Goal: Information Seeking & Learning: Find specific fact

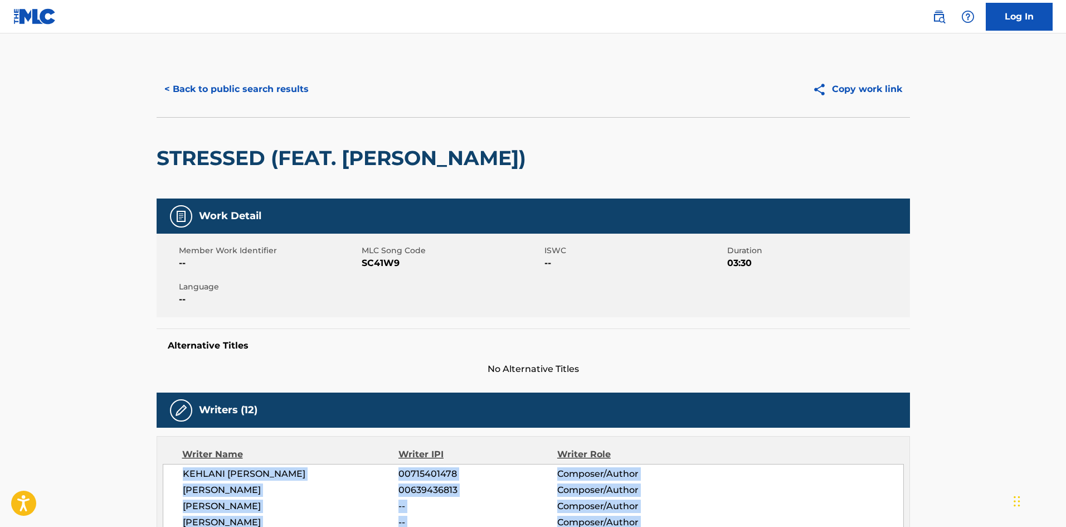
click at [293, 85] on button "< Back to public search results" at bounding box center [237, 89] width 160 height 28
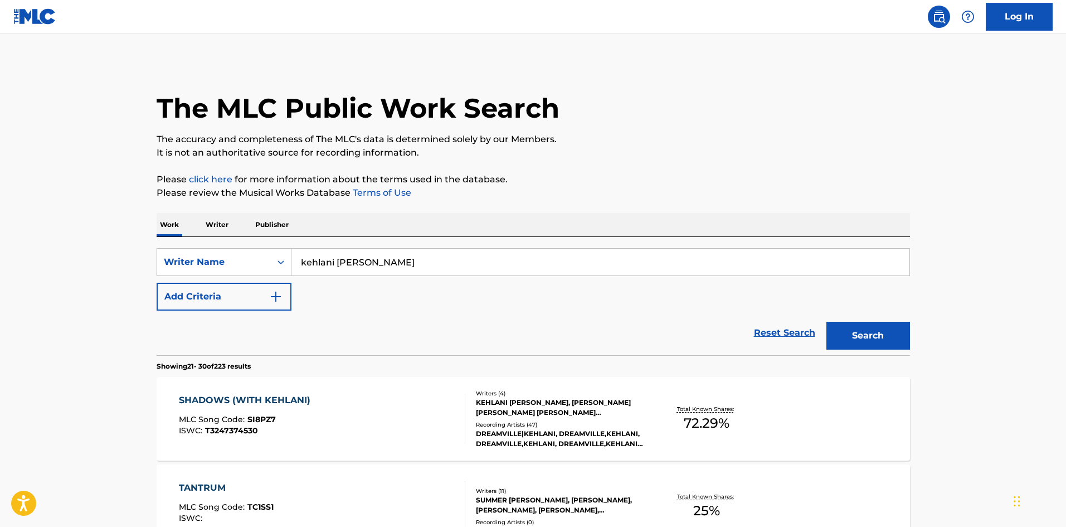
drag, startPoint x: 438, startPoint y: 264, endPoint x: 343, endPoint y: 260, distance: 94.8
click at [242, 255] on div "SearchWithCriteria769d8758-0937-46b4-88de-6ee5e0a4de95 Writer Name kehlani ashl…" at bounding box center [533, 262] width 753 height 28
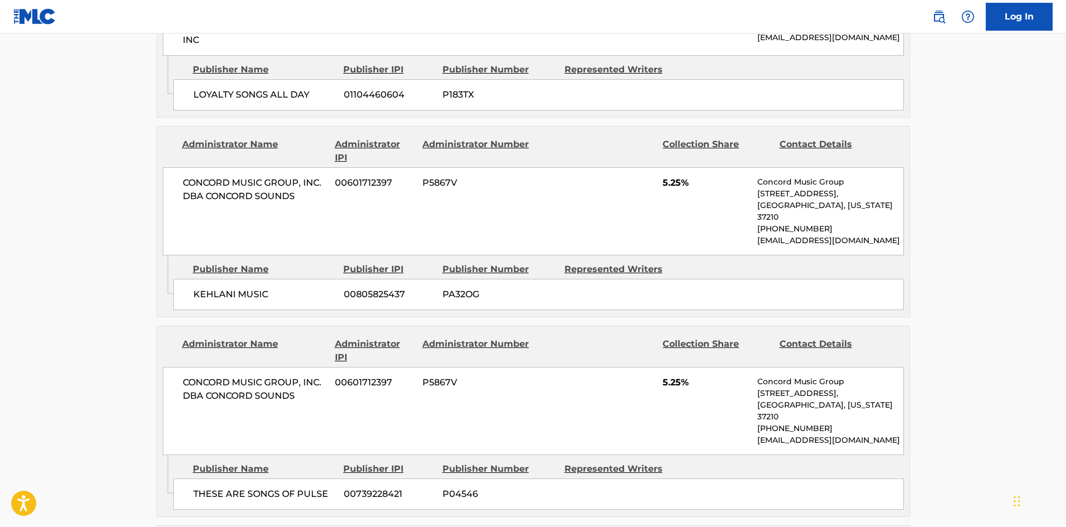
scroll to position [1337, 0]
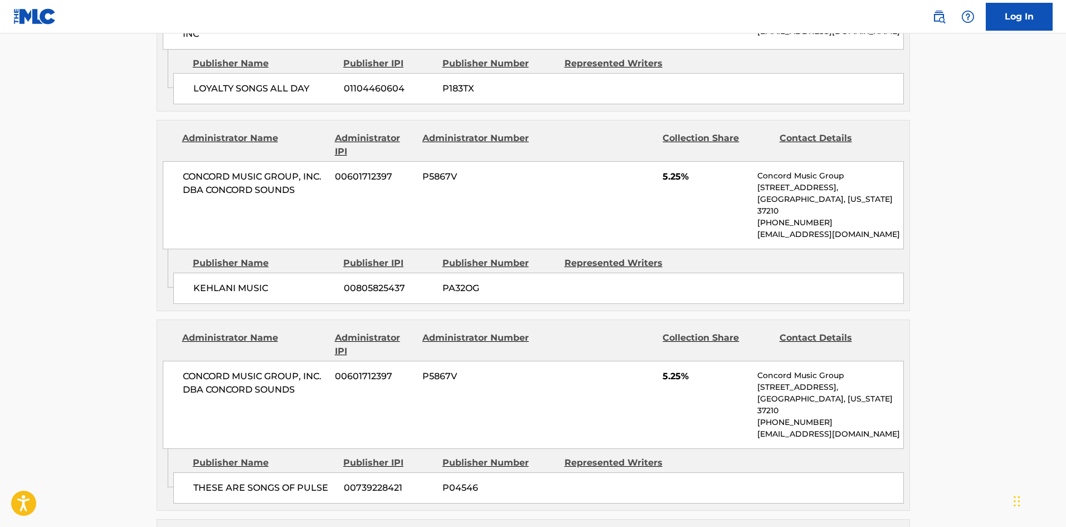
drag, startPoint x: 1065, startPoint y: 283, endPoint x: 1069, endPoint y: 313, distance: 30.9
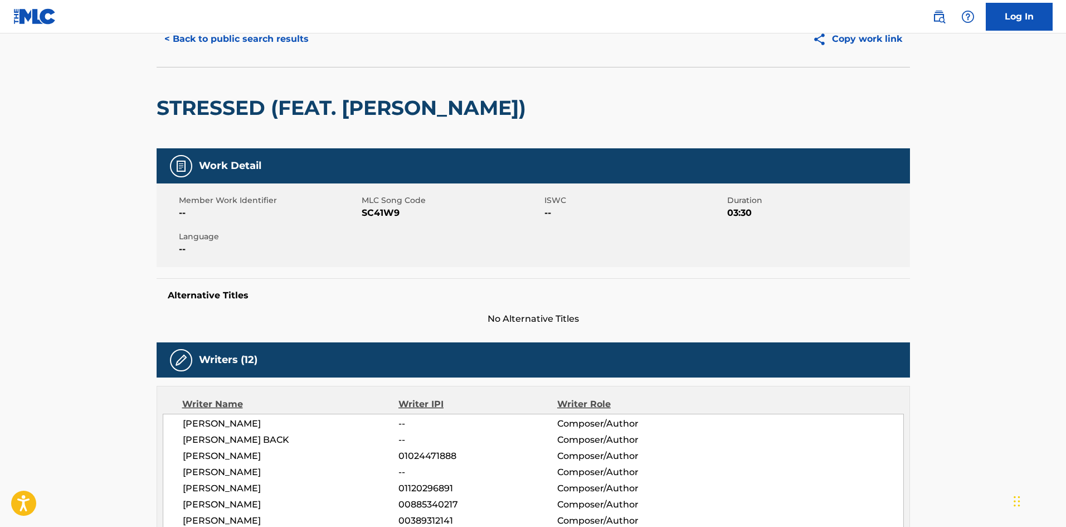
scroll to position [0, 0]
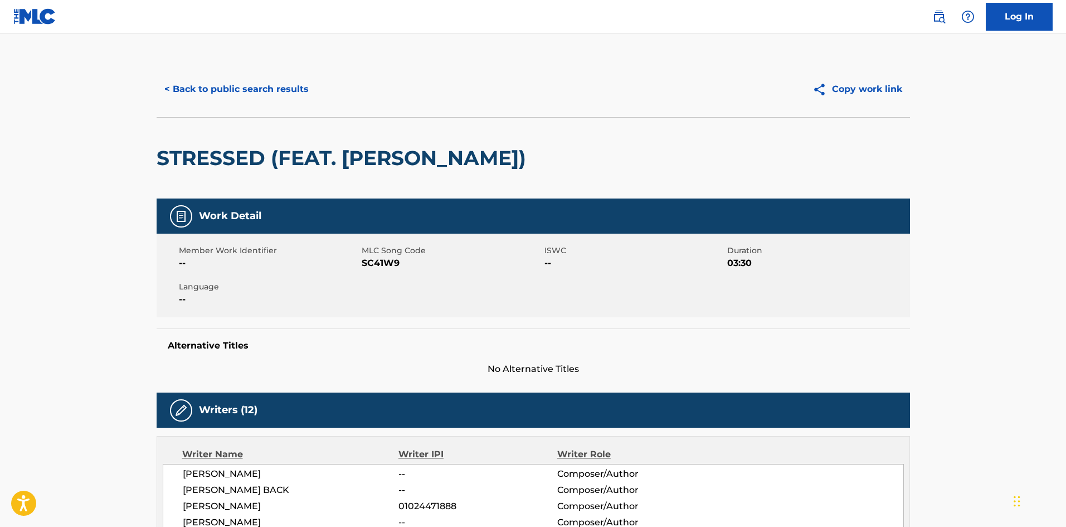
click at [216, 90] on button "< Back to public search results" at bounding box center [237, 89] width 160 height 28
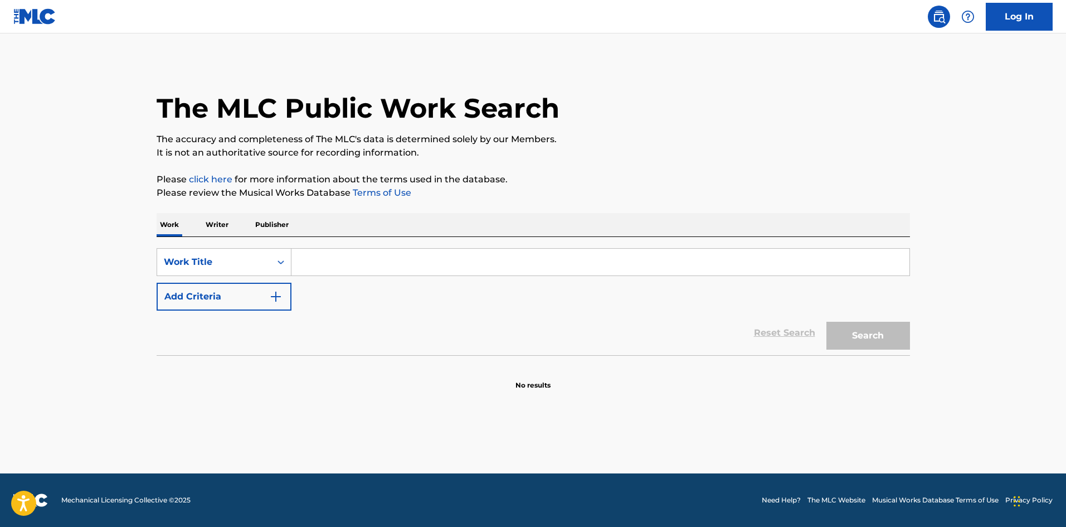
click at [323, 261] on input "Search Form" at bounding box center [600, 262] width 618 height 27
click at [226, 266] on div "Work Title" at bounding box center [214, 261] width 100 height 13
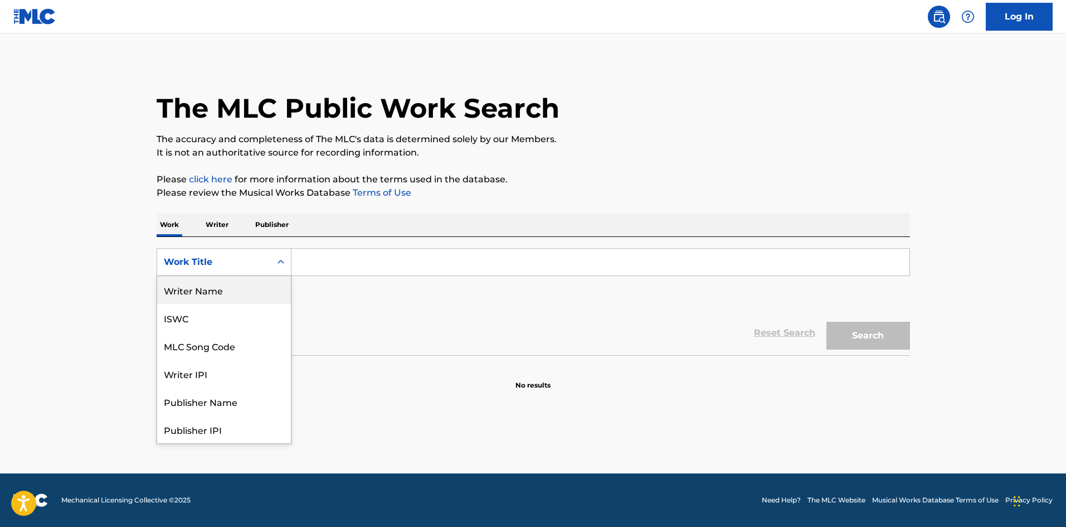
click at [213, 296] on div "Writer Name" at bounding box center [224, 290] width 134 height 28
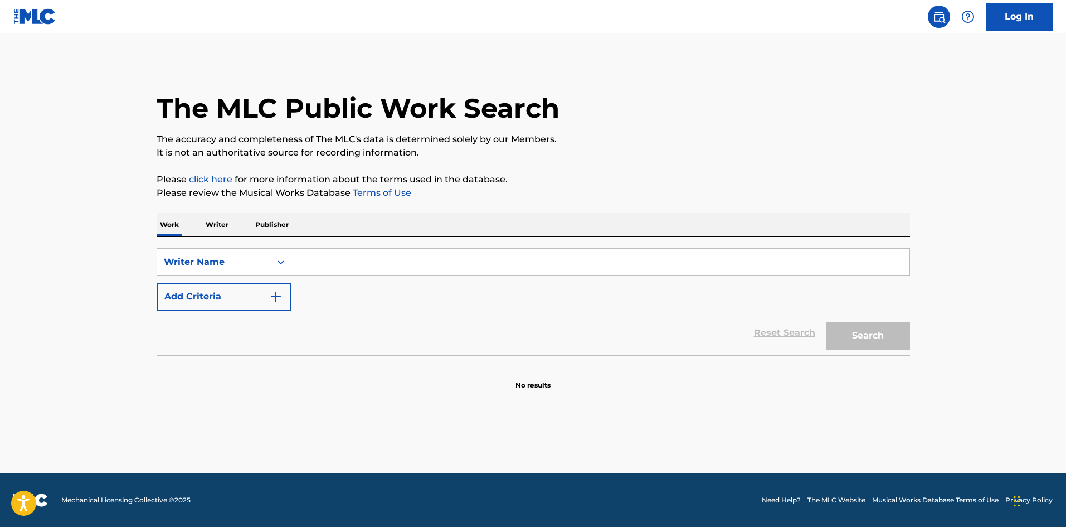
click at [420, 261] on input "Search Form" at bounding box center [600, 262] width 618 height 27
paste input "KEHLANI ASHLEY PARRISH"
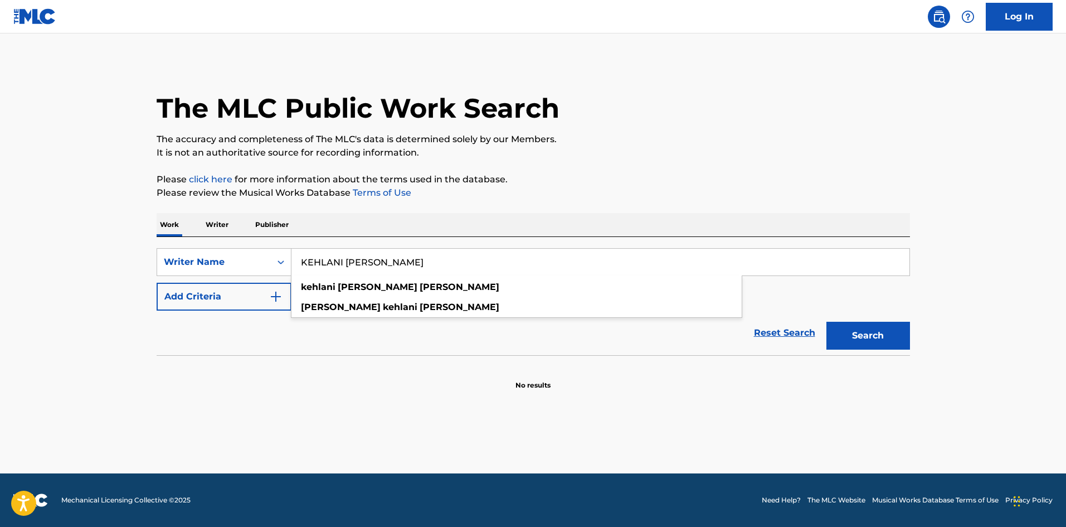
type input "KEHLANI ASHLEY PARRISH"
click at [861, 339] on button "Search" at bounding box center [868, 336] width 84 height 28
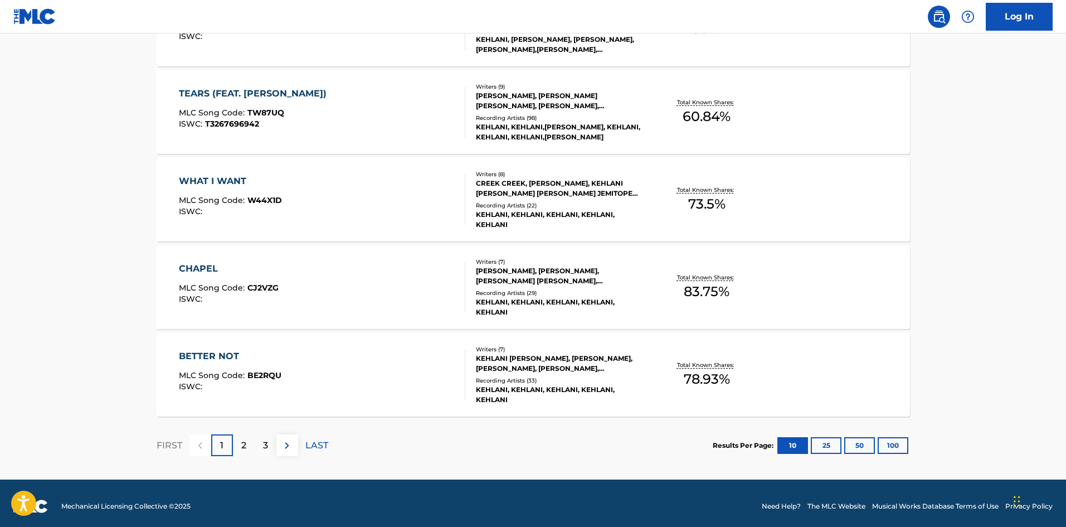
scroll to position [837, 0]
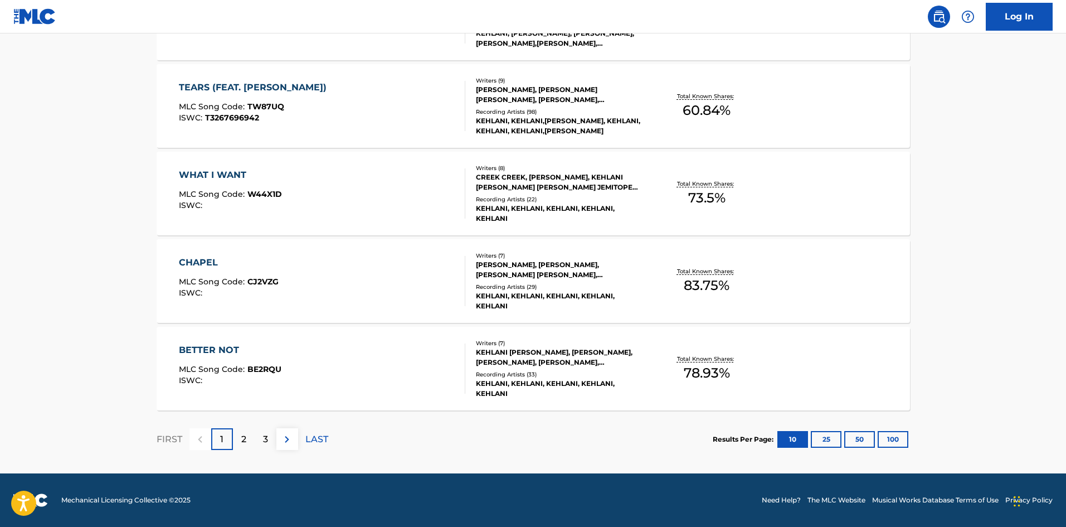
click at [895, 439] on button "100" at bounding box center [893, 439] width 31 height 17
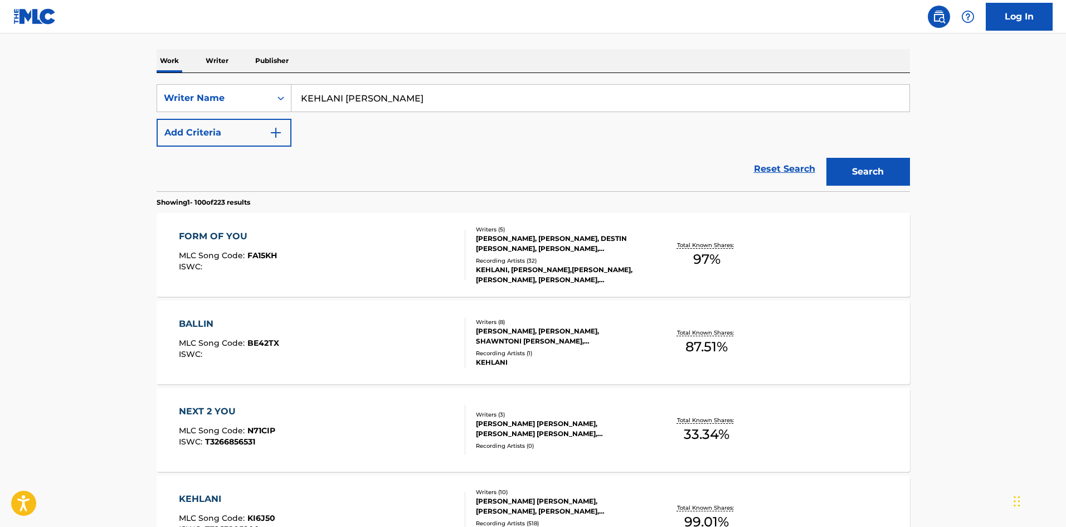
scroll to position [167, 0]
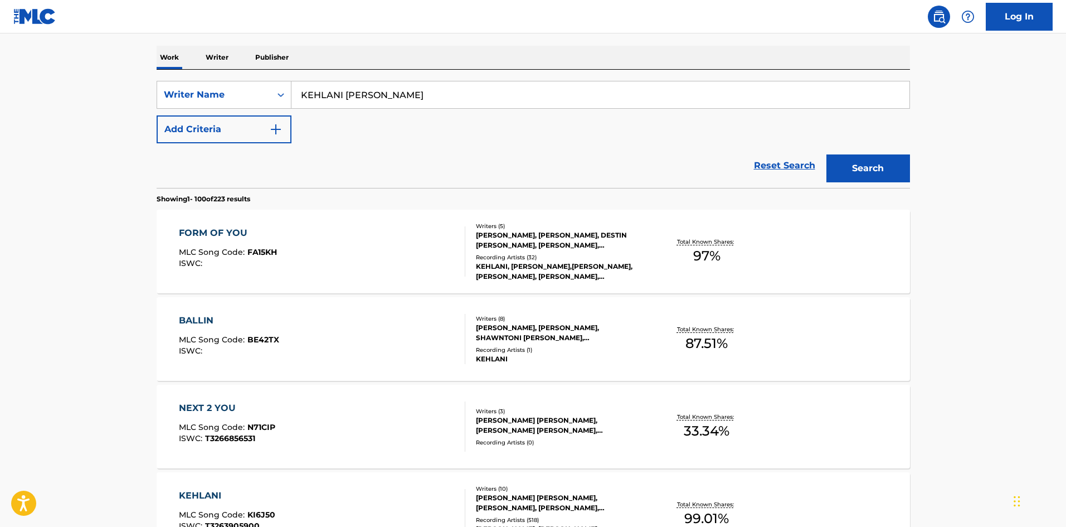
click at [231, 232] on div "FORM OF YOU" at bounding box center [228, 232] width 98 height 13
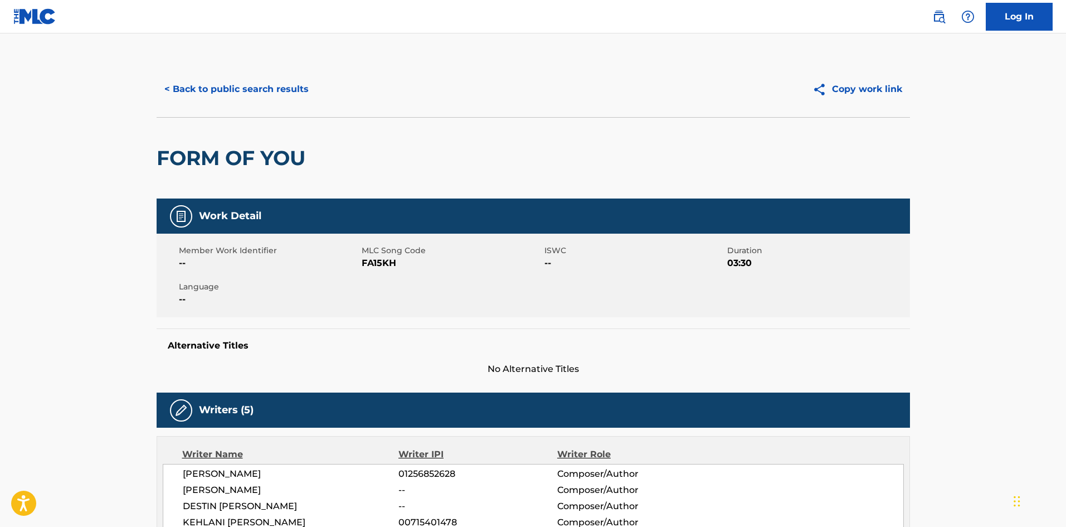
click at [225, 89] on button "< Back to public search results" at bounding box center [237, 89] width 160 height 28
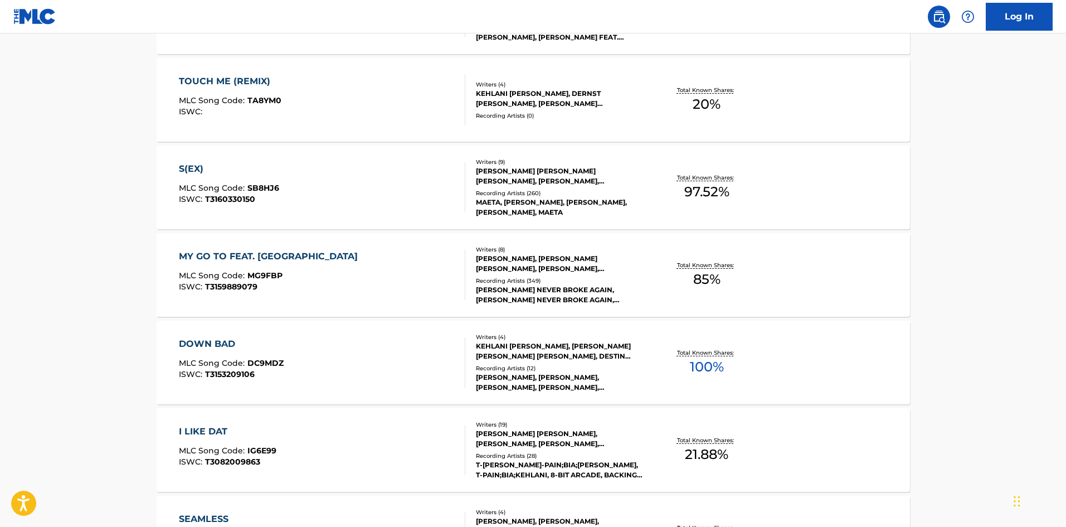
scroll to position [2507, 0]
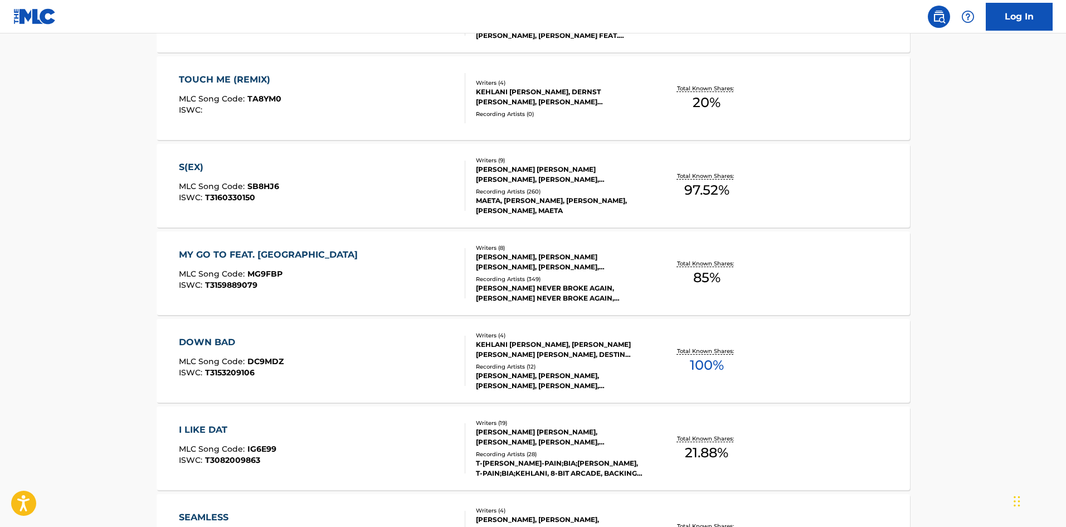
click at [223, 251] on div "MY GO TO FEAT. [GEOGRAPHIC_DATA]" at bounding box center [271, 254] width 184 height 13
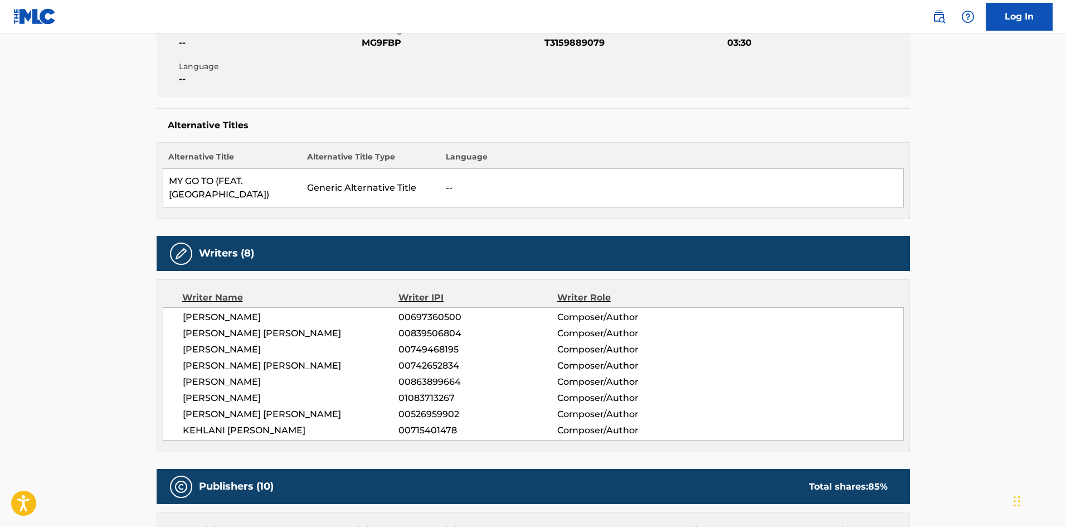
scroll to position [223, 0]
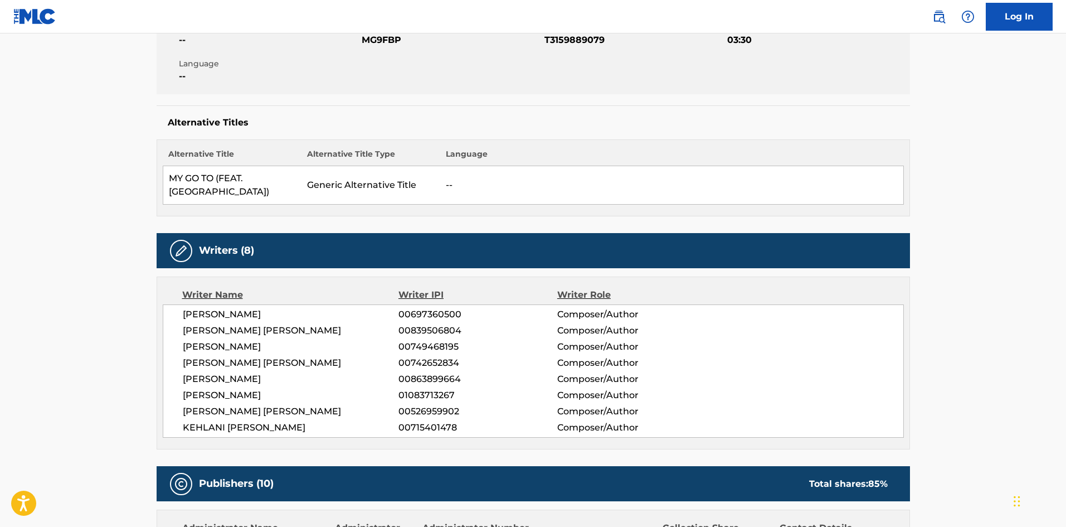
drag, startPoint x: 305, startPoint y: 416, endPoint x: 176, endPoint y: 301, distance: 172.5
click at [176, 304] on div "KEENAN WEBB 00697360500 Composer/Author KENTRELL DESHAWN GAULDEN 00839506804 Co…" at bounding box center [533, 370] width 741 height 133
copy div "KEENAN WEBB 00697360500 Composer/Author KENTRELL DESHAWN GAULDEN 00839506804 Co…"
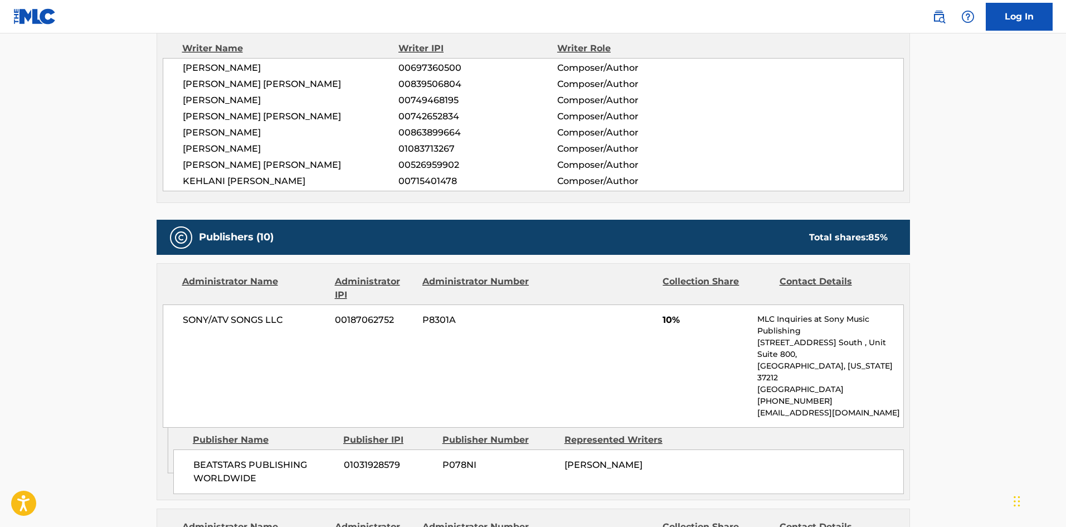
scroll to position [446, 0]
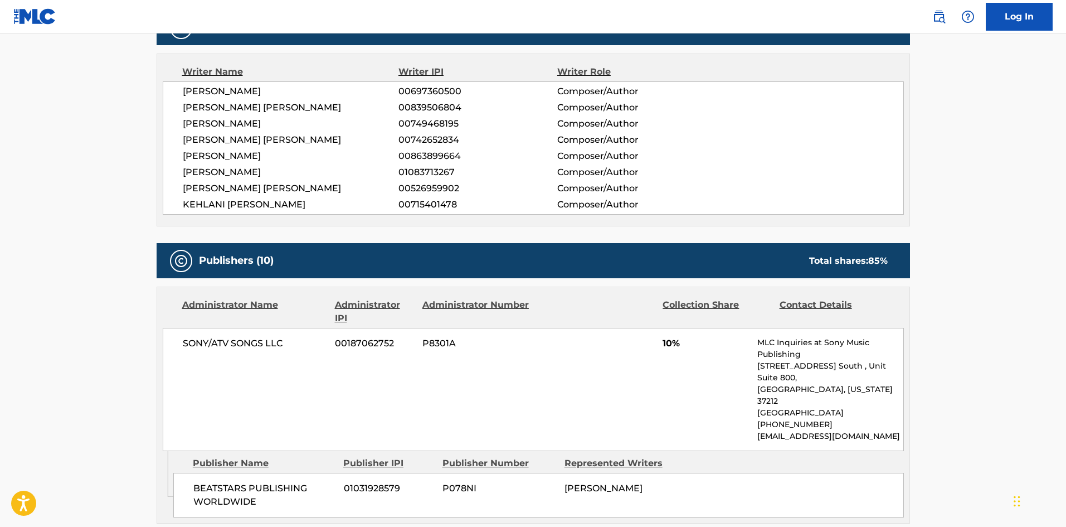
click at [467, 337] on span "P8301A" at bounding box center [476, 343] width 108 height 13
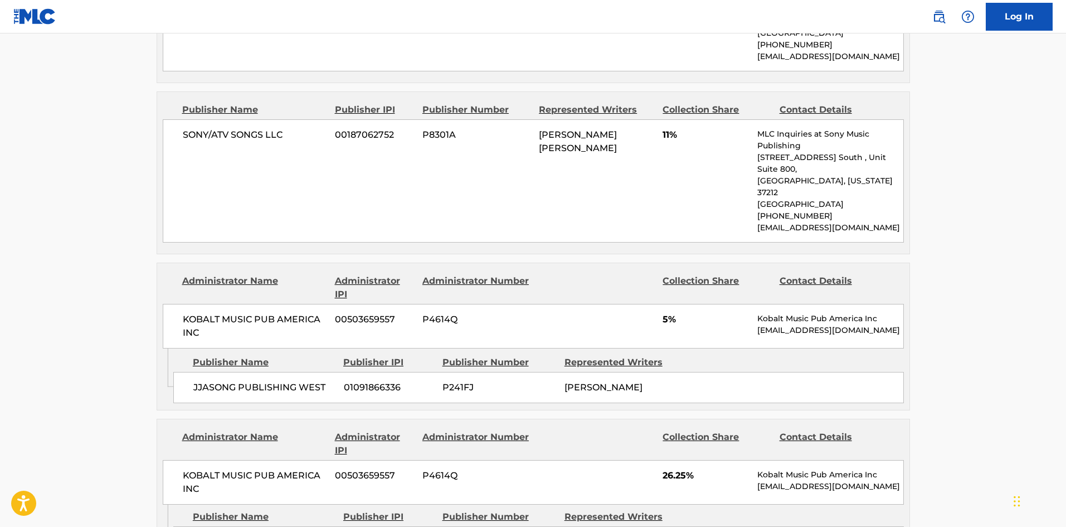
scroll to position [1560, 0]
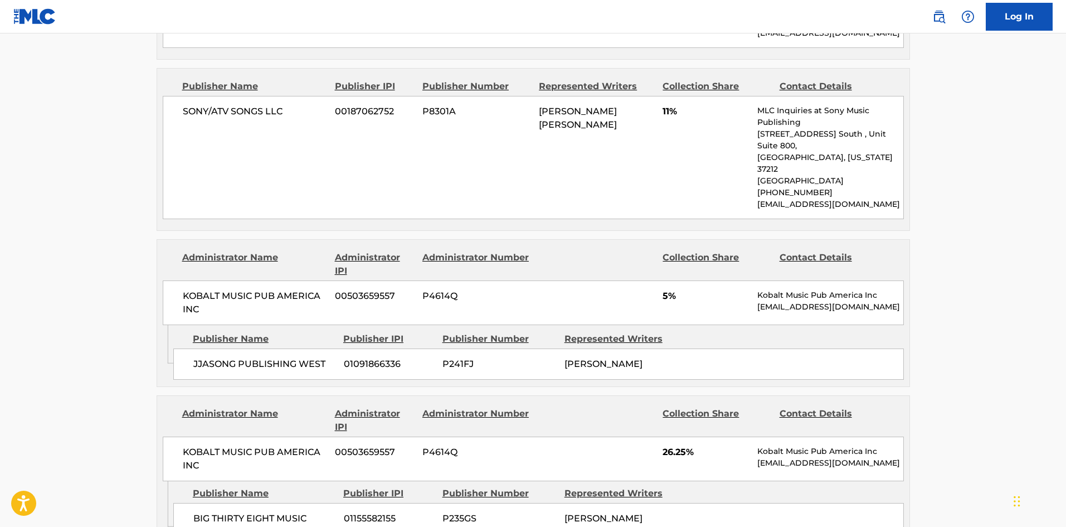
click at [495, 407] on div "Administrator Number" at bounding box center [476, 420] width 108 height 27
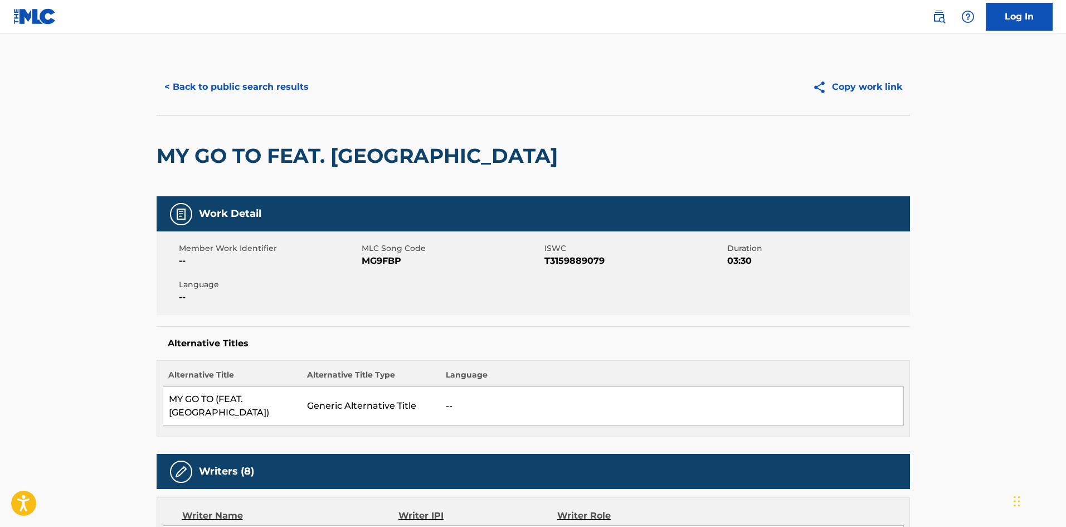
scroll to position [0, 0]
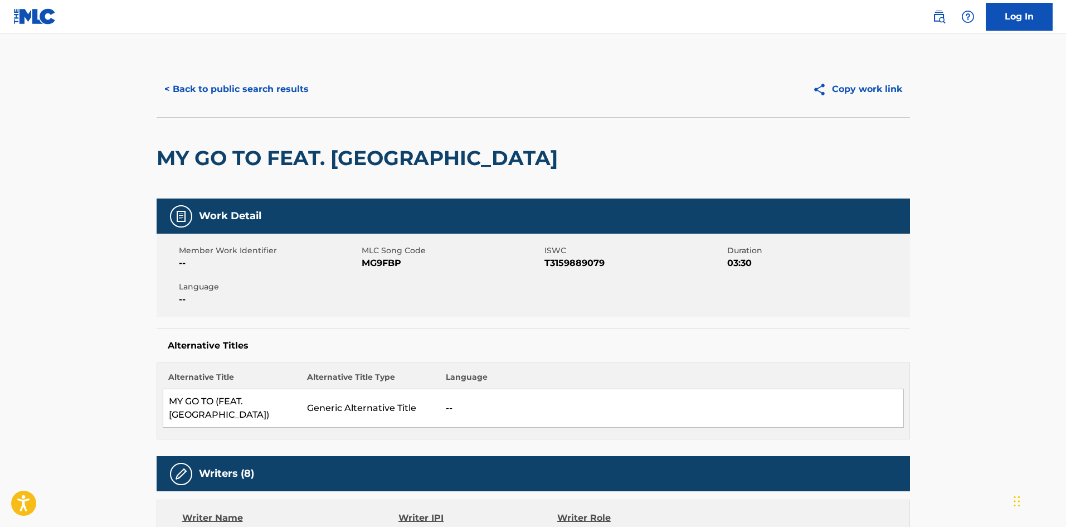
click at [183, 87] on button "< Back to public search results" at bounding box center [237, 89] width 160 height 28
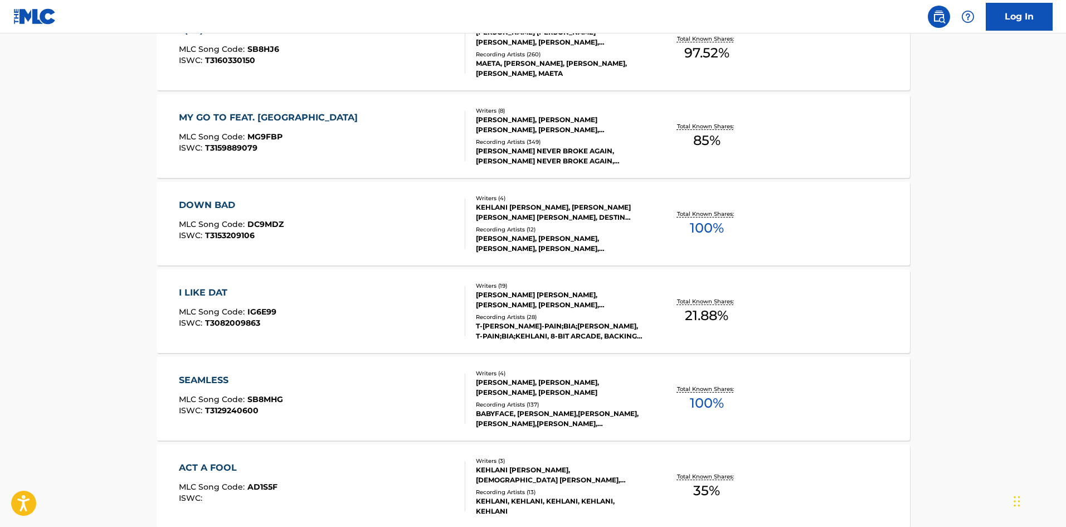
scroll to position [2648, 0]
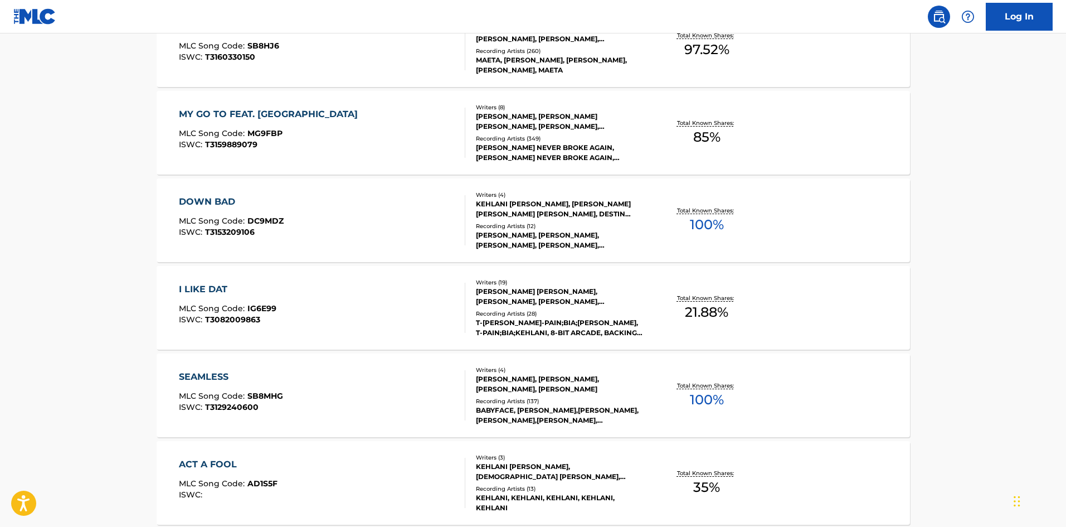
click at [208, 202] on div "DOWN BAD" at bounding box center [231, 201] width 105 height 13
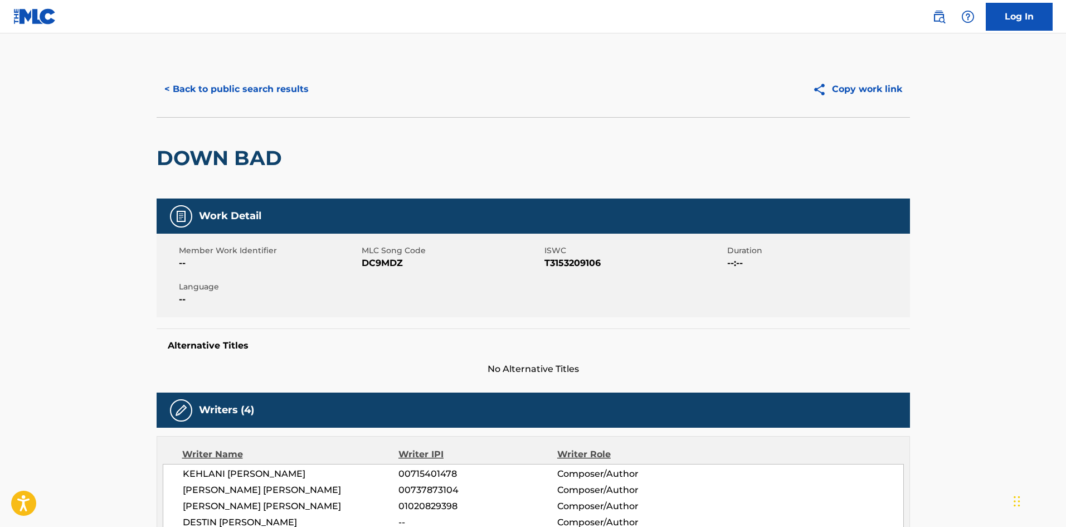
click at [259, 87] on button "< Back to public search results" at bounding box center [237, 89] width 160 height 28
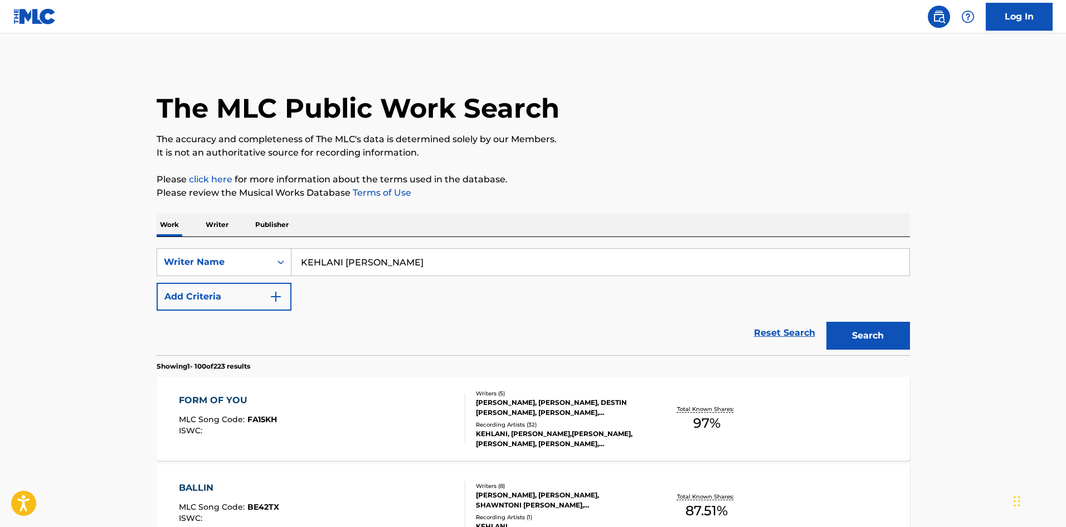
scroll to position [2677, 0]
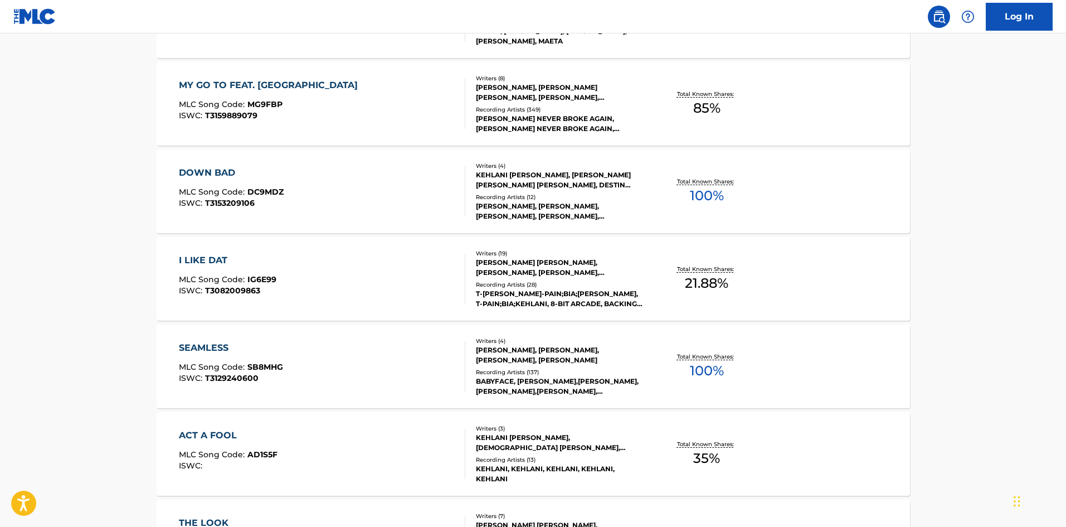
click at [213, 260] on div "I LIKE DAT" at bounding box center [228, 260] width 98 height 13
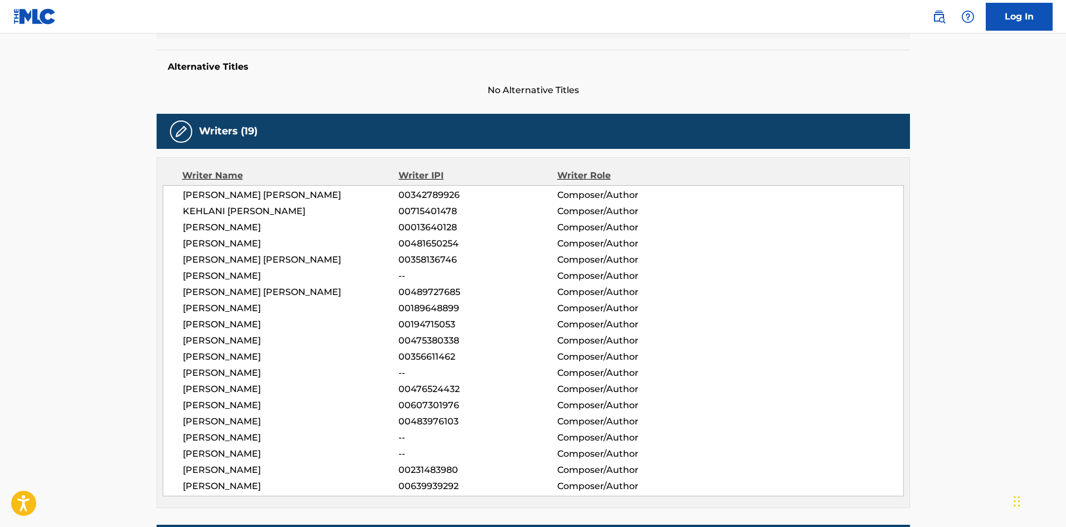
scroll to position [334, 0]
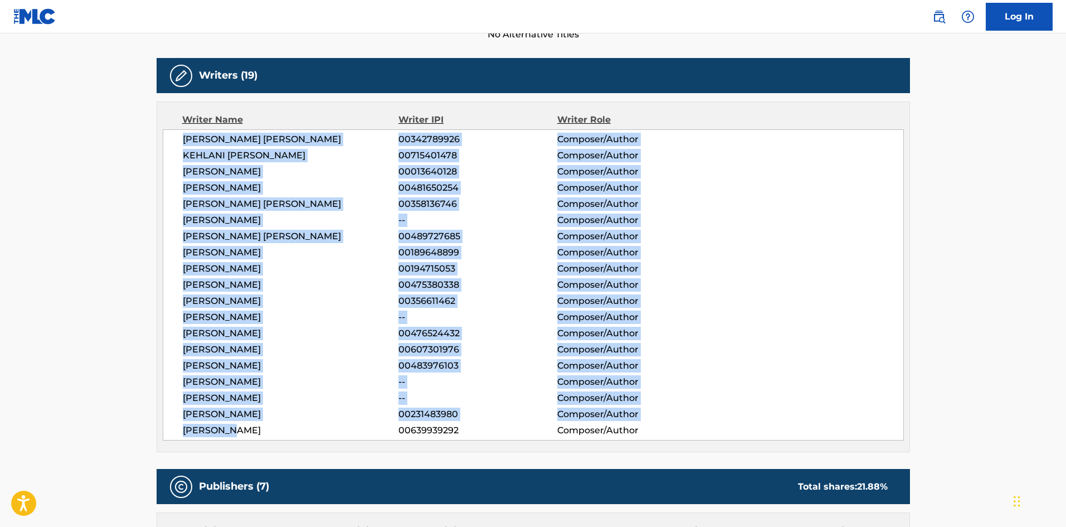
drag, startPoint x: 251, startPoint y: 426, endPoint x: 148, endPoint y: 130, distance: 313.3
copy div "SEAN PAUL JOSEPH 00342789926 Composer/Author KEHLANI ASHLEY PARRISH 00715401478…"
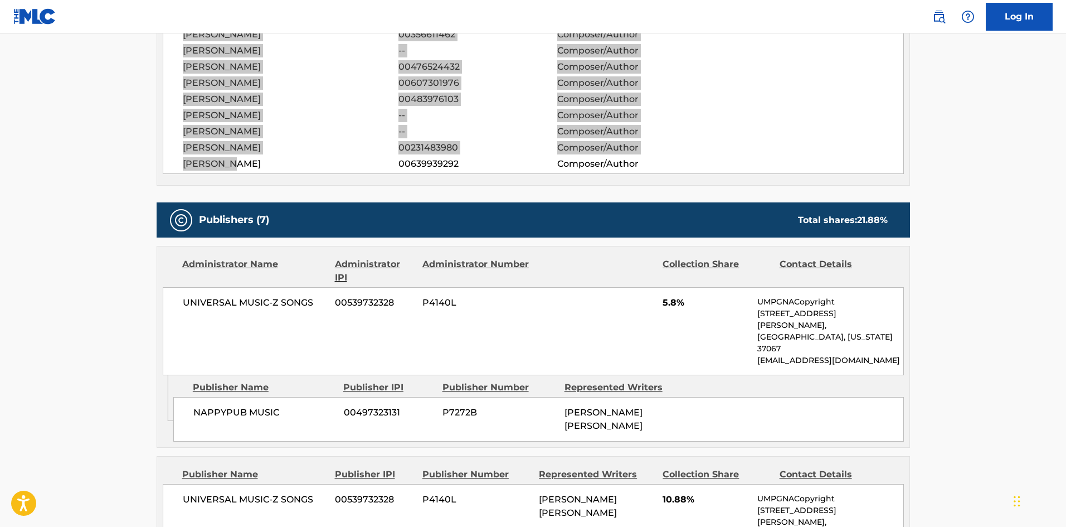
scroll to position [669, 0]
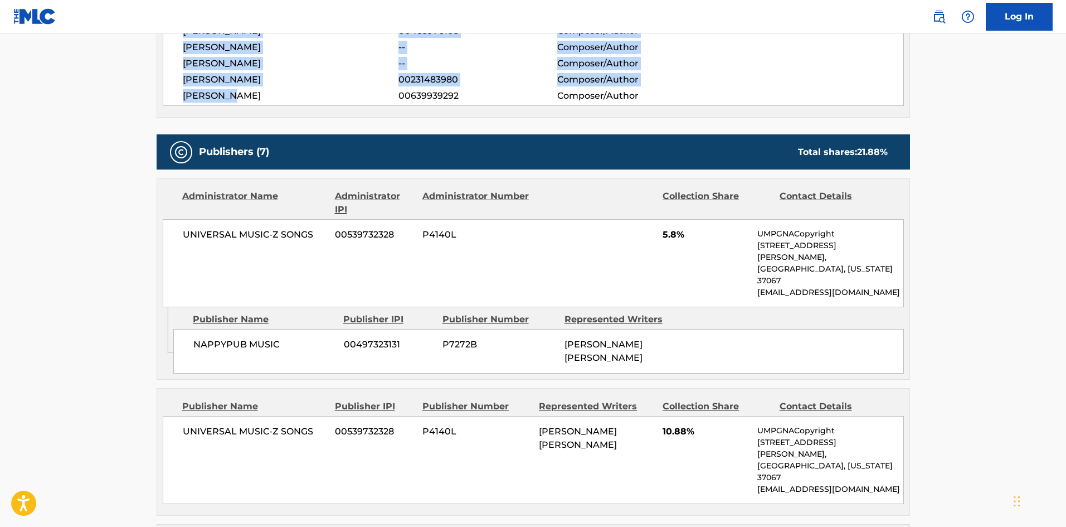
click at [749, 330] on div "NAPPYPUB MUSIC 00497323131 P7272B FAHEEM RASHEED NAJM" at bounding box center [538, 351] width 730 height 45
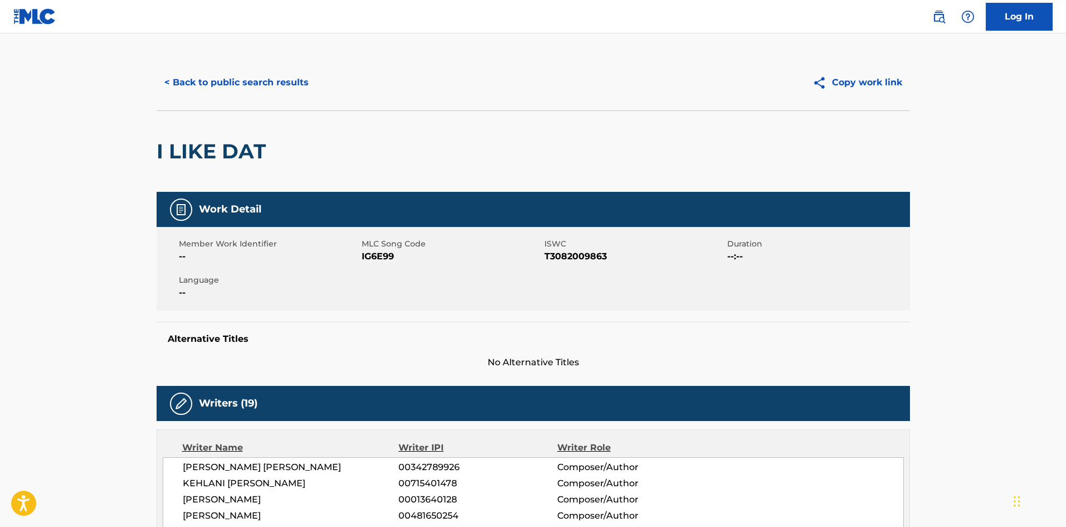
scroll to position [0, 0]
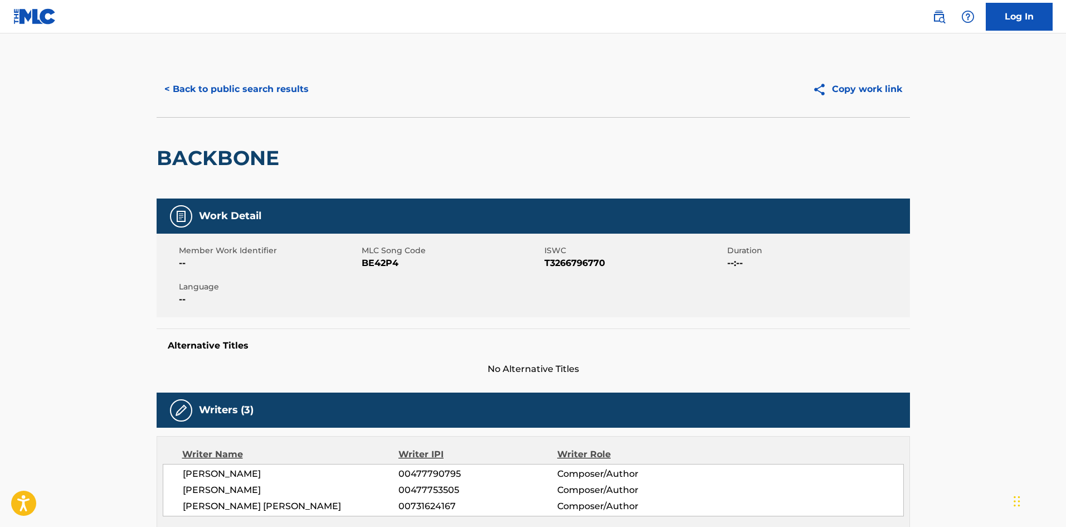
click at [230, 89] on button "< Back to public search results" at bounding box center [237, 89] width 160 height 28
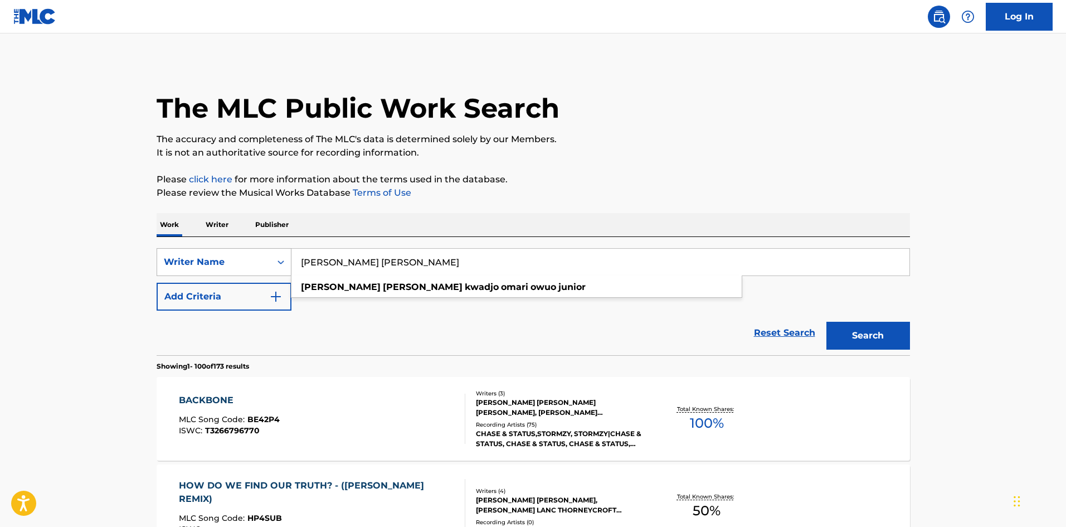
drag, startPoint x: 585, startPoint y: 262, endPoint x: 244, endPoint y: 252, distance: 341.2
click at [244, 252] on div "SearchWithCriteria8e4ee08f-ed8a-4585-8d61-a956c68e2148 Writer Name [PERSON_NAME…" at bounding box center [533, 262] width 753 height 28
paste input "[PERSON_NAME]"
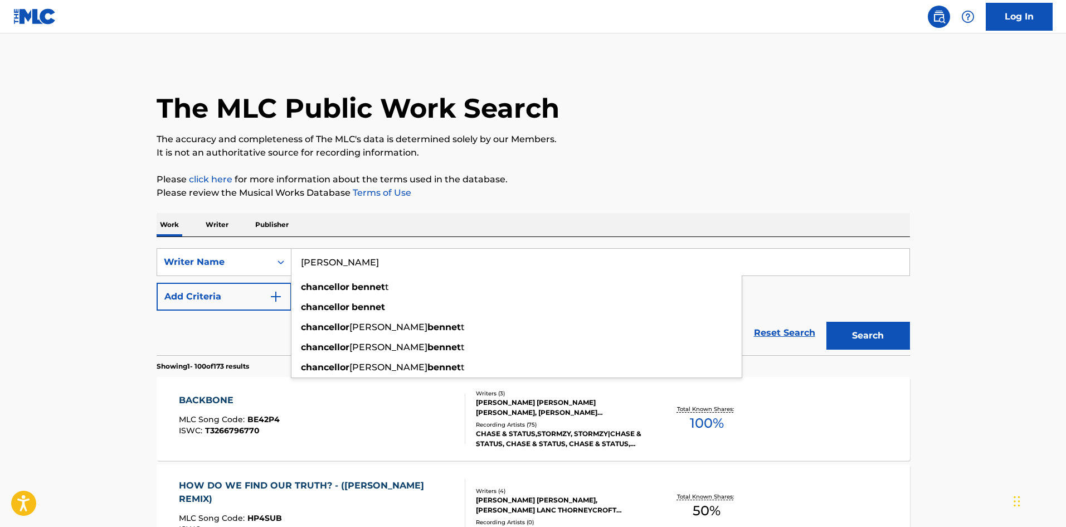
type input "[PERSON_NAME]"
click at [854, 341] on button "Search" at bounding box center [868, 336] width 84 height 28
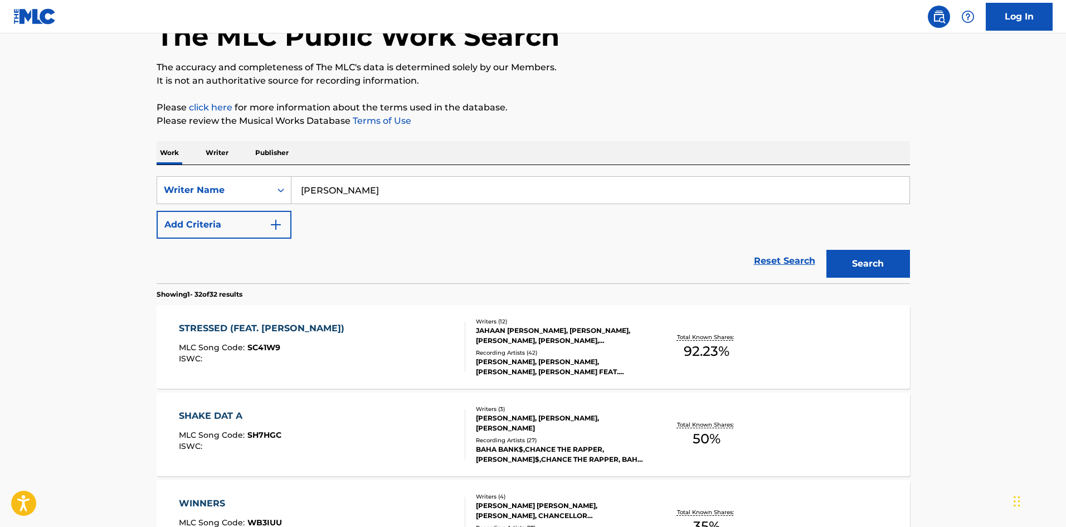
scroll to position [56, 0]
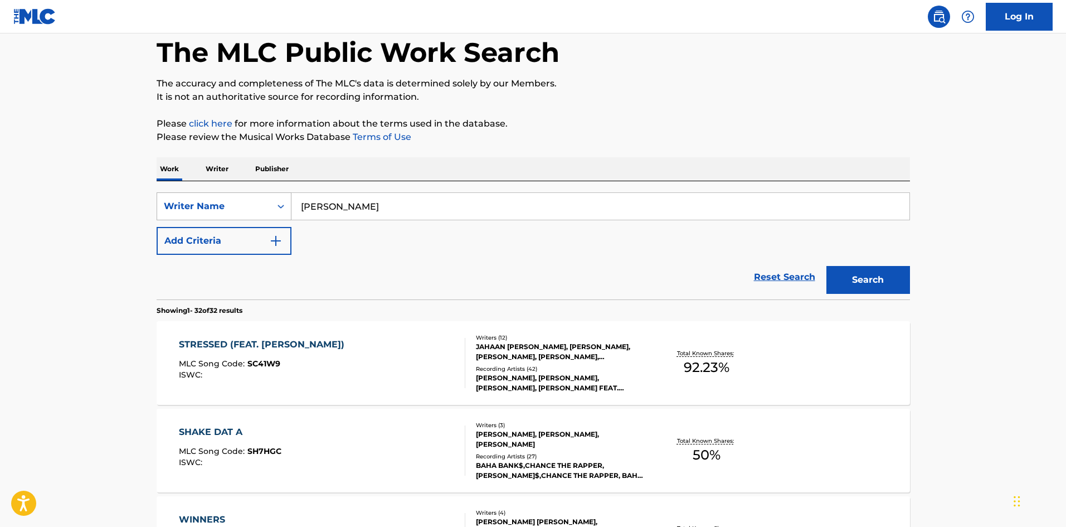
drag, startPoint x: 426, startPoint y: 207, endPoint x: 218, endPoint y: 214, distance: 207.9
click at [220, 214] on div "SearchWithCriteria8e4ee08f-ed8a-4585-8d61-a956c68e2148 Writer Name CHANCELLOR B…" at bounding box center [533, 206] width 753 height 28
click at [250, 206] on div "Writer Name" at bounding box center [214, 205] width 100 height 13
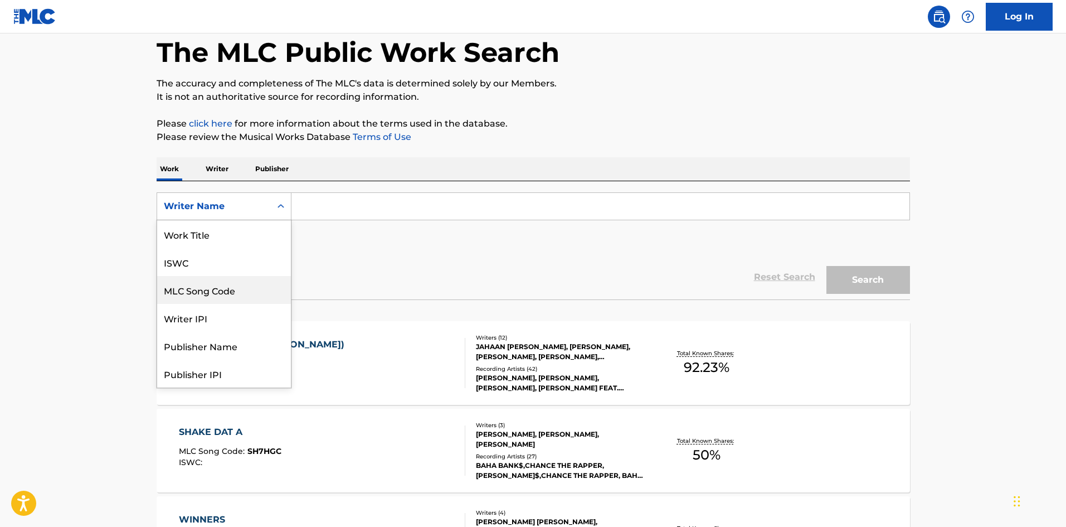
scroll to position [0, 0]
click at [232, 232] on div "Work Title" at bounding box center [224, 234] width 134 height 28
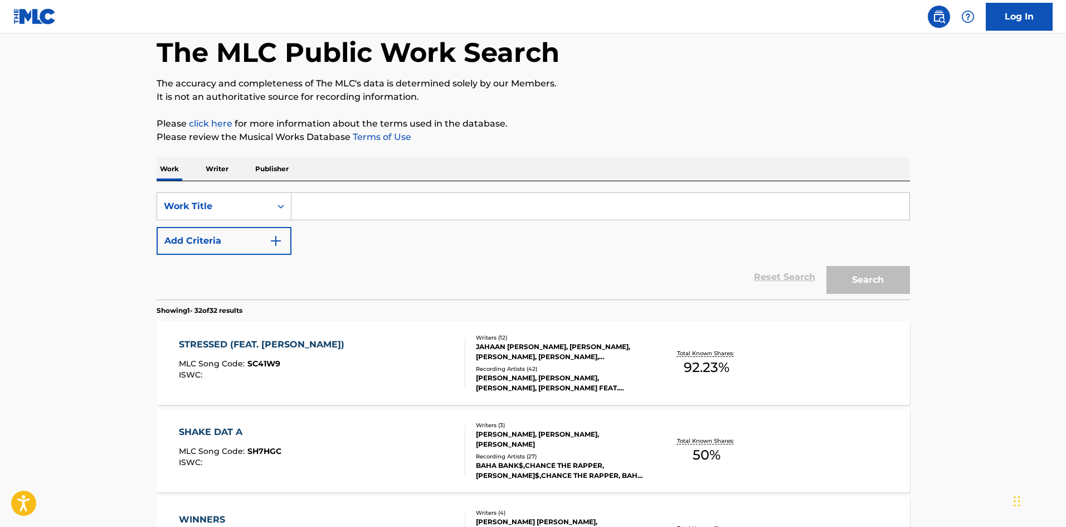
click at [232, 243] on button "Add Criteria" at bounding box center [224, 241] width 135 height 28
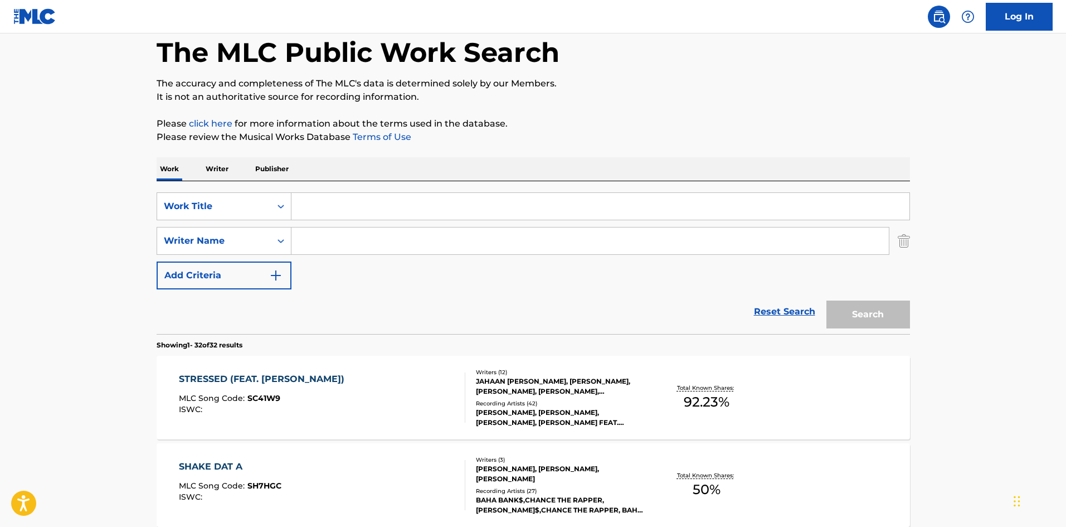
click at [371, 243] on input "Search Form" at bounding box center [589, 240] width 597 height 27
paste input "CHANCELLOR BENNET"
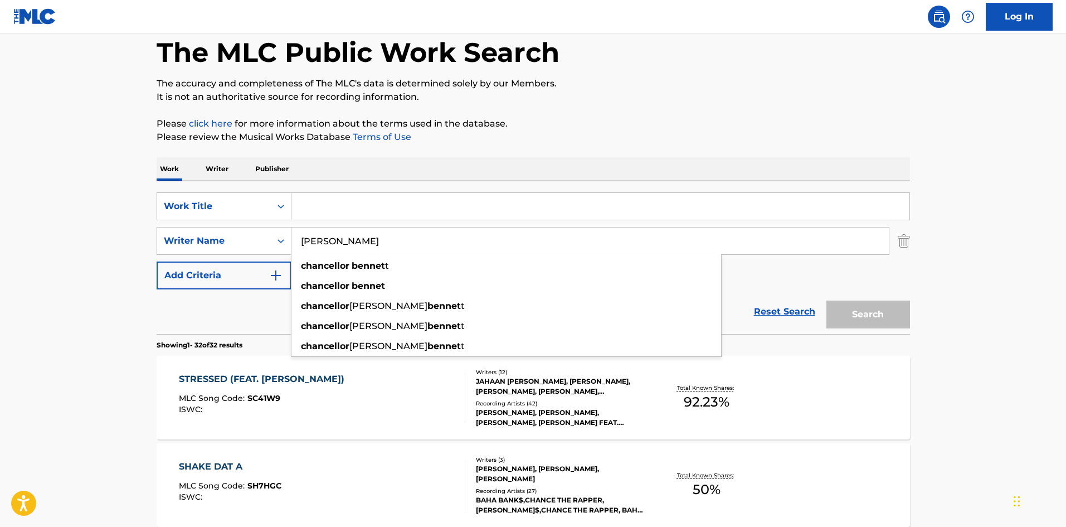
type input "CHANCELLOR BENNET"
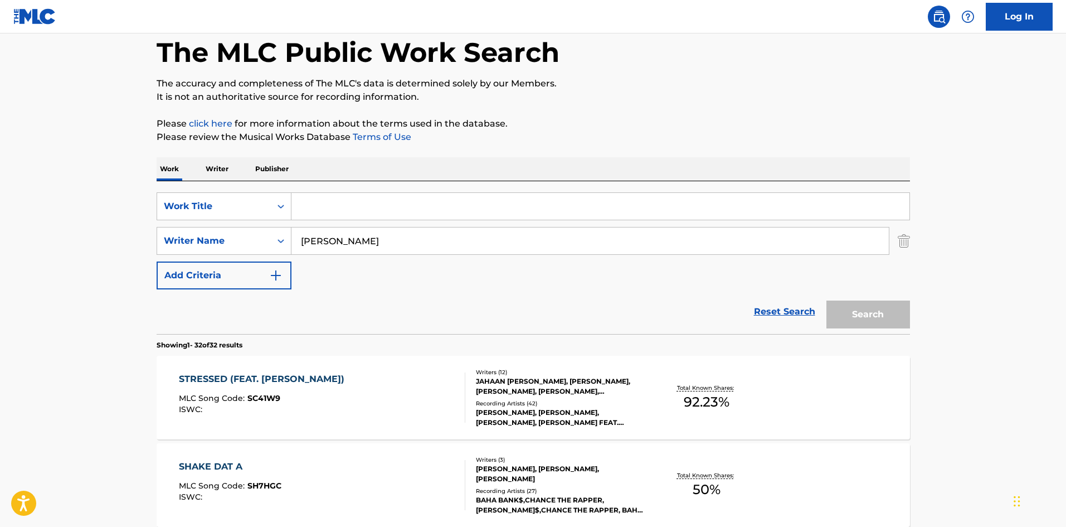
click at [357, 212] on input "Search Form" at bounding box center [600, 206] width 618 height 27
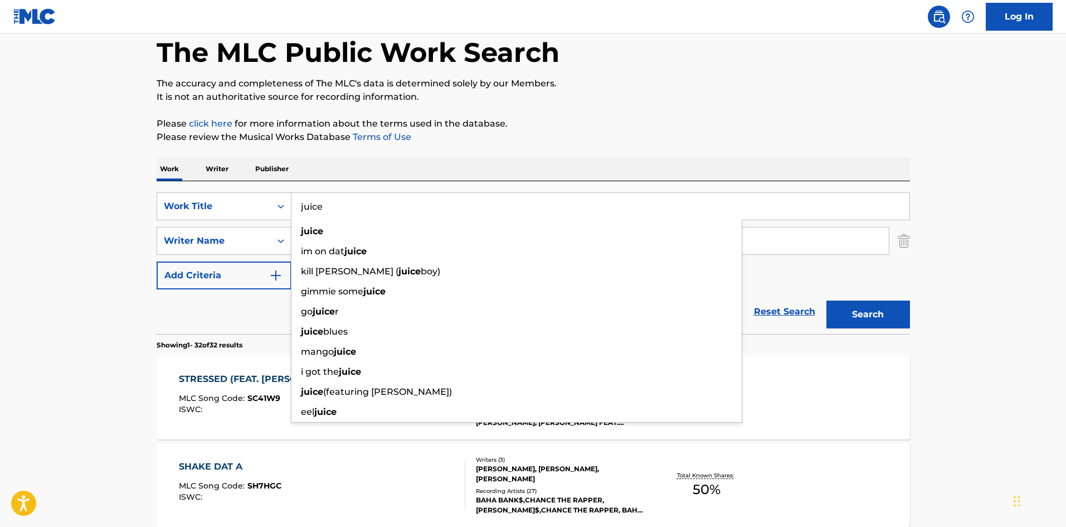
type input "juice"
click at [826, 300] on button "Search" at bounding box center [868, 314] width 84 height 28
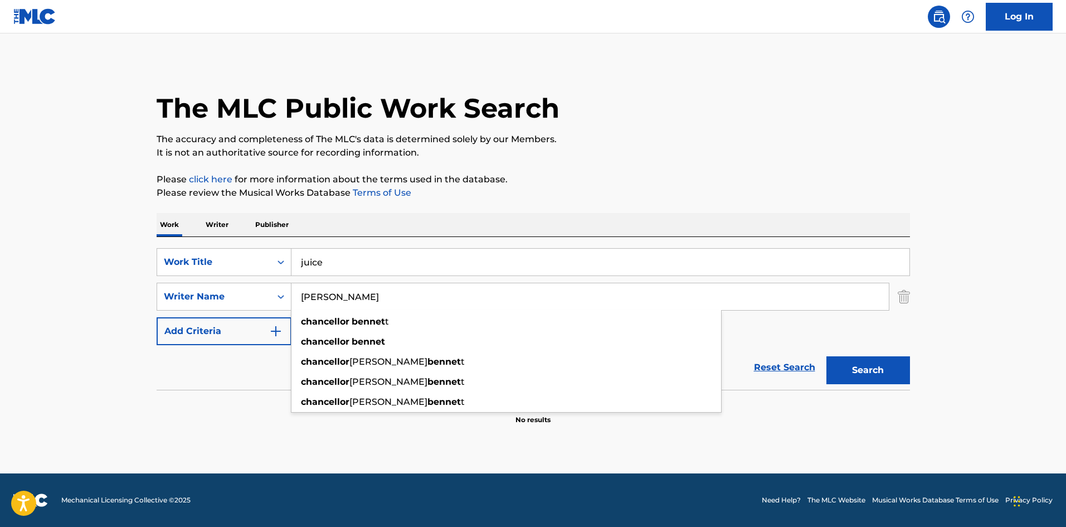
drag, startPoint x: 417, startPoint y: 298, endPoint x: 366, endPoint y: 303, distance: 51.0
click at [366, 303] on input "CHANCELLOR BENNET" at bounding box center [589, 296] width 597 height 27
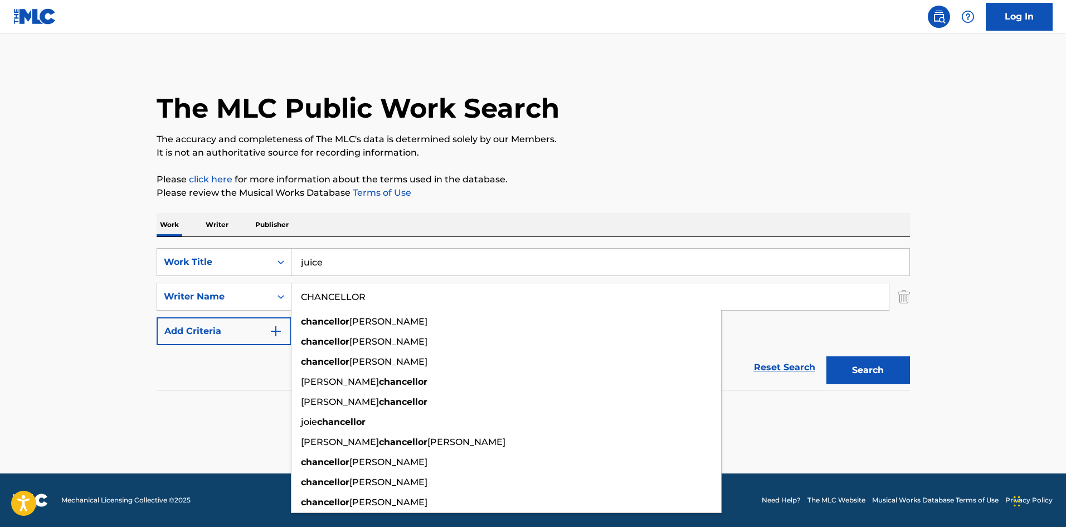
type input "CHANCELLOR"
click at [992, 334] on main "The MLC Public Work Search The accuracy and completeness of The MLC's data is d…" at bounding box center [533, 253] width 1066 height 440
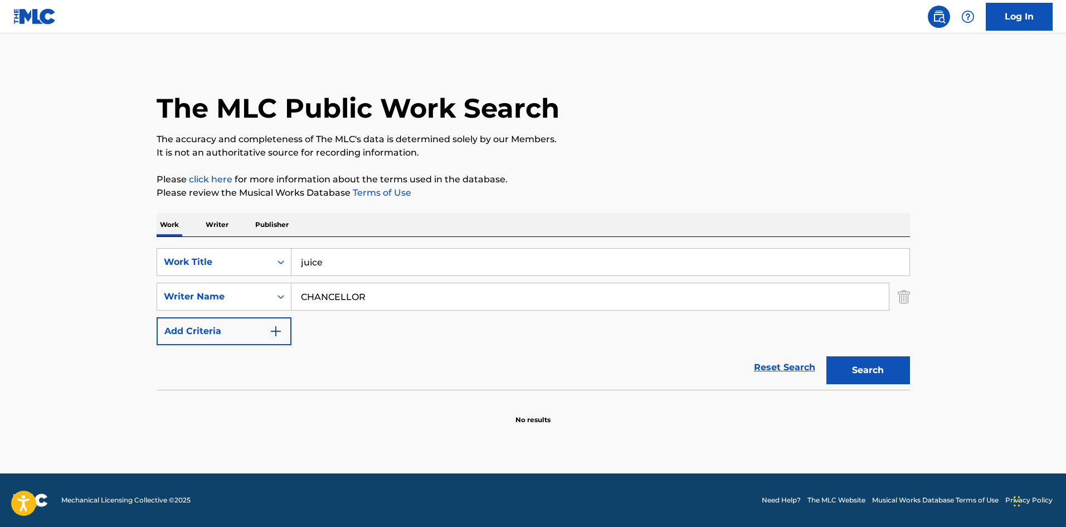
click at [875, 369] on button "Search" at bounding box center [868, 370] width 84 height 28
drag, startPoint x: 387, startPoint y: 262, endPoint x: 224, endPoint y: 245, distance: 164.2
click at [234, 250] on div "SearchWithCriteria776e0579-a9cd-4c07-80c6-500bb03fafd5 Work Title juice" at bounding box center [533, 262] width 753 height 28
type input "ultralight beam"
click at [507, 279] on div "ultralight beam" at bounding box center [516, 287] width 450 height 20
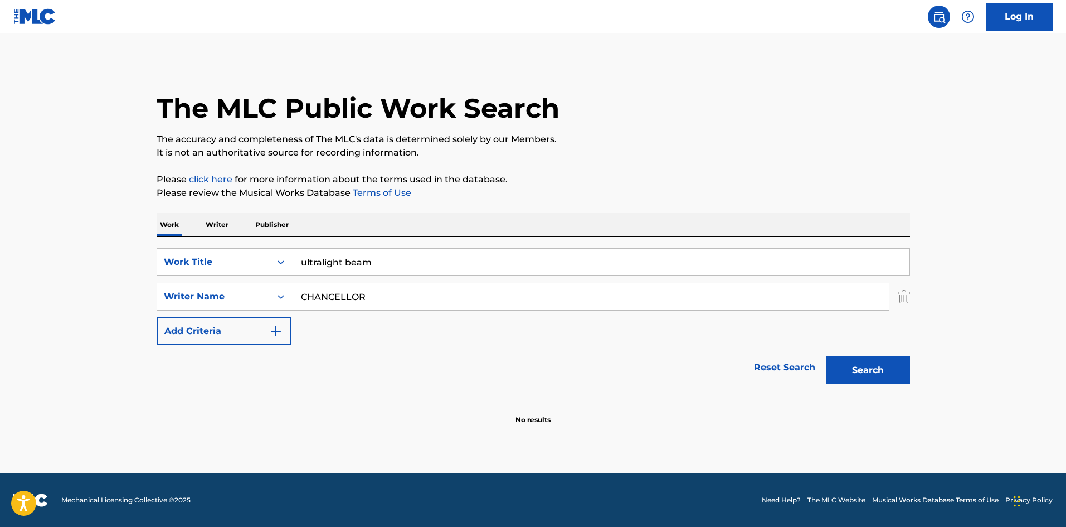
click at [889, 367] on button "Search" at bounding box center [868, 370] width 84 height 28
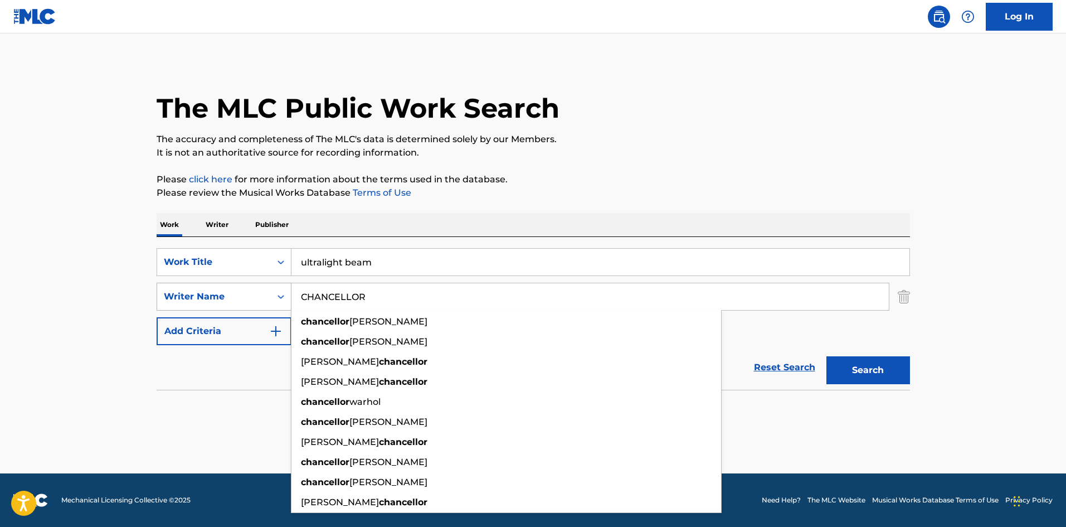
drag, startPoint x: 441, startPoint y: 294, endPoint x: 285, endPoint y: 295, distance: 155.5
click at [285, 295] on div "SearchWithCriteria3e2aa089-fda5-43ba-81bf-3b75e4de5569 Writer Name CHANCELLOR c…" at bounding box center [533, 297] width 753 height 28
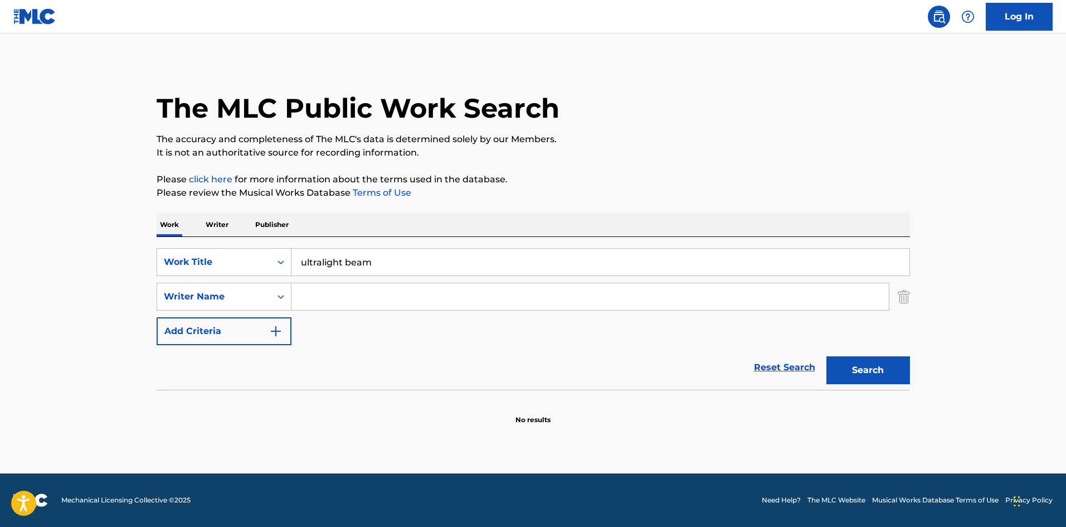
click at [900, 294] on img "Search Form" at bounding box center [904, 297] width 12 height 28
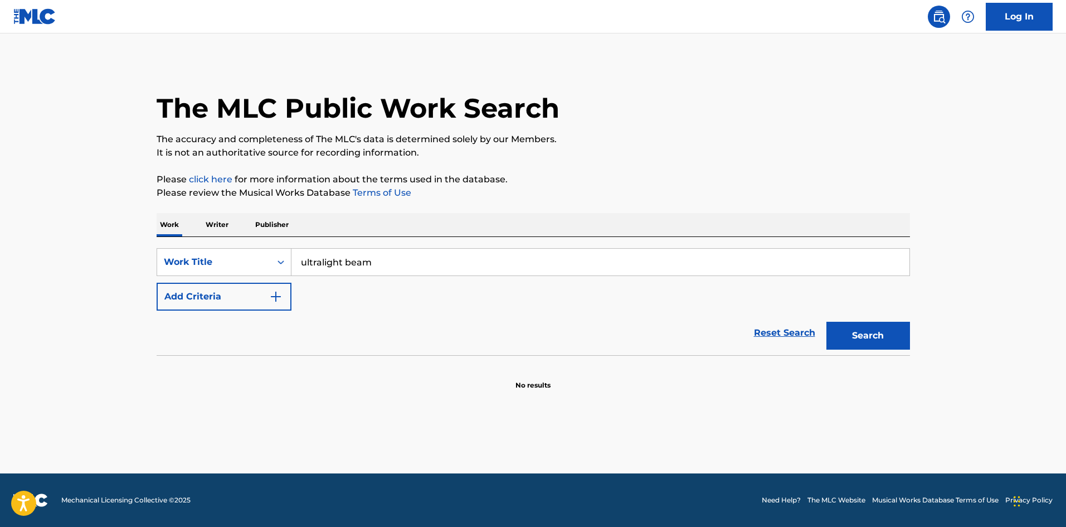
click at [877, 342] on button "Search" at bounding box center [868, 336] width 84 height 28
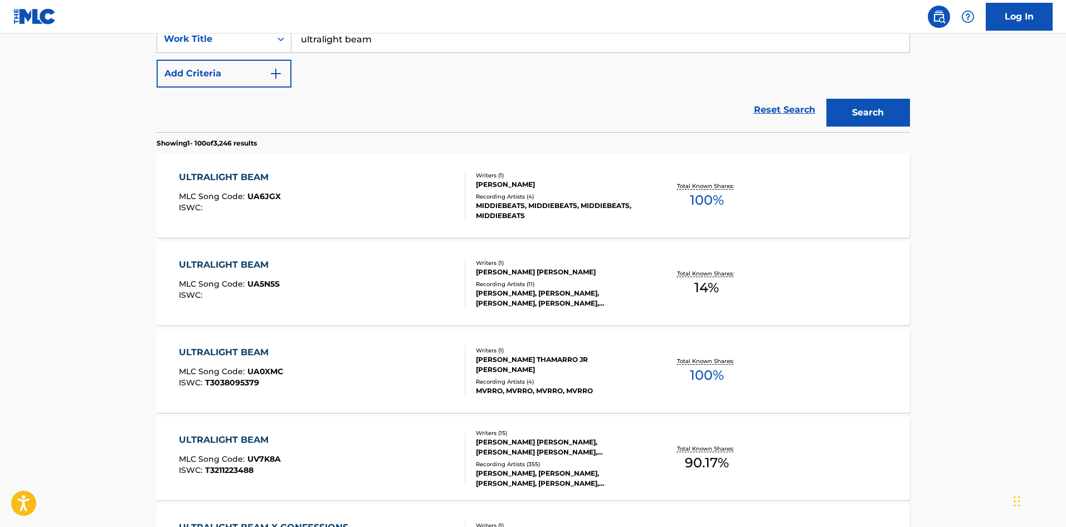
scroll to position [279, 0]
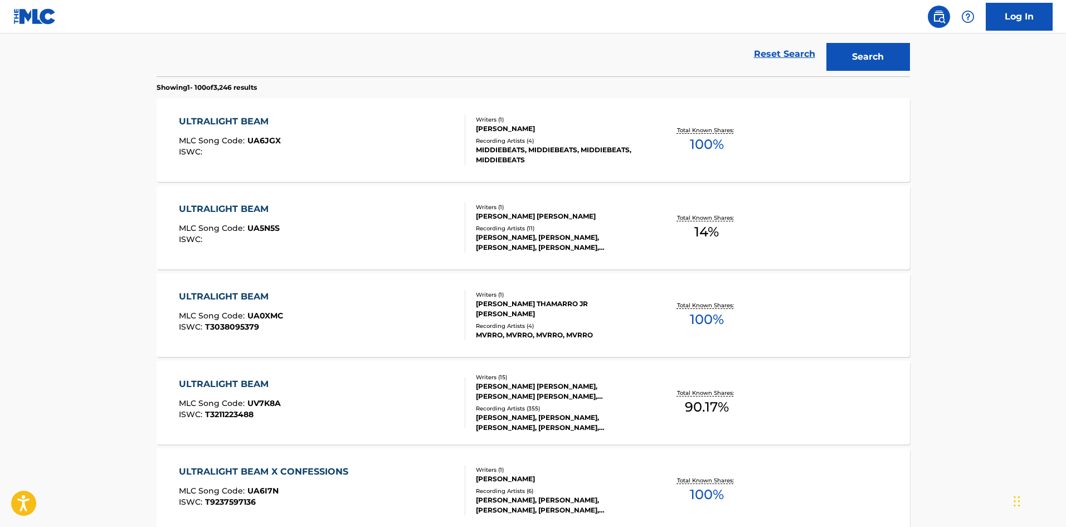
click at [235, 382] on div "ULTRALIGHT BEAM" at bounding box center [230, 383] width 102 height 13
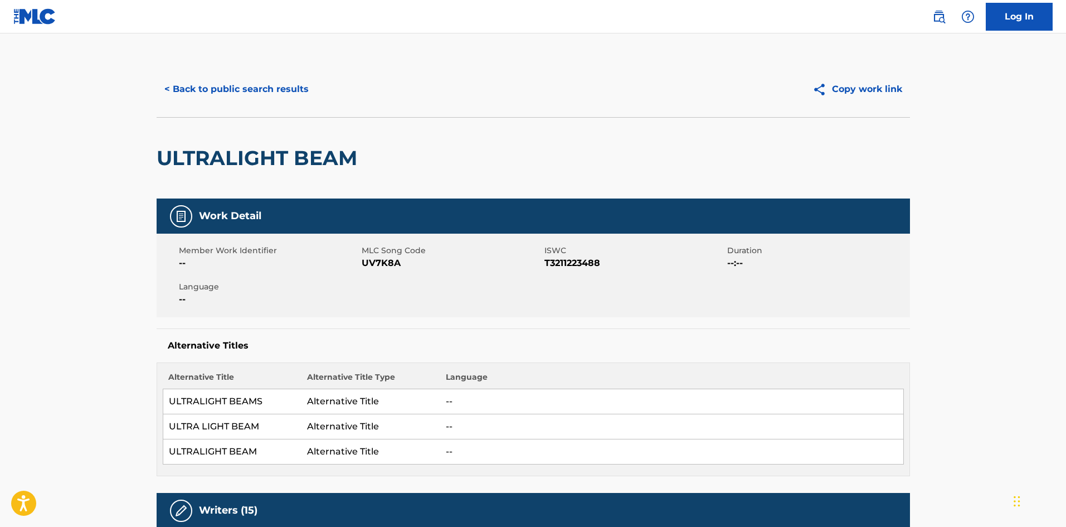
click at [217, 76] on button "< Back to public search results" at bounding box center [237, 89] width 160 height 28
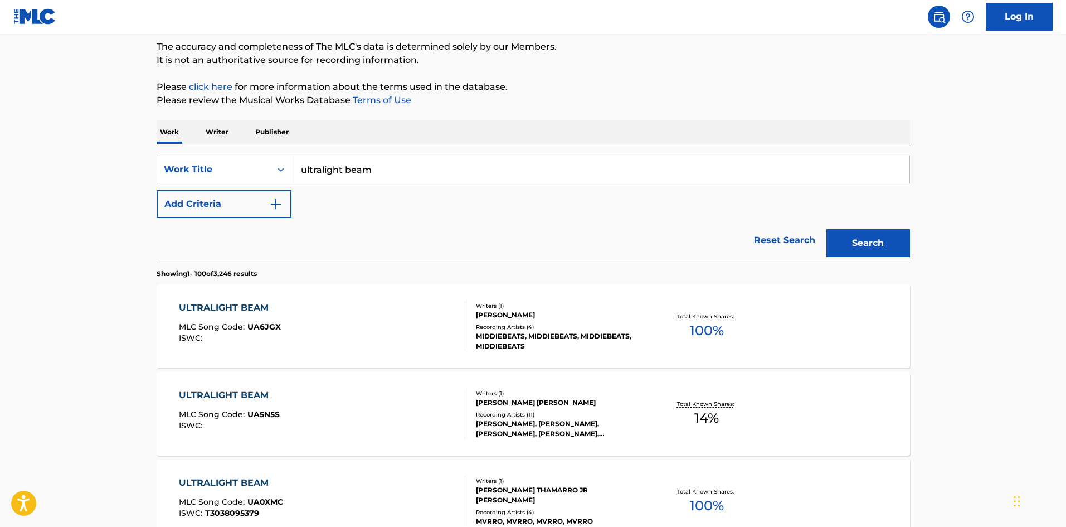
scroll to position [85, 0]
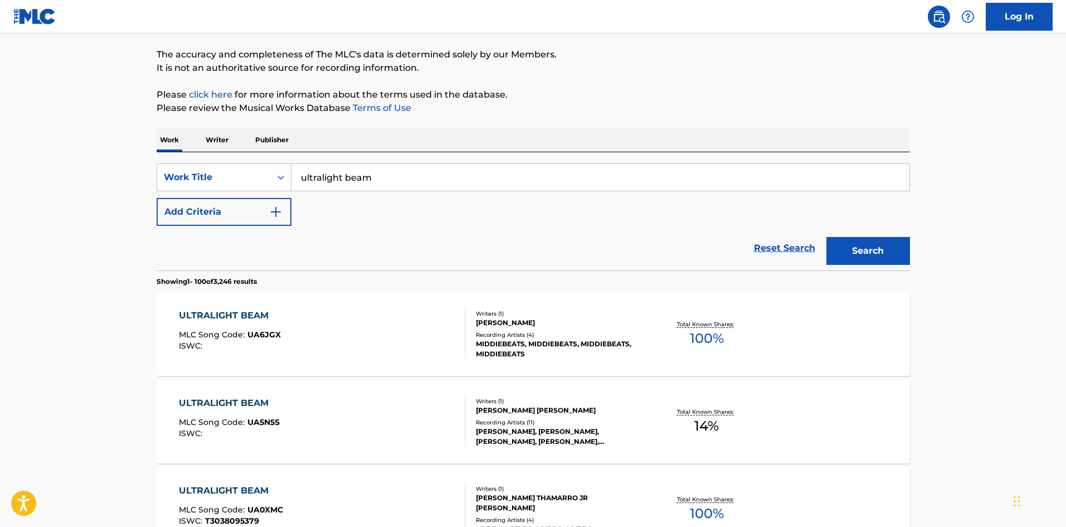
click at [401, 169] on input "ultralight beam" at bounding box center [600, 177] width 618 height 27
drag, startPoint x: 401, startPoint y: 169, endPoint x: 196, endPoint y: 174, distance: 204.5
click at [213, 174] on div "SearchWithCriteria776e0579-a9cd-4c07-80c6-500bb03fafd5 Work Title ultralight be…" at bounding box center [533, 177] width 753 height 28
click at [231, 211] on button "Add Criteria" at bounding box center [224, 212] width 135 height 28
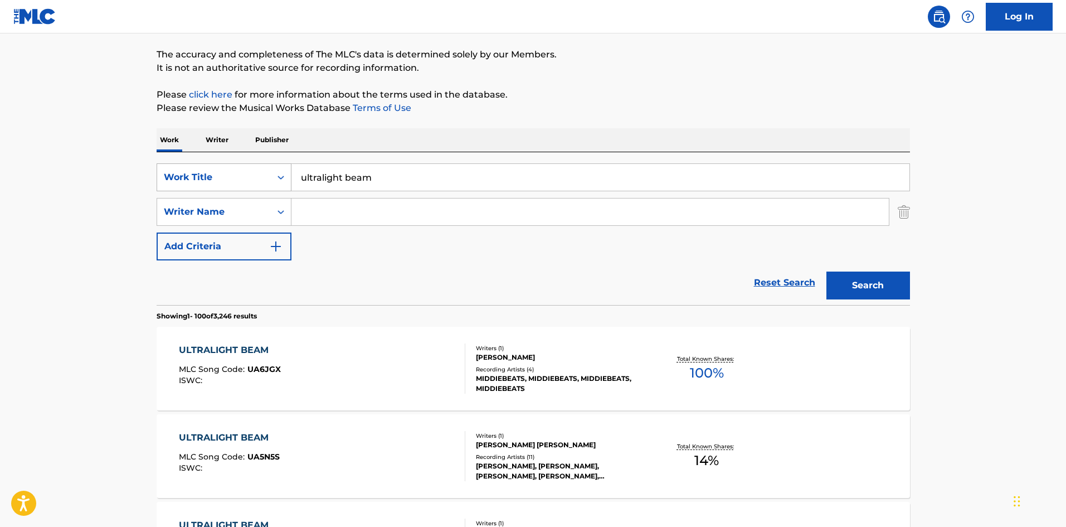
click at [214, 174] on div "Work Title" at bounding box center [214, 177] width 100 height 13
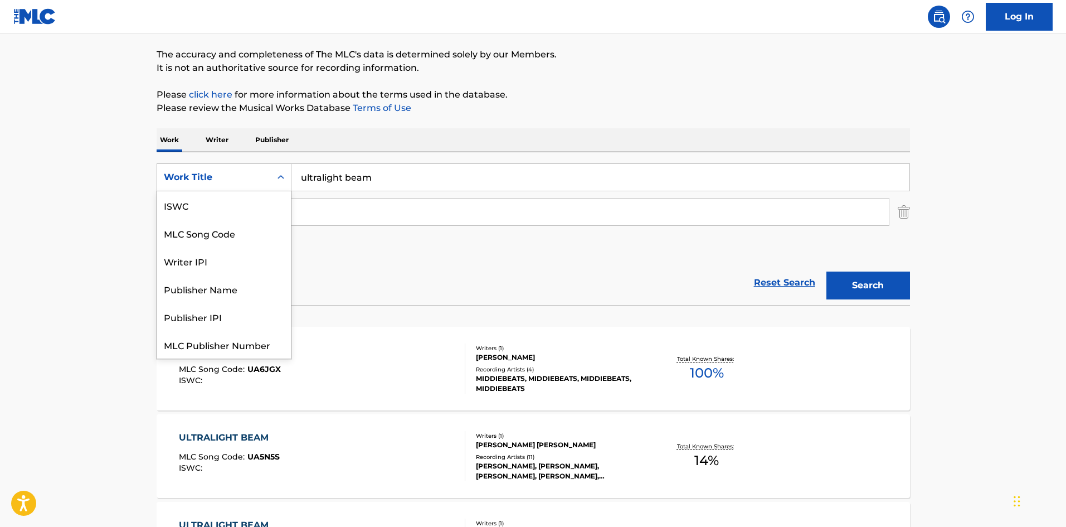
scroll to position [28, 0]
click at [363, 212] on input "Search Form" at bounding box center [589, 211] width 597 height 27
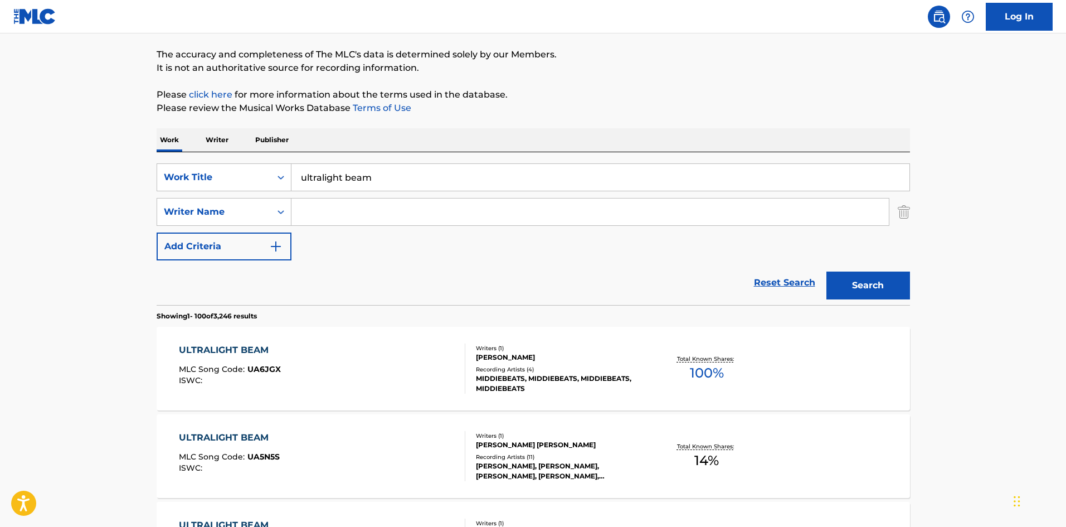
paste input "CHANCELLOR BENNET"
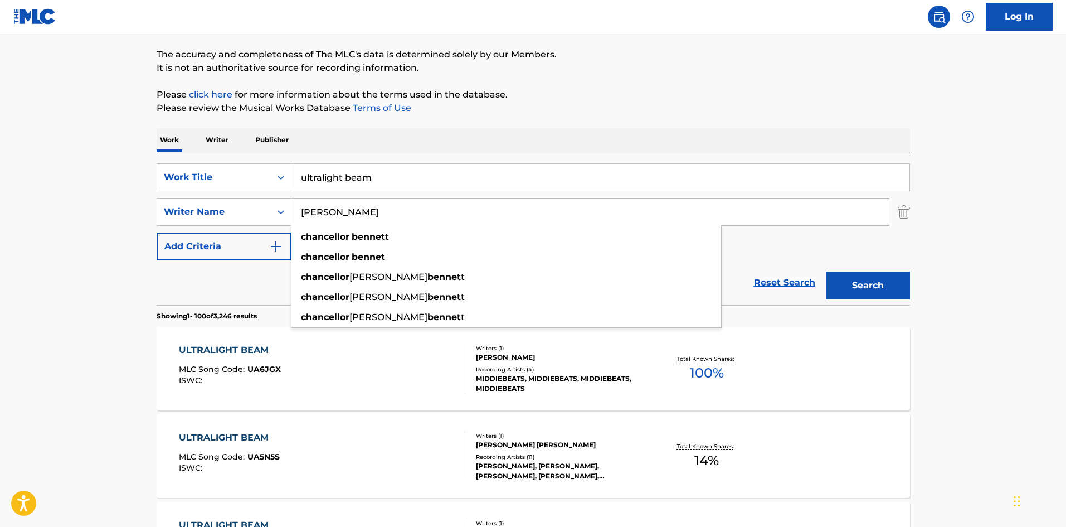
type input "CHANCELLOR BENNET"
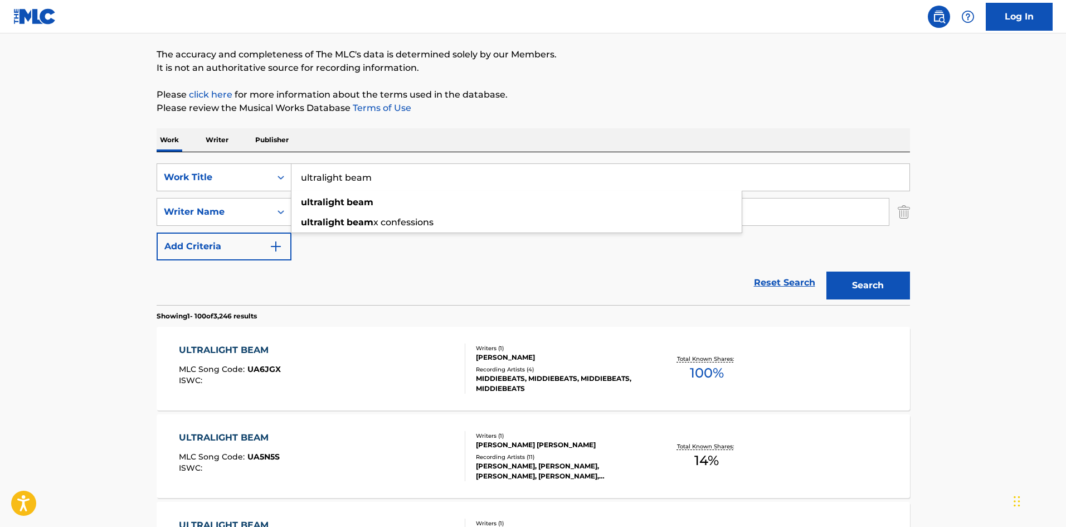
drag, startPoint x: 403, startPoint y: 178, endPoint x: 252, endPoint y: 160, distance: 152.1
click at [262, 160] on div "SearchWithCriteria776e0579-a9cd-4c07-80c6-500bb03fafd5 Work Title ultralight be…" at bounding box center [533, 228] width 753 height 153
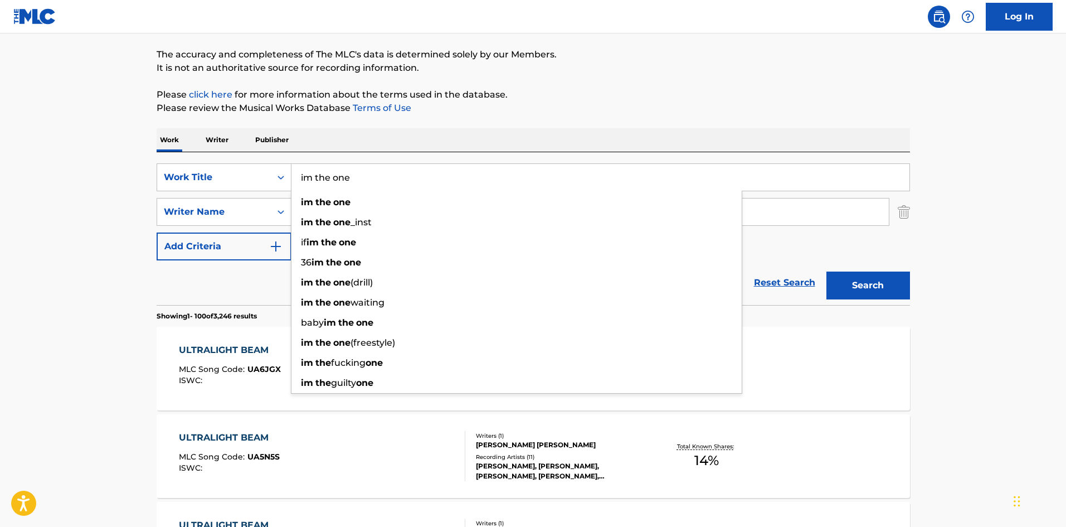
click at [826, 271] on button "Search" at bounding box center [868, 285] width 84 height 28
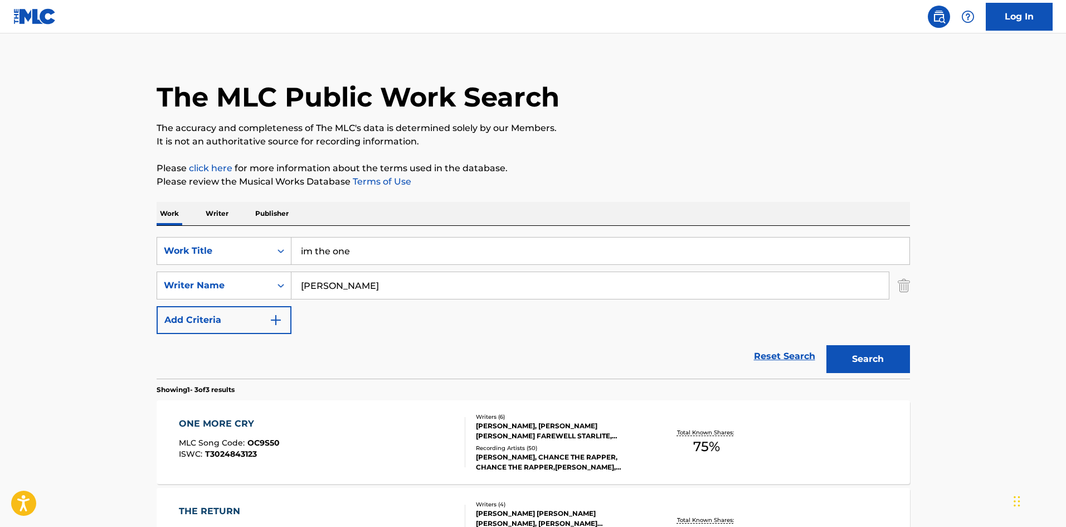
scroll to position [0, 0]
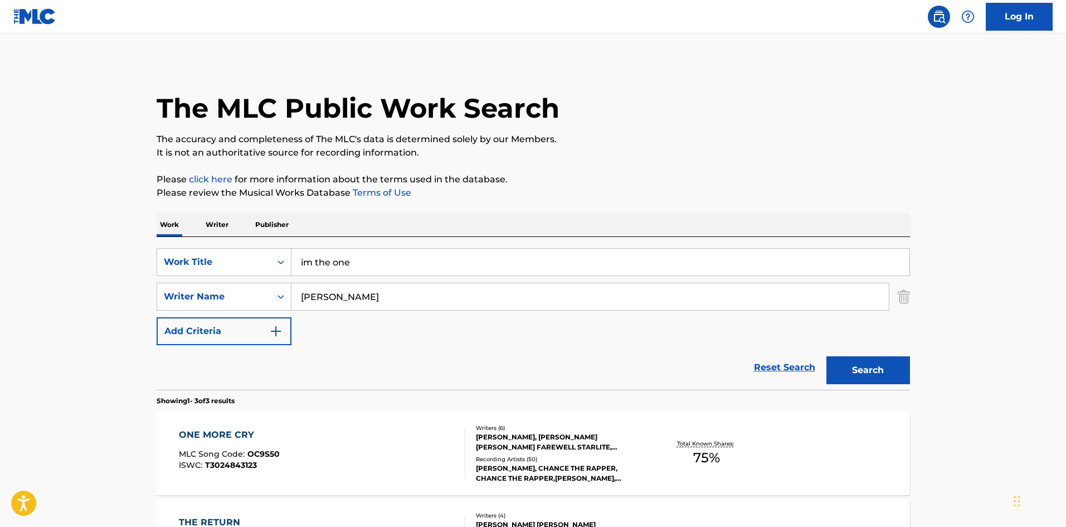
click at [485, 212] on div "The MLC Public Work Search The accuracy and completeness of The MLC's data is d…" at bounding box center [533, 391] width 780 height 661
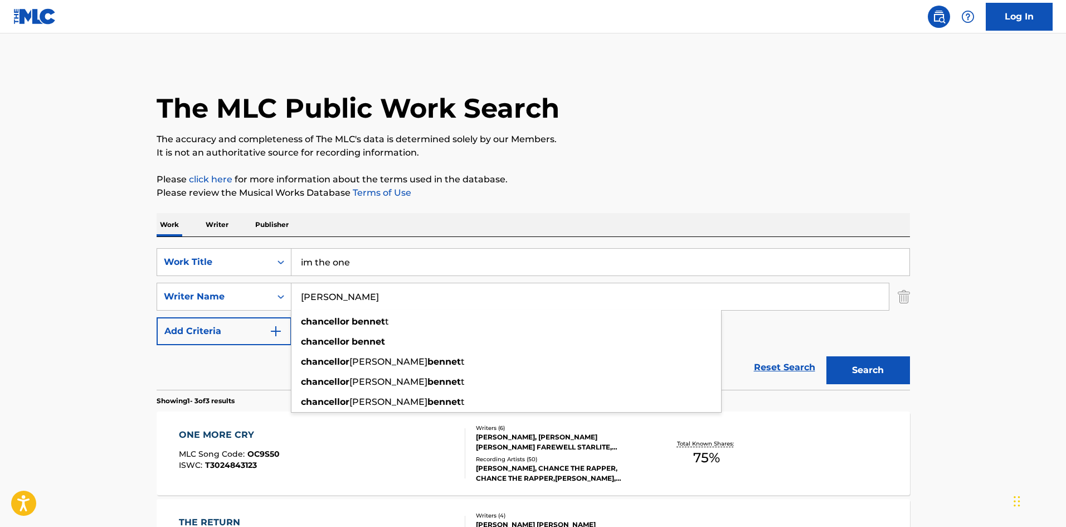
drag, startPoint x: 426, startPoint y: 295, endPoint x: 293, endPoint y: 292, distance: 133.2
click at [293, 292] on input "CHANCELLOR BENNET" at bounding box center [589, 296] width 597 height 27
click at [908, 298] on img "Search Form" at bounding box center [904, 297] width 12 height 28
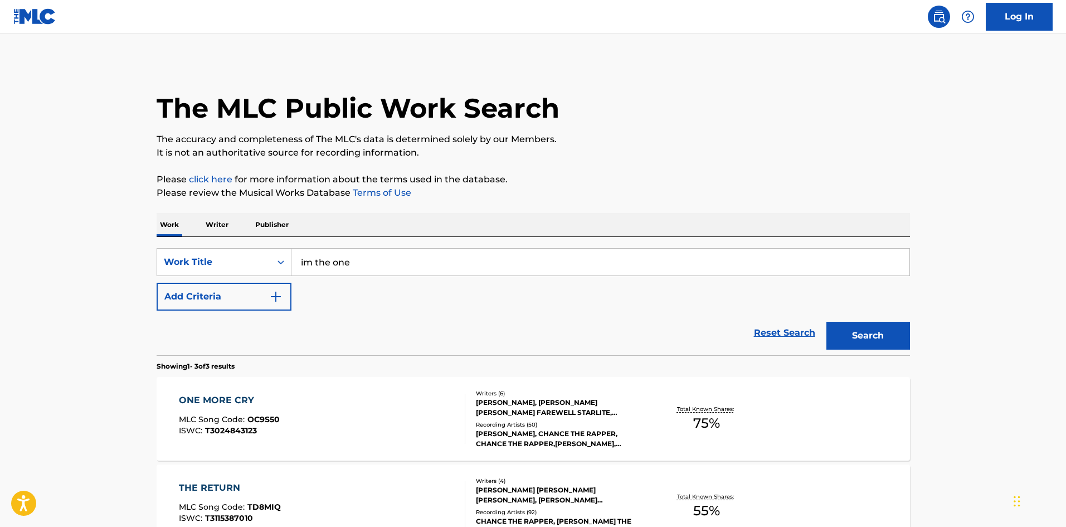
click at [864, 334] on button "Search" at bounding box center [868, 336] width 84 height 28
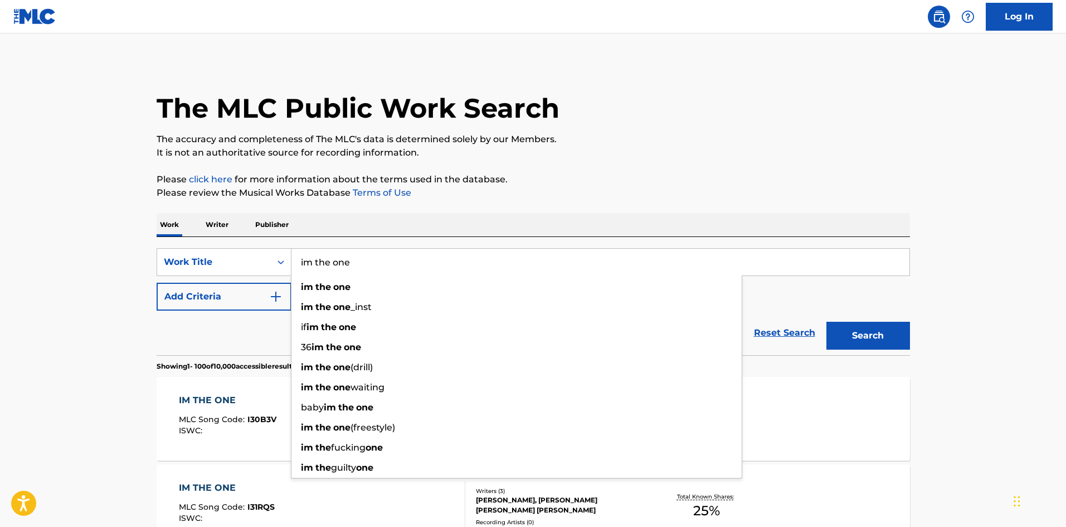
drag, startPoint x: 393, startPoint y: 256, endPoint x: 301, endPoint y: 255, distance: 91.9
click at [301, 255] on input "im the one" at bounding box center [600, 262] width 618 height 27
click at [306, 262] on input "im the one" at bounding box center [600, 262] width 618 height 27
click at [826, 322] on button "Search" at bounding box center [868, 336] width 84 height 28
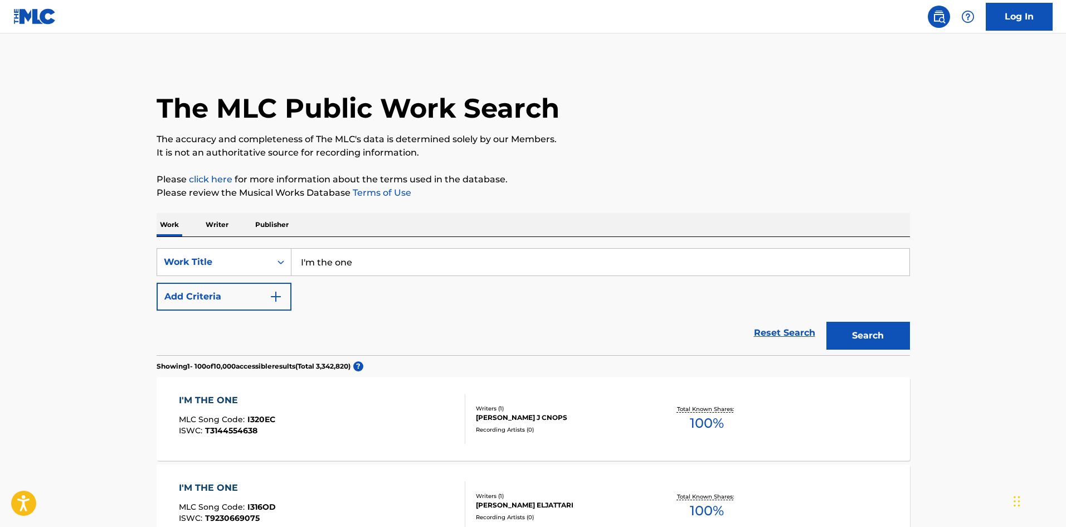
click at [258, 305] on button "Add Criteria" at bounding box center [224, 297] width 135 height 28
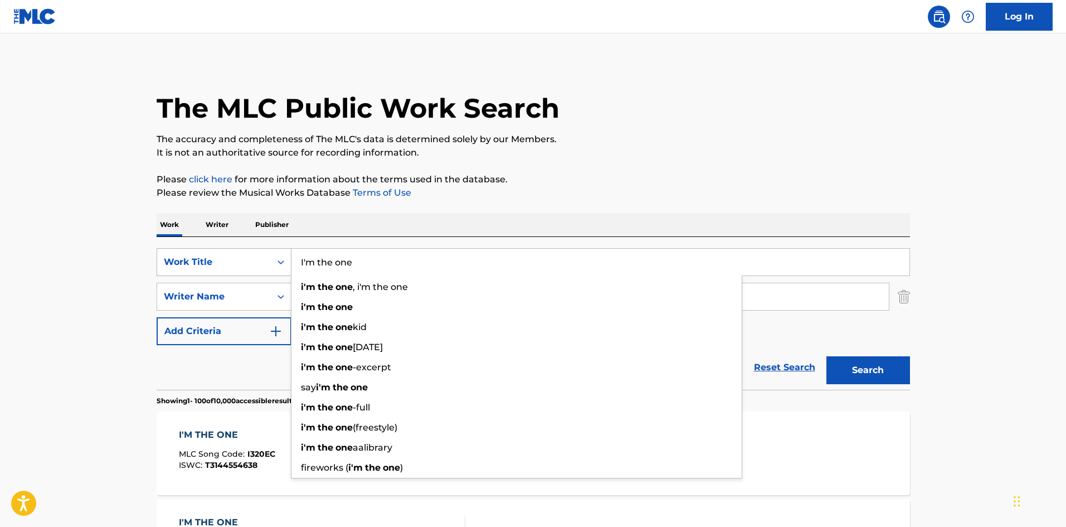
drag, startPoint x: 373, startPoint y: 262, endPoint x: 284, endPoint y: 266, distance: 89.8
click at [284, 266] on div "SearchWithCriteria776e0579-a9cd-4c07-80c6-500bb03fafd5 Work Title I'm the one i…" at bounding box center [533, 262] width 753 height 28
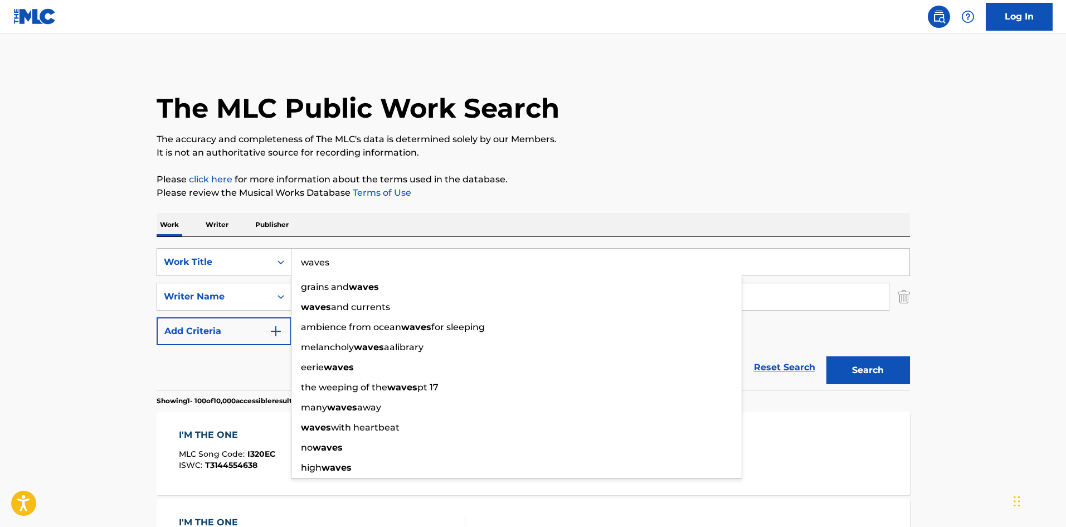
type input "waves"
click at [413, 236] on div "Work Writer Publisher" at bounding box center [533, 224] width 753 height 23
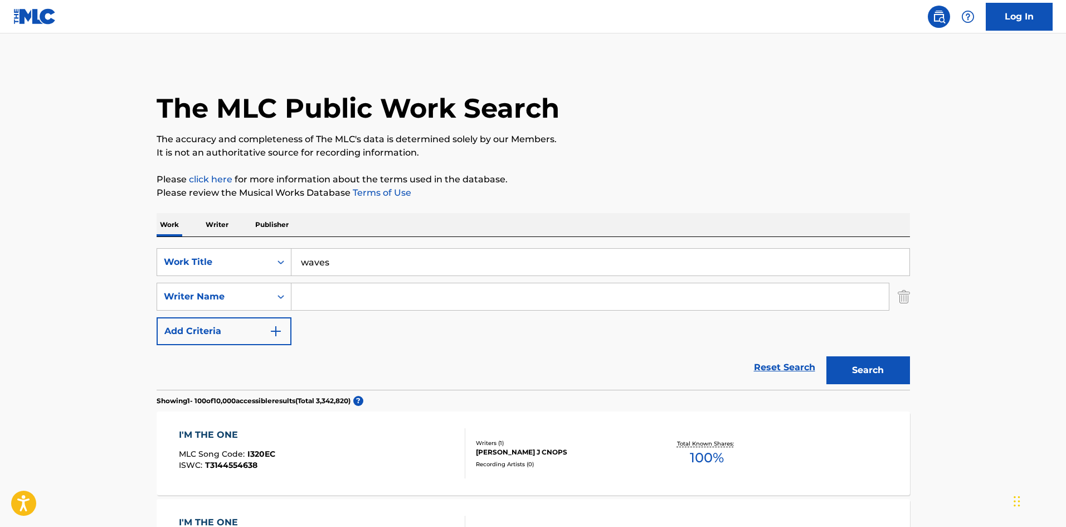
click at [373, 301] on input "Search Form" at bounding box center [589, 296] width 597 height 27
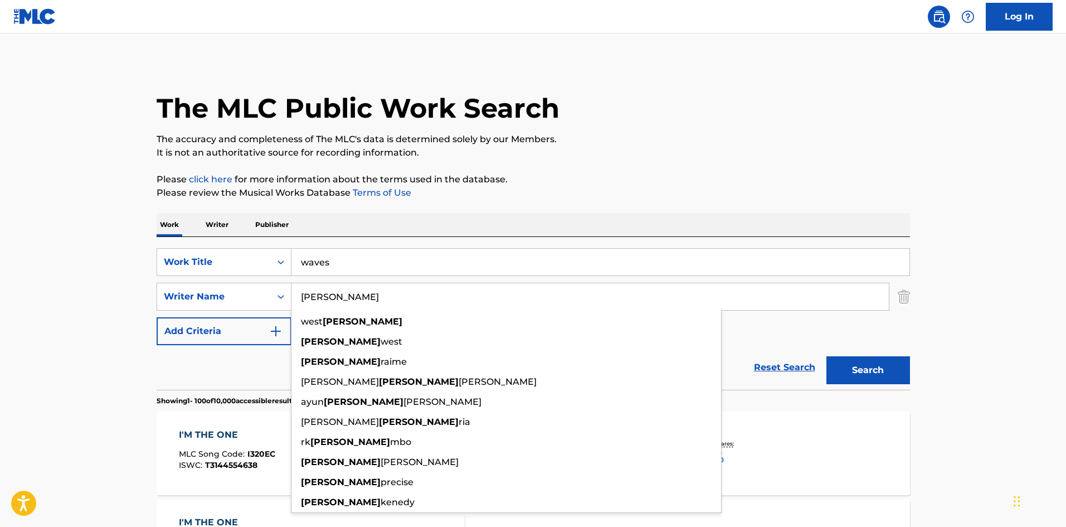
type input "kanye"
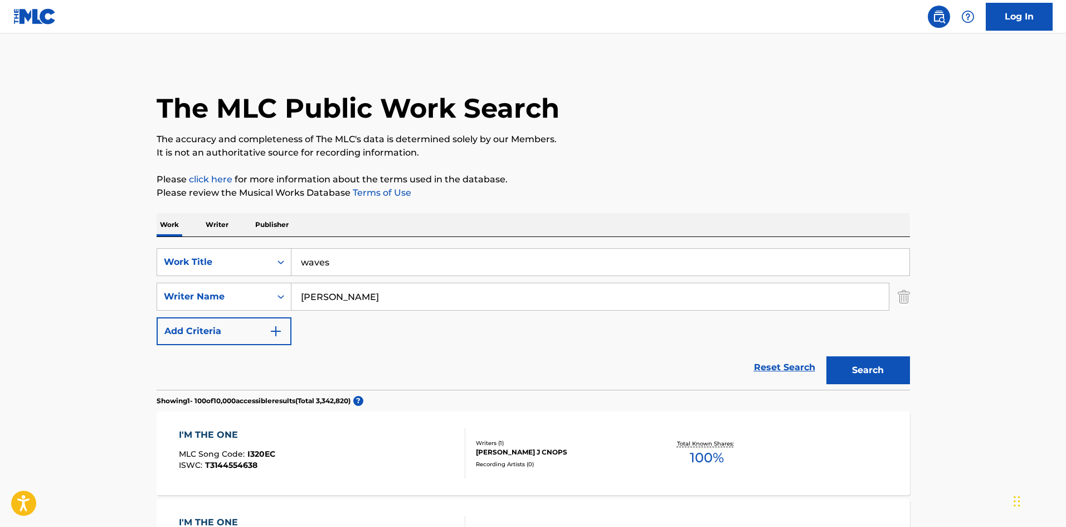
click at [861, 365] on button "Search" at bounding box center [868, 370] width 84 height 28
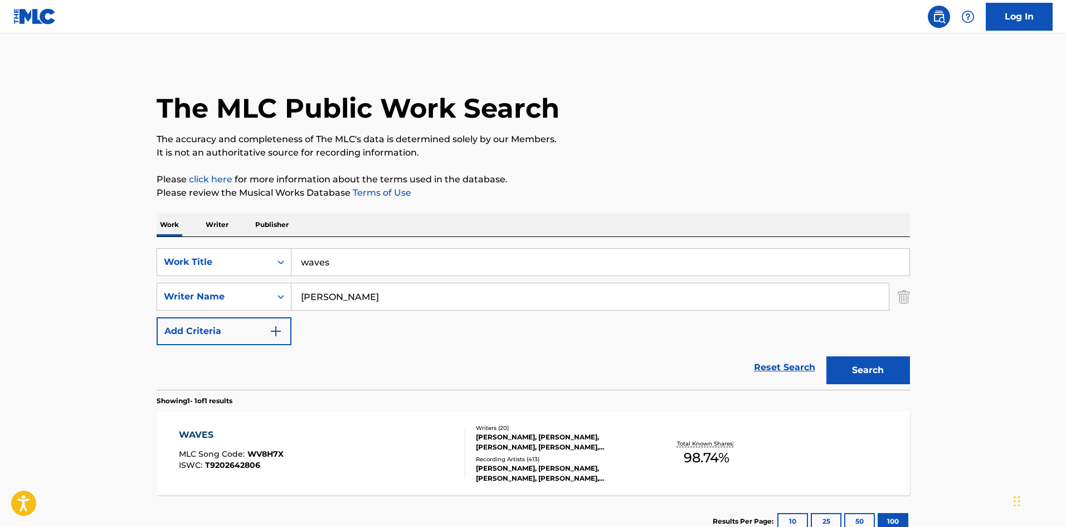
click at [199, 430] on div "WAVES" at bounding box center [231, 434] width 105 height 13
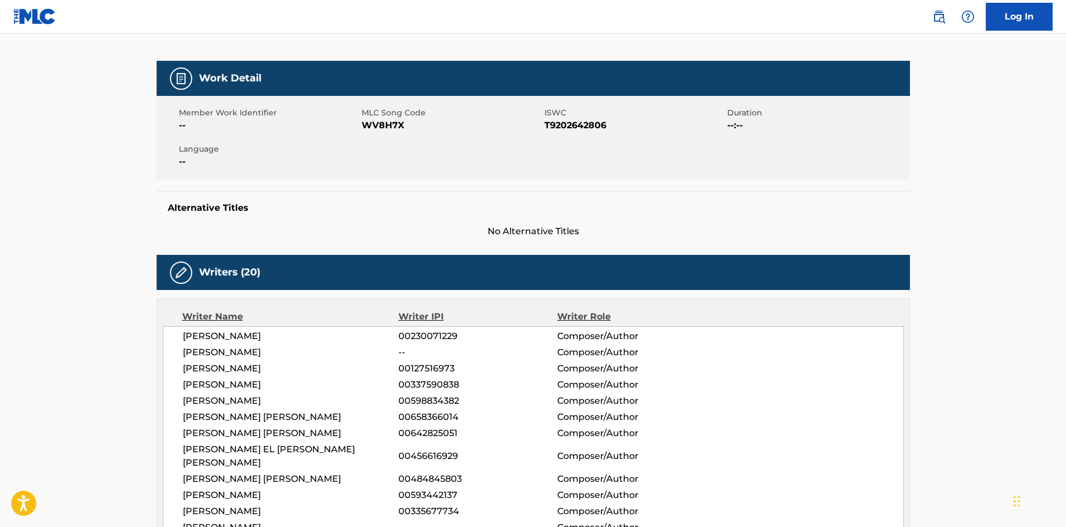
scroll to position [167, 0]
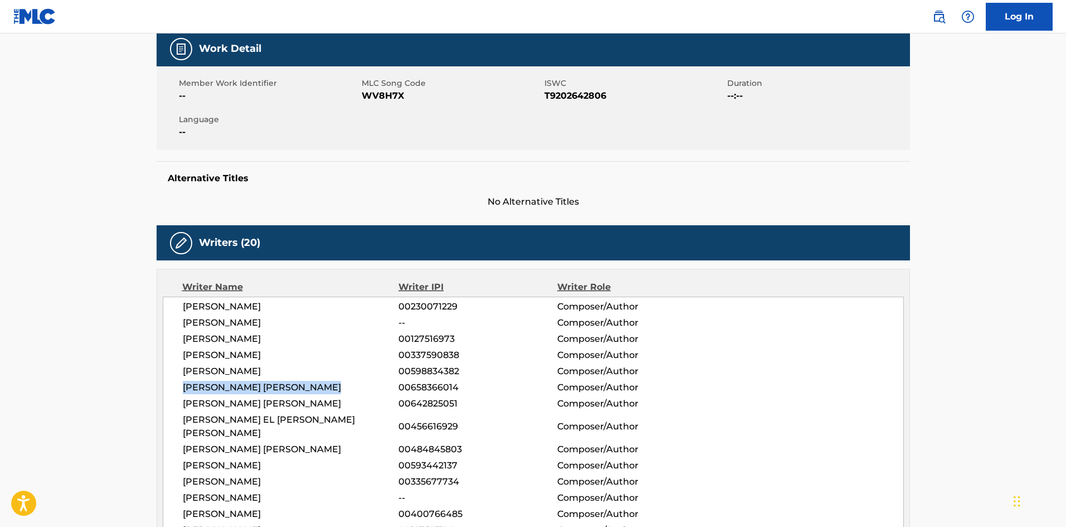
drag, startPoint x: 358, startPoint y: 386, endPoint x: 172, endPoint y: 383, distance: 186.1
click at [172, 383] on div "MICHAEL G DEAN 00230071229 Composer/Author FRED BRATWAITHE -- Composer/Author R…" at bounding box center [533, 466] width 741 height 340
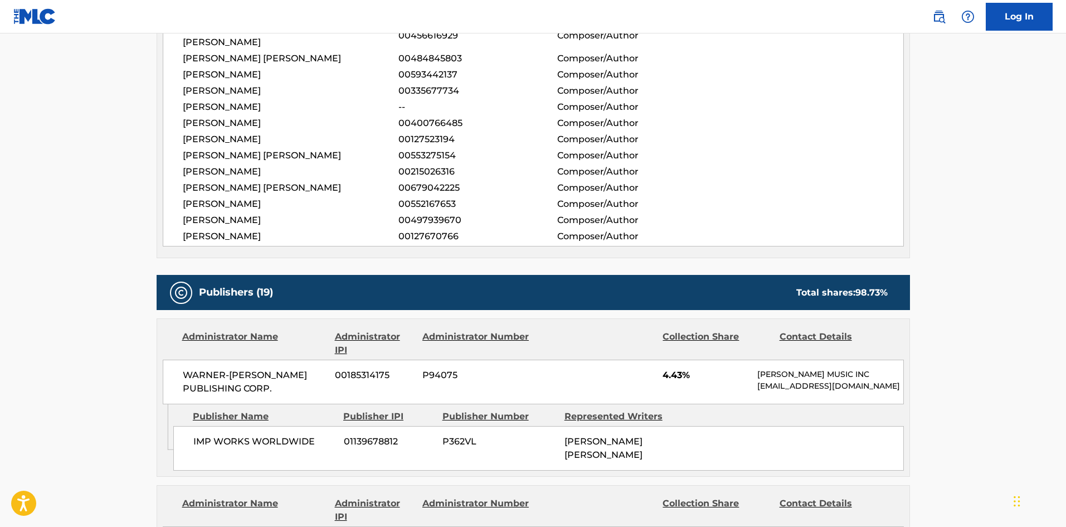
scroll to position [0, 0]
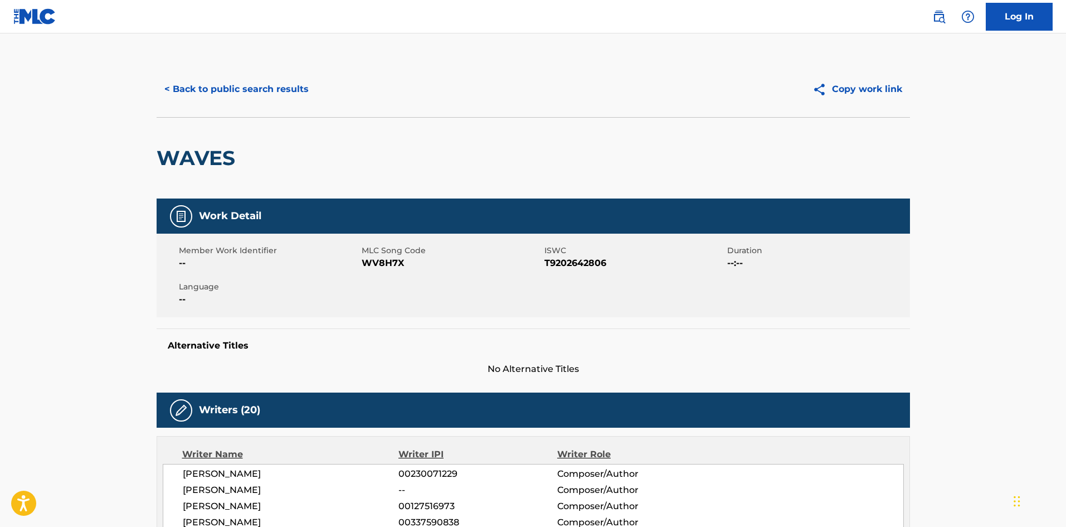
click at [261, 83] on button "< Back to public search results" at bounding box center [237, 89] width 160 height 28
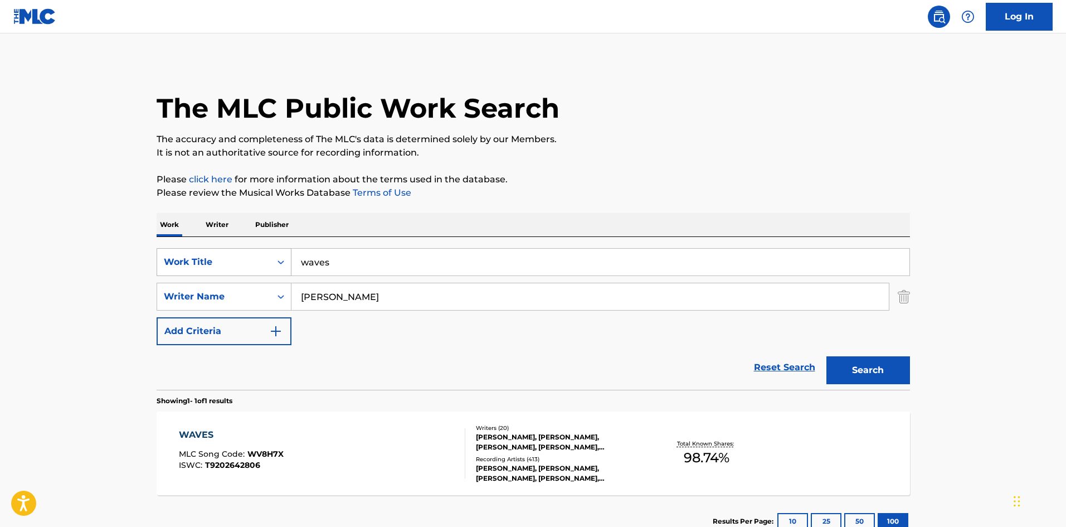
drag, startPoint x: 363, startPoint y: 270, endPoint x: 268, endPoint y: 255, distance: 96.0
click at [268, 255] on div "SearchWithCriteria776e0579-a9cd-4c07-80c6-500bb03fafd5 Work Title waves" at bounding box center [533, 262] width 753 height 28
click at [390, 239] on div "SearchWithCriteria776e0579-a9cd-4c07-80c6-500bb03fafd5 Work Title waves SearchW…" at bounding box center [533, 313] width 753 height 153
click at [903, 298] on img "Search Form" at bounding box center [904, 297] width 12 height 28
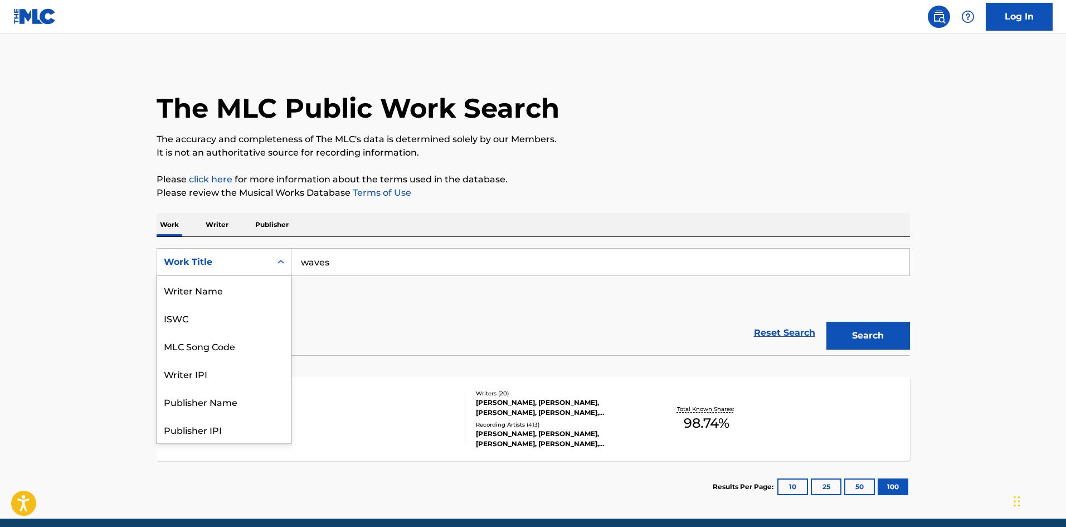
click at [215, 265] on div "Work Title" at bounding box center [214, 261] width 100 height 13
click at [223, 294] on div "Writer Name" at bounding box center [224, 290] width 134 height 28
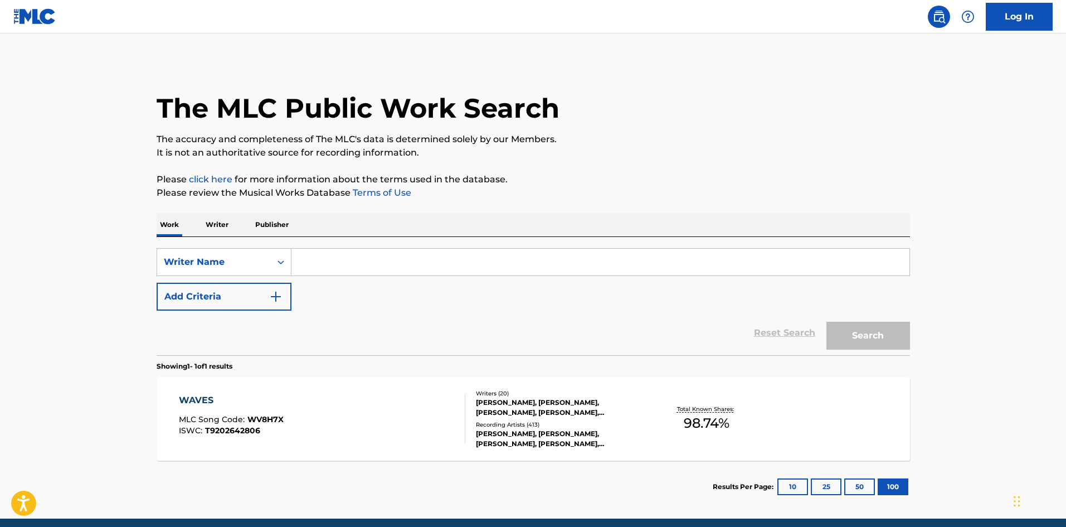
click at [476, 266] on input "Search Form" at bounding box center [600, 262] width 618 height 27
paste input "CHANCELOR JOHNATHAN BENNETT"
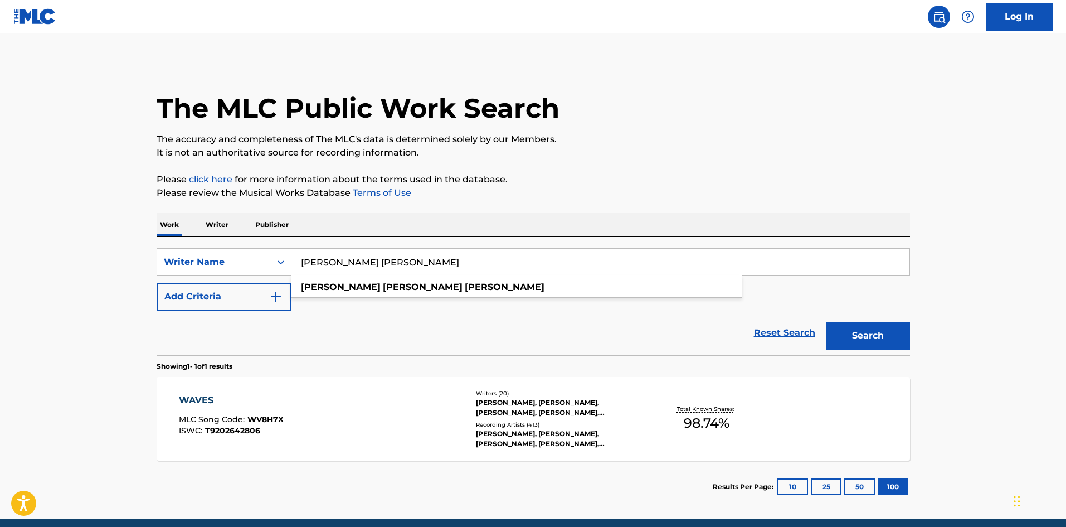
type input "CHANCELOR JOHNATHAN BENNETT"
click at [846, 329] on button "Search" at bounding box center [868, 336] width 84 height 28
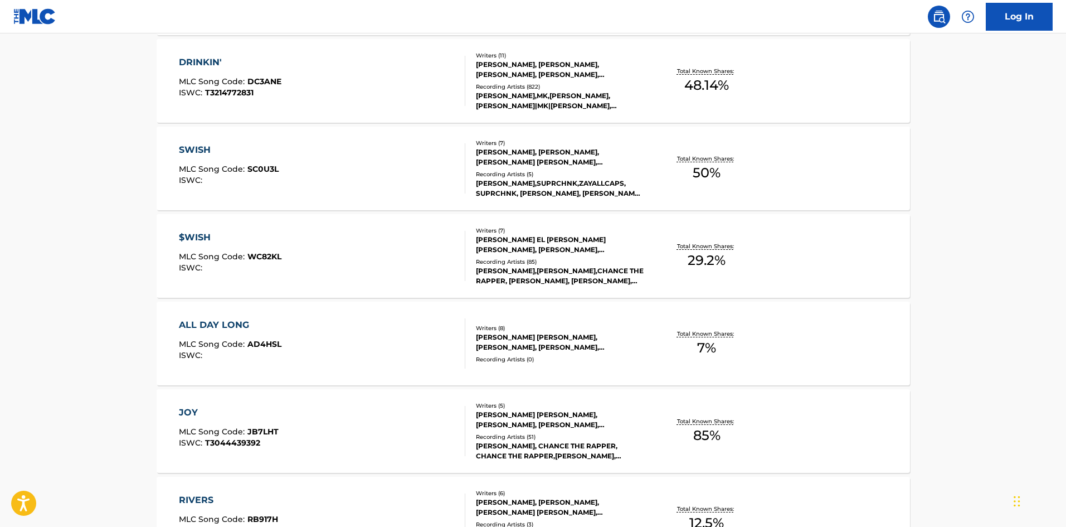
scroll to position [669, 0]
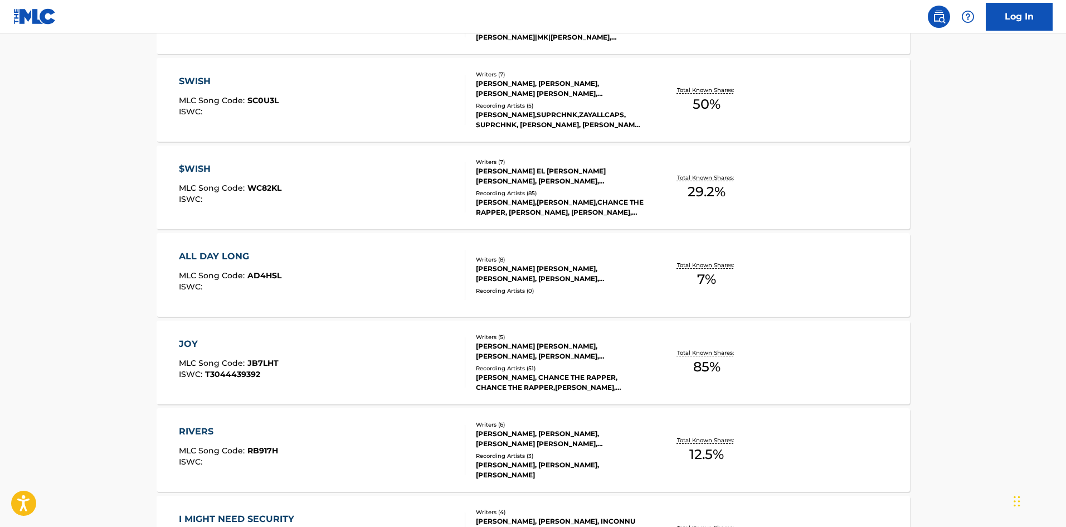
click at [181, 347] on div "JOY" at bounding box center [229, 343] width 100 height 13
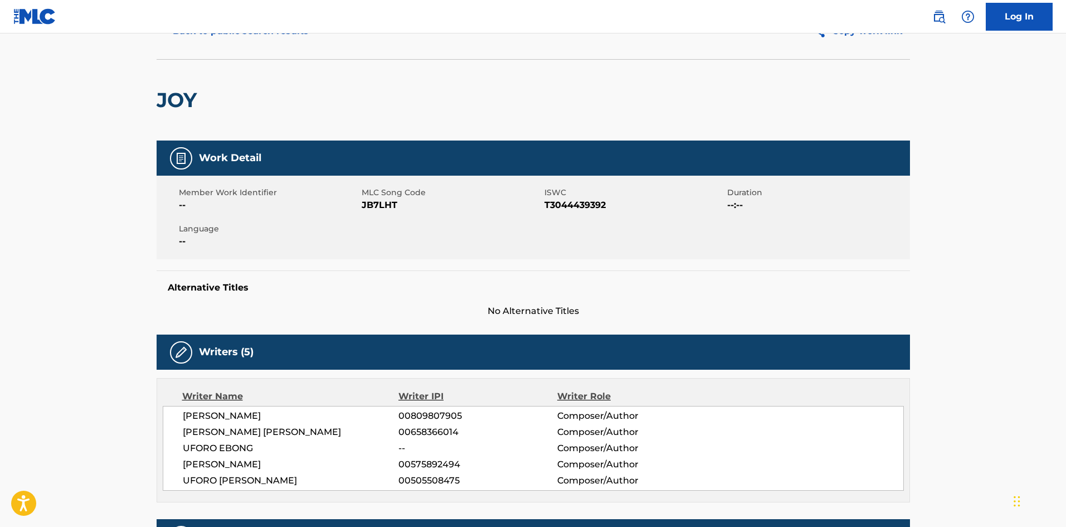
scroll to position [56, 0]
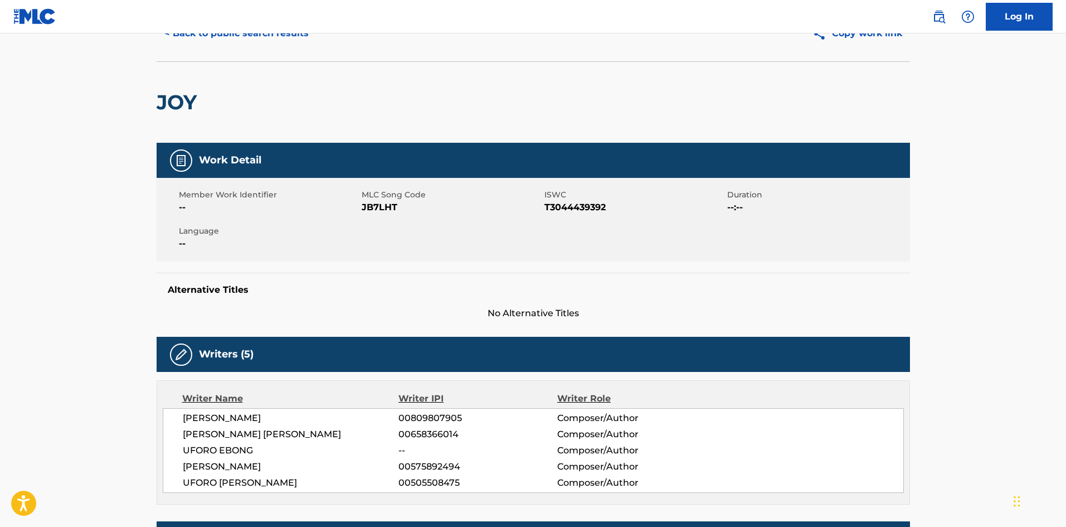
click at [203, 31] on nav "Log In" at bounding box center [533, 16] width 1066 height 33
click at [204, 36] on button "< Back to public search results" at bounding box center [237, 34] width 160 height 28
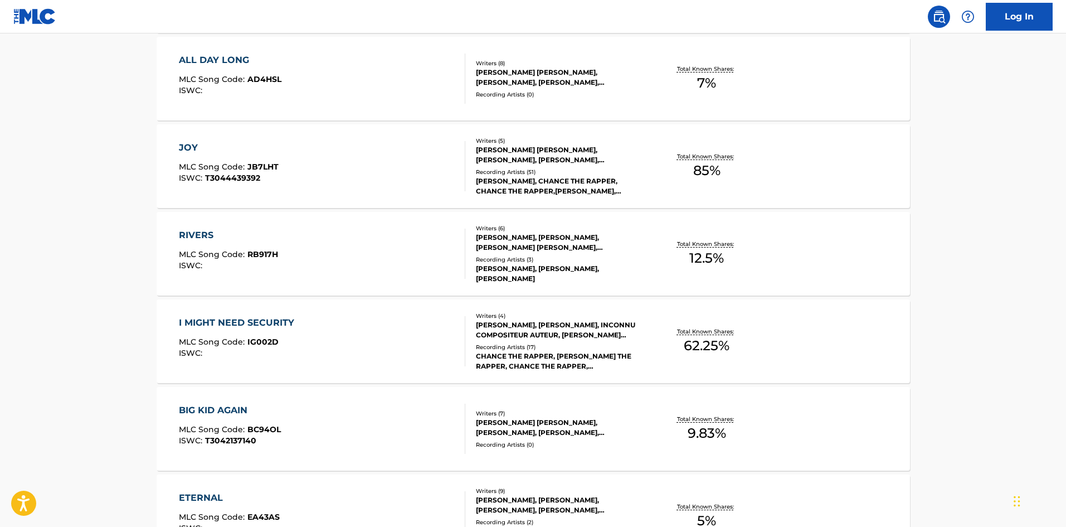
scroll to position [921, 0]
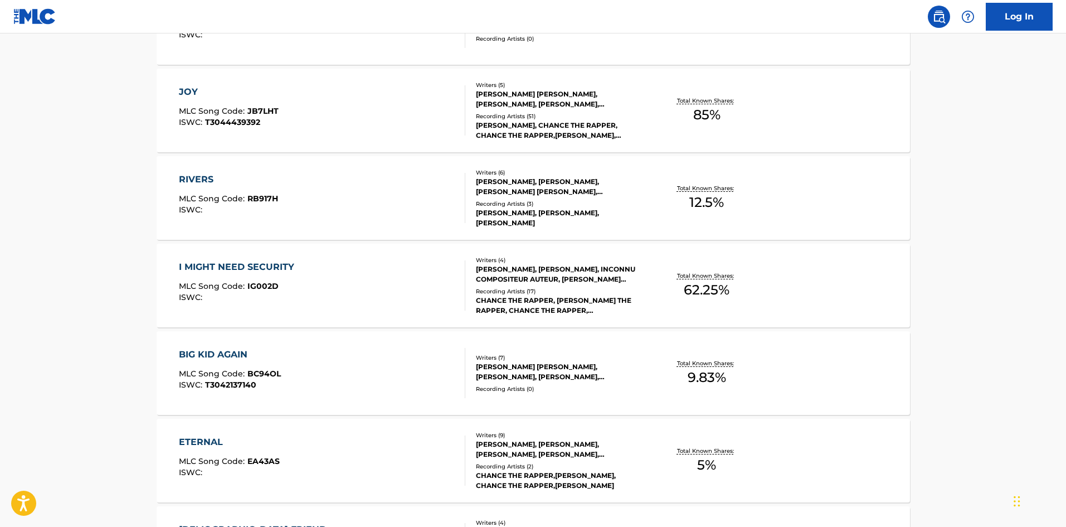
click at [260, 262] on div "I MIGHT NEED SECURITY" at bounding box center [239, 266] width 121 height 13
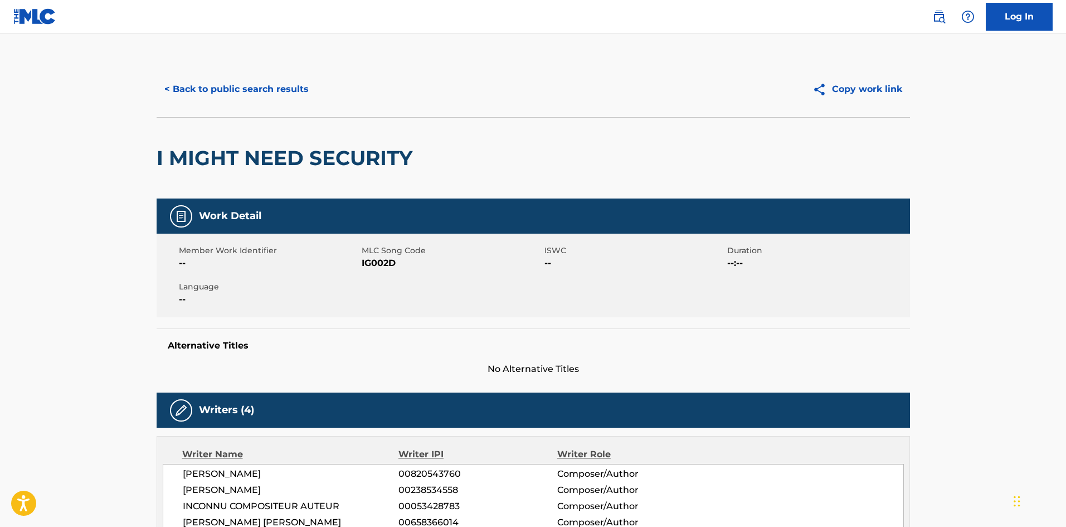
click at [214, 86] on button "< Back to public search results" at bounding box center [237, 89] width 160 height 28
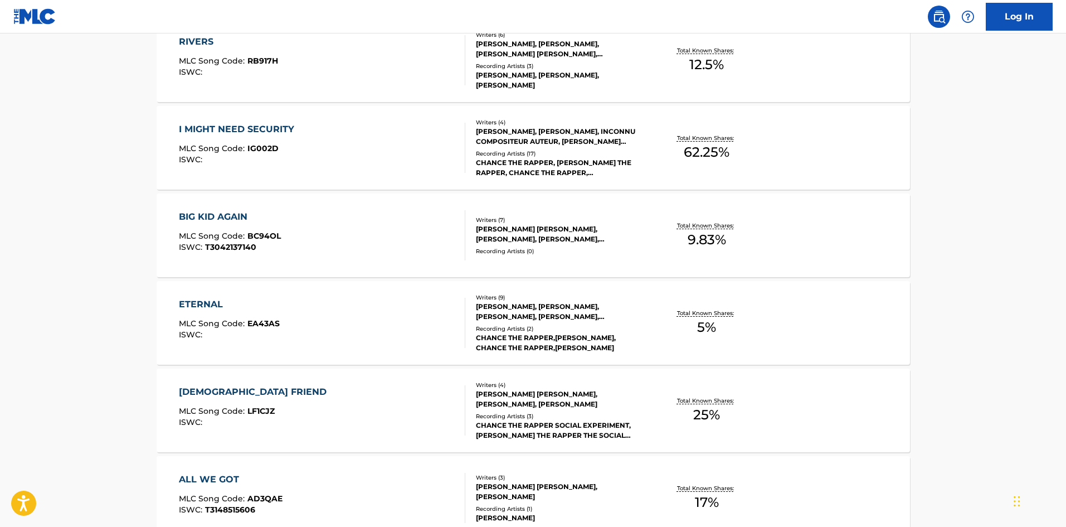
scroll to position [1061, 0]
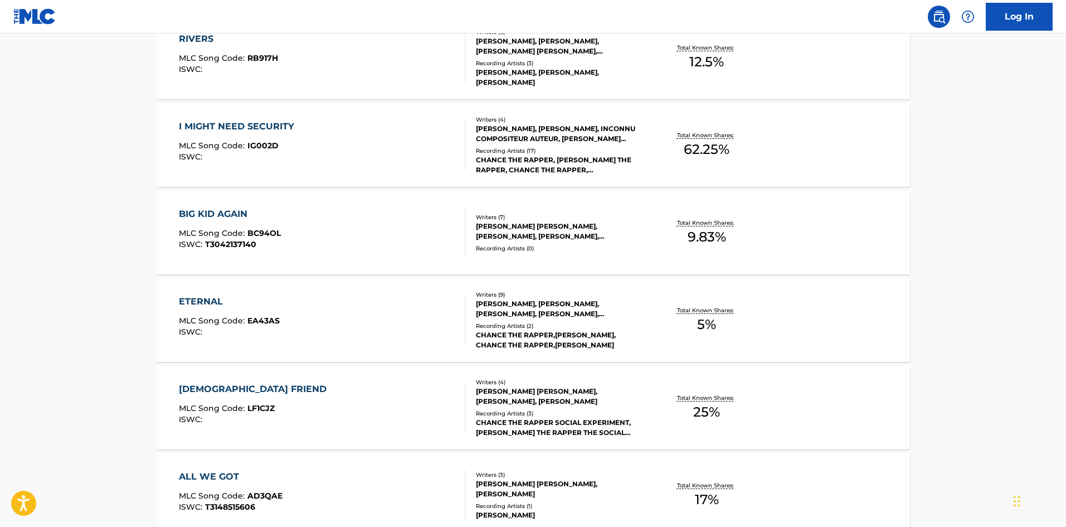
click at [194, 299] on div "ETERNAL" at bounding box center [229, 301] width 101 height 13
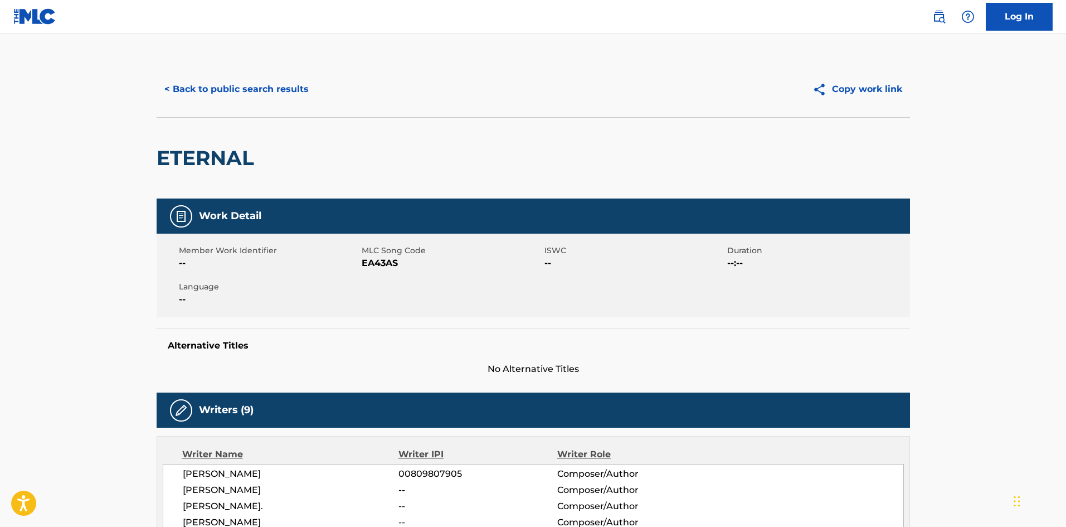
click at [210, 87] on button "< Back to public search results" at bounding box center [237, 89] width 160 height 28
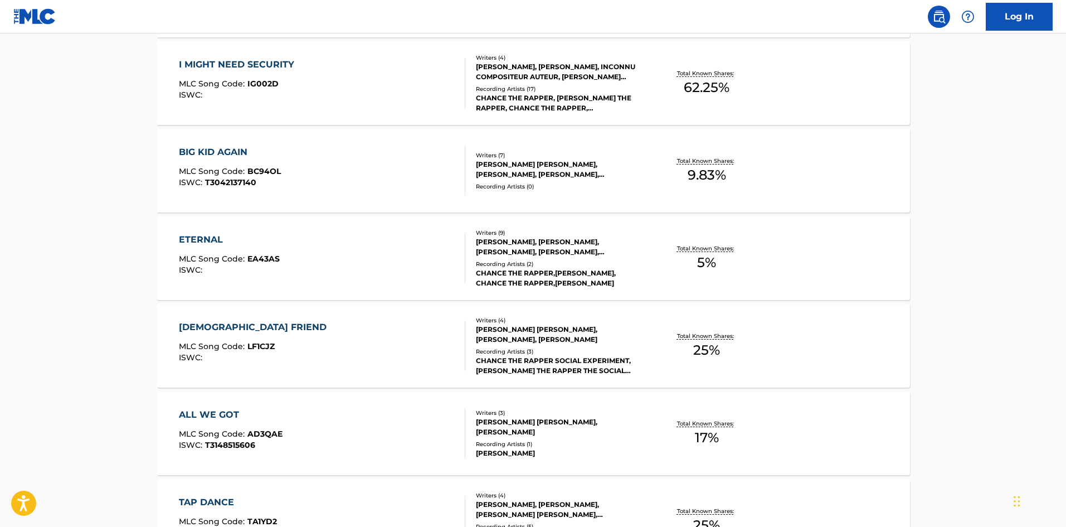
scroll to position [1146, 0]
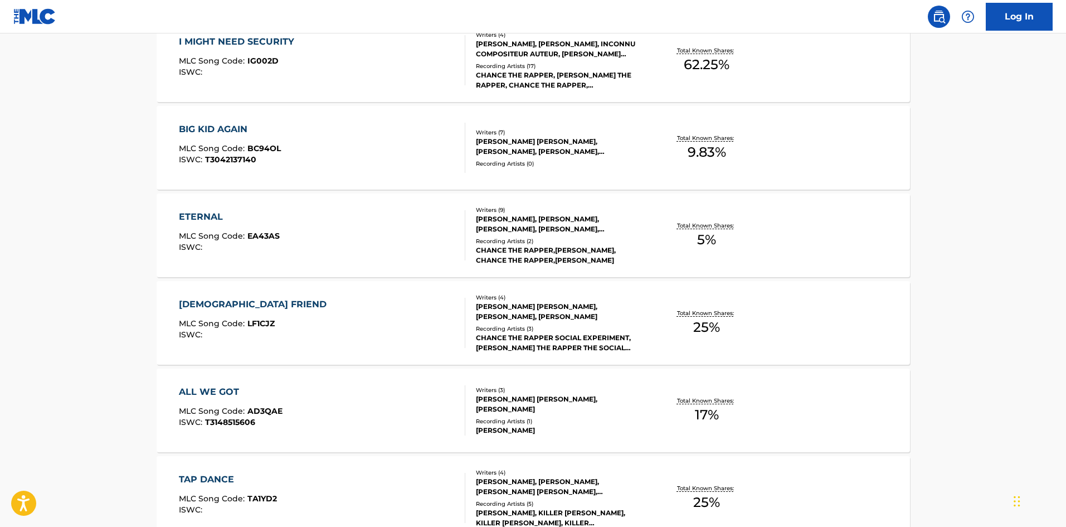
click at [238, 299] on div "LADY FRIEND" at bounding box center [255, 304] width 153 height 13
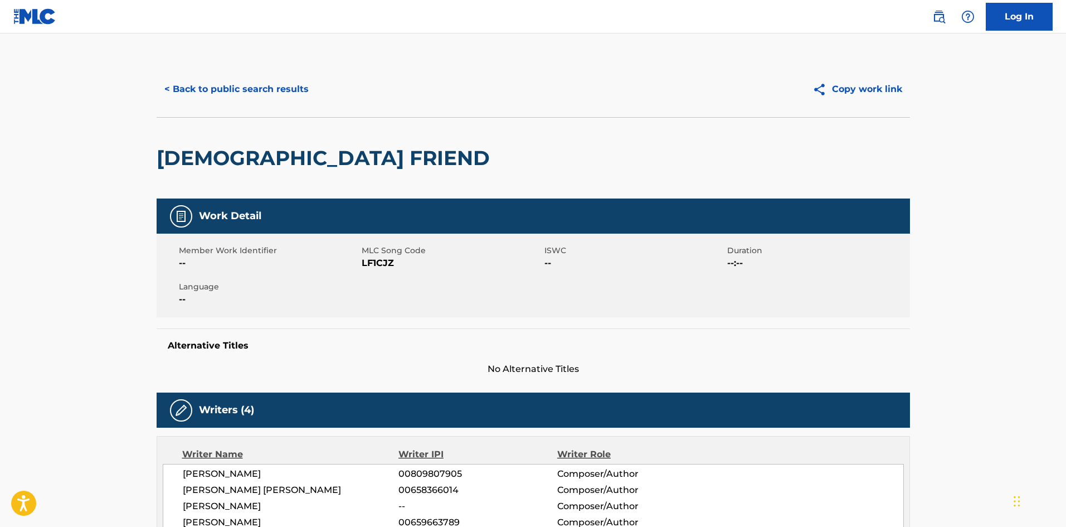
click at [255, 96] on button "< Back to public search results" at bounding box center [237, 89] width 160 height 28
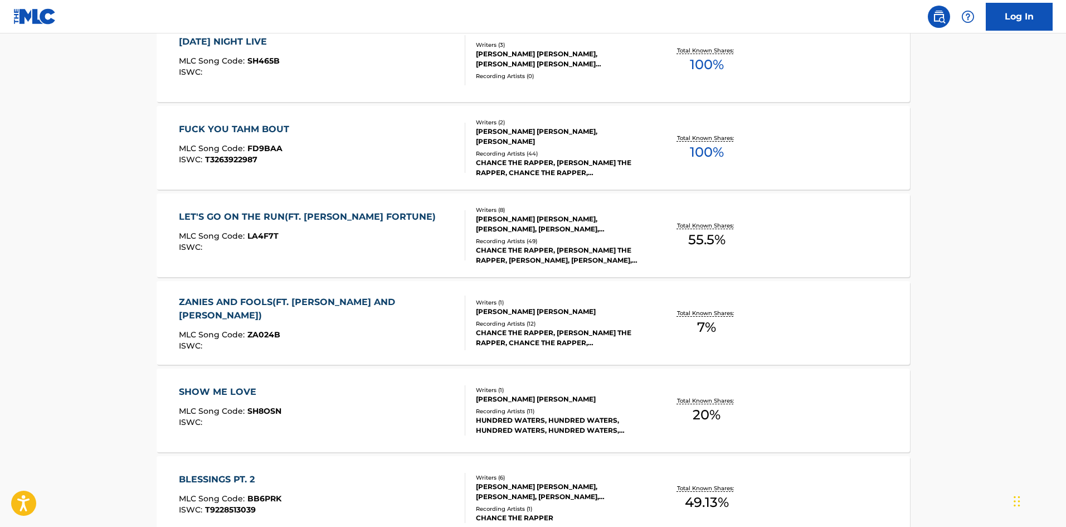
scroll to position [3090, 0]
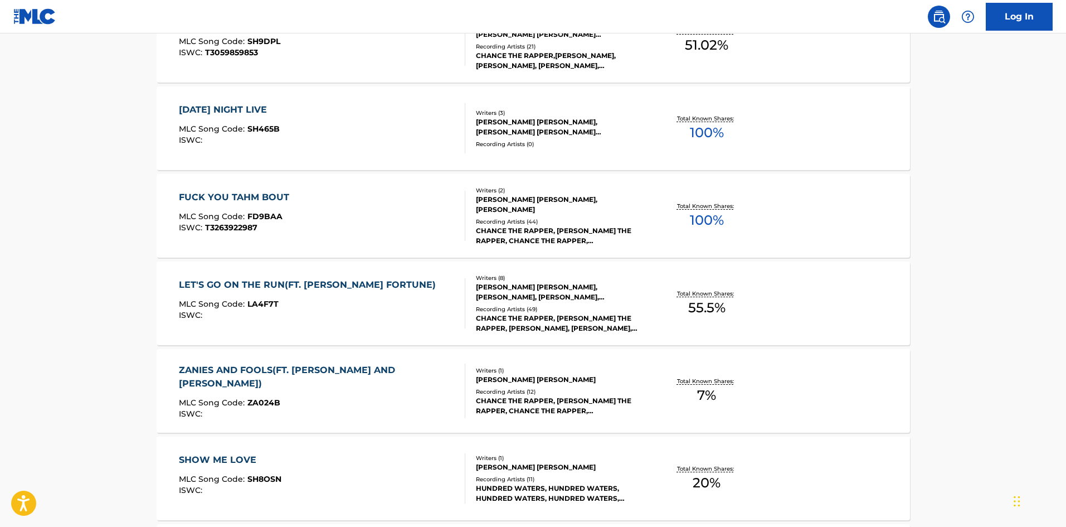
click at [245, 196] on div "FUCK YOU TAHM BOUT" at bounding box center [237, 197] width 116 height 13
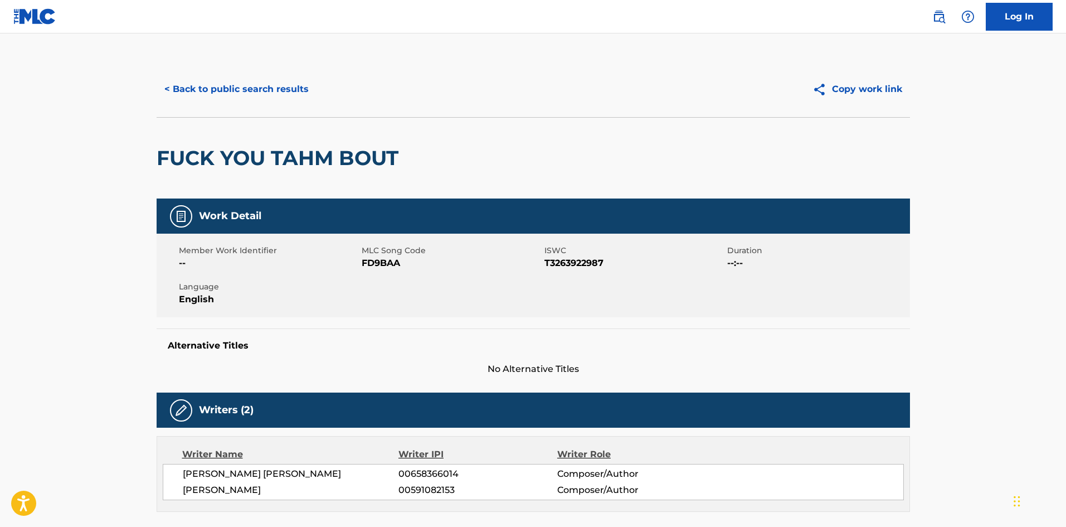
click at [263, 89] on button "< Back to public search results" at bounding box center [237, 89] width 160 height 28
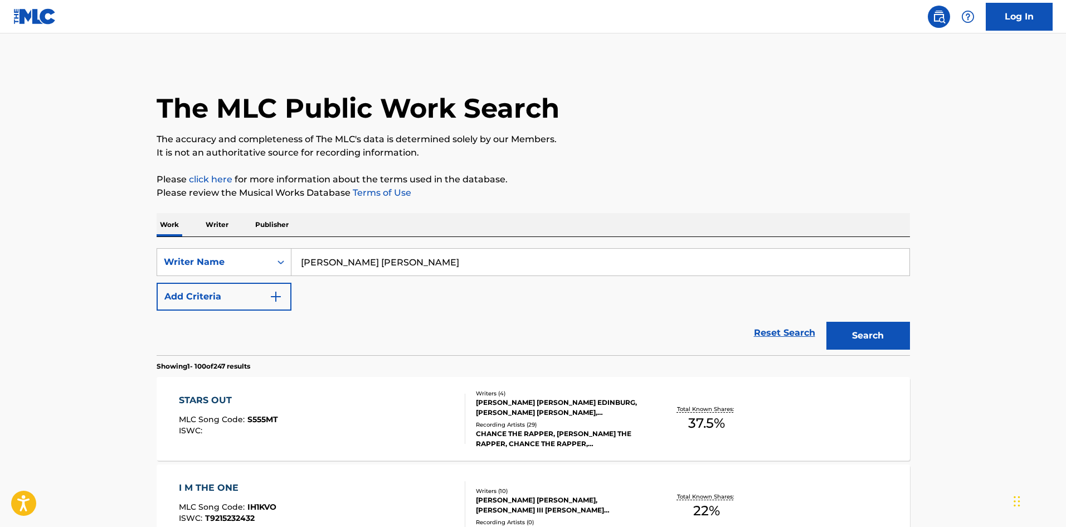
click at [488, 249] on input "CHANCELOR JOHNATHAN BENNETT" at bounding box center [600, 262] width 618 height 27
drag, startPoint x: 491, startPoint y: 254, endPoint x: 234, endPoint y: 268, distance: 257.8
click at [189, 267] on div "SearchWithCriteria3f3a3d70-602b-48e0-a44f-c807584e2e85 Writer Name CHANCELOR JO…" at bounding box center [533, 262] width 753 height 28
paste input "Äyanna"
type input "Äyanna"
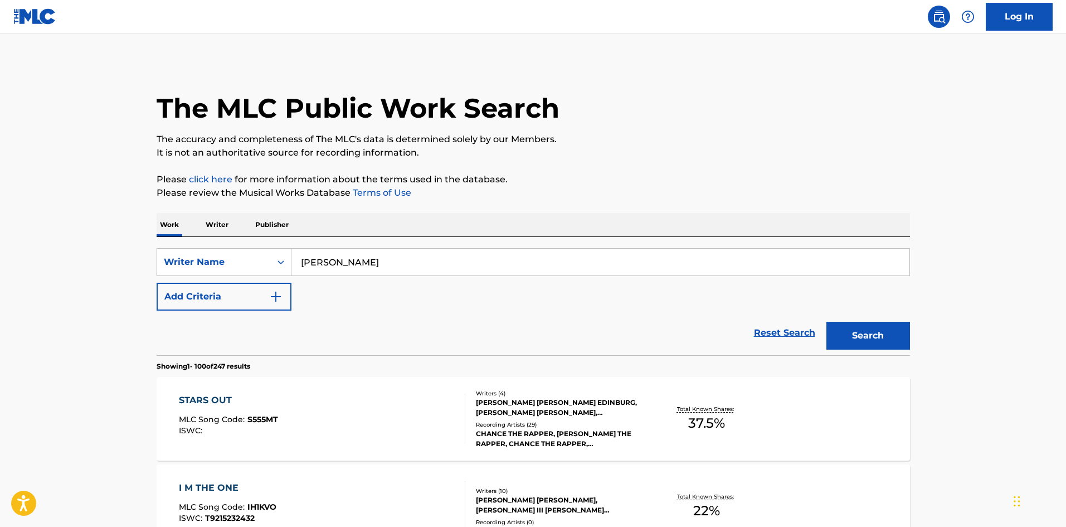
click at [854, 339] on button "Search" at bounding box center [868, 336] width 84 height 28
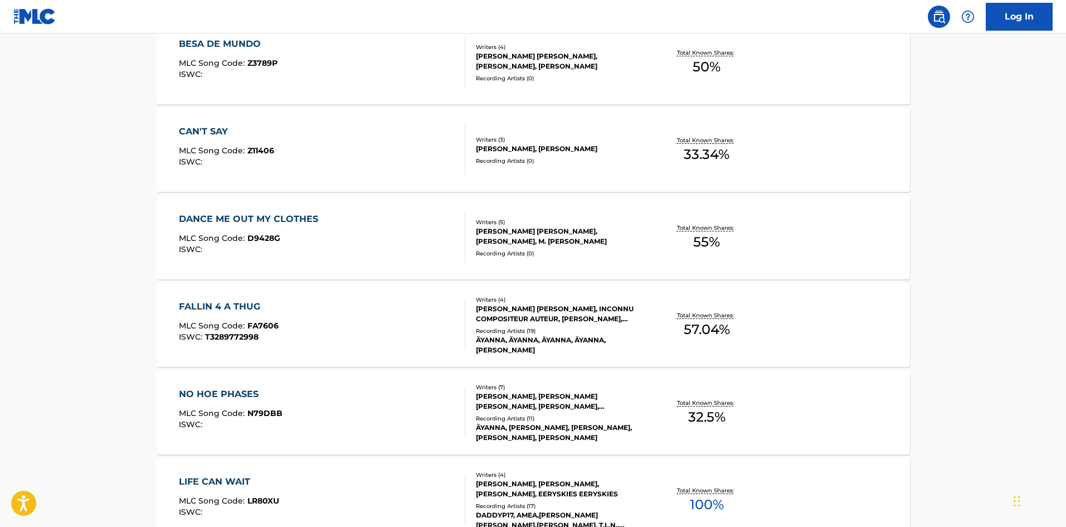
scroll to position [446, 0]
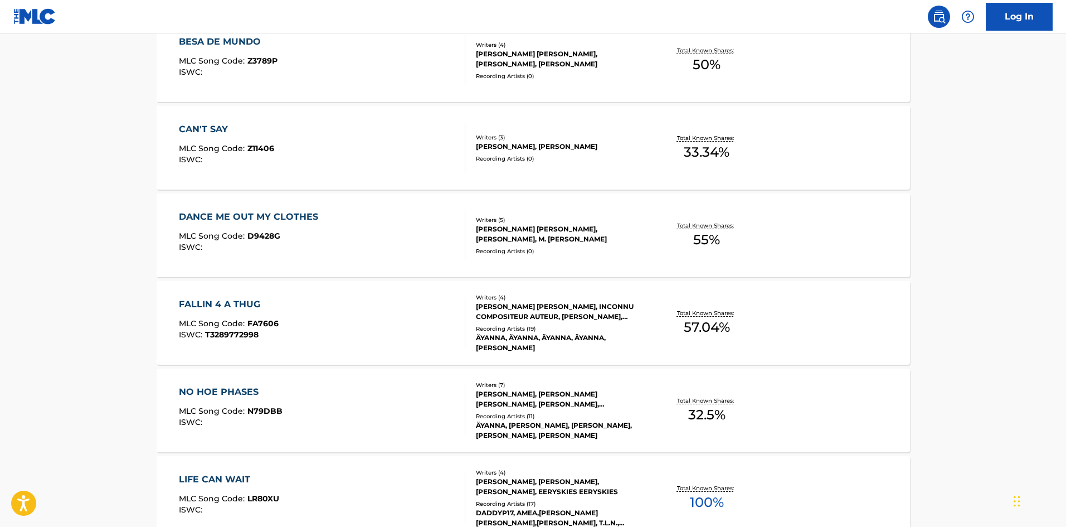
click at [238, 306] on div "FALLIN 4 A THUG" at bounding box center [229, 304] width 100 height 13
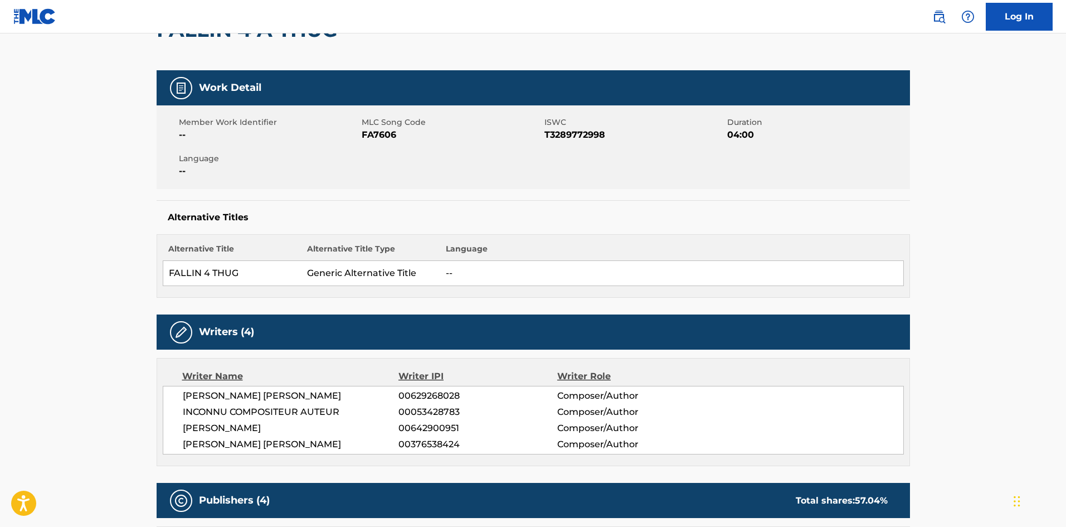
scroll to position [223, 0]
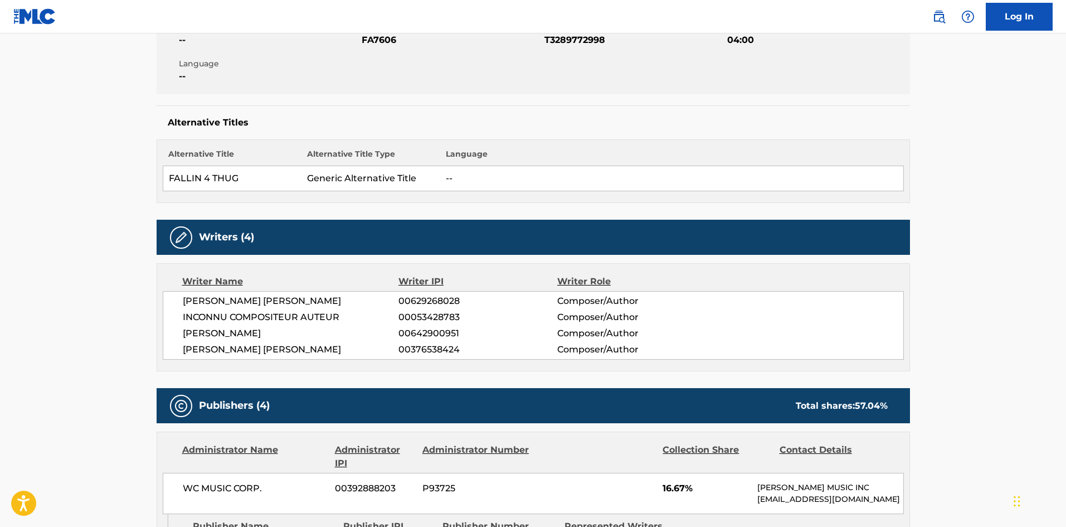
drag, startPoint x: 357, startPoint y: 345, endPoint x: 172, endPoint y: 351, distance: 185.6
click at [172, 351] on div "KEYNON MASTA MOORE 00629268028 Composer/Author INCONNU COMPOSITEUR AUTEUR 00053…" at bounding box center [533, 325] width 741 height 69
copy span "AYANNA NKEKA KAI ABEBI CHRISTIE"
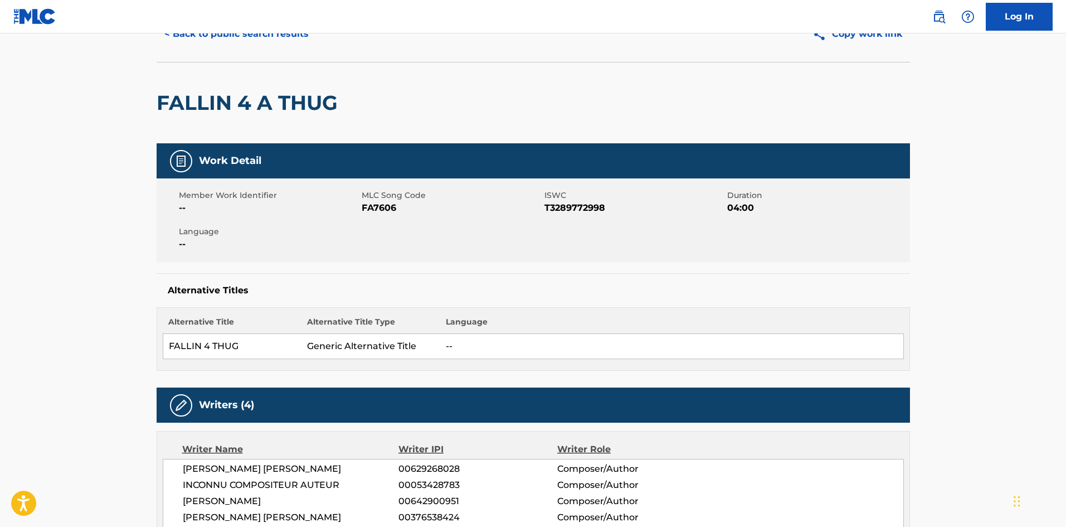
scroll to position [0, 0]
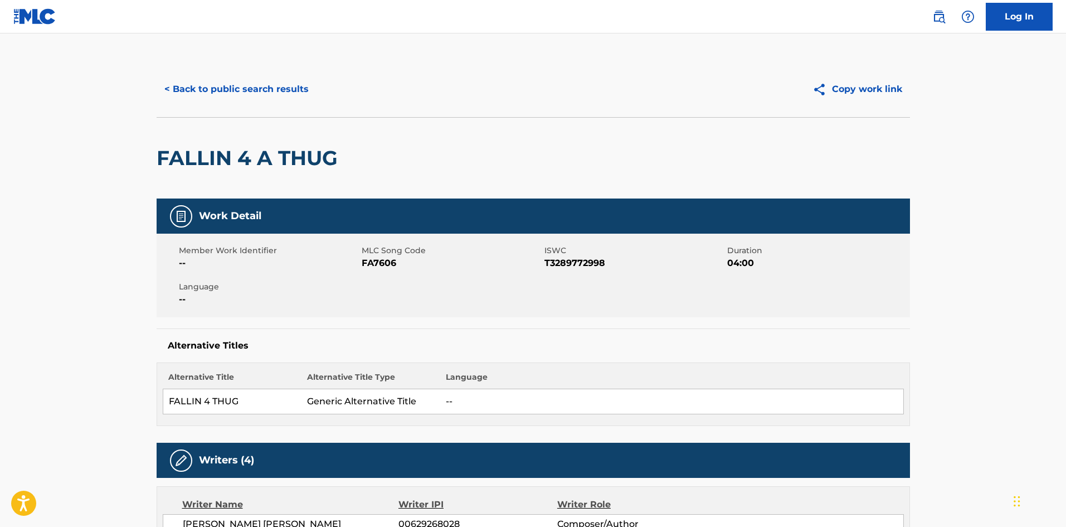
click at [259, 87] on button "< Back to public search results" at bounding box center [237, 89] width 160 height 28
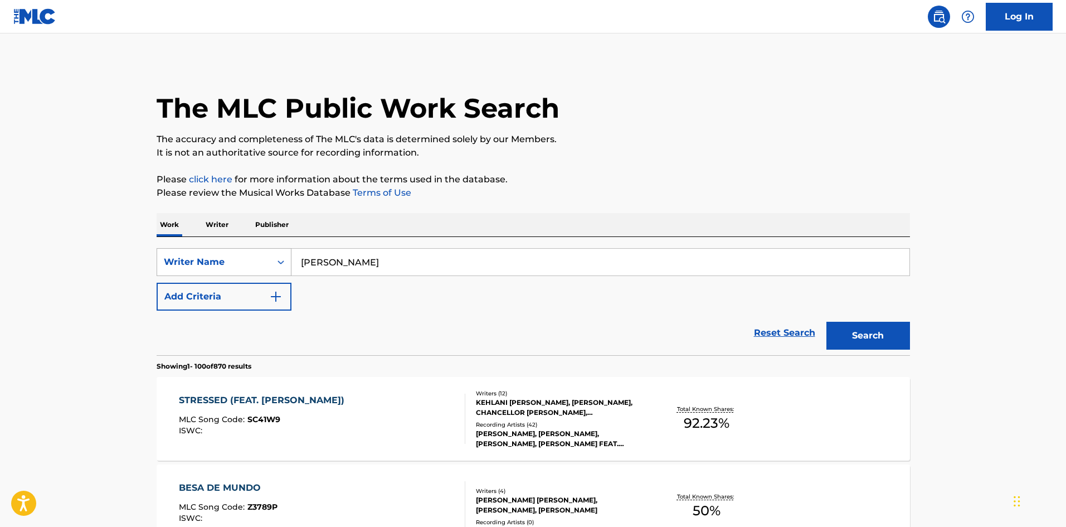
drag, startPoint x: 392, startPoint y: 269, endPoint x: 281, endPoint y: 256, distance: 111.6
click at [257, 253] on div "SearchWithCriteria3f3a3d70-602b-48e0-a44f-c807584e2e85 Writer Name Äyanna" at bounding box center [533, 262] width 753 height 28
paste input "KEHLANI ASHLEY PARRISH 00715401478 Composer/Author JAHAAN AKIL SWEET 0063943681…"
type input "KEHLANI ASHLEY PARRISH 00715401478 Composer/Author JAHAAN AKIL SWEET 0063943681…"
drag, startPoint x: 899, startPoint y: 262, endPoint x: 205, endPoint y: 257, distance: 693.7
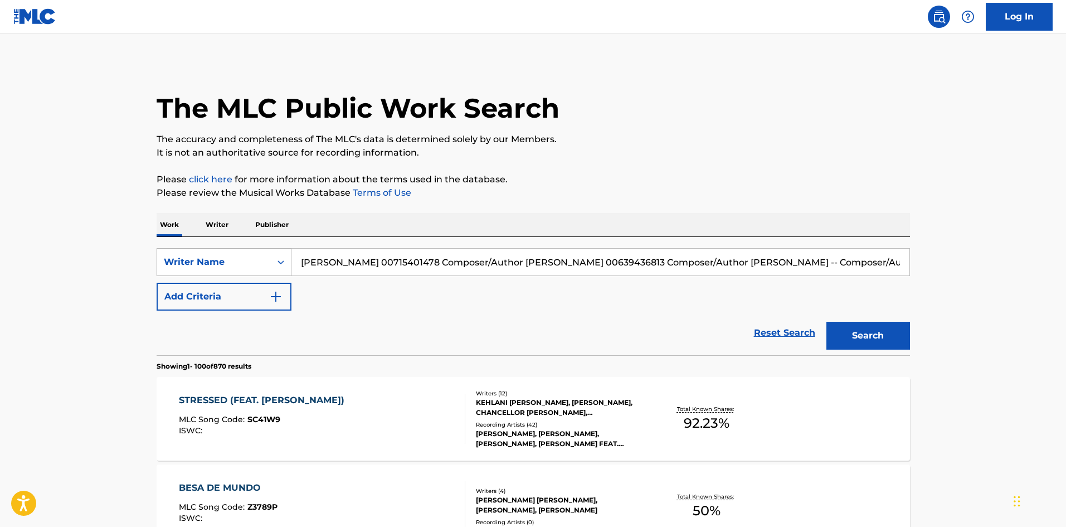
click at [205, 257] on div "SearchWithCriteria3f3a3d70-602b-48e0-a44f-c807584e2e85 Writer Name KEHLANI ASHL…" at bounding box center [533, 262] width 753 height 28
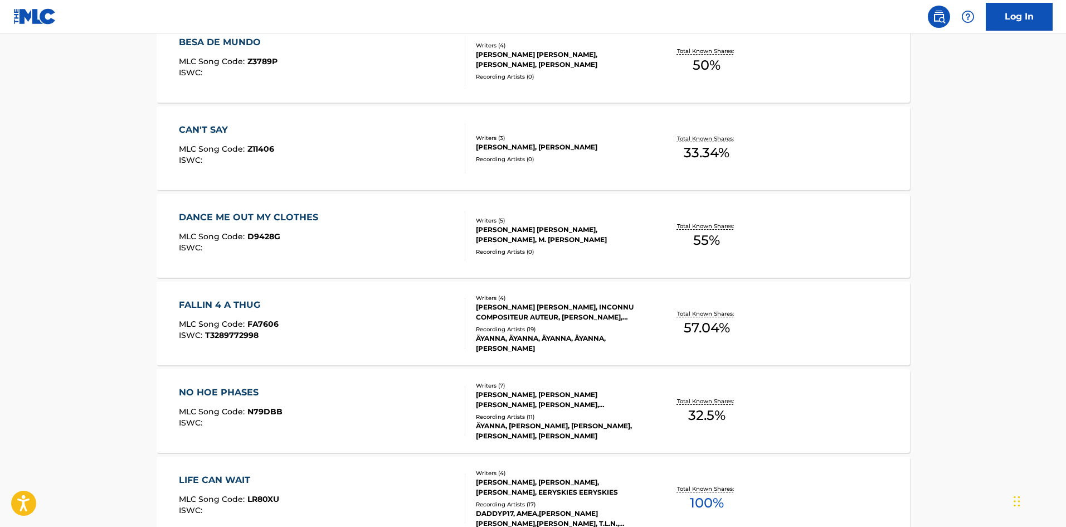
scroll to position [446, 0]
click at [212, 299] on div "FALLIN 4 A THUG" at bounding box center [229, 304] width 100 height 13
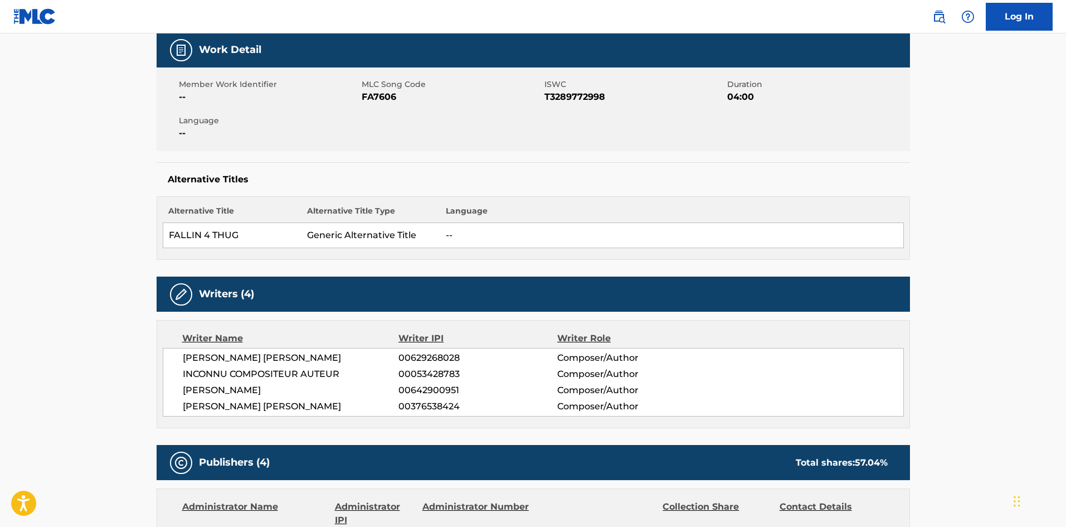
scroll to position [167, 0]
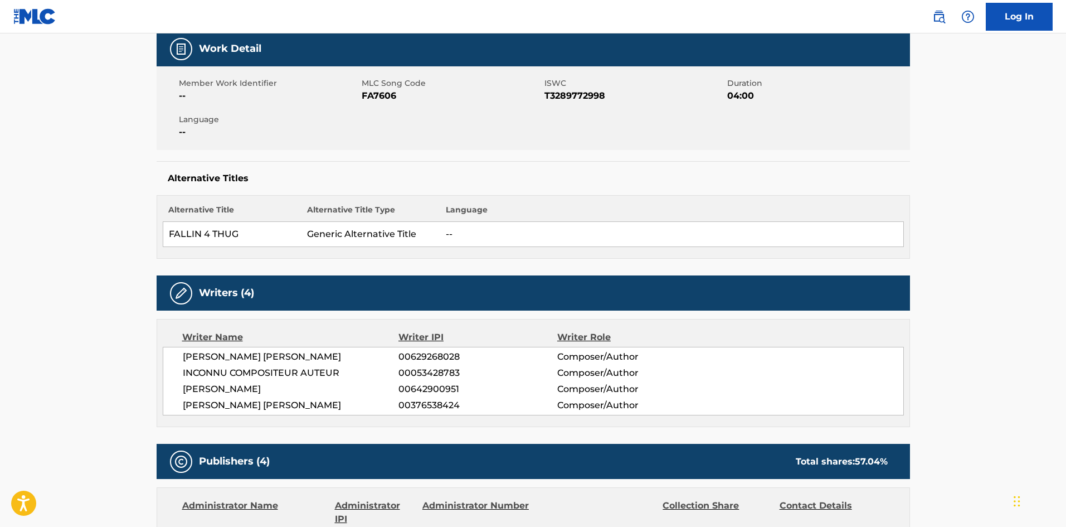
drag, startPoint x: 353, startPoint y: 405, endPoint x: 176, endPoint y: 408, distance: 176.7
click at [176, 408] on div "KEYNON MASTA MOORE 00629268028 Composer/Author INCONNU COMPOSITEUR AUTEUR 00053…" at bounding box center [533, 381] width 741 height 69
copy span "AYANNA NKEKA KAI ABEBI CHRISTIE"
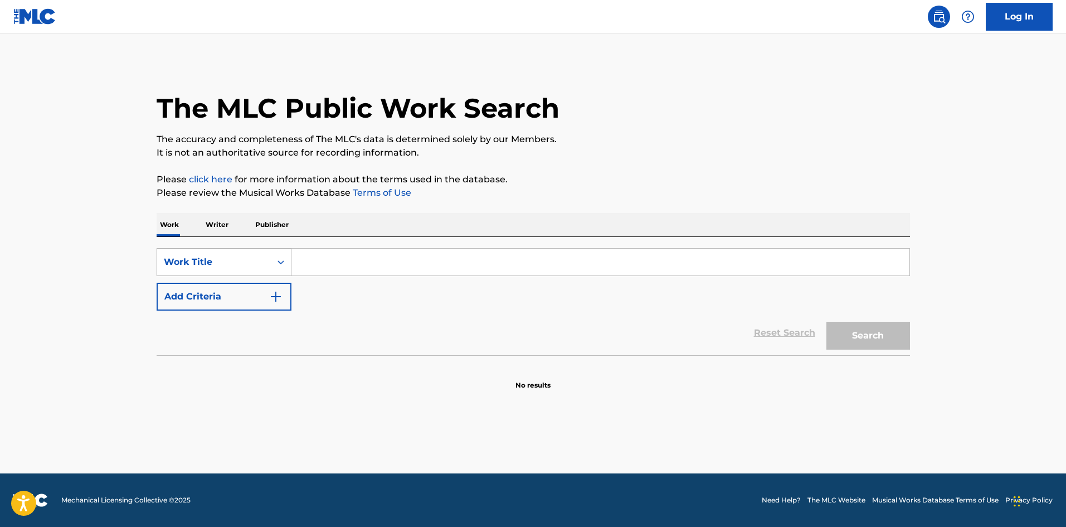
click at [232, 250] on div "Work Title" at bounding box center [224, 262] width 135 height 28
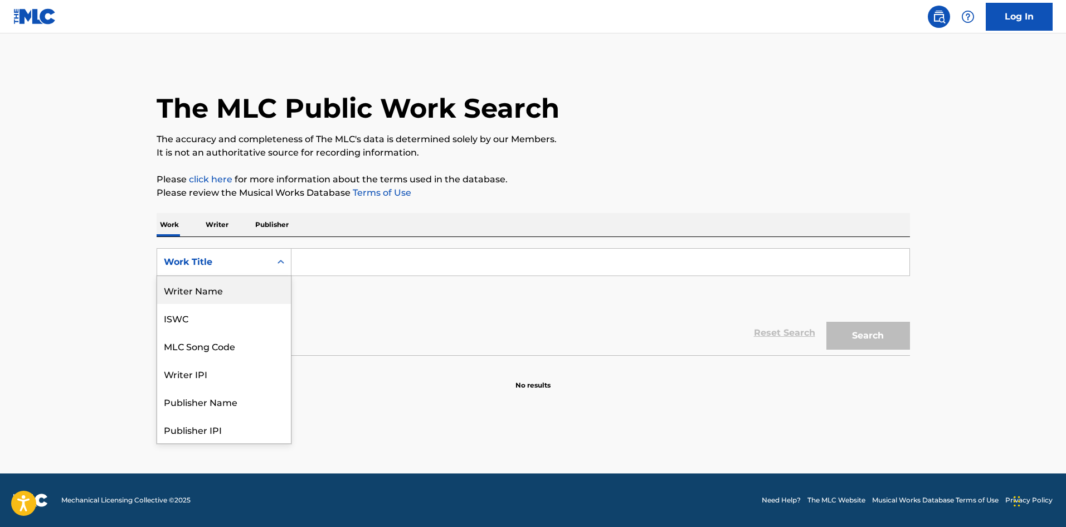
click at [223, 284] on div "Writer Name" at bounding box center [224, 290] width 134 height 28
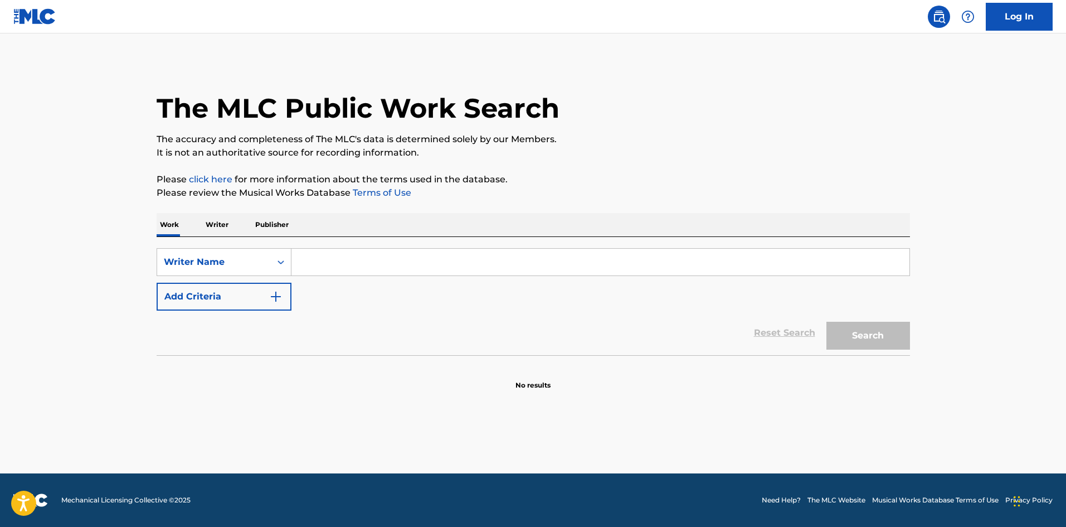
click at [348, 269] on input "Search Form" at bounding box center [600, 262] width 618 height 27
paste input "AYANNA NKEKA KAI ABEBI CHRISTIE"
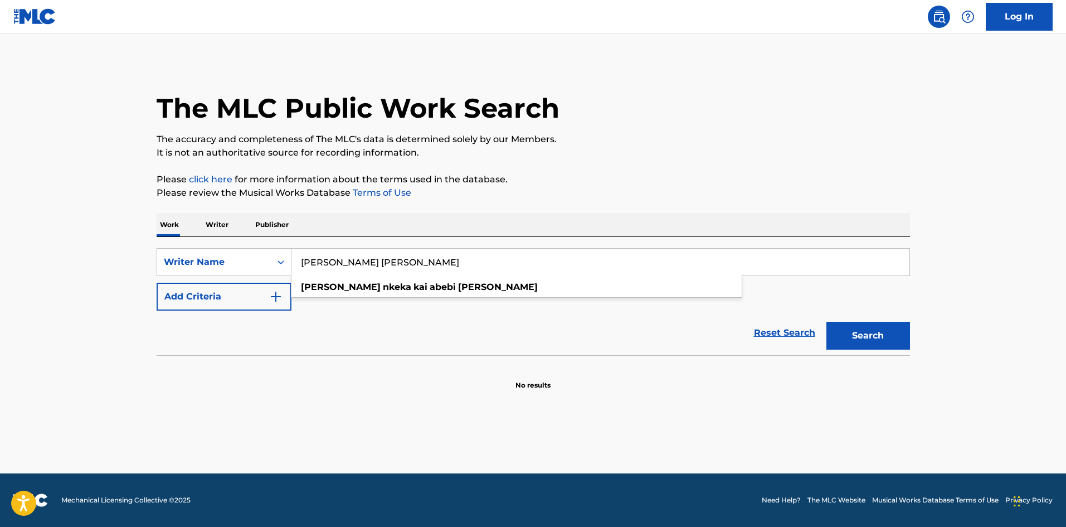
type input "AYANNA NKEKA KAI ABEBI CHRISTIE"
click at [854, 337] on button "Search" at bounding box center [868, 336] width 84 height 28
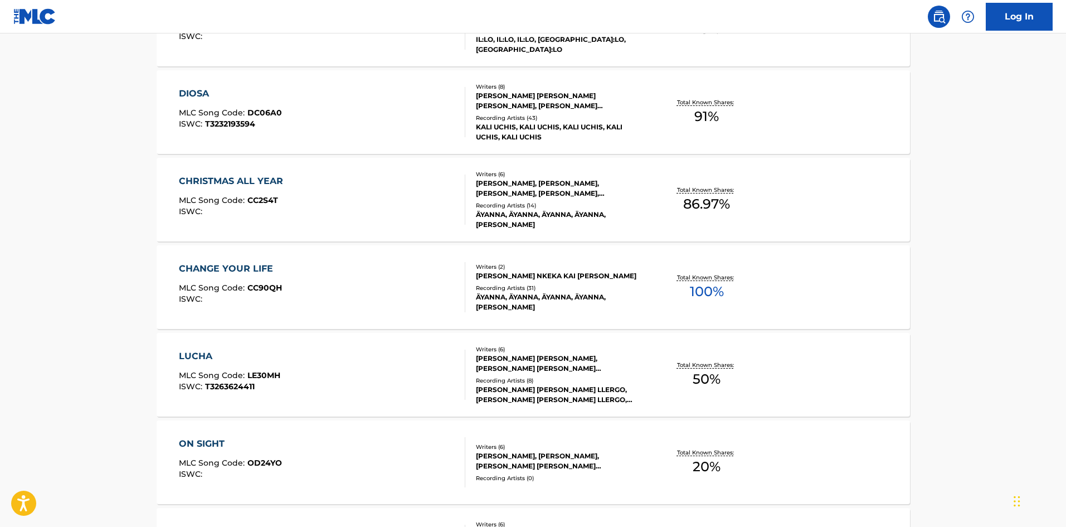
scroll to position [724, 0]
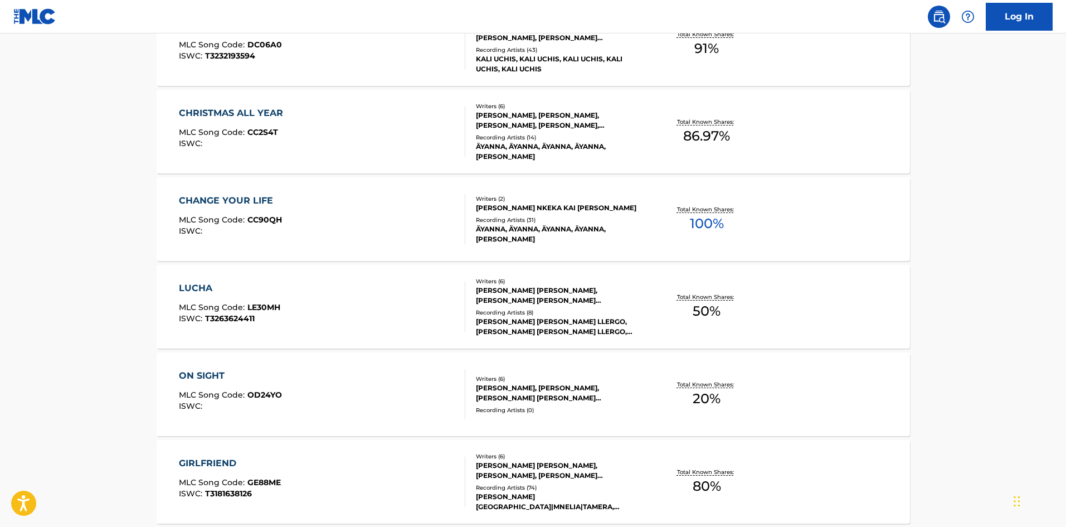
click at [228, 198] on div "CHANGE YOUR LIFE" at bounding box center [230, 200] width 103 height 13
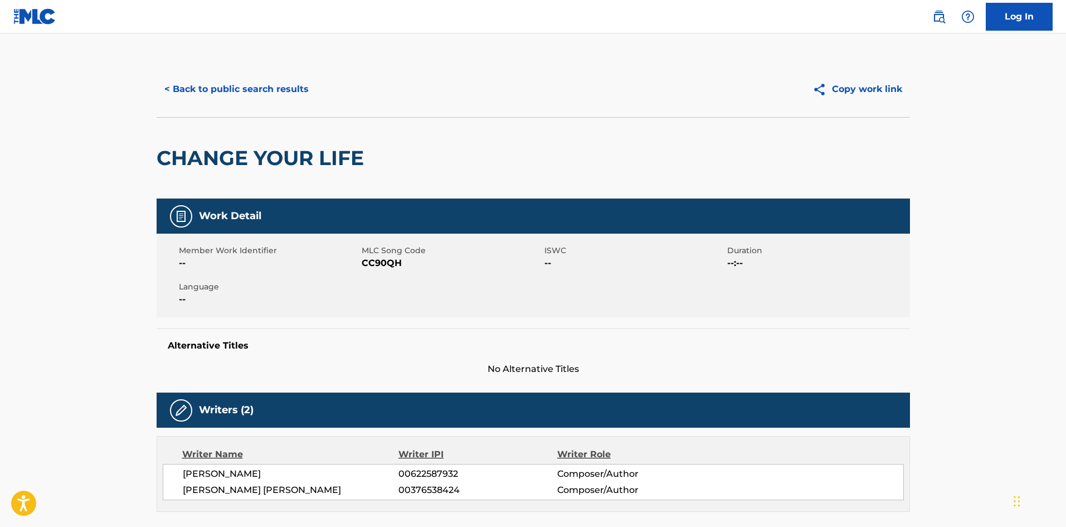
click at [227, 91] on button "< Back to public search results" at bounding box center [237, 89] width 160 height 28
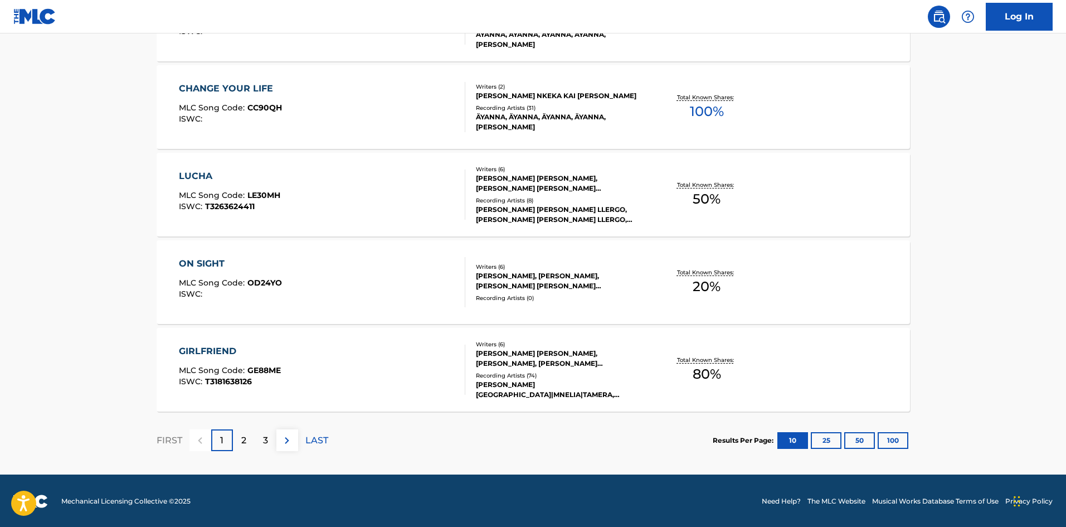
scroll to position [837, 0]
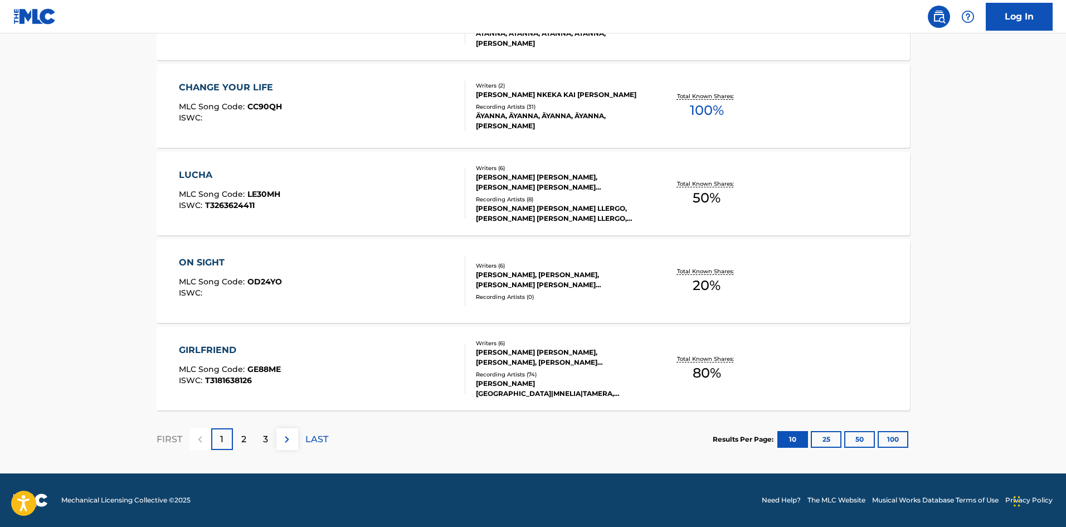
click at [284, 435] on img at bounding box center [286, 438] width 13 height 13
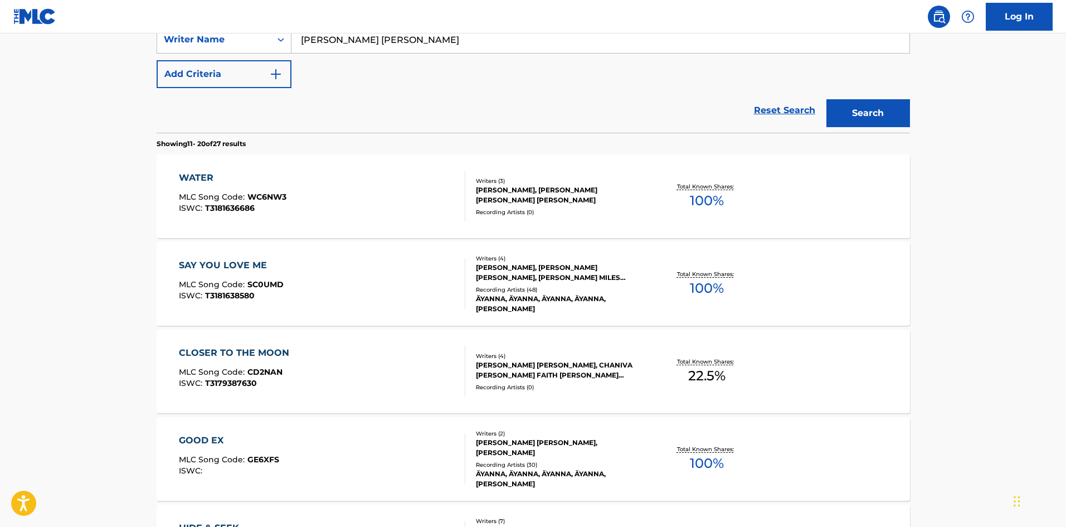
scroll to position [223, 0]
click at [226, 260] on div "SAY YOU LOVE ME" at bounding box center [231, 264] width 105 height 13
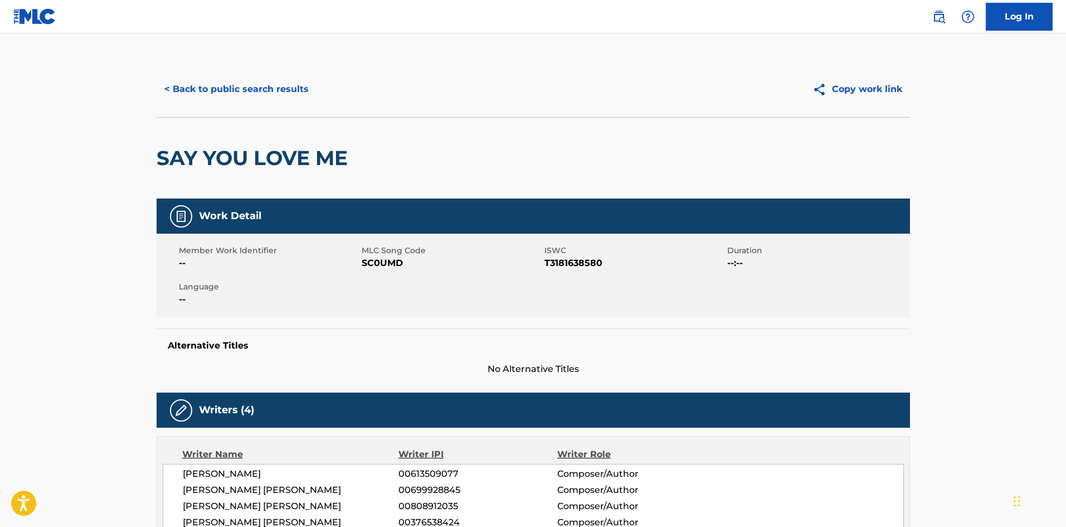
click at [237, 83] on button "< Back to public search results" at bounding box center [237, 89] width 160 height 28
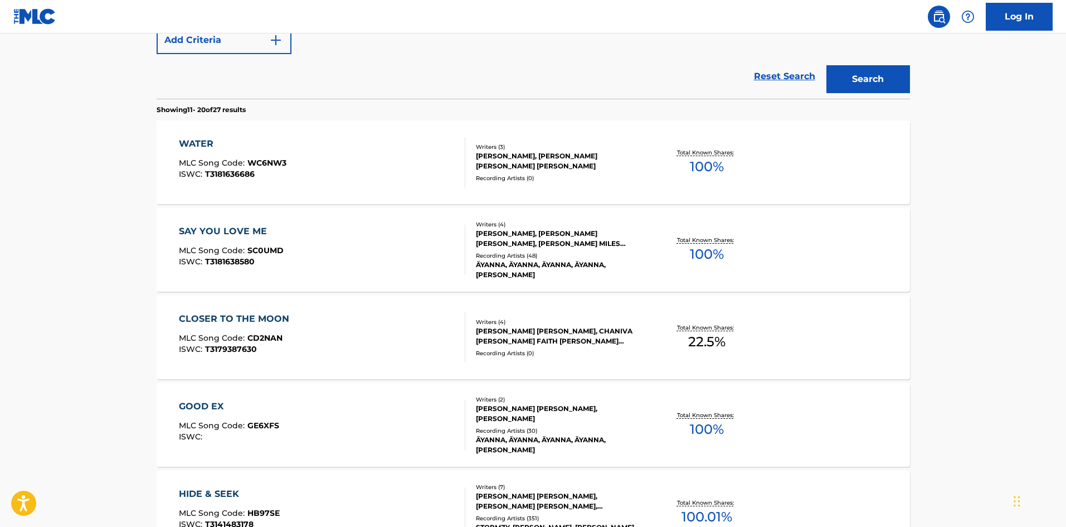
scroll to position [390, 0]
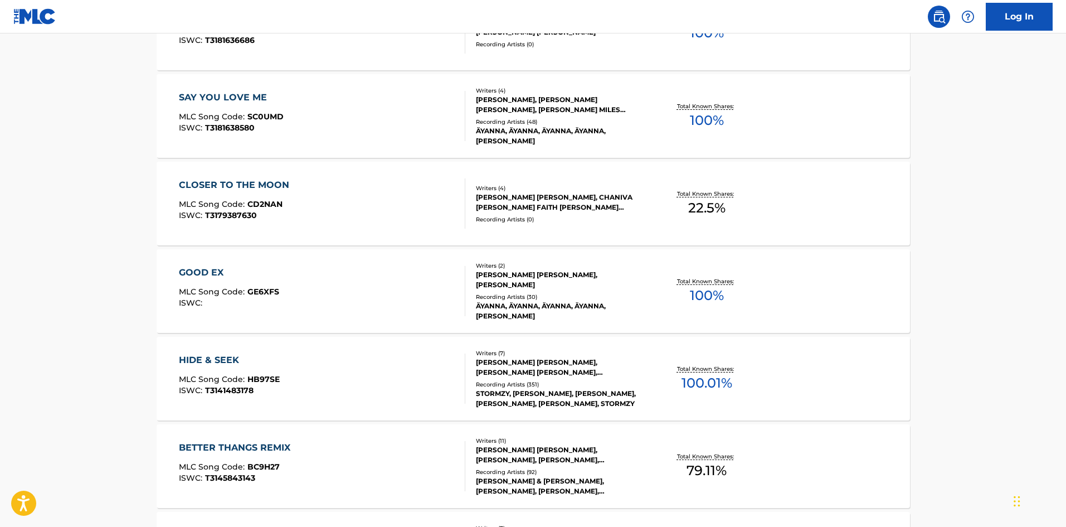
click at [189, 360] on div "HIDE & SEEK" at bounding box center [229, 359] width 101 height 13
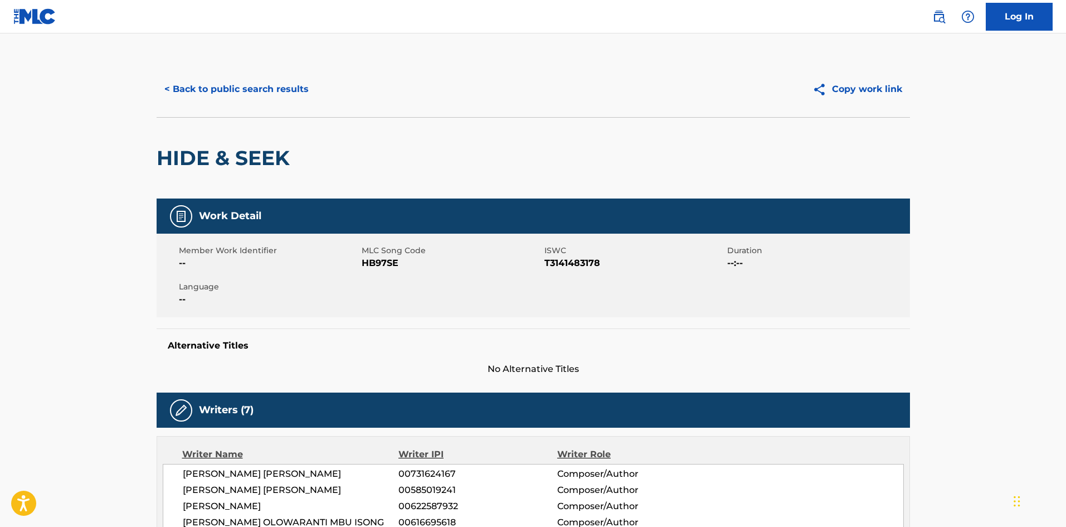
click at [227, 72] on div "< Back to public search results Copy work link" at bounding box center [533, 89] width 753 height 56
click at [237, 87] on button "< Back to public search results" at bounding box center [237, 89] width 160 height 28
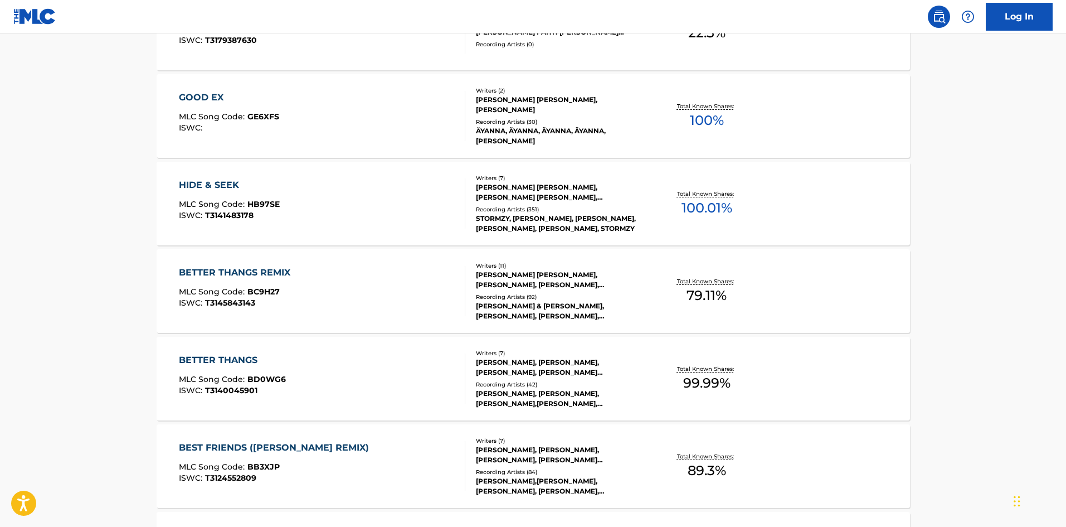
scroll to position [586, 0]
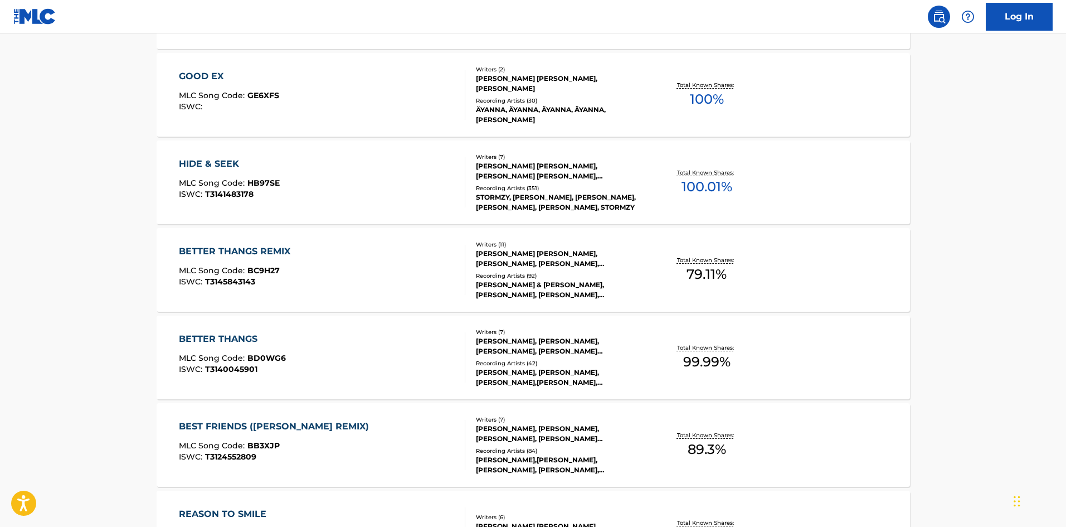
click at [213, 163] on div "HIDE & SEEK" at bounding box center [229, 163] width 101 height 13
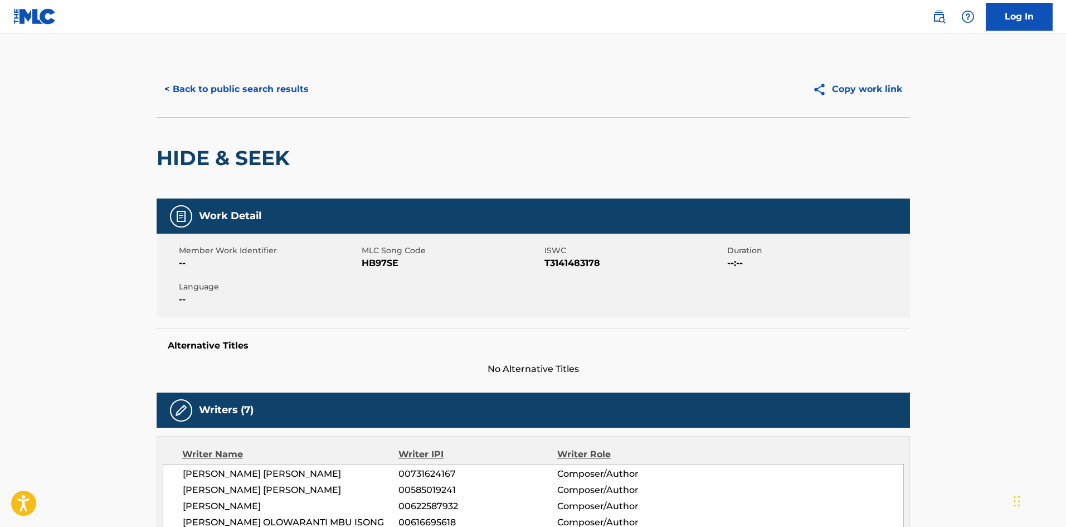
click at [201, 94] on button "< Back to public search results" at bounding box center [237, 89] width 160 height 28
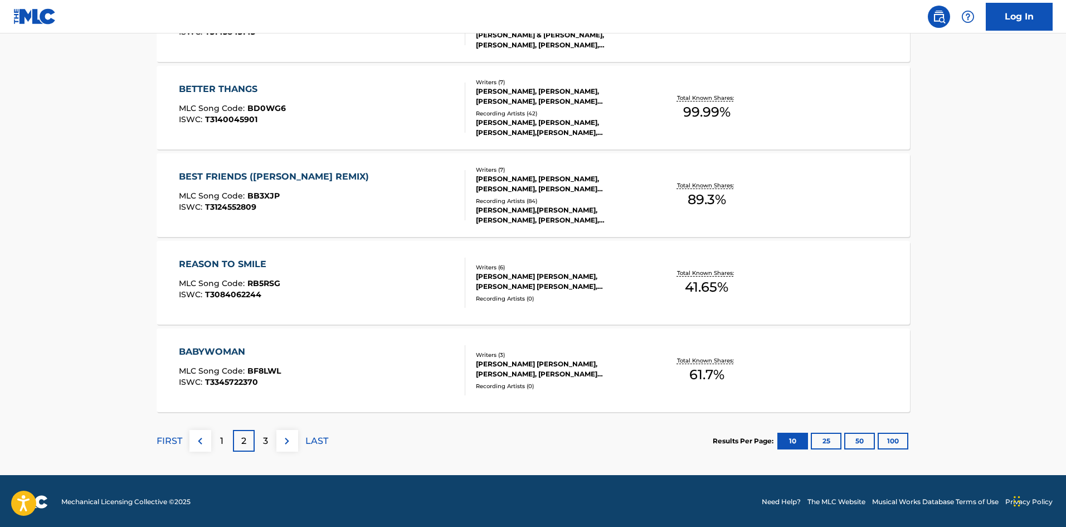
scroll to position [837, 0]
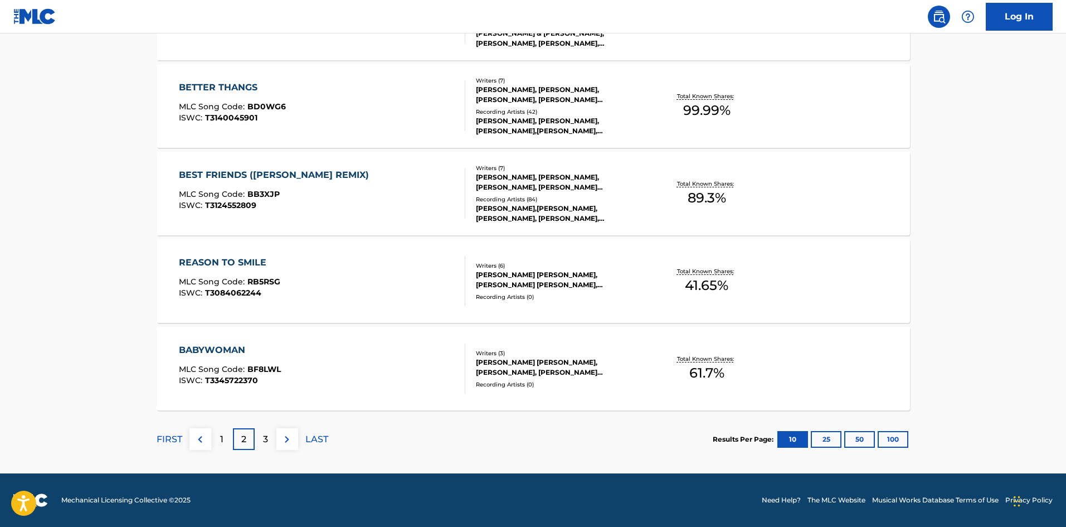
click at [266, 439] on p "3" at bounding box center [265, 438] width 5 height 13
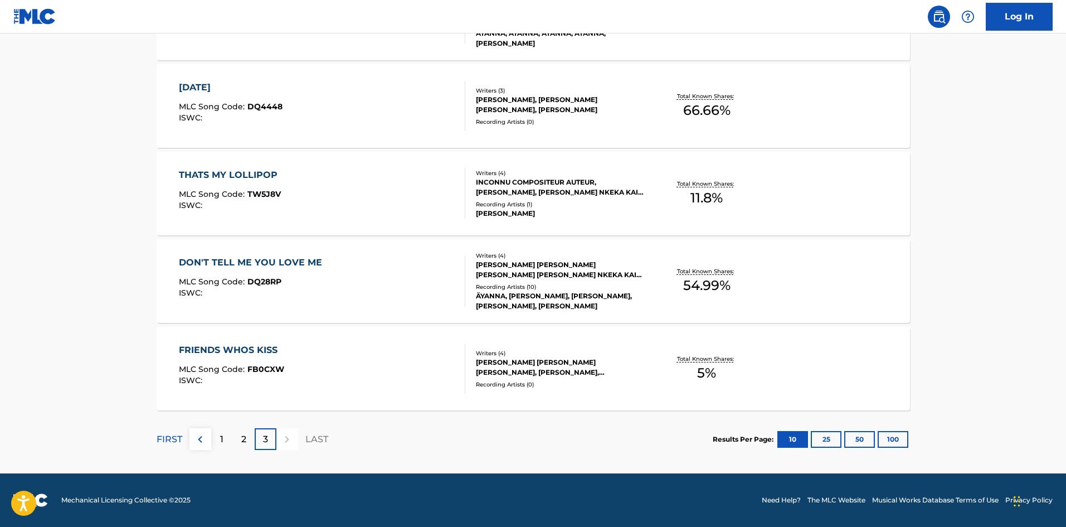
click at [272, 436] on div "3" at bounding box center [266, 439] width 22 height 22
click at [286, 439] on div at bounding box center [287, 439] width 22 height 22
click at [221, 440] on p "1" at bounding box center [221, 438] width 3 height 13
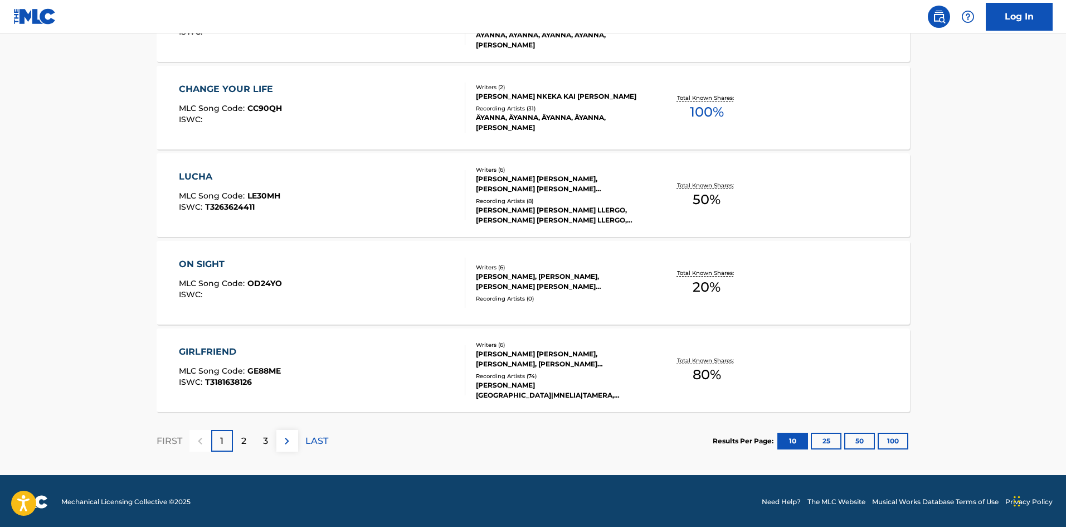
click at [191, 344] on div "GIRLFRIEND MLC Song Code : GE88ME ISWC : T3181638126 Writers ( 6 ) STEPHEN DAVI…" at bounding box center [533, 370] width 753 height 84
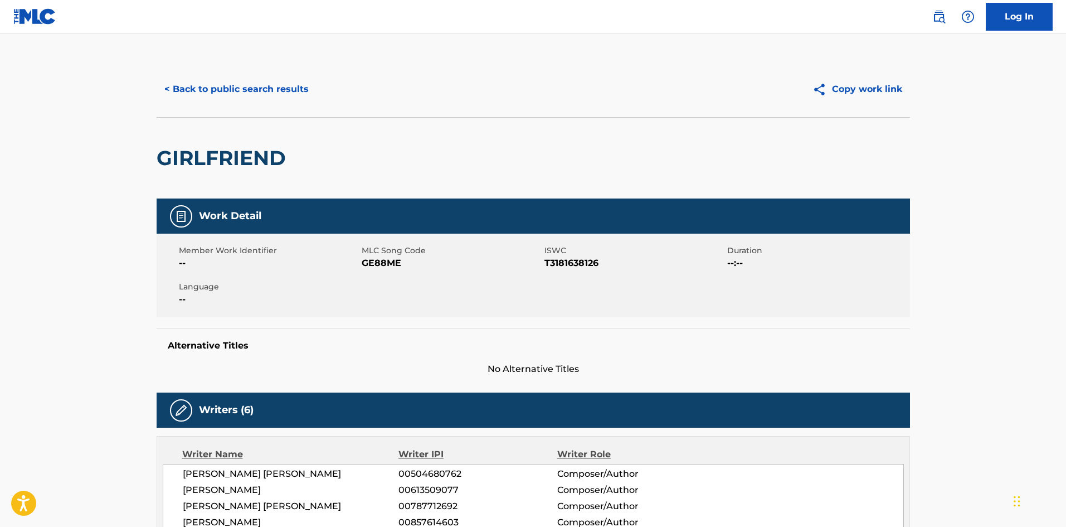
click at [298, 98] on button "< Back to public search results" at bounding box center [237, 89] width 160 height 28
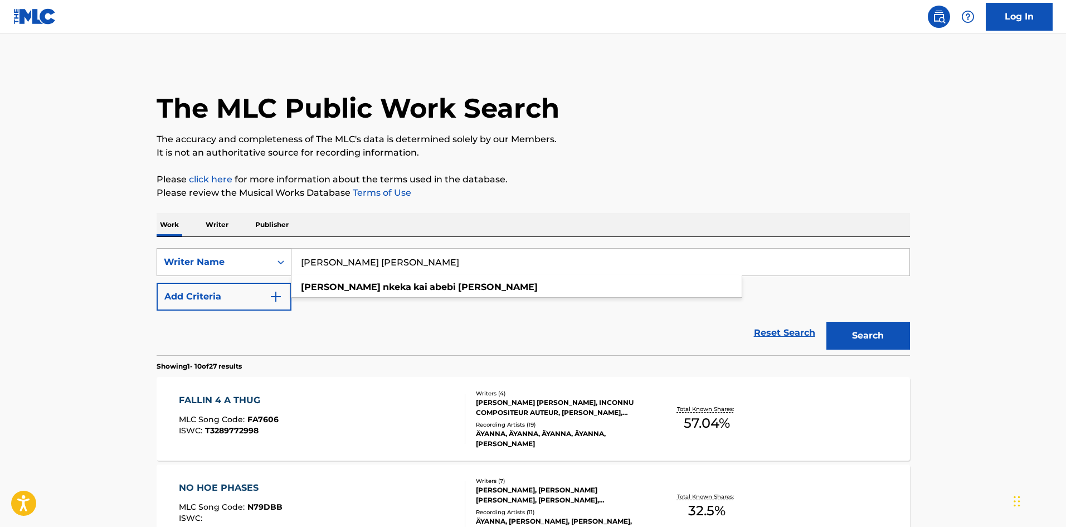
drag, startPoint x: 504, startPoint y: 264, endPoint x: 203, endPoint y: 261, distance: 300.9
click at [203, 261] on div "SearchWithCriteria9fa752a4-a17b-4848-9034-ca9609ec2067 Writer Name AYANNA NKEKA…" at bounding box center [533, 262] width 753 height 28
paste input "Ian Viitala Jacobsen"
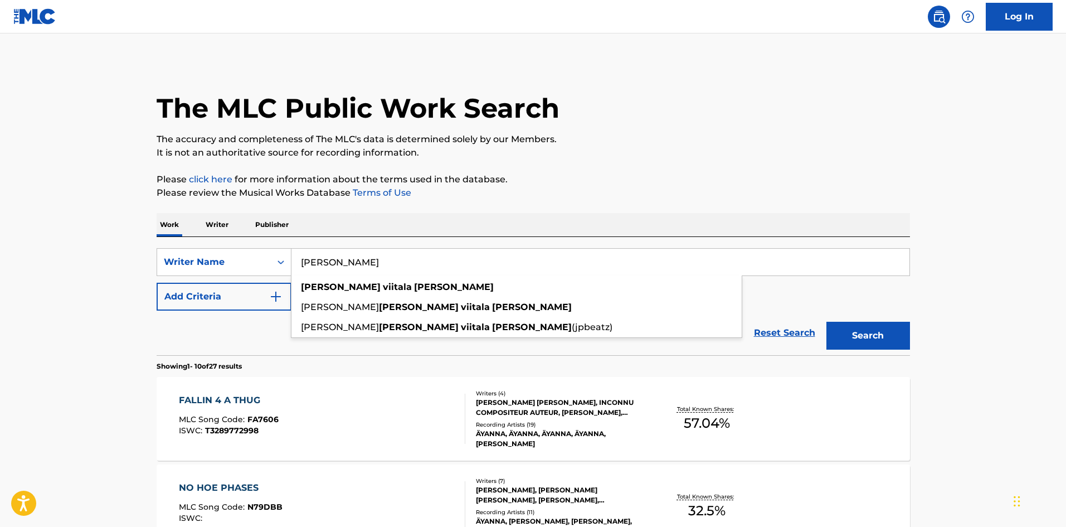
type input "Ian Viitala Jacobsen"
click at [837, 327] on button "Search" at bounding box center [868, 336] width 84 height 28
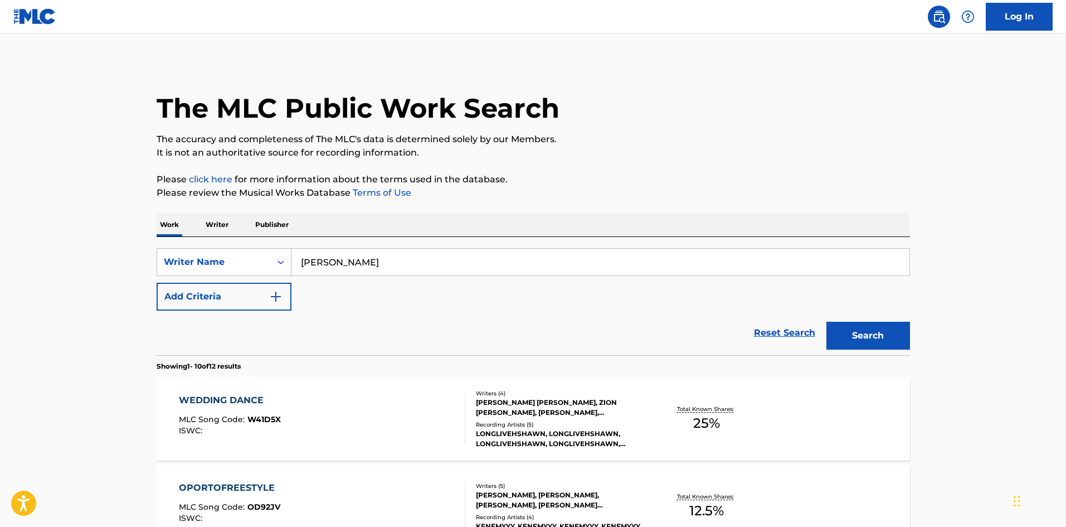
click at [238, 282] on div "SearchWithCriteria9fa752a4-a17b-4848-9034-ca9609ec2067 Writer Name Ian Viitala …" at bounding box center [533, 279] width 753 height 62
click at [240, 295] on button "Add Criteria" at bounding box center [224, 297] width 135 height 28
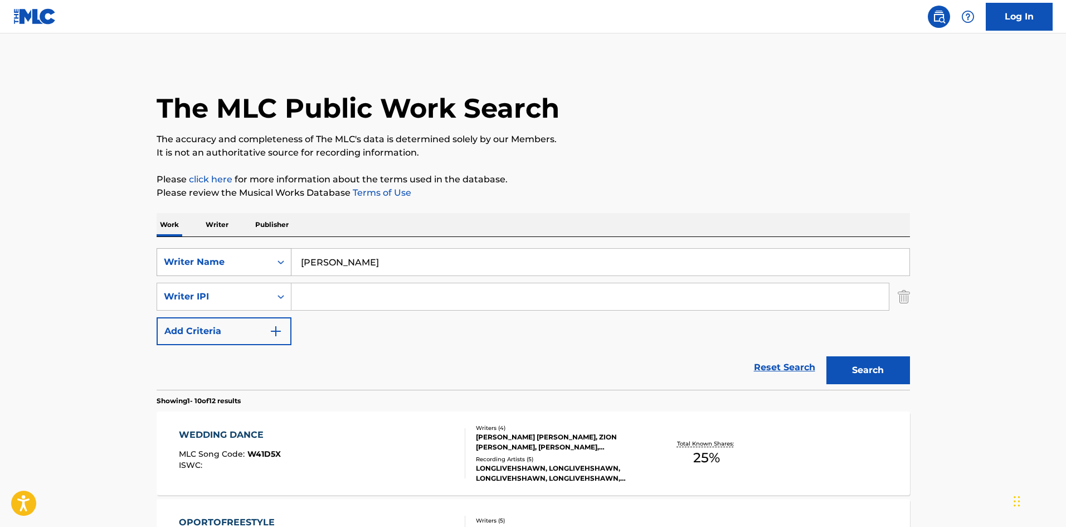
click at [198, 250] on div "Writer Name" at bounding box center [224, 262] width 135 height 28
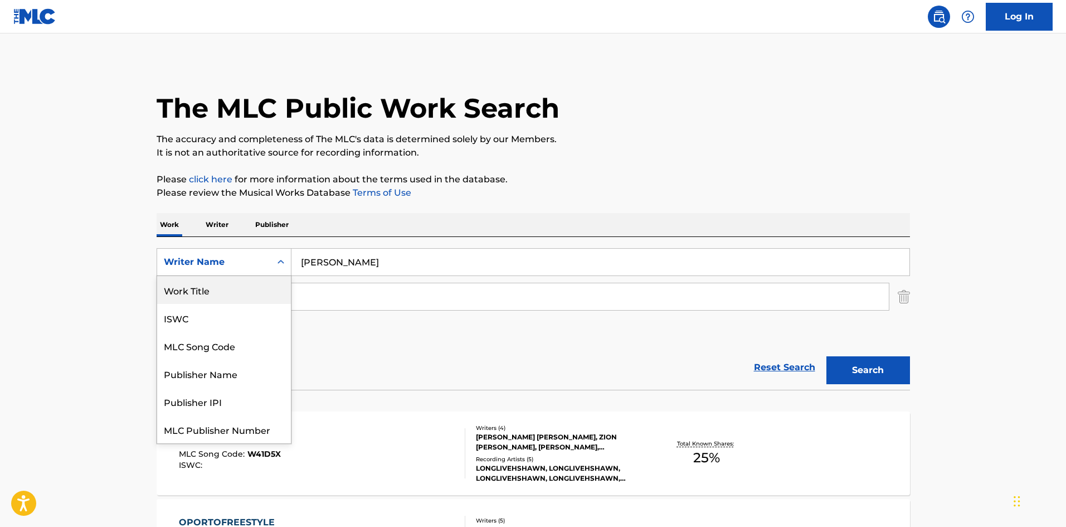
click at [226, 292] on div "Work Title" at bounding box center [224, 290] width 134 height 28
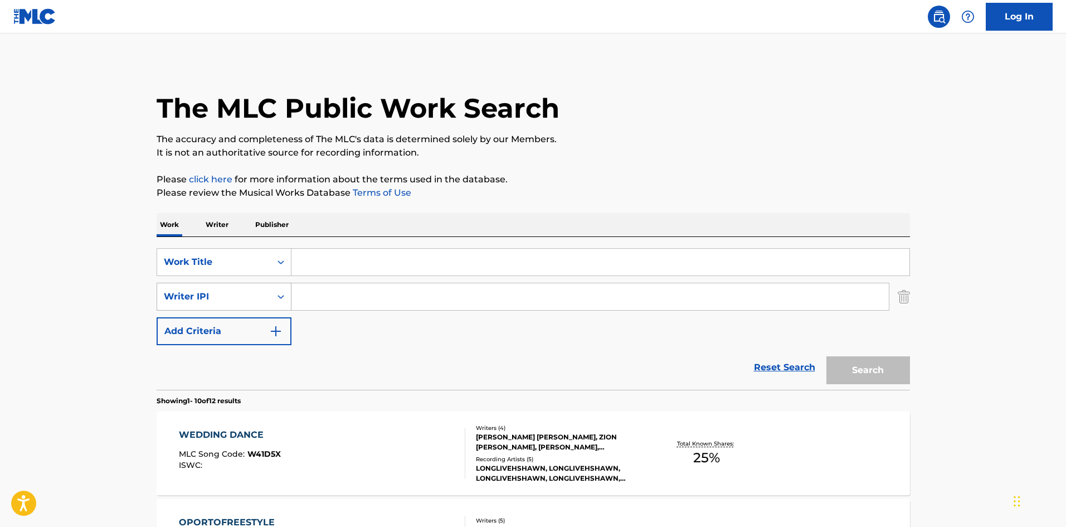
click at [223, 300] on div "Writer IPI" at bounding box center [214, 296] width 100 height 13
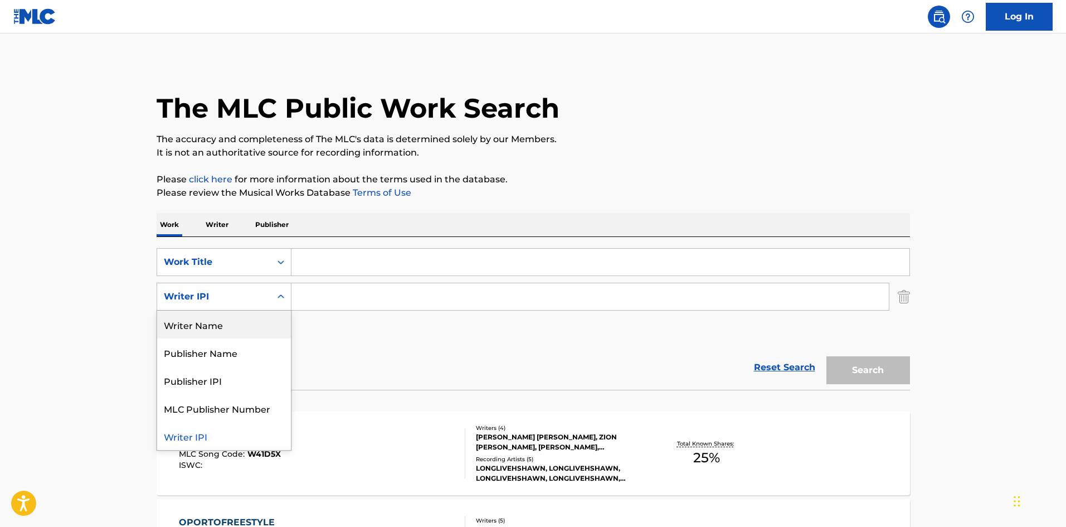
click at [209, 332] on div "Writer Name" at bounding box center [224, 324] width 134 height 28
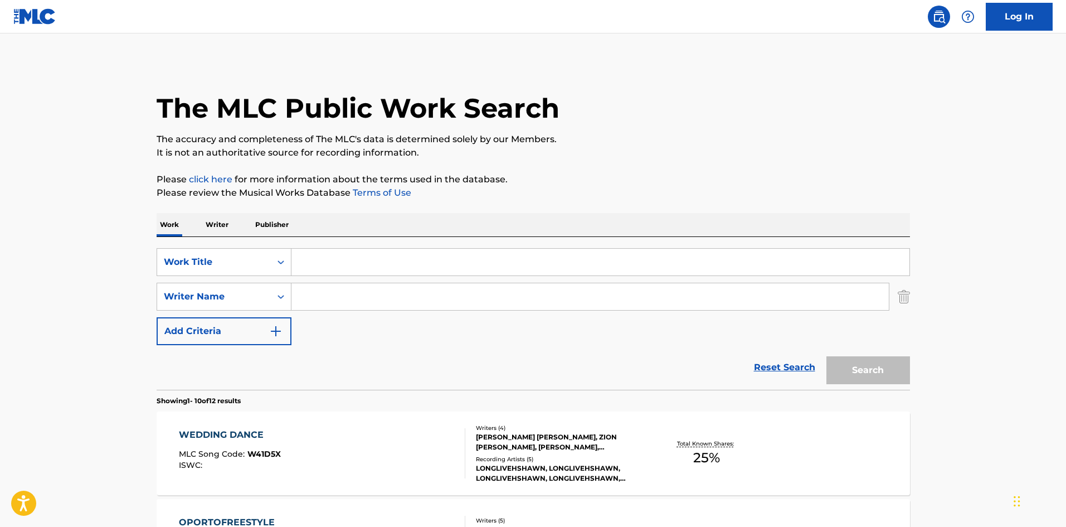
click at [374, 303] on input "Search Form" at bounding box center [589, 296] width 597 height 27
paste input "Ian Viitala Jacobsen"
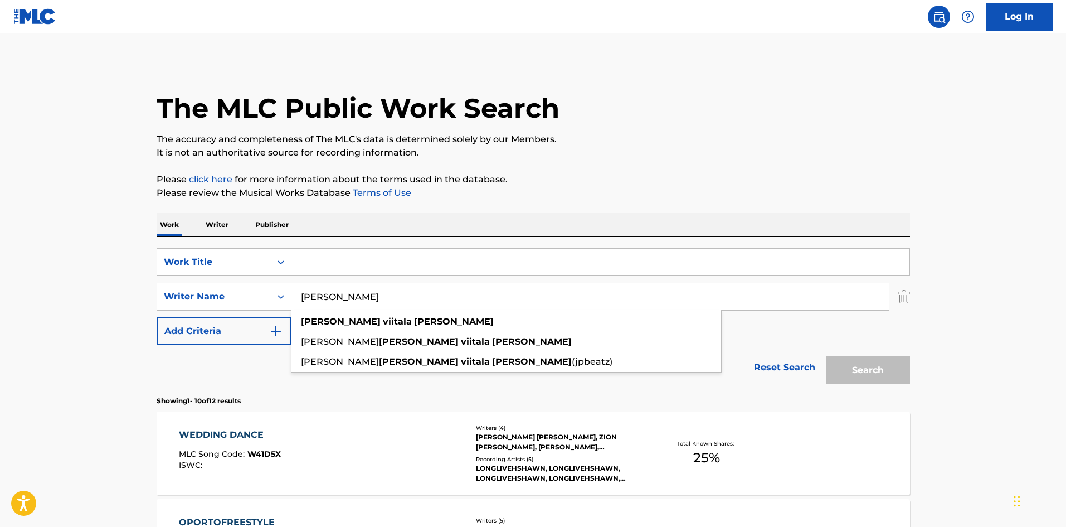
type input "Ian Viitala Jacobsen"
click at [351, 269] on input "Search Form" at bounding box center [600, 262] width 618 height 27
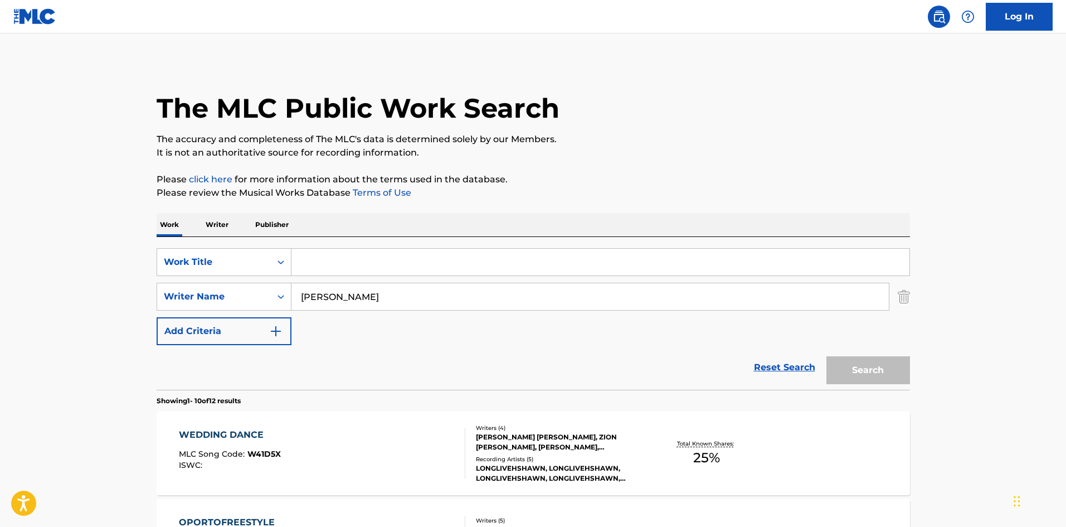
click at [369, 260] on input "Search Form" at bounding box center [600, 262] width 618 height 27
click at [586, 174] on p "Please click here for more information about the terms used in the database." at bounding box center [533, 179] width 753 height 13
click at [881, 384] on div "Search" at bounding box center [865, 367] width 89 height 45
click at [876, 377] on button "Search" at bounding box center [868, 370] width 84 height 28
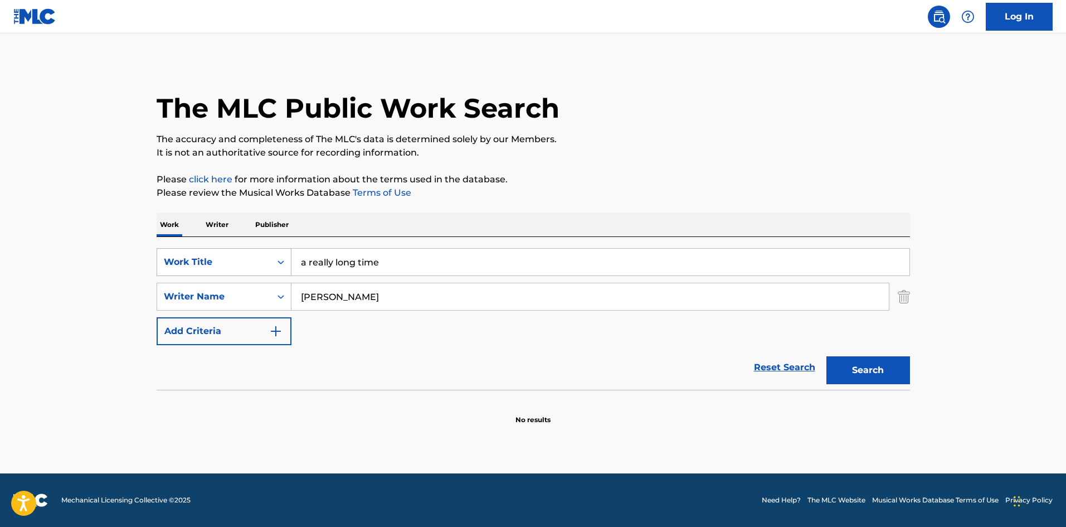
drag, startPoint x: 436, startPoint y: 272, endPoint x: 286, endPoint y: 260, distance: 150.4
click at [287, 260] on div "SearchWithCriteriadbccbfc3-5f72-4298-9eea-a210cdbc3b72 Work Title a really long…" at bounding box center [533, 262] width 753 height 28
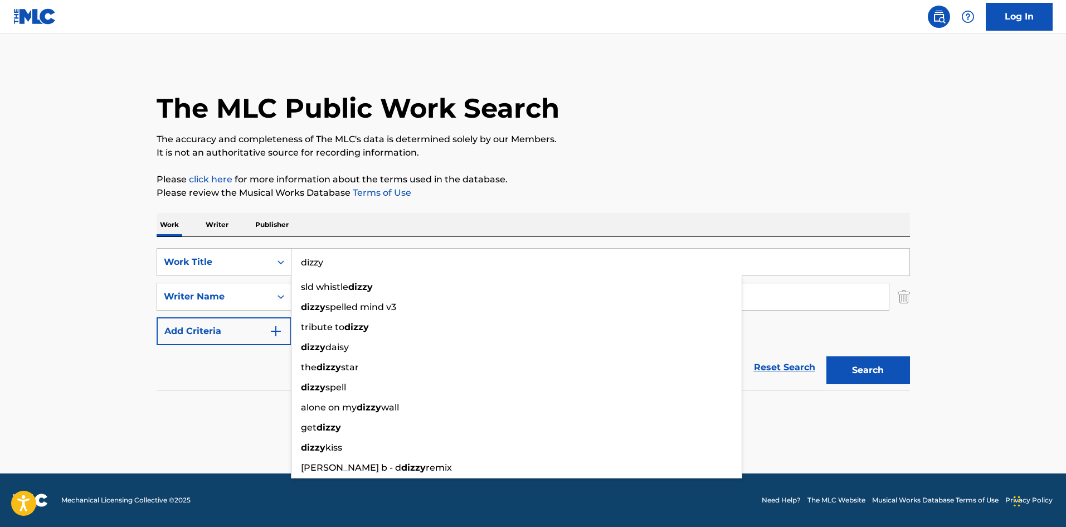
type input "dizzy"
click at [646, 155] on p "It is not an authoritative source for recording information." at bounding box center [533, 152] width 753 height 13
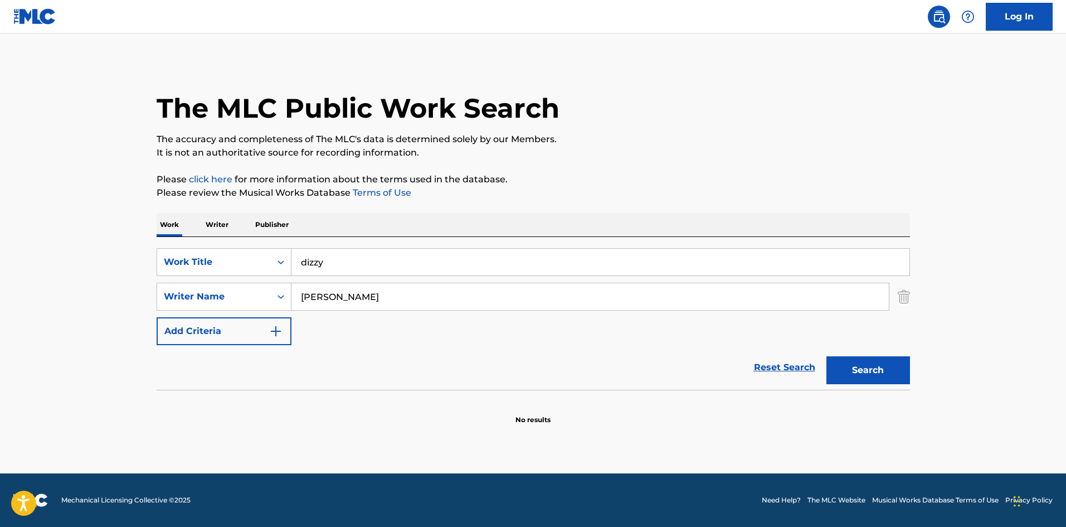
click at [855, 372] on button "Search" at bounding box center [868, 370] width 84 height 28
click at [330, 301] on input "Ian Viitala Jacobsen" at bounding box center [589, 296] width 597 height 27
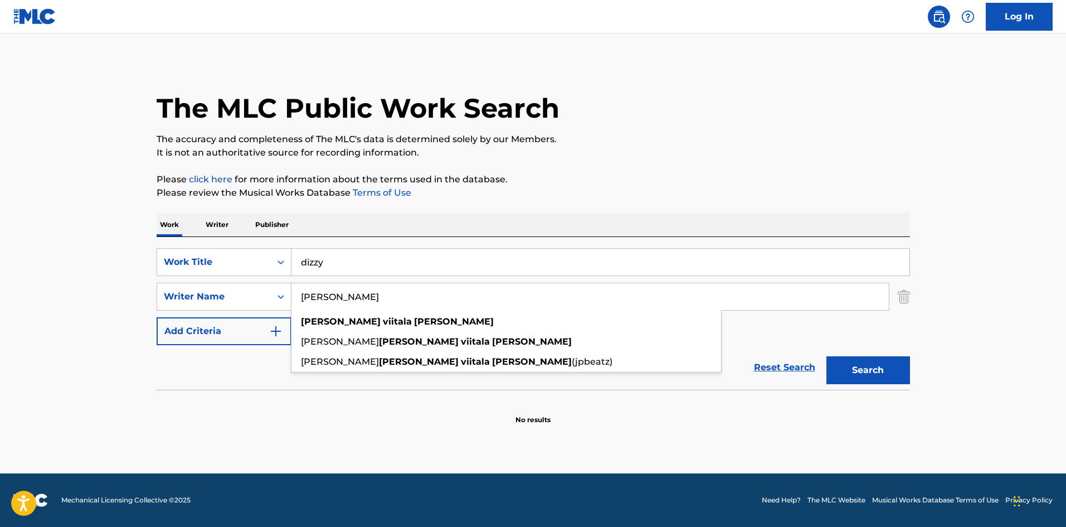
click at [330, 301] on input "Ian Viitala Jacobsen" at bounding box center [589, 296] width 597 height 27
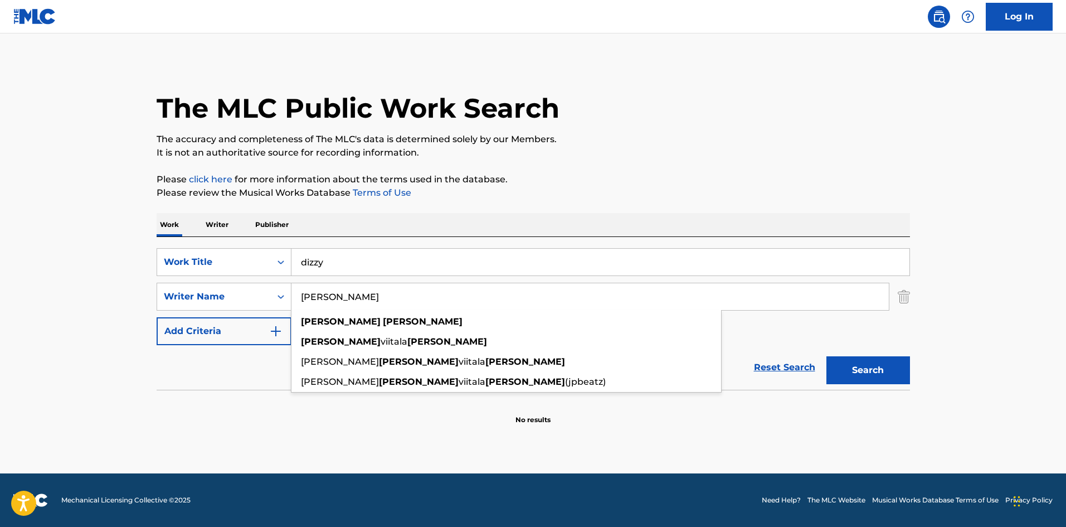
type input "Ian Jacobsen"
click at [873, 376] on button "Search" at bounding box center [868, 370] width 84 height 28
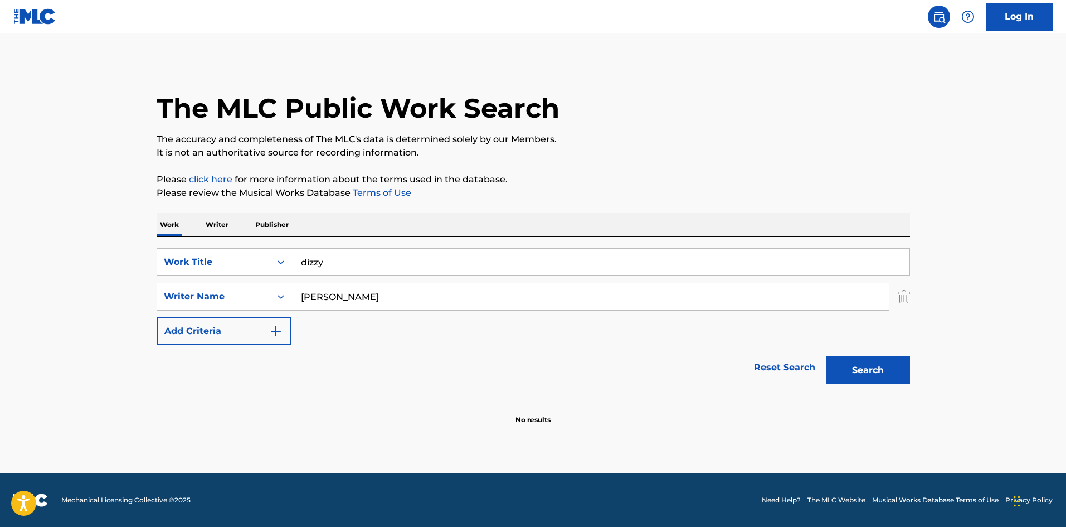
click at [318, 294] on input "Ian Jacobsen" at bounding box center [589, 296] width 597 height 27
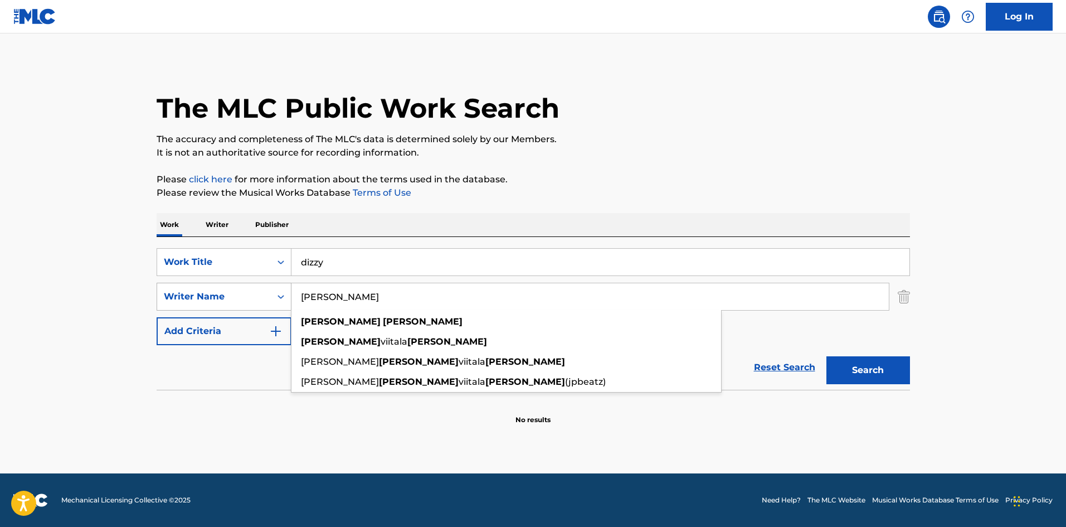
drag, startPoint x: 376, startPoint y: 298, endPoint x: 271, endPoint y: 291, distance: 105.0
click at [271, 291] on div "SearchWithCriteria19b01ca5-b21c-464b-81d3-e16e4cea788f Writer Name Ian Jacobsen…" at bounding box center [533, 297] width 753 height 28
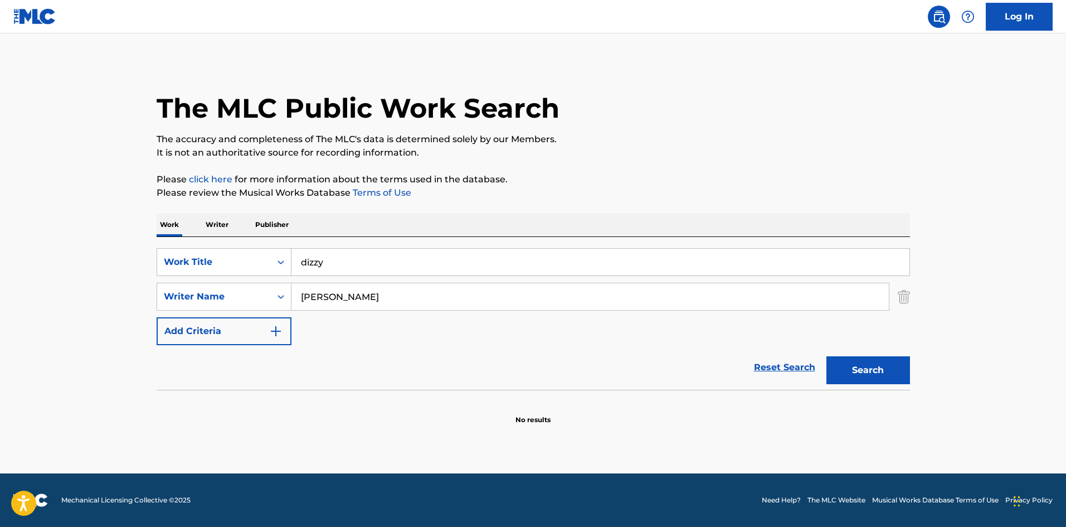
click at [446, 288] on input "Ian Jacobsen" at bounding box center [589, 296] width 597 height 27
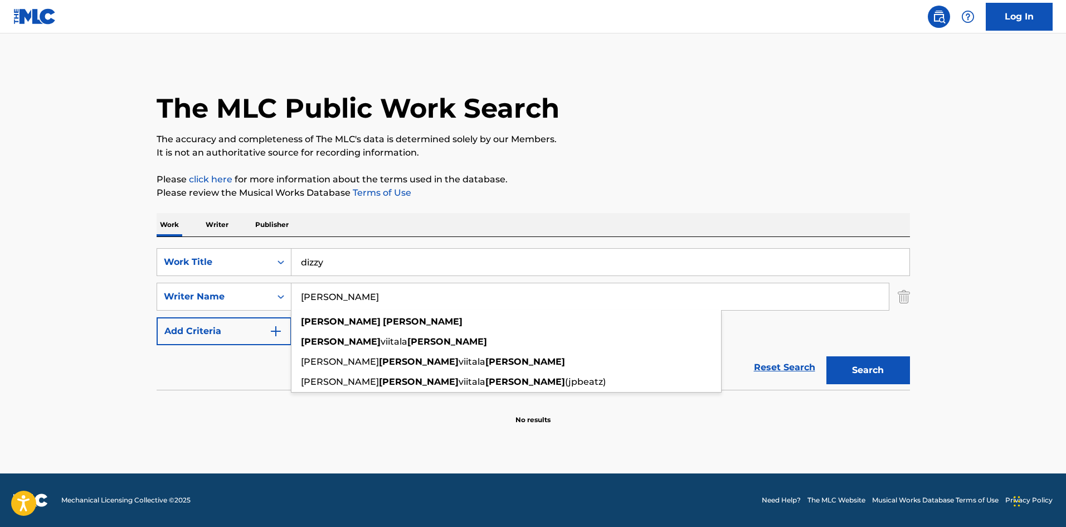
click at [301, 163] on div "The MLC Public Work Search The accuracy and completeness of The MLC's data is d…" at bounding box center [533, 242] width 780 height 363
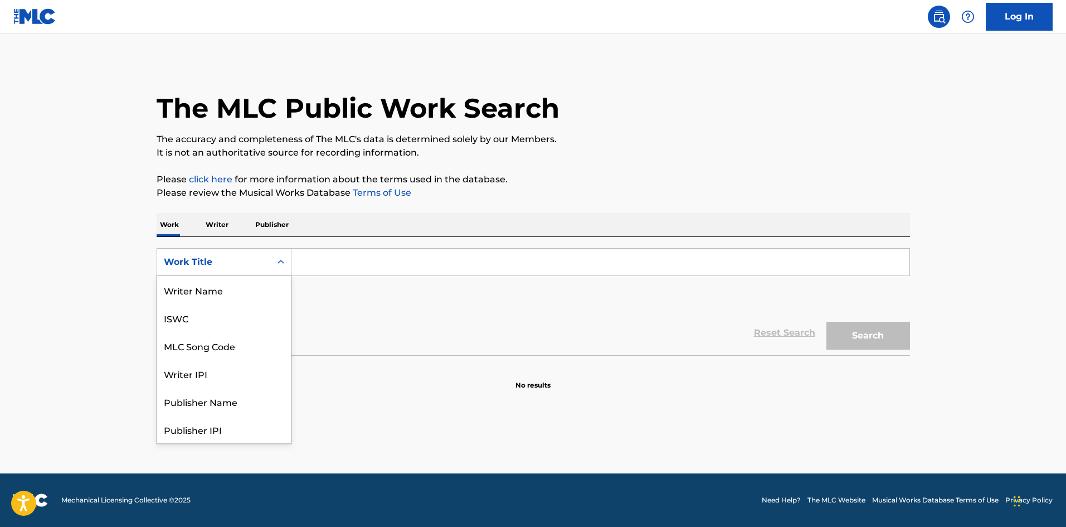
click at [240, 265] on div "Work Title" at bounding box center [214, 261] width 100 height 13
click at [218, 254] on div "Work Title" at bounding box center [214, 261] width 114 height 21
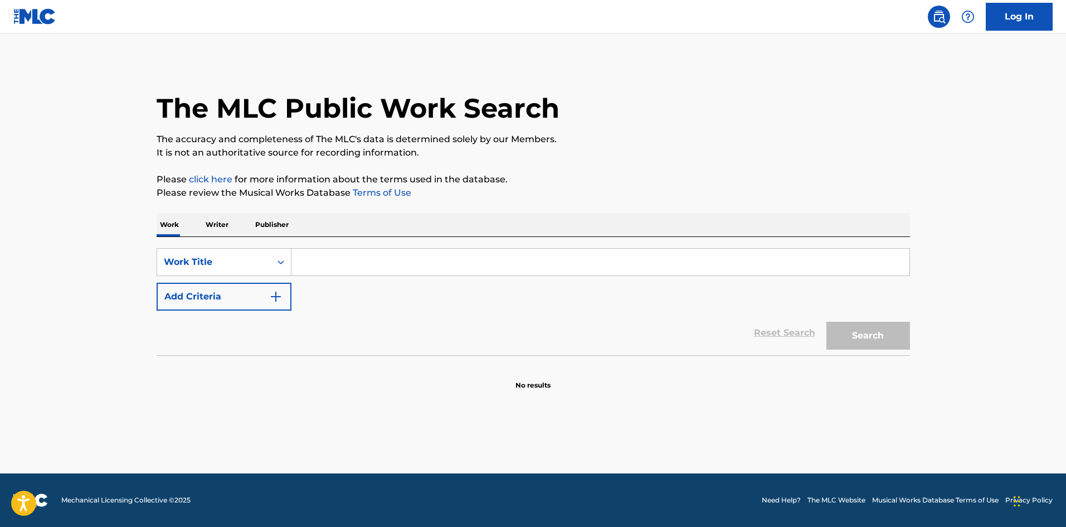
click at [207, 300] on button "Add Criteria" at bounding box center [224, 297] width 135 height 28
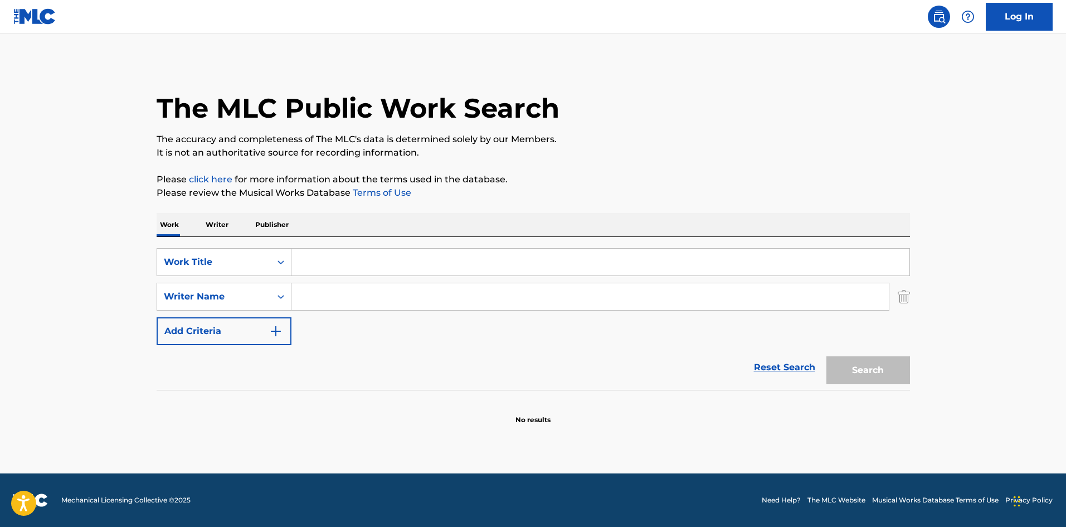
click at [347, 305] on input "Search Form" at bounding box center [589, 296] width 597 height 27
paste input "Ian Viitala Jacobsen"
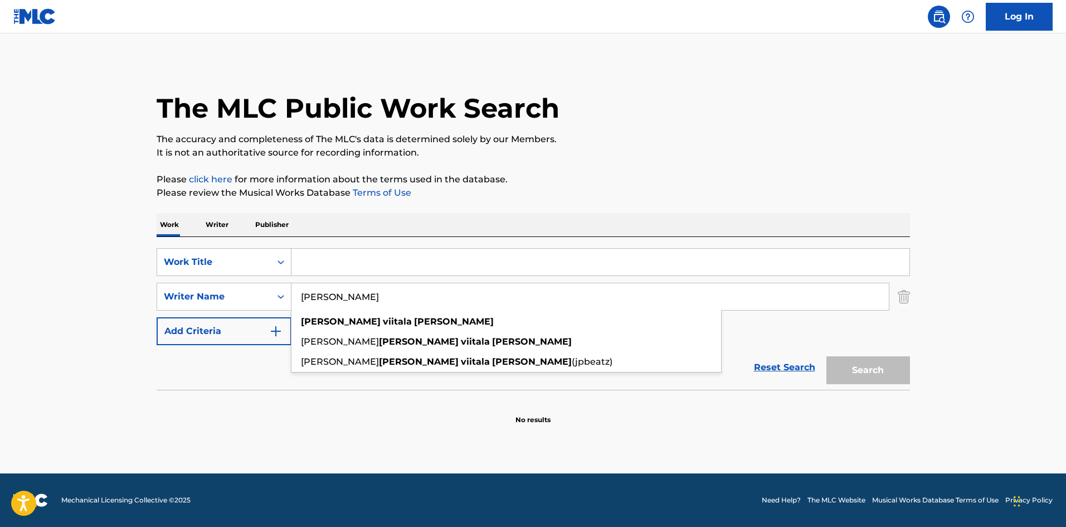
type input "Ian Viitala Jacobsen"
click at [337, 245] on div "SearchWithCriteria1a873c3e-e3e3-4ab4-b088-9b9c89355fd2 Work Title SearchWithCri…" at bounding box center [533, 313] width 753 height 153
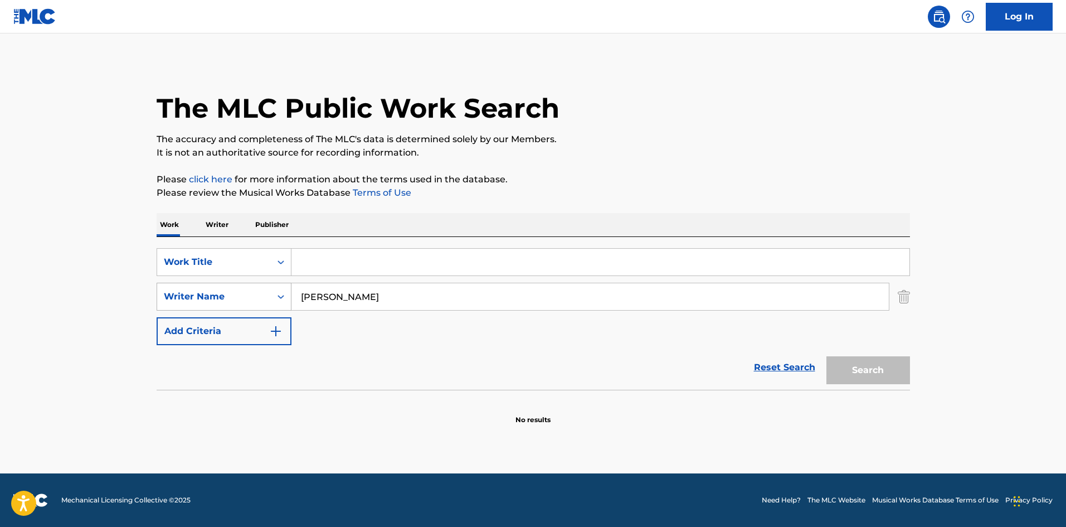
drag, startPoint x: 452, startPoint y: 307, endPoint x: 259, endPoint y: 302, distance: 194.0
click at [259, 302] on div "SearchWithCriteria7901b6e0-67c2-4b8b-b527-97dc85bd795f Writer Name Ian Viitala …" at bounding box center [533, 297] width 753 height 28
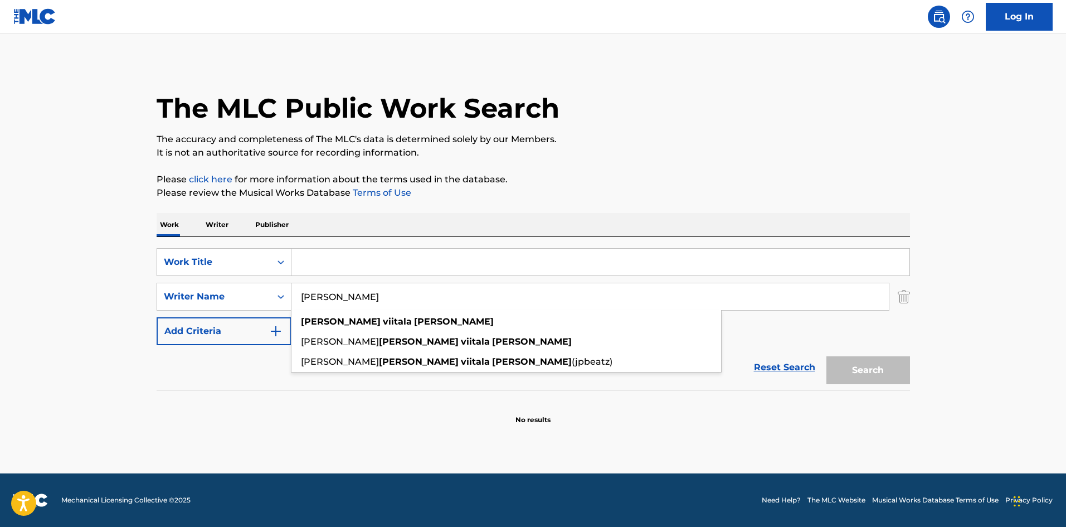
click at [902, 296] on img "Search Form" at bounding box center [904, 297] width 12 height 28
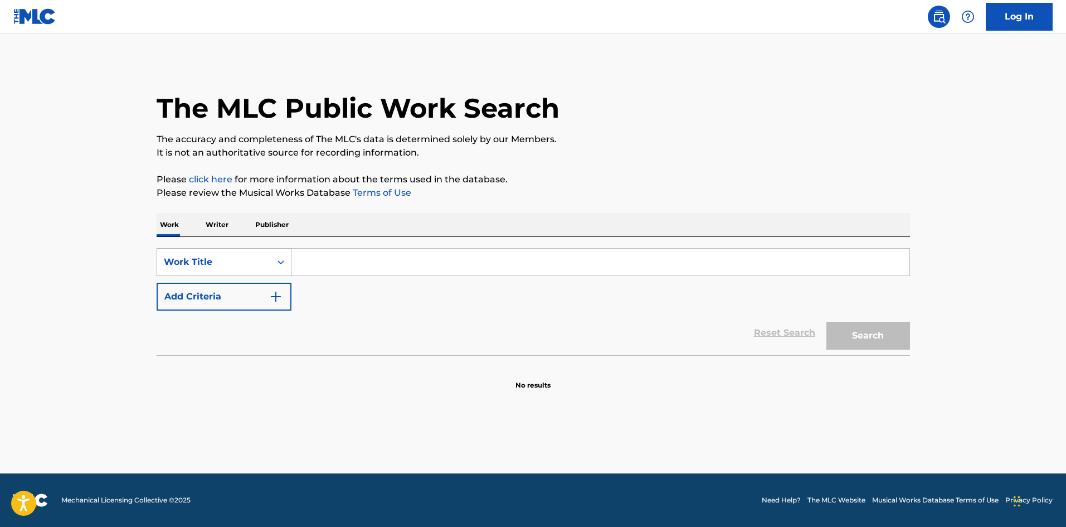
click at [214, 257] on div "Work Title" at bounding box center [214, 261] width 100 height 13
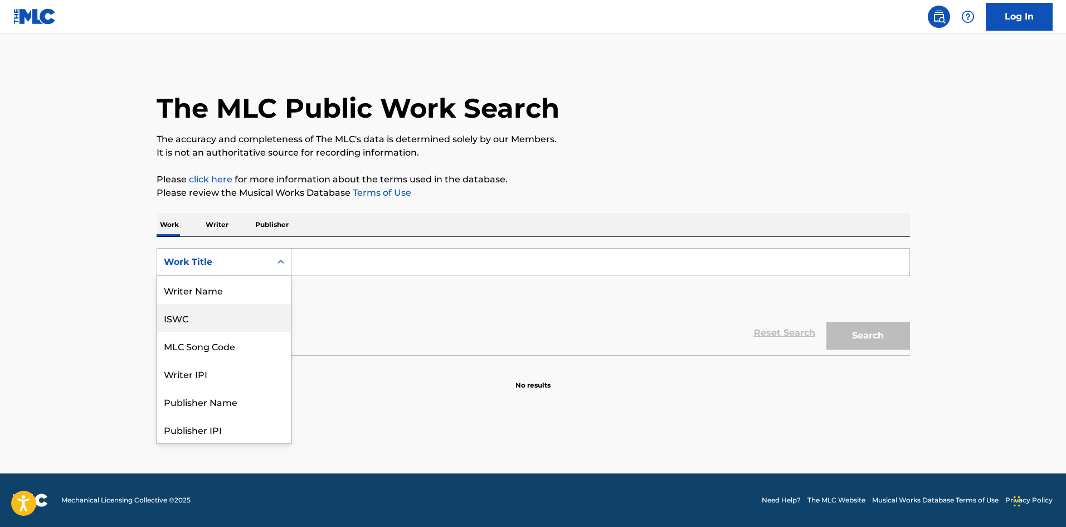
click at [209, 306] on div "ISWC" at bounding box center [224, 318] width 134 height 28
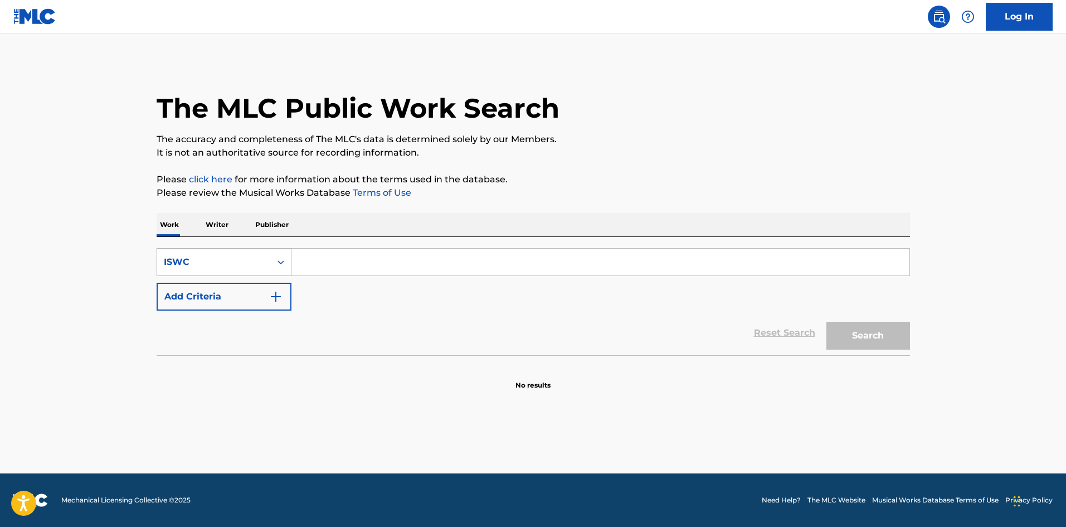
click at [210, 258] on div "ISWC" at bounding box center [214, 261] width 100 height 13
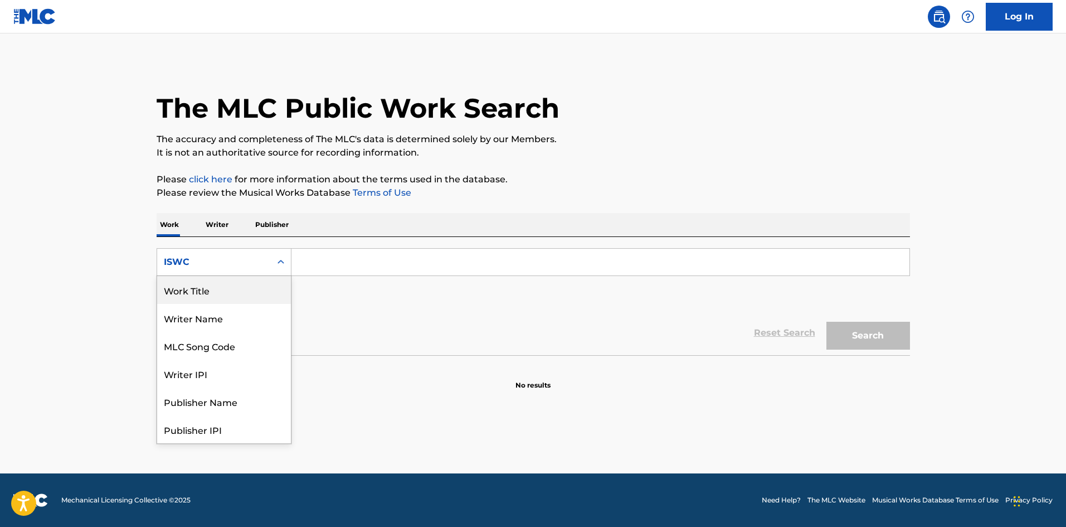
click at [204, 286] on div "Work Title" at bounding box center [224, 290] width 134 height 28
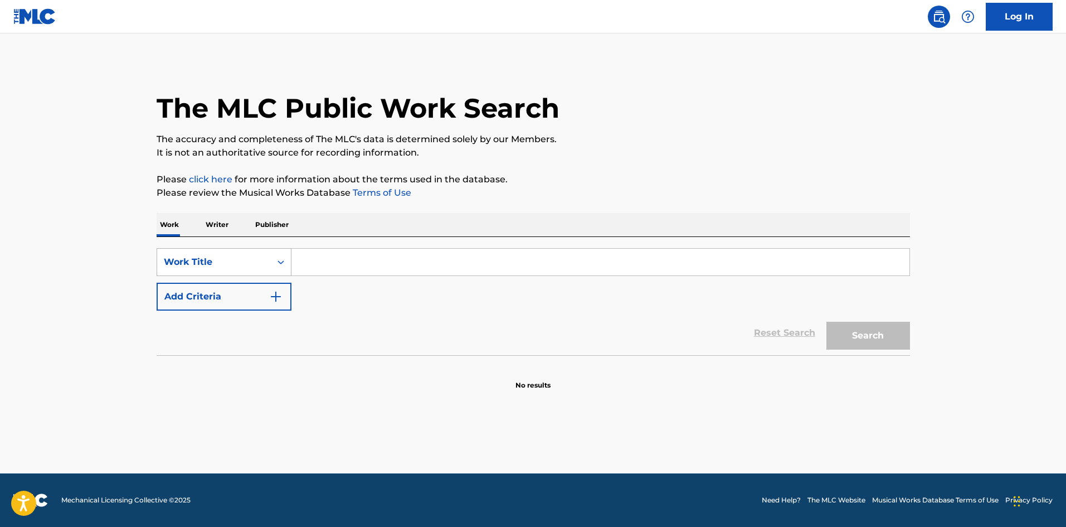
click at [231, 256] on div "Work Title" at bounding box center [214, 261] width 100 height 13
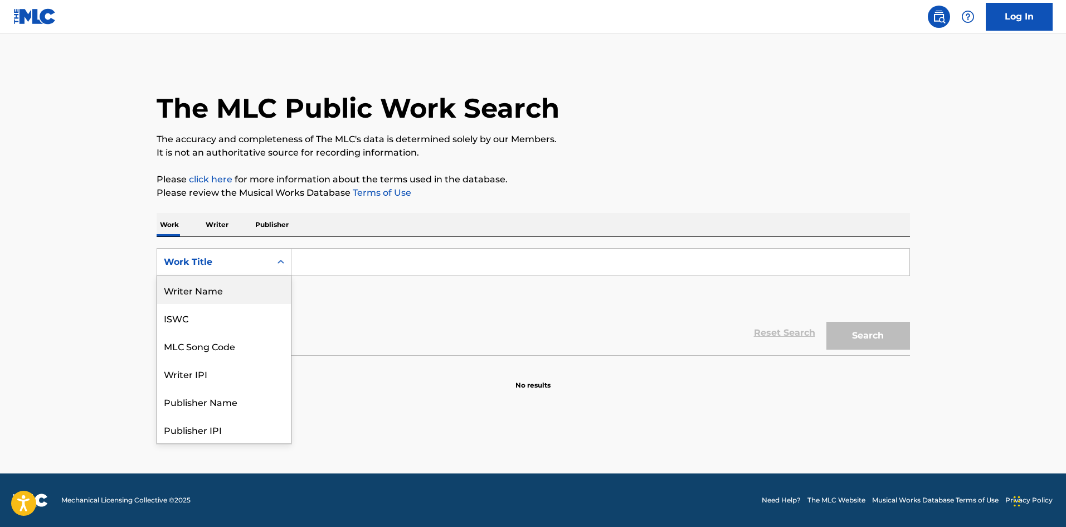
click at [216, 296] on div "Writer Name" at bounding box center [224, 290] width 134 height 28
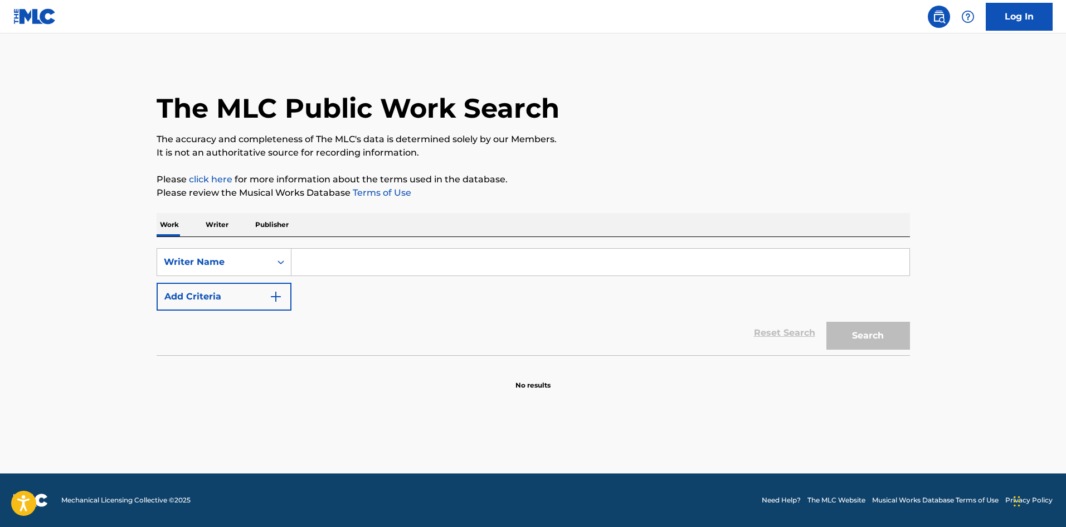
click at [330, 257] on input "Search Form" at bounding box center [600, 262] width 618 height 27
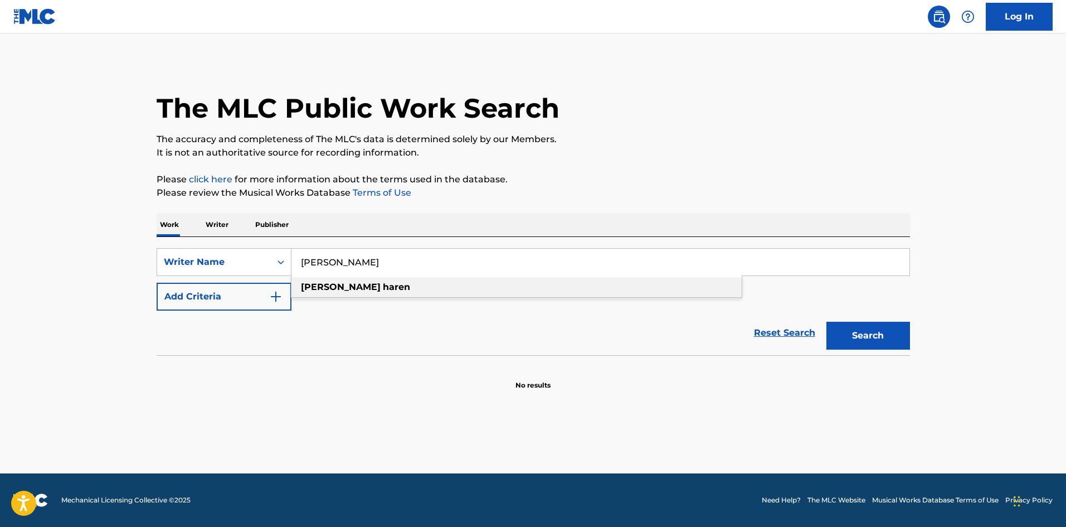
click at [376, 287] on div "travis haren" at bounding box center [516, 287] width 450 height 20
click at [847, 335] on button "Search" at bounding box center [868, 336] width 84 height 28
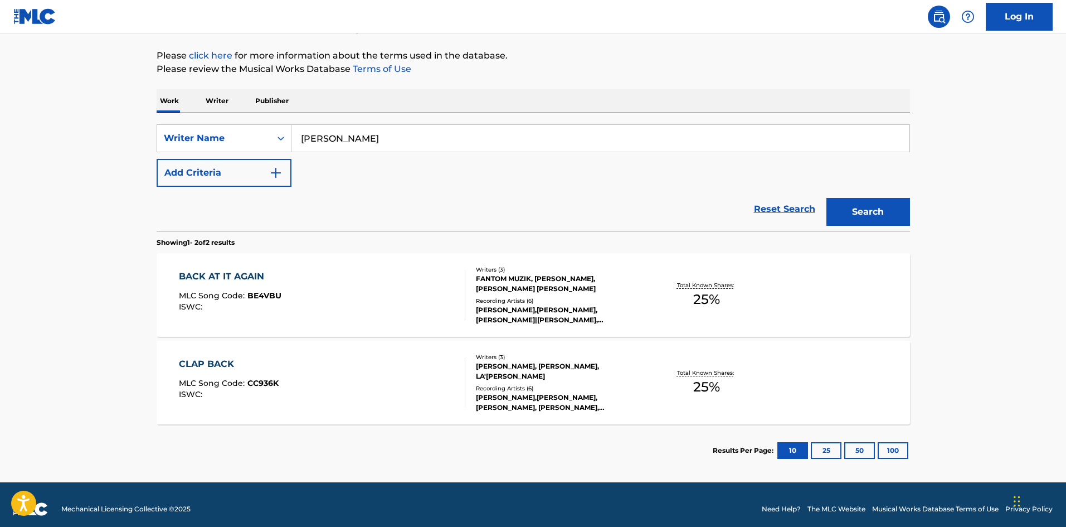
scroll to position [133, 0]
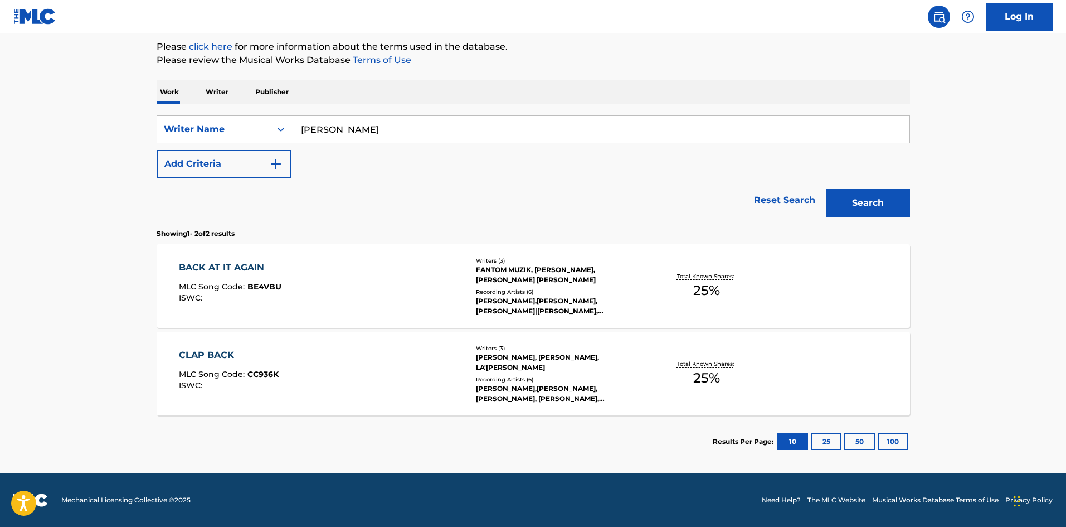
drag, startPoint x: 378, startPoint y: 125, endPoint x: 269, endPoint y: 103, distance: 111.5
click at [277, 105] on div "SearchWithCriteriaecefb4be-8912-4459-aa04-661b902419b0 Writer Name travis haren…" at bounding box center [533, 163] width 753 height 118
paste input "KEEGAN BACK"
type input "KEEGAN BACK"
click at [855, 202] on button "Search" at bounding box center [868, 203] width 84 height 28
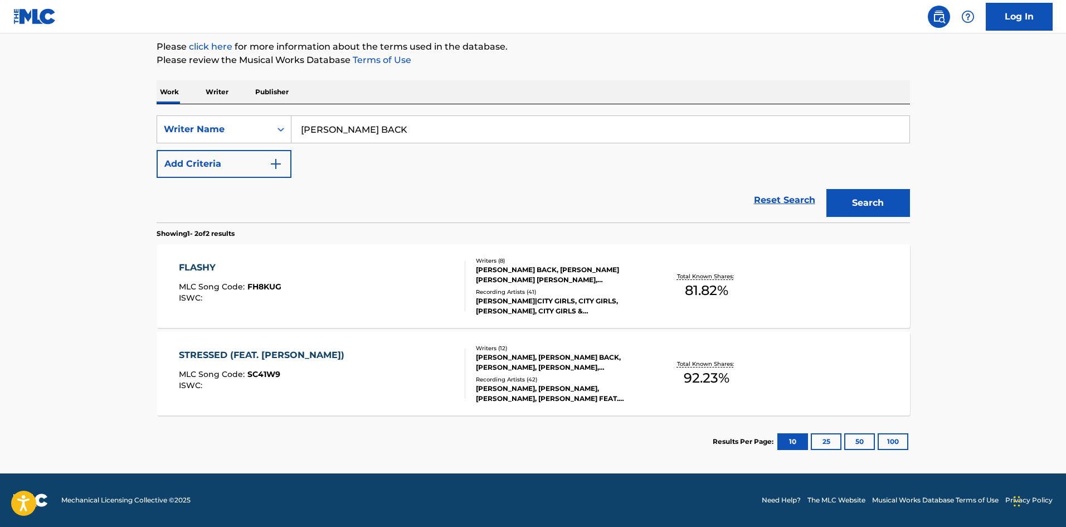
click at [194, 264] on div "FLASHY" at bounding box center [230, 267] width 103 height 13
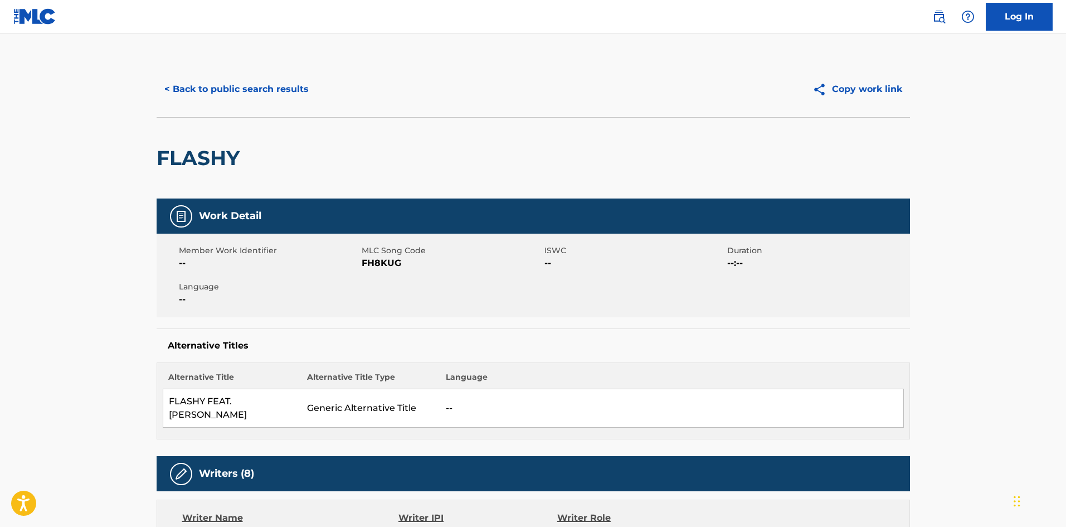
click at [210, 94] on button "< Back to public search results" at bounding box center [237, 89] width 160 height 28
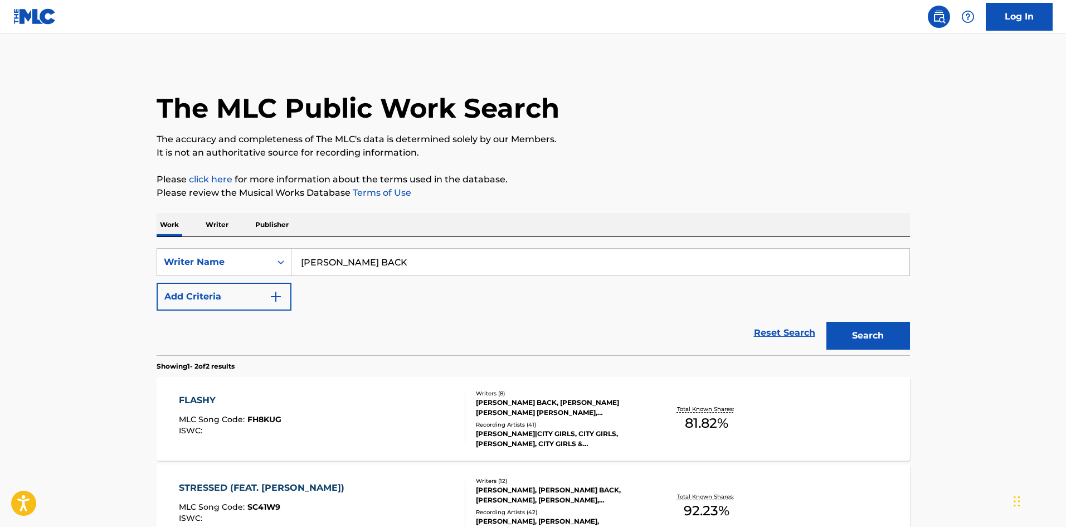
scroll to position [104, 0]
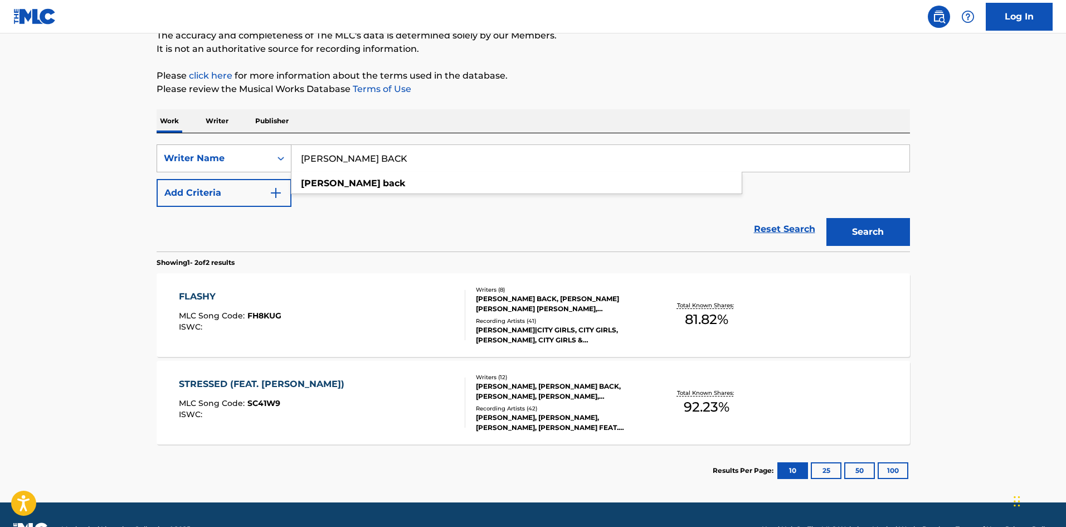
drag, startPoint x: 388, startPoint y: 165, endPoint x: 240, endPoint y: 152, distance: 148.2
click at [240, 152] on div "SearchWithCriteriaecefb4be-8912-4459-aa04-661b902419b0 Writer Name KEEGAN BACK …" at bounding box center [533, 158] width 753 height 28
paste input "eegan Christopher Bach"
click at [610, 186] on div "keegan christopher bach" at bounding box center [516, 183] width 450 height 20
click at [869, 235] on button "Search" at bounding box center [868, 232] width 84 height 28
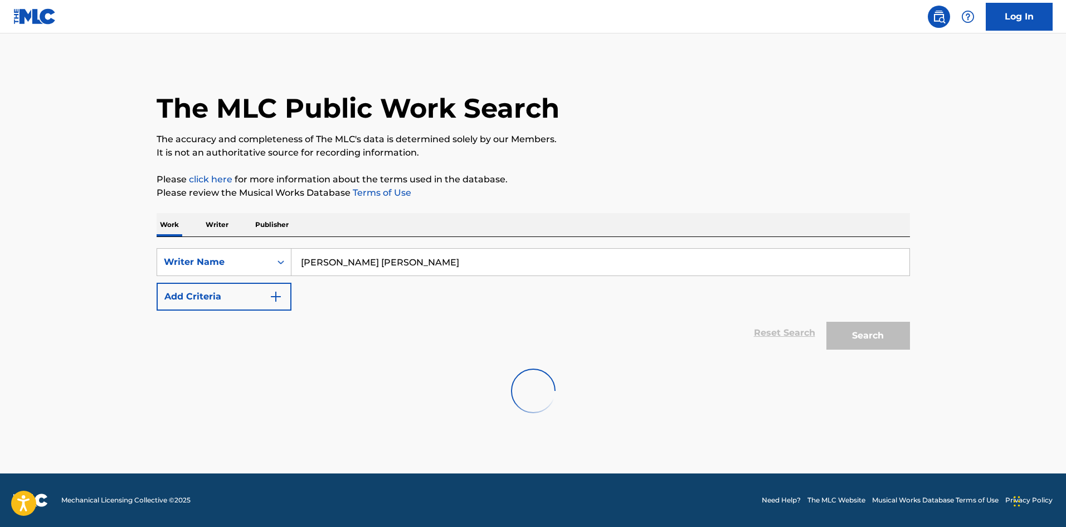
scroll to position [0, 0]
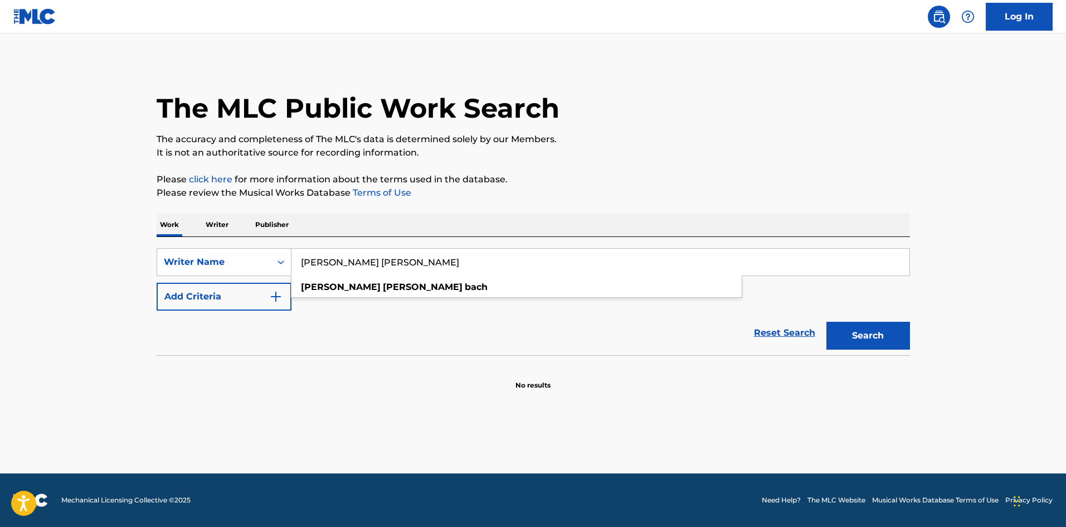
drag, startPoint x: 421, startPoint y: 264, endPoint x: 339, endPoint y: 266, distance: 82.5
click at [339, 266] on input "keegan christopher bach" at bounding box center [600, 262] width 618 height 27
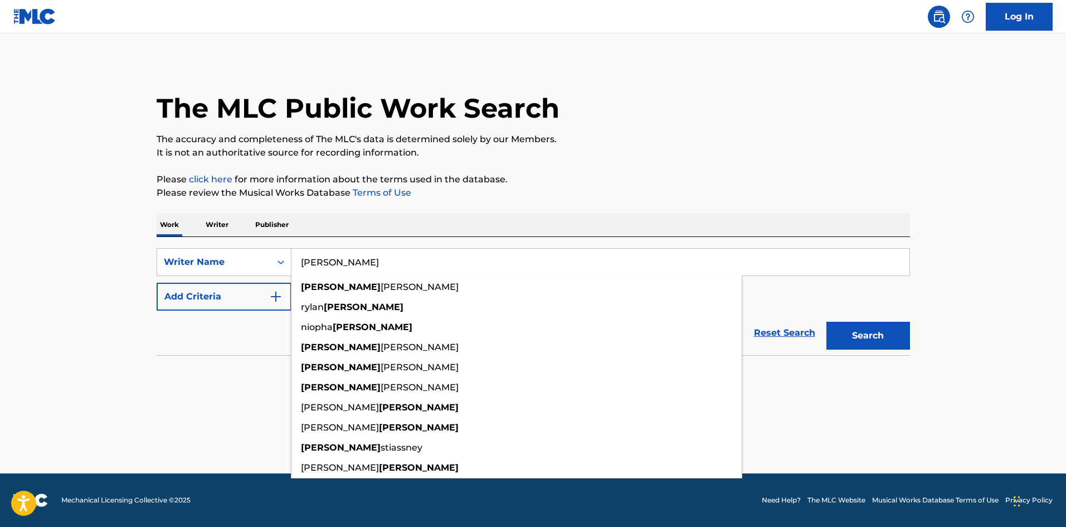
type input "keegan"
click at [881, 339] on button "Search" at bounding box center [868, 336] width 84 height 28
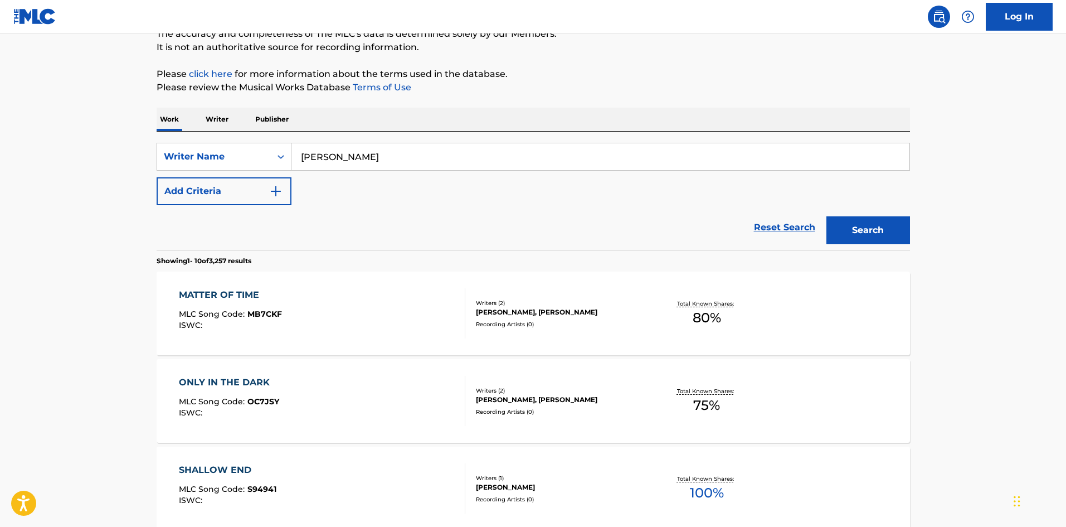
scroll to position [56, 0]
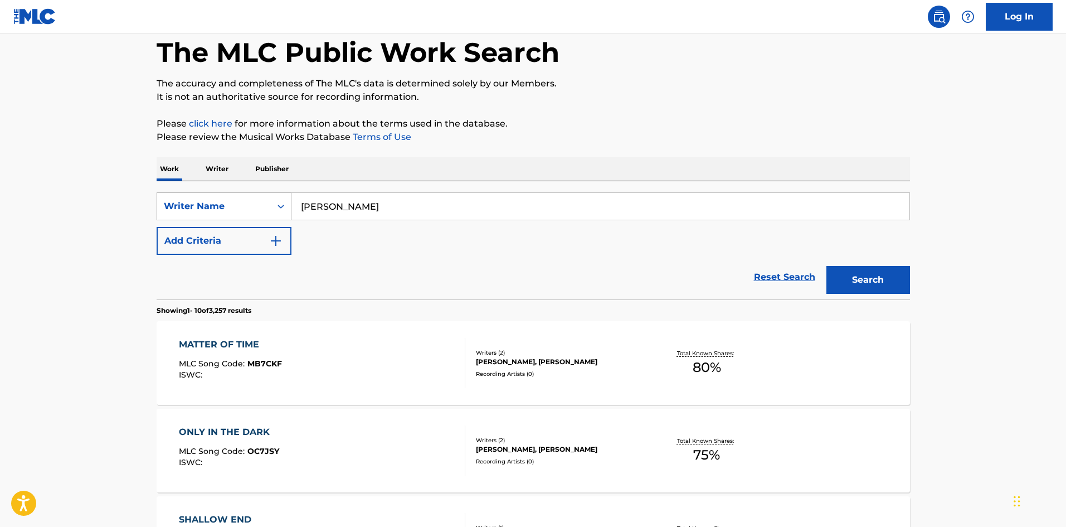
click at [201, 214] on div "Writer Name" at bounding box center [214, 206] width 114 height 21
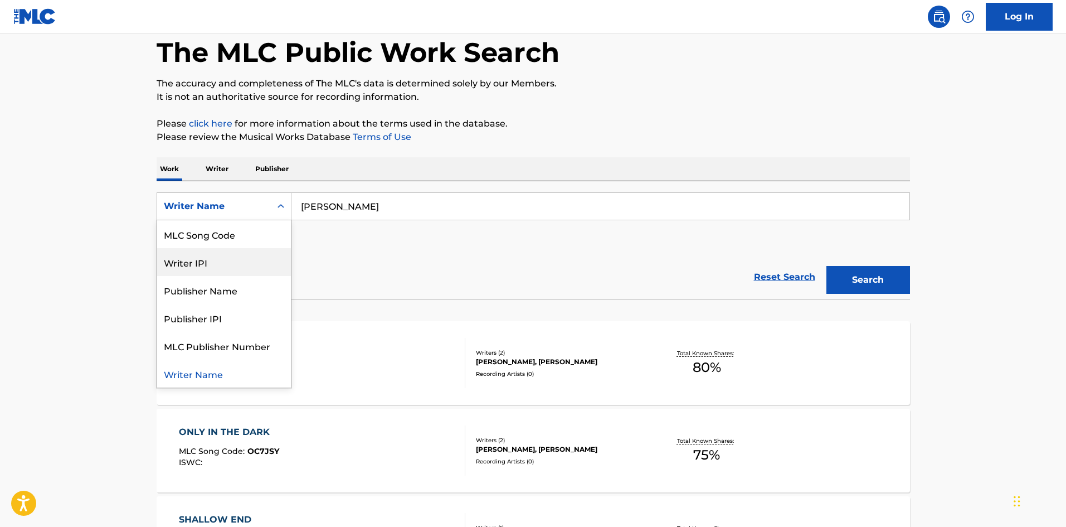
scroll to position [0, 0]
click at [201, 228] on div "Work Title" at bounding box center [224, 234] width 134 height 28
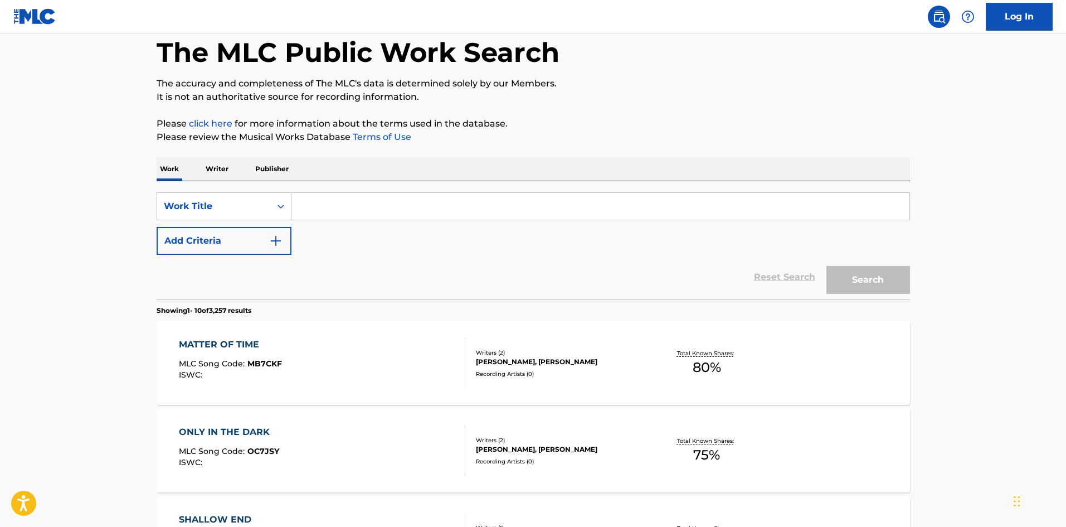
click at [207, 239] on button "Add Criteria" at bounding box center [224, 241] width 135 height 28
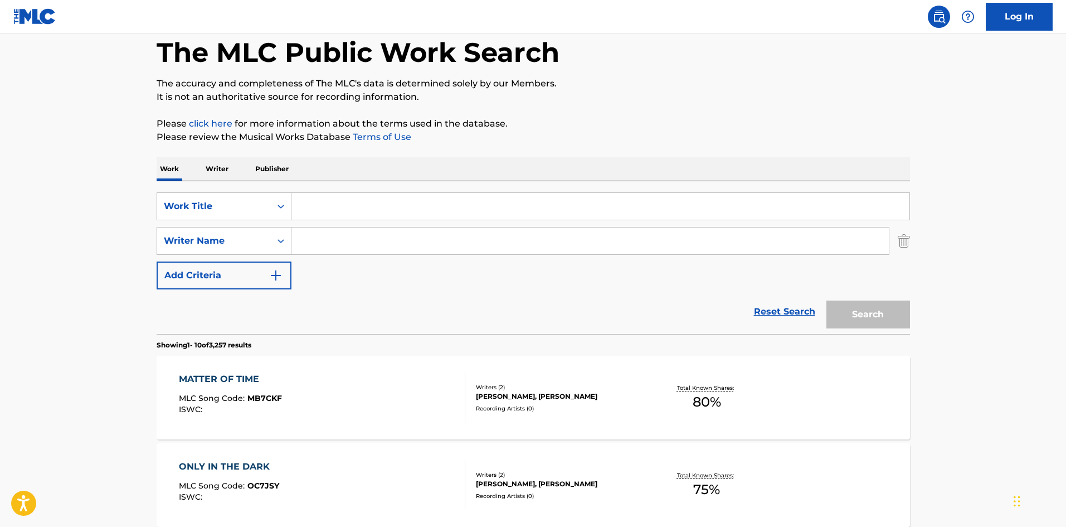
click at [329, 249] on input "Search Form" at bounding box center [589, 240] width 597 height 27
paste input "Keegan Christopher Bach"
type input "Keegan Christopher Bach"
click at [354, 208] on input "Search Form" at bounding box center [600, 206] width 618 height 27
click at [348, 201] on input "Search Form" at bounding box center [600, 206] width 618 height 27
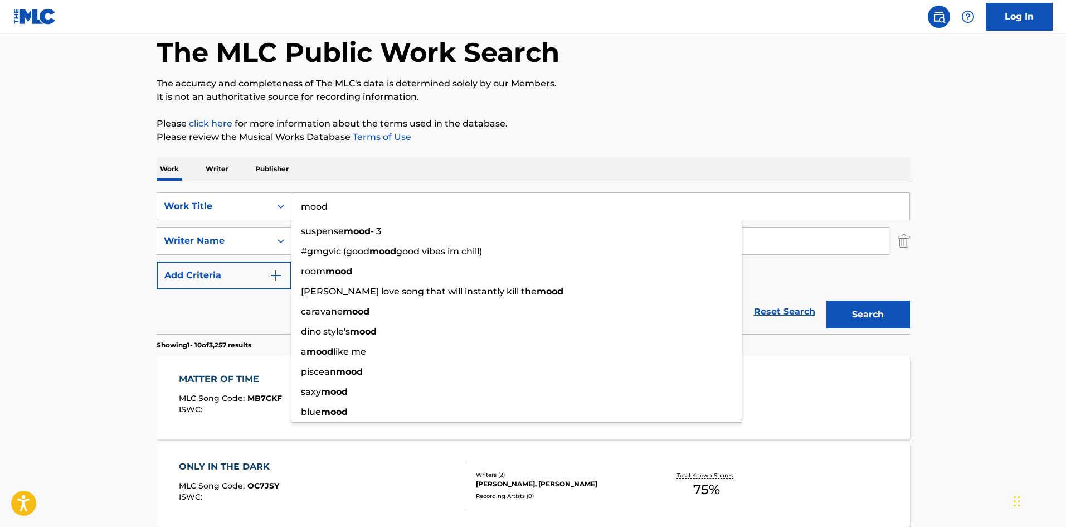
type input "mood"
click at [638, 158] on div "Work Writer Publisher" at bounding box center [533, 168] width 753 height 23
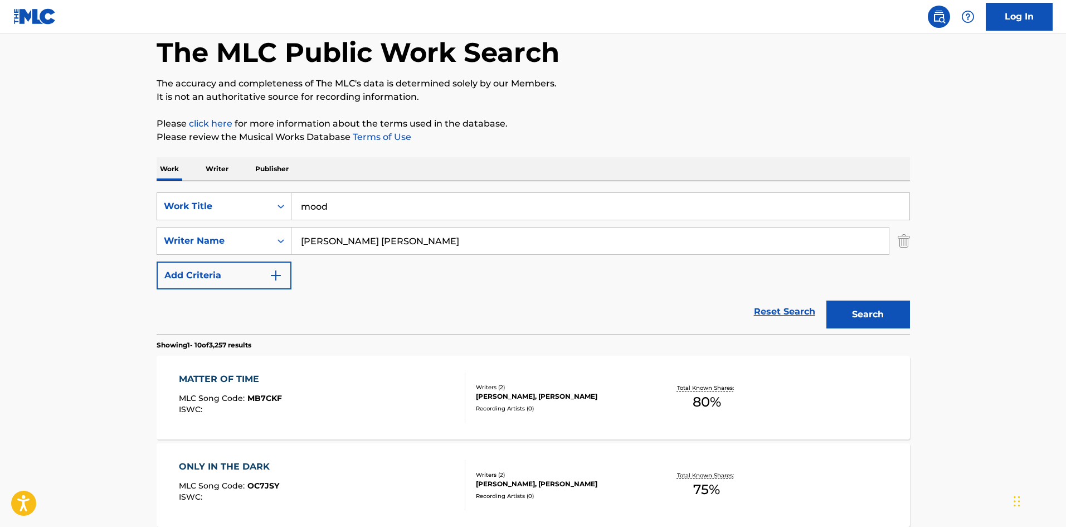
click at [872, 321] on button "Search" at bounding box center [868, 314] width 84 height 28
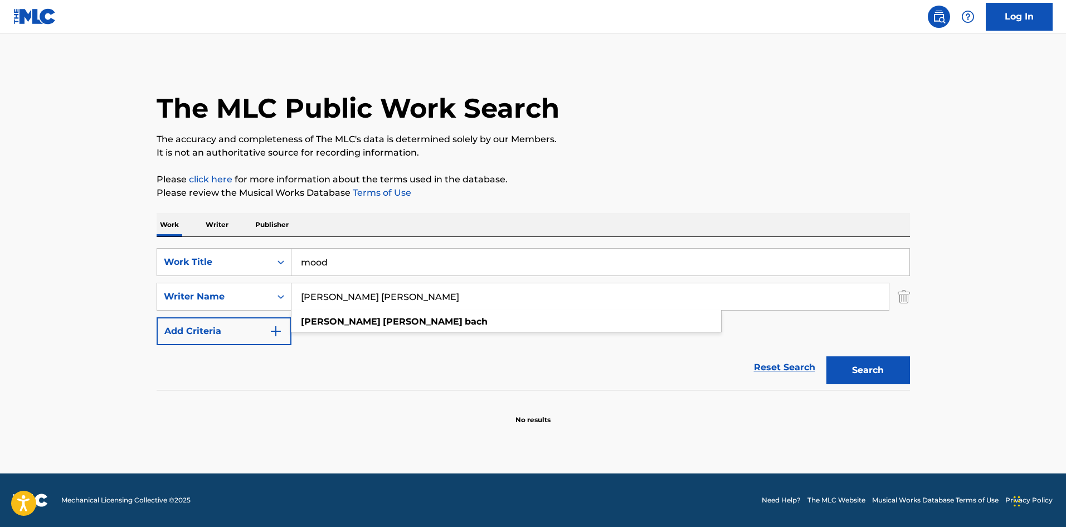
drag, startPoint x: 466, startPoint y: 295, endPoint x: 335, endPoint y: 299, distance: 131.6
click at [335, 299] on input "Keegan Christopher Bach" at bounding box center [589, 296] width 597 height 27
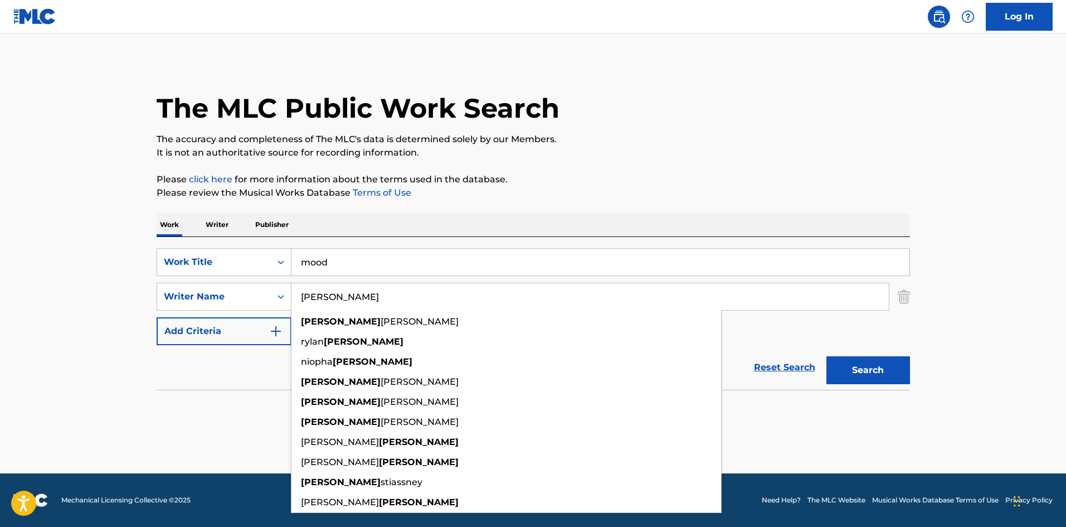
type input "Keegan"
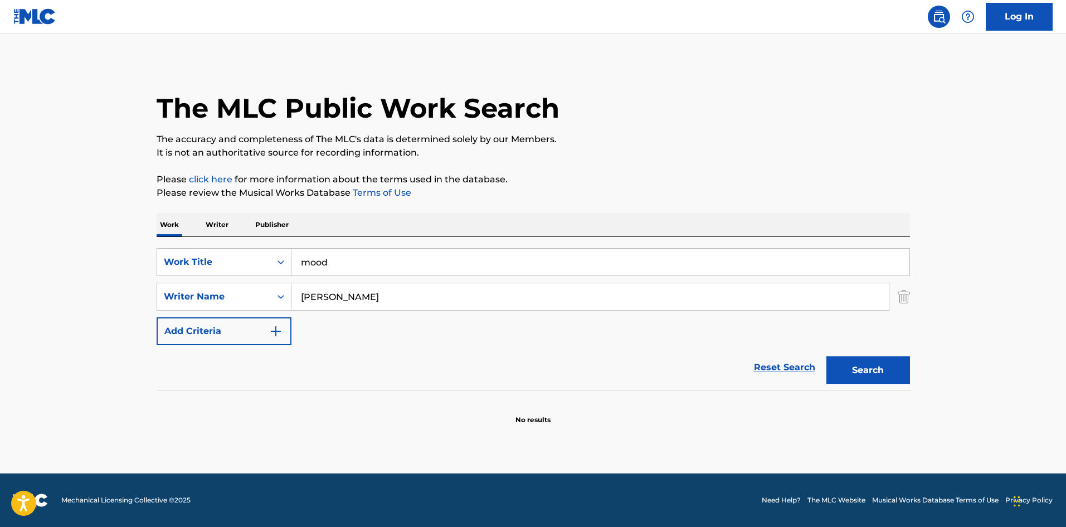
click at [858, 358] on button "Search" at bounding box center [868, 370] width 84 height 28
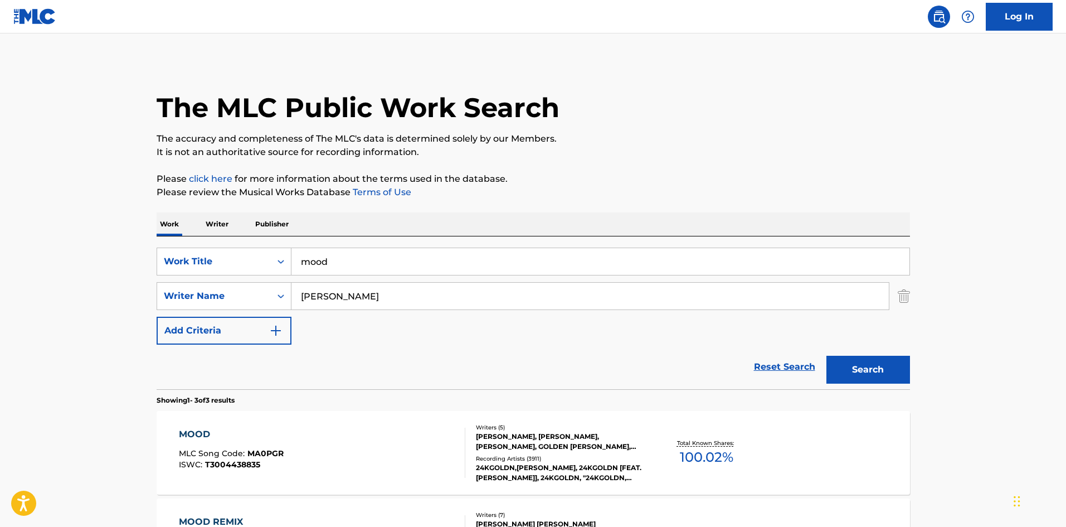
scroll to position [111, 0]
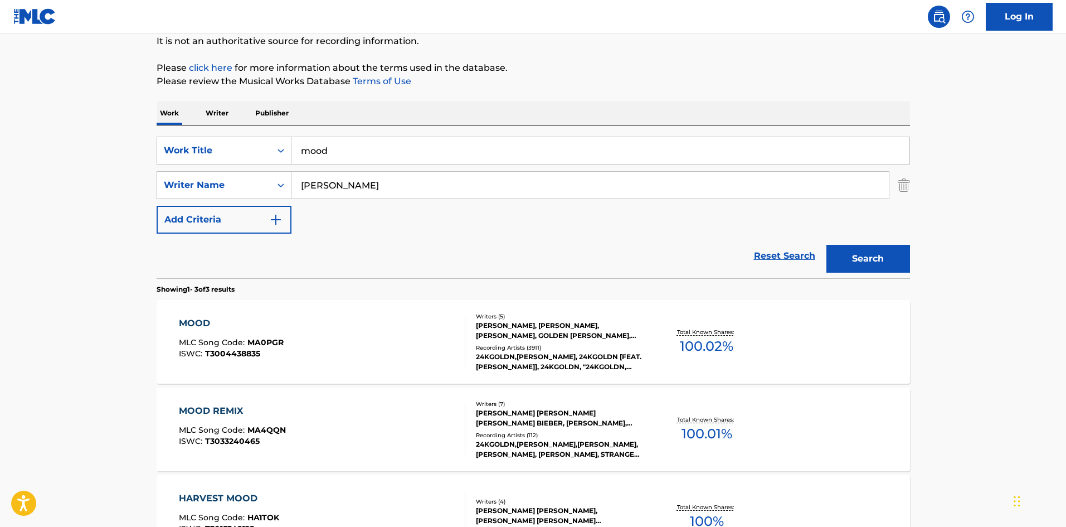
click at [191, 324] on div "MOOD" at bounding box center [231, 322] width 105 height 13
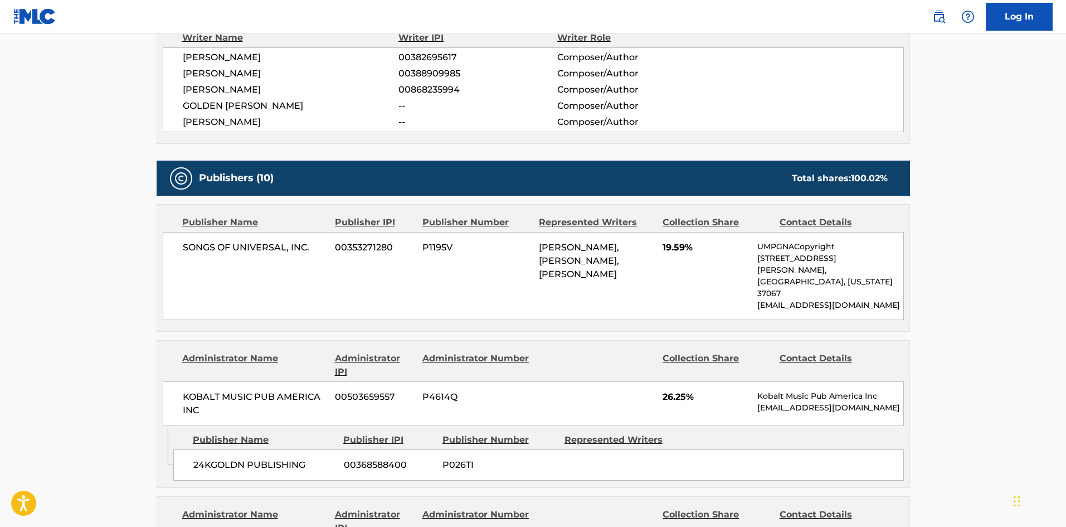
scroll to position [1839, 0]
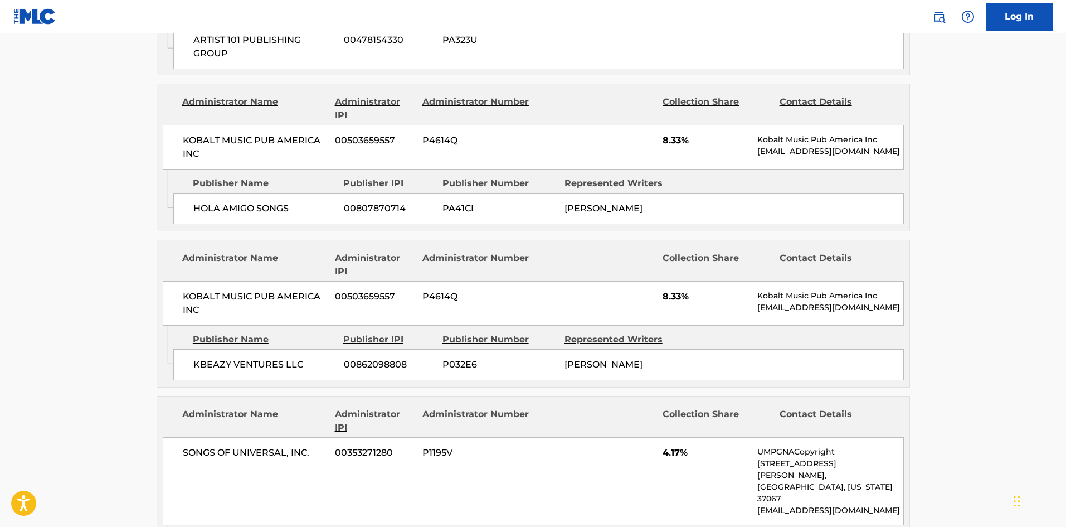
scroll to position [1046, 0]
drag, startPoint x: 647, startPoint y: 182, endPoint x: 596, endPoint y: 186, distance: 51.4
click at [549, 192] on div "HOLA AMIGO SONGS 00807870714 PA41CI KEEGAN BACH" at bounding box center [538, 207] width 730 height 31
copy div "KEEGAN BACH"
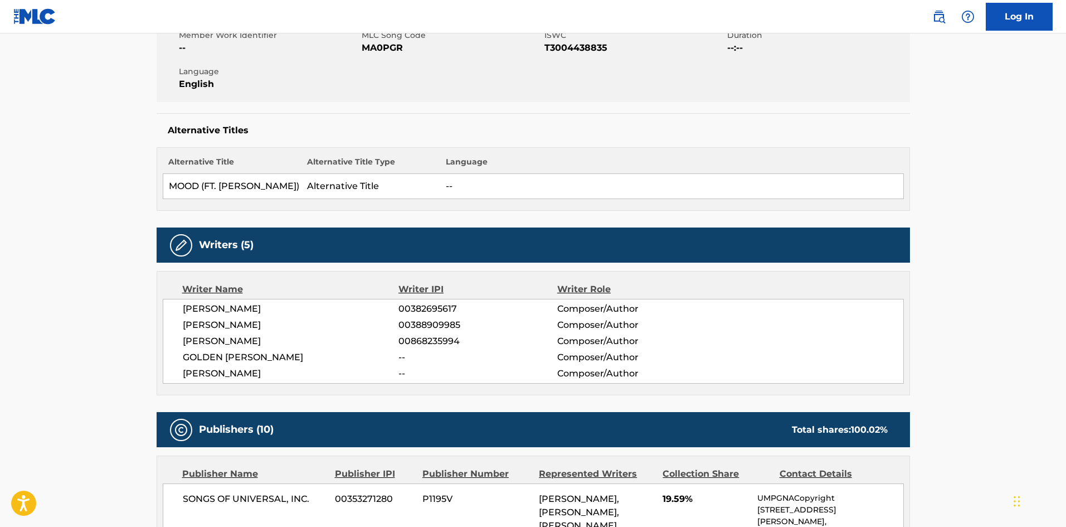
scroll to position [210, 0]
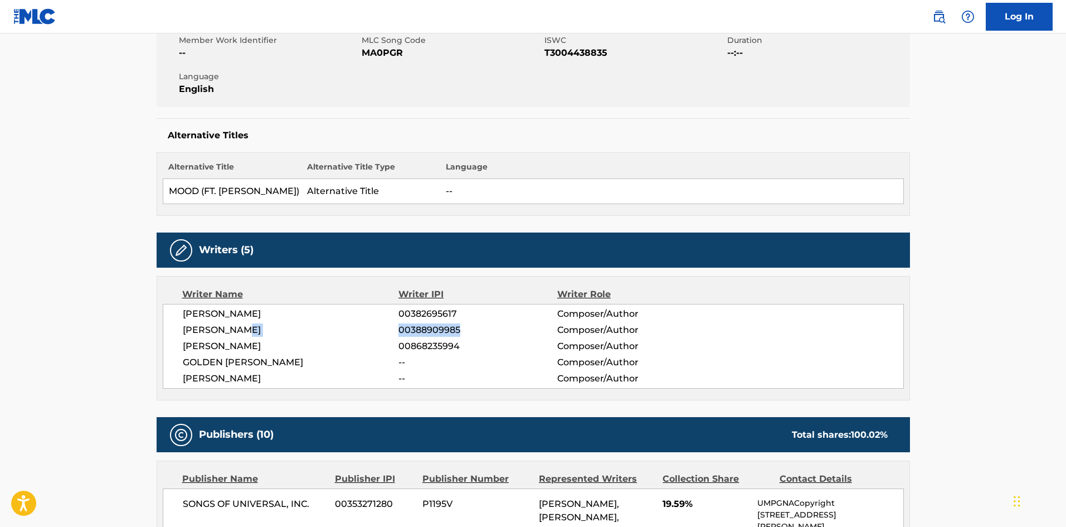
drag, startPoint x: 391, startPoint y: 329, endPoint x: 484, endPoint y: 330, distance: 93.6
click at [484, 330] on div "KEEGAN BACH 00388909985 Composer/Author" at bounding box center [543, 329] width 720 height 13
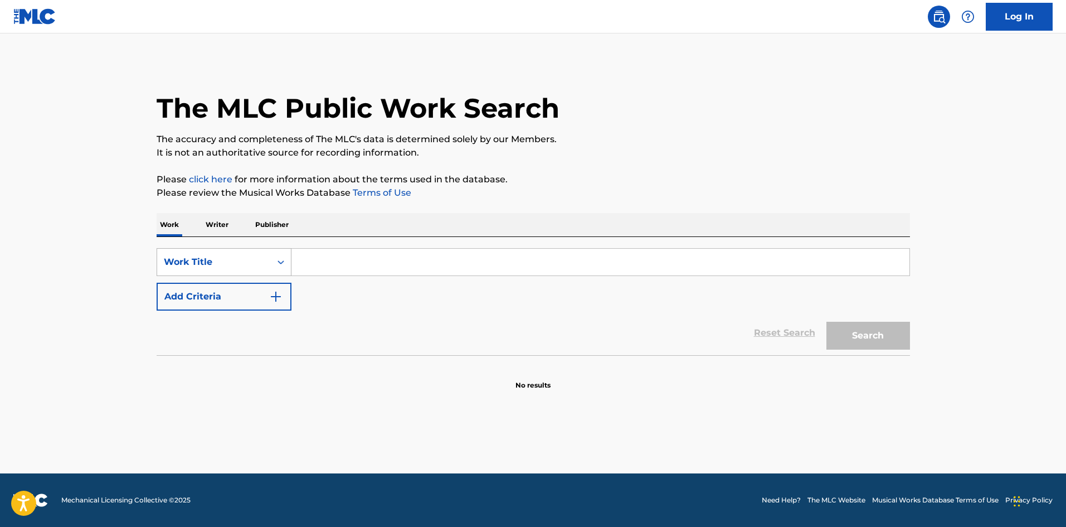
click at [235, 266] on div "Work Title" at bounding box center [214, 261] width 100 height 13
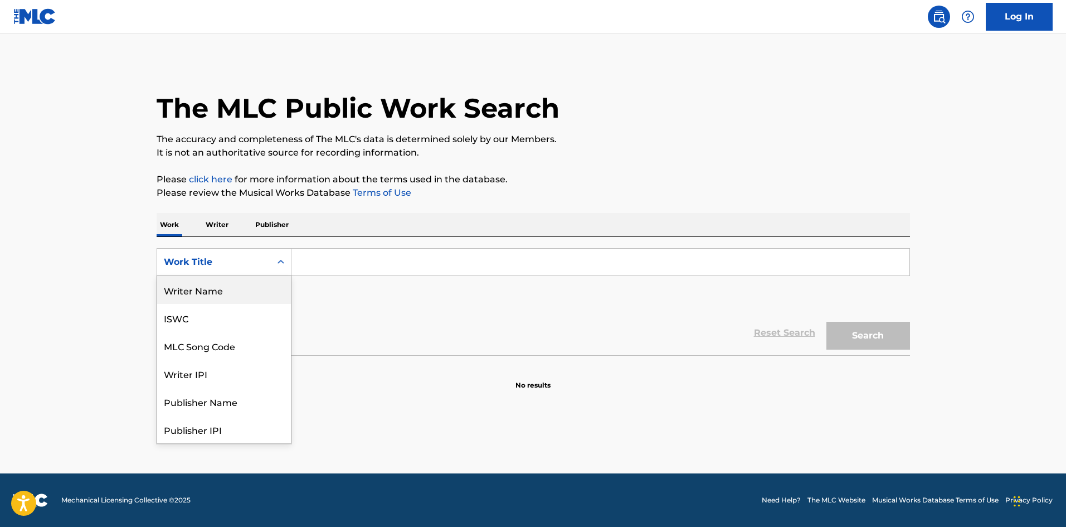
click at [211, 284] on div "Writer Name" at bounding box center [224, 290] width 134 height 28
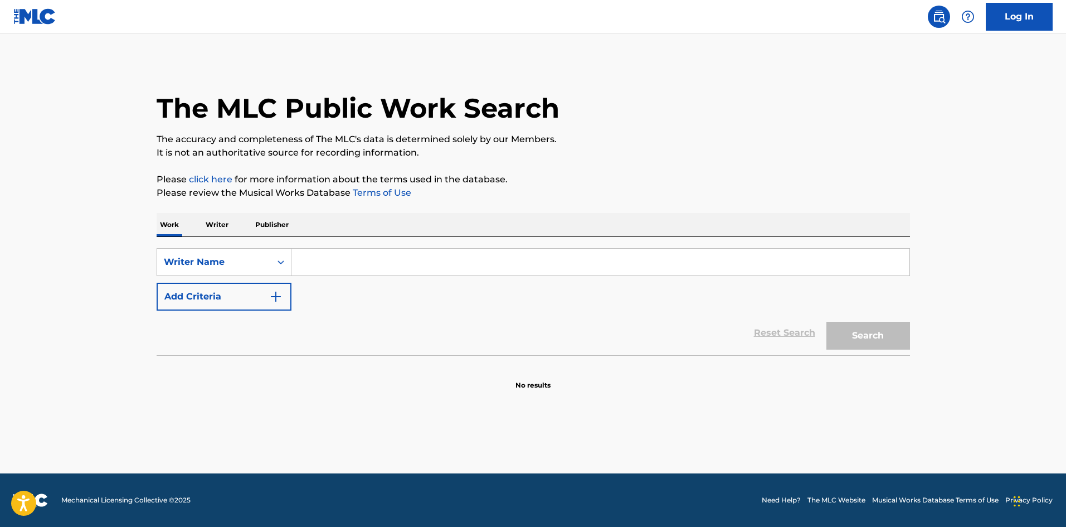
click at [396, 270] on input "Search Form" at bounding box center [600, 262] width 618 height 27
paste input "[PERSON_NAME]"
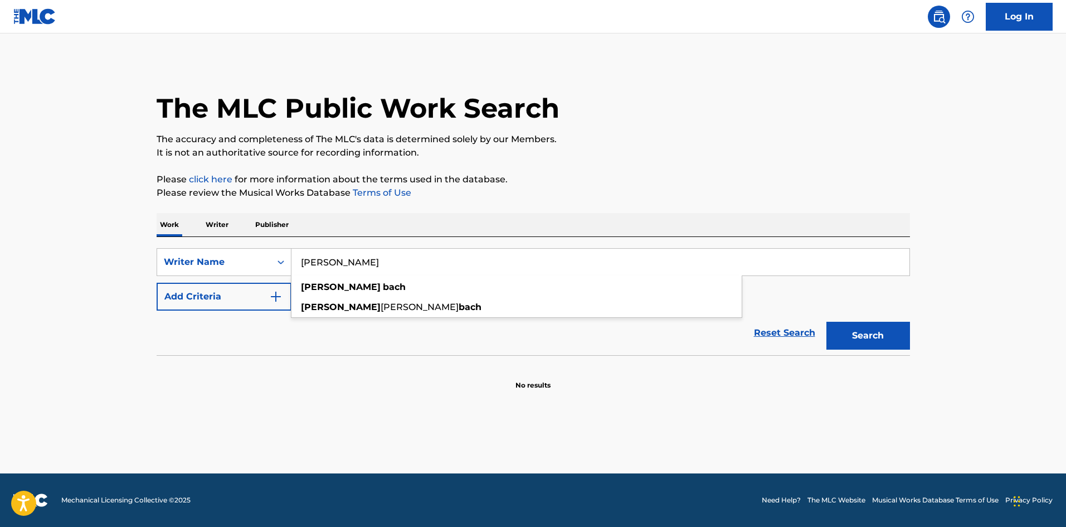
type input "[PERSON_NAME]"
click at [834, 323] on button "Search" at bounding box center [868, 336] width 84 height 28
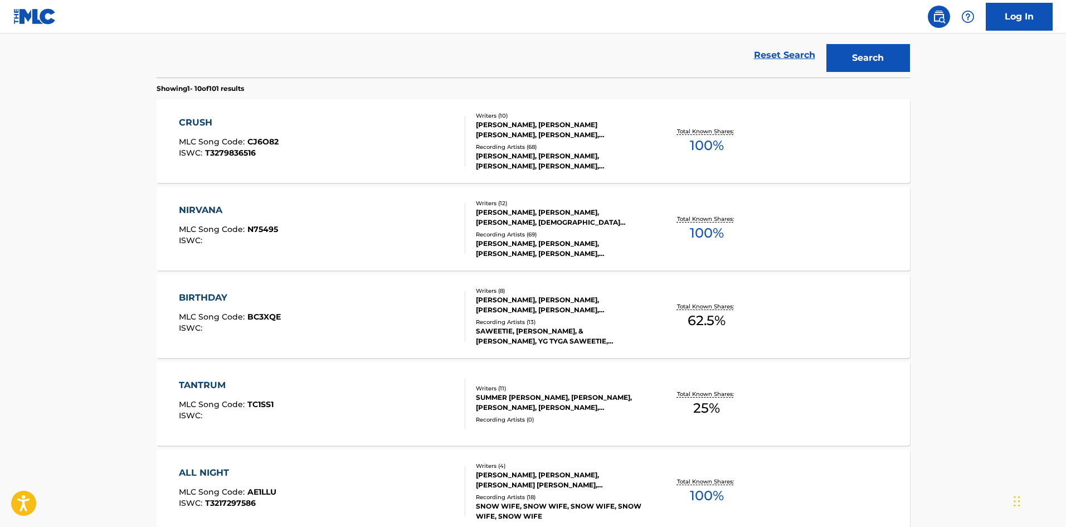
scroll to position [279, 0]
click at [201, 206] on div "NIRVANA" at bounding box center [228, 208] width 99 height 13
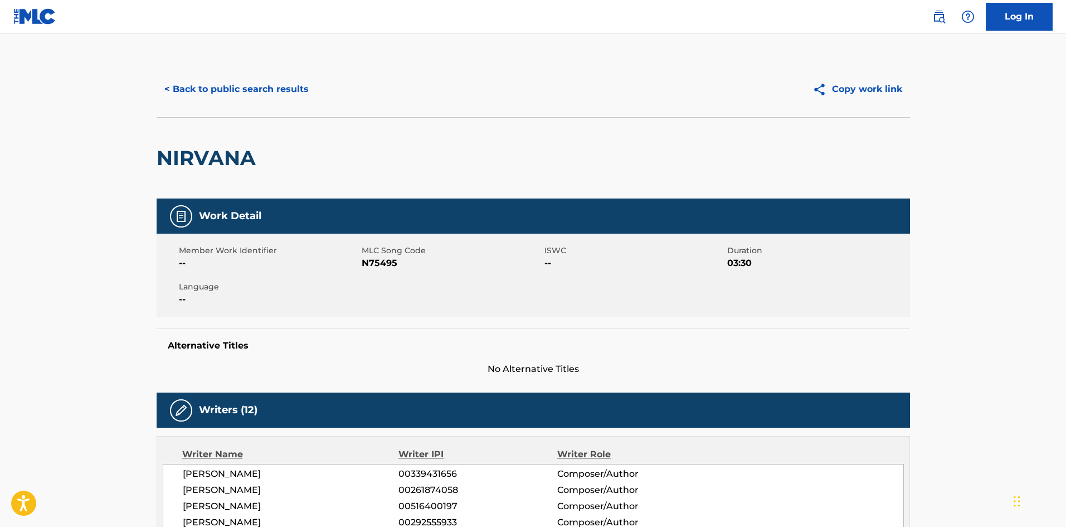
click at [229, 96] on button "< Back to public search results" at bounding box center [237, 89] width 160 height 28
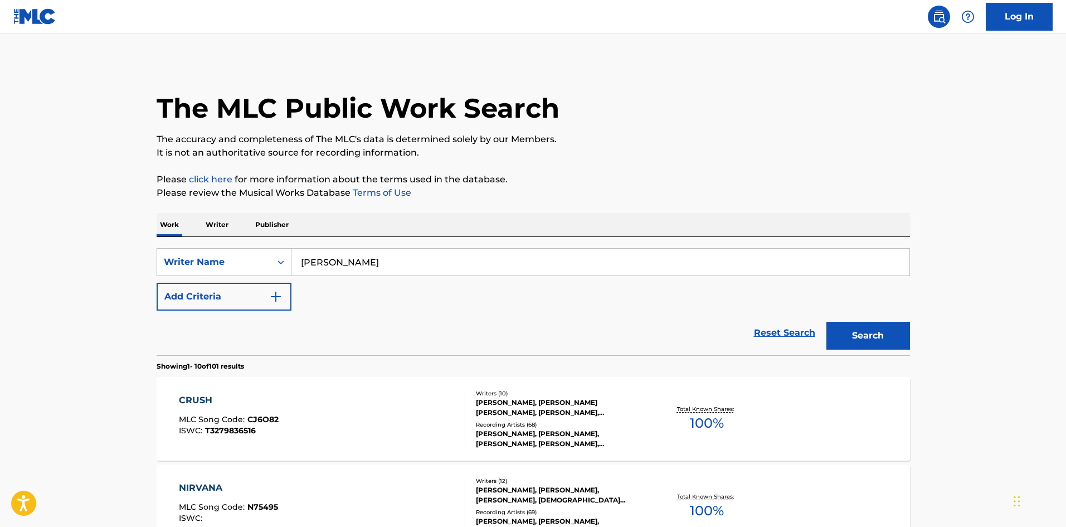
scroll to position [308, 0]
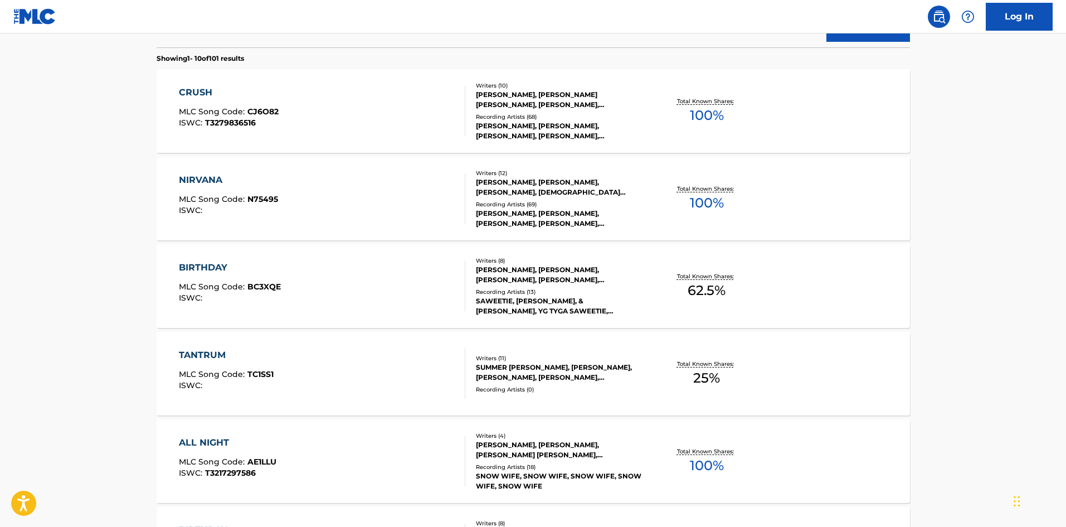
click at [191, 266] on div "BIRTHDAY" at bounding box center [230, 267] width 102 height 13
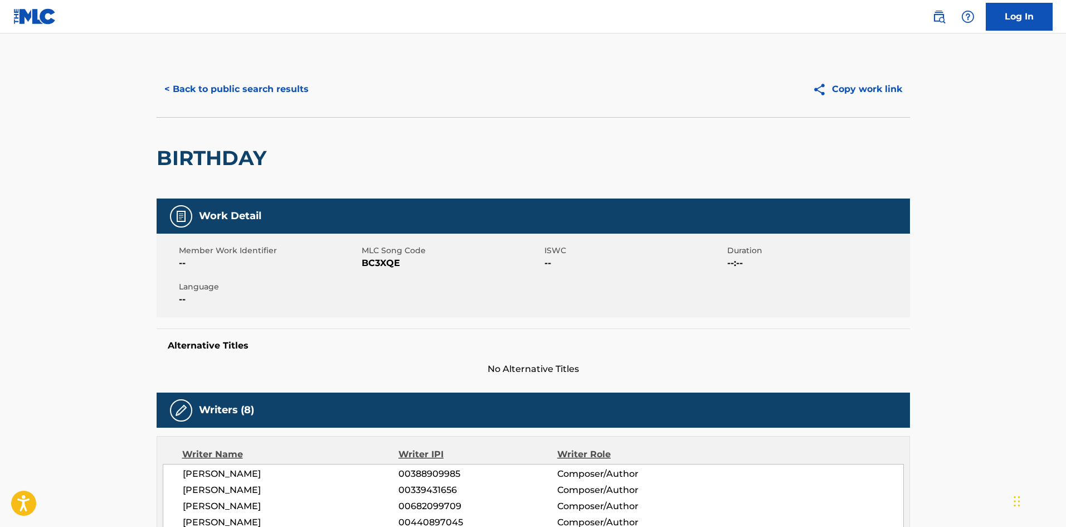
click at [235, 96] on button "< Back to public search results" at bounding box center [237, 89] width 160 height 28
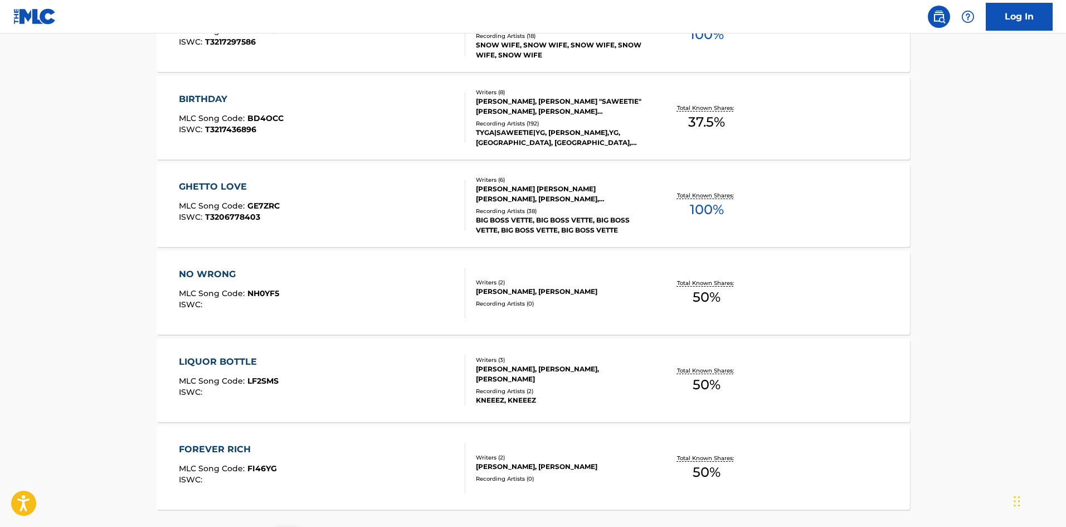
scroll to position [837, 0]
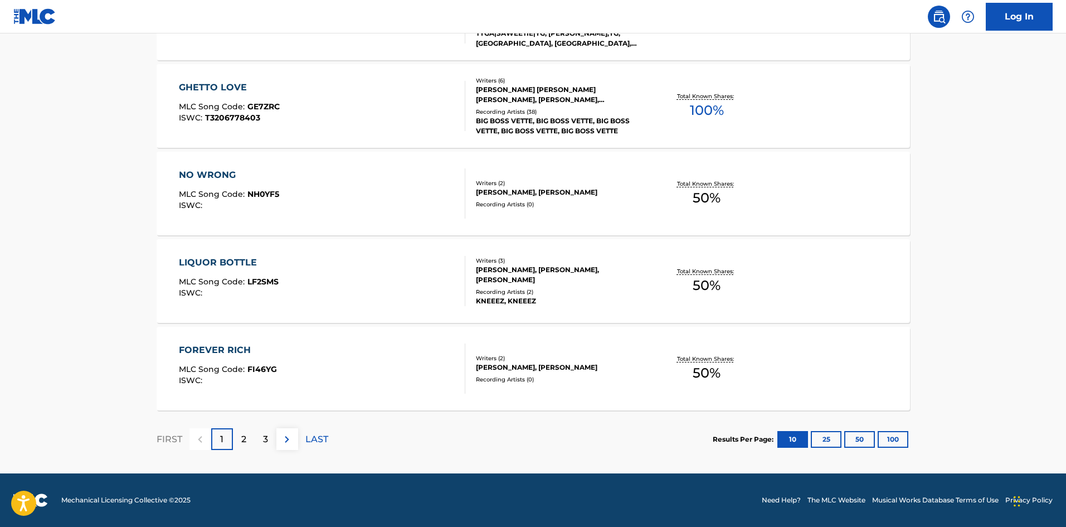
click at [241, 440] on p "2" at bounding box center [243, 438] width 5 height 13
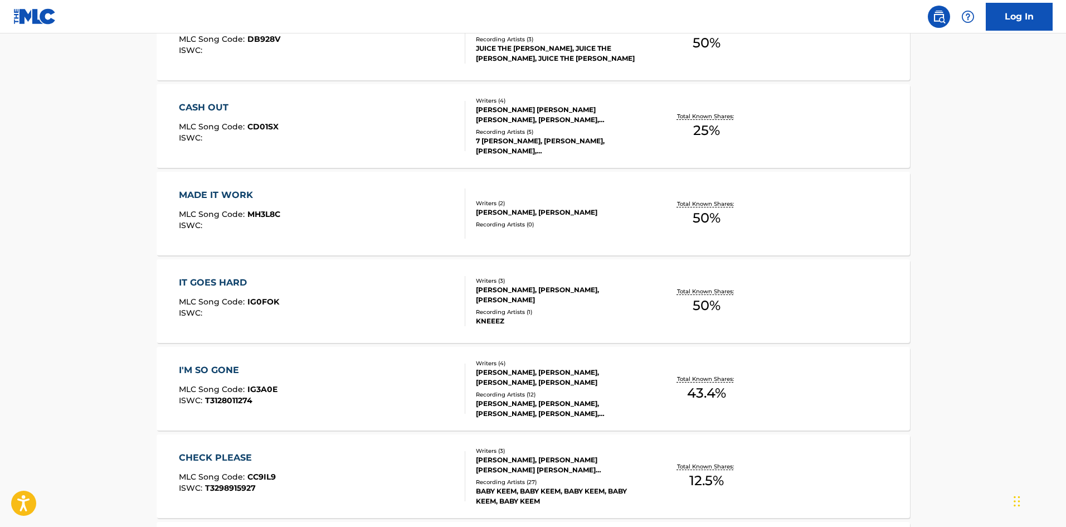
scroll to position [390, 0]
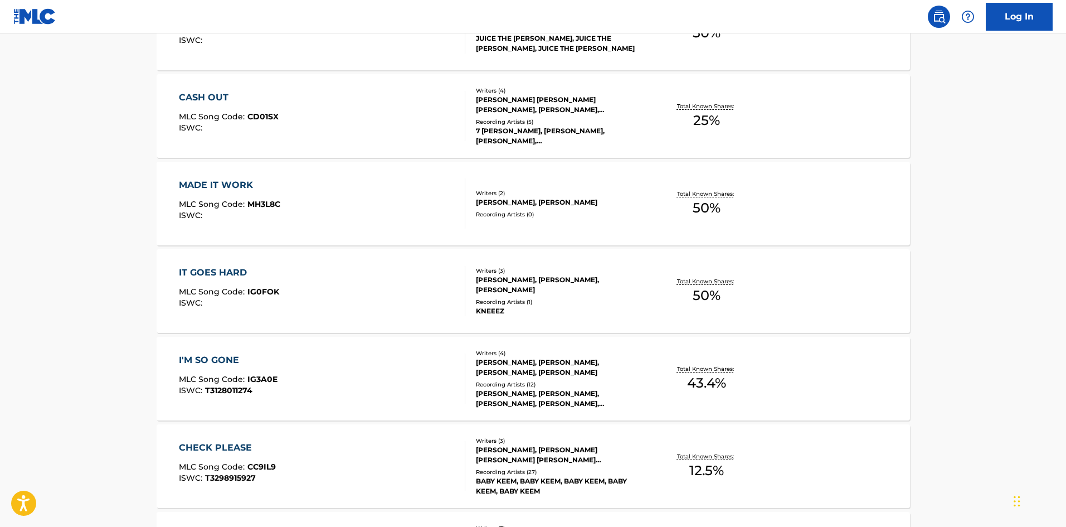
click at [188, 355] on div "I'M SO GONE" at bounding box center [228, 359] width 99 height 13
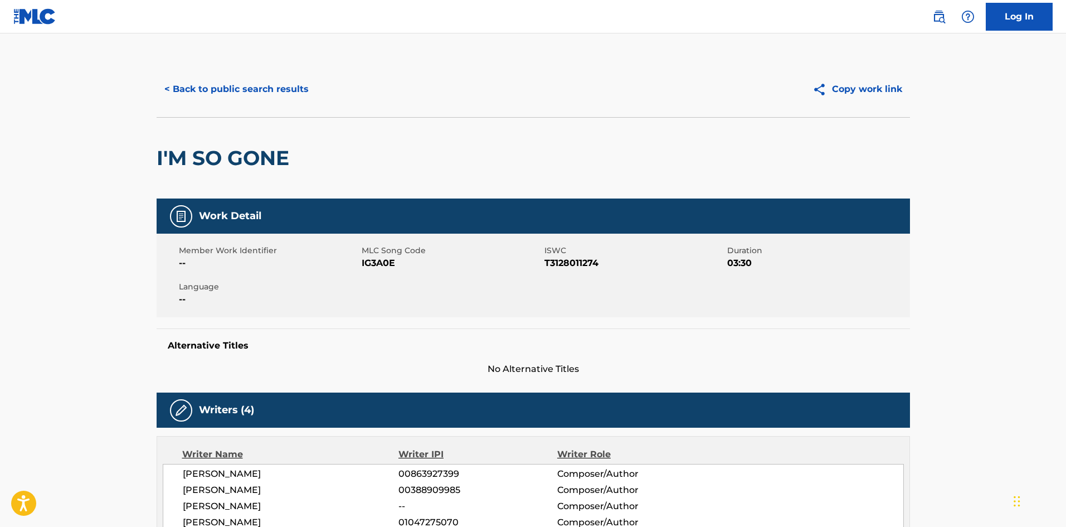
click at [214, 94] on button "< Back to public search results" at bounding box center [237, 89] width 160 height 28
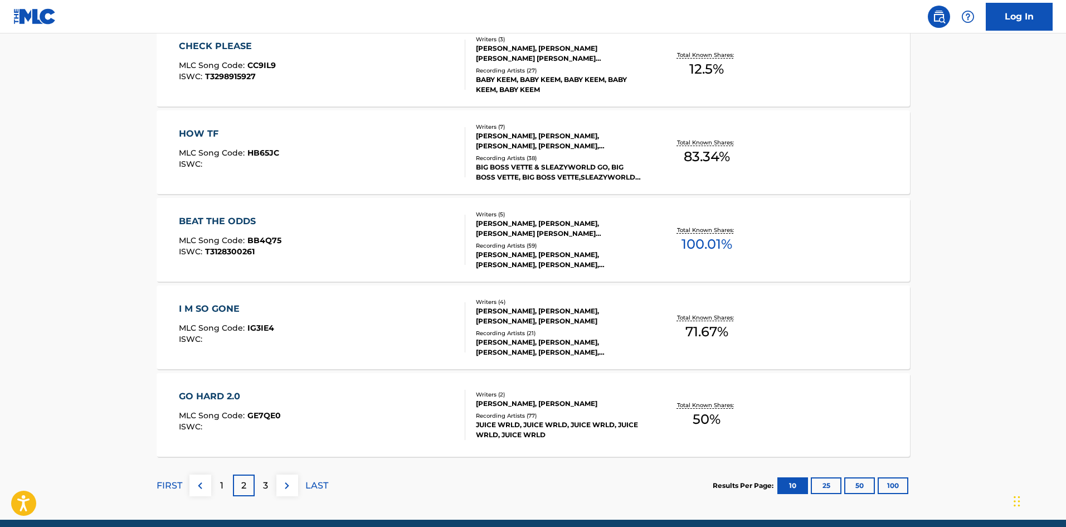
scroll to position [837, 0]
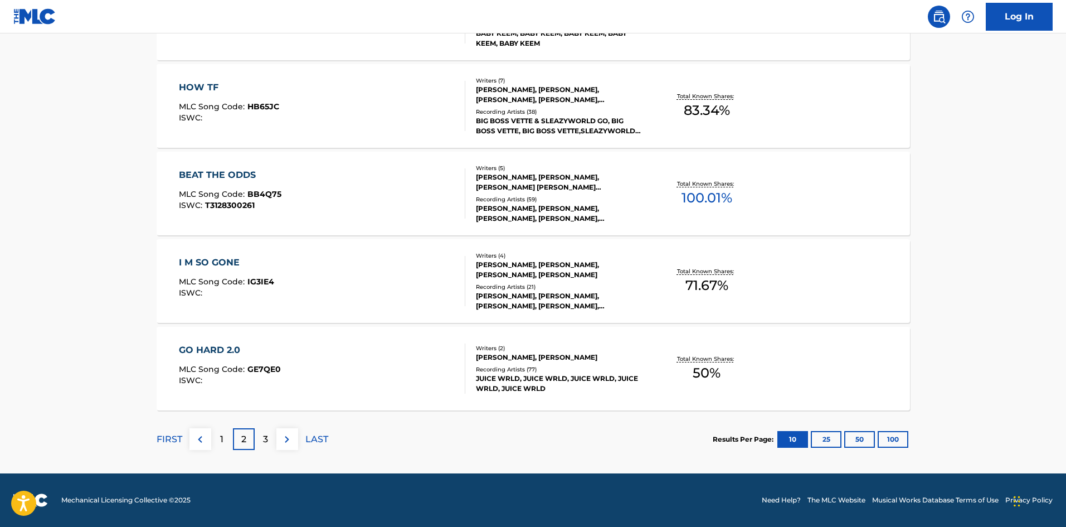
click at [274, 439] on div "3" at bounding box center [266, 439] width 22 height 22
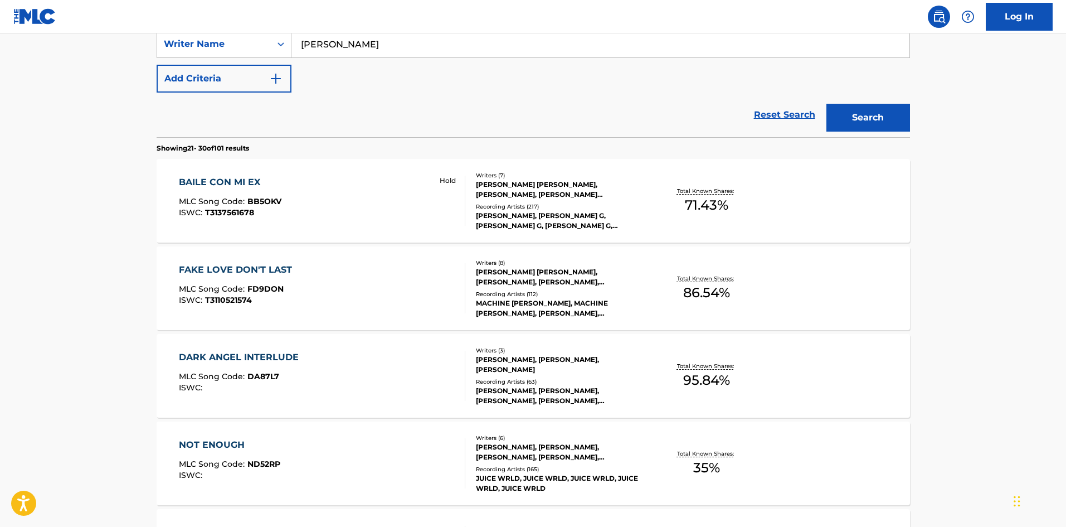
scroll to position [223, 0]
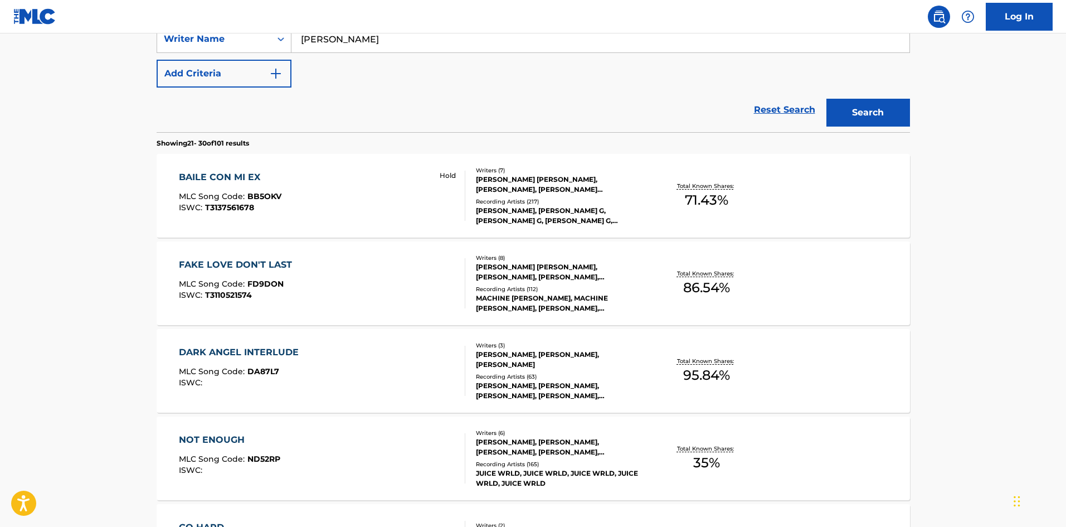
click at [229, 262] on div "FAKE LOVE DON'T LAST" at bounding box center [238, 264] width 119 height 13
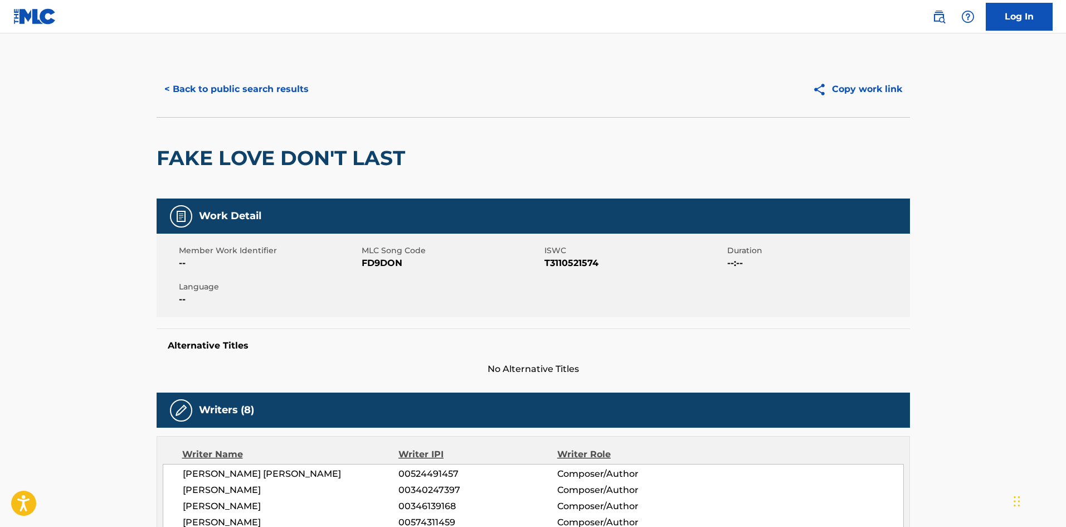
click at [241, 93] on button "< Back to public search results" at bounding box center [237, 89] width 160 height 28
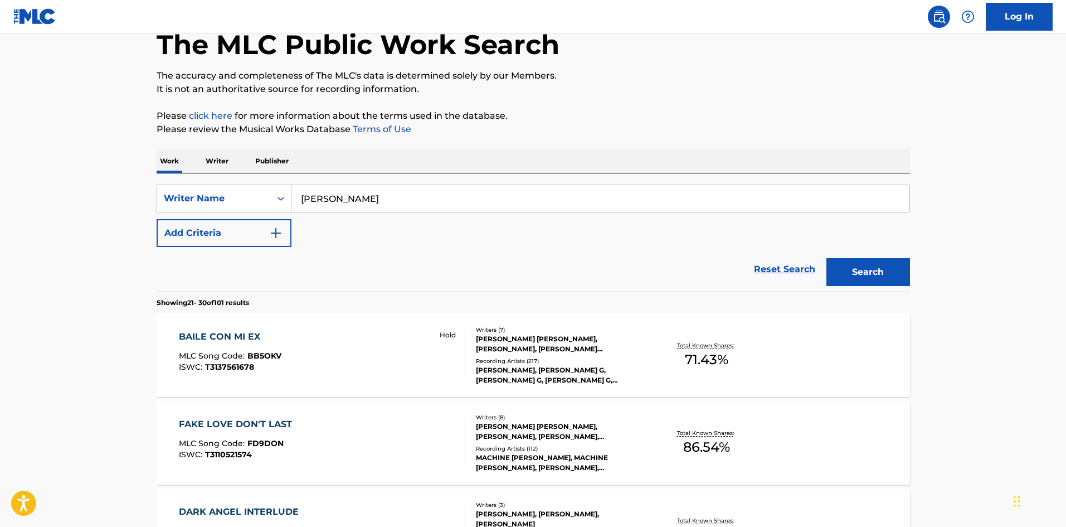
scroll to position [56, 0]
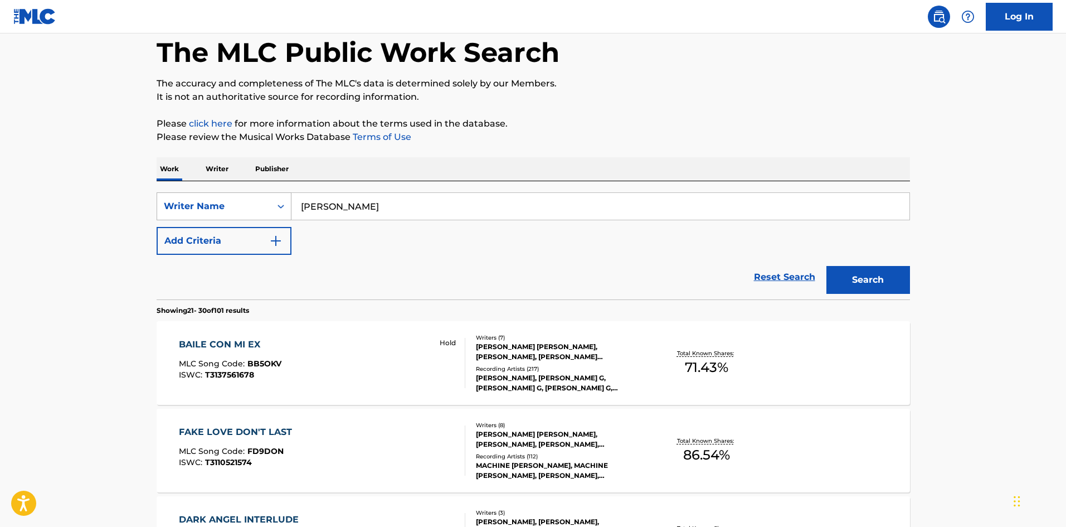
drag, startPoint x: 392, startPoint y: 204, endPoint x: 251, endPoint y: 194, distance: 141.3
click at [248, 194] on div "SearchWithCriteria84127dab-a6eb-4931-9d1f-dd53828b51c8 Writer Name KEEGAN BACH" at bounding box center [533, 206] width 753 height 28
paste input "CAROLINE STORM FORD"
type input "CAROLINE STORM FORD"
click at [856, 280] on button "Search" at bounding box center [868, 280] width 84 height 28
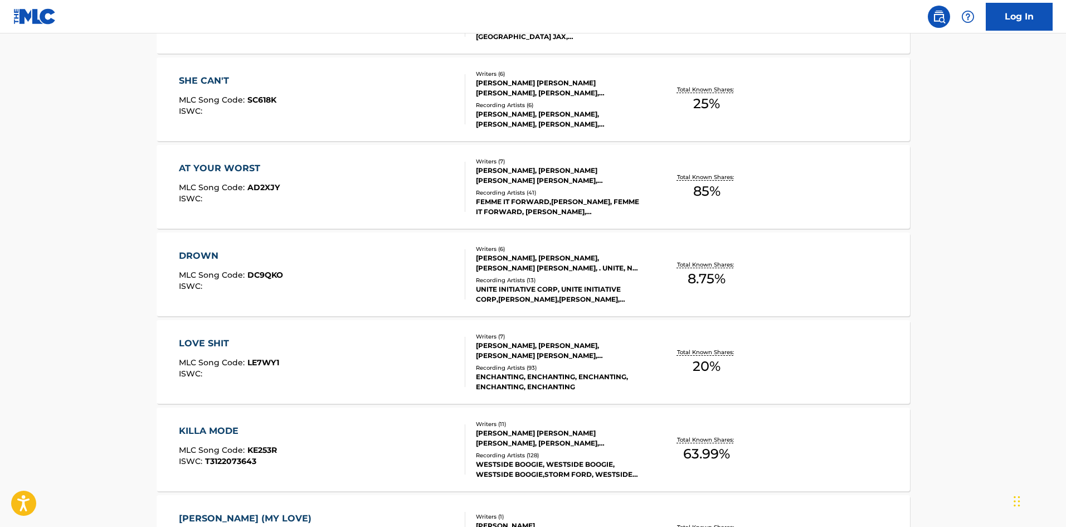
scroll to position [836, 0]
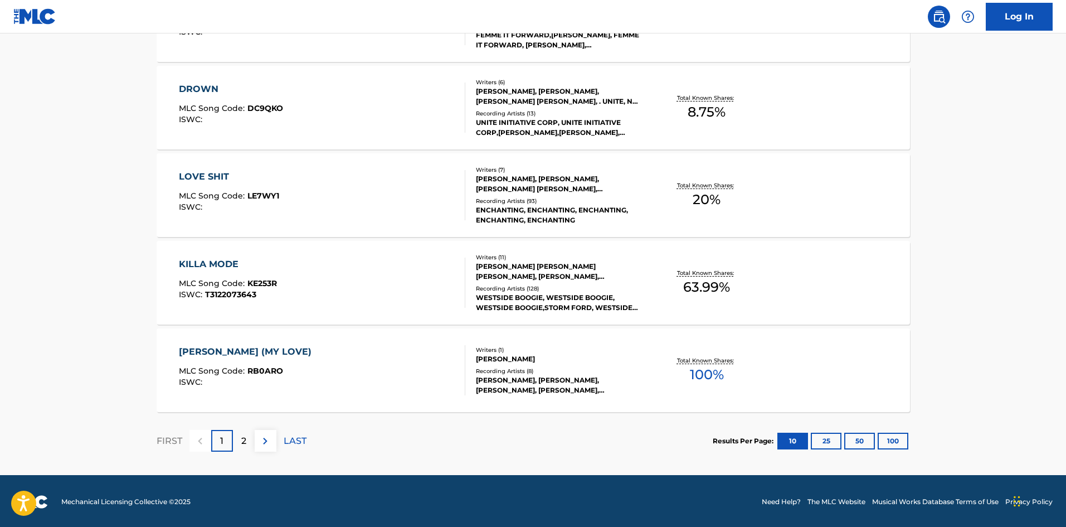
click at [234, 344] on div "RENATA (MY LOVE) MLC Song Code : RB0ARO ISWC : Writers ( 1 ) CAROLINE STORM FOR…" at bounding box center [533, 370] width 753 height 84
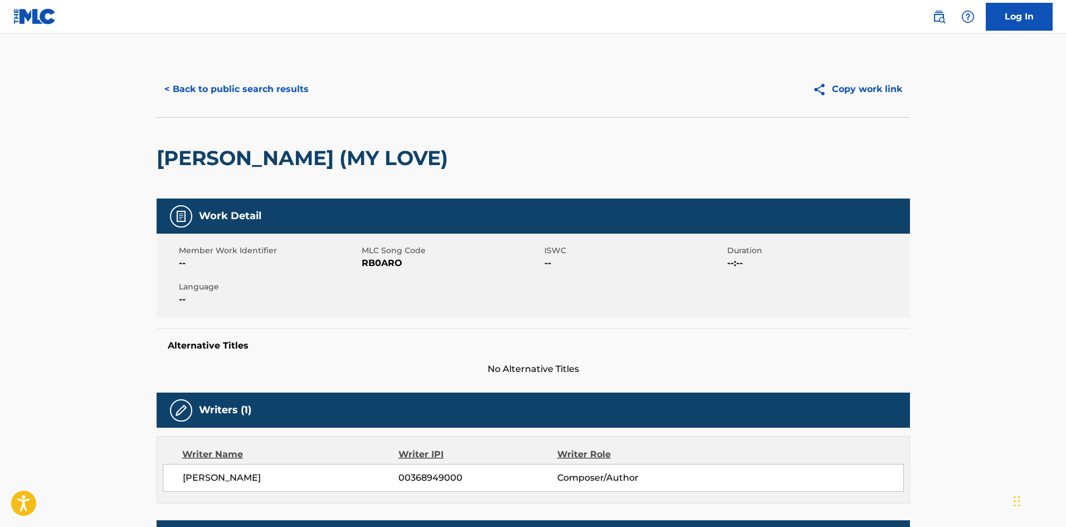
click at [245, 100] on button "< Back to public search results" at bounding box center [237, 89] width 160 height 28
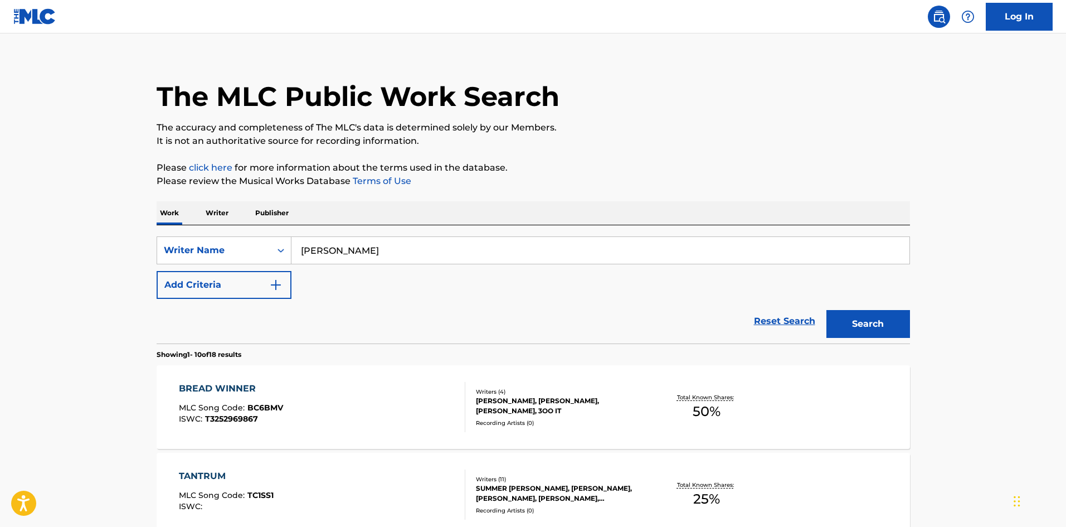
scroll to position [2, 0]
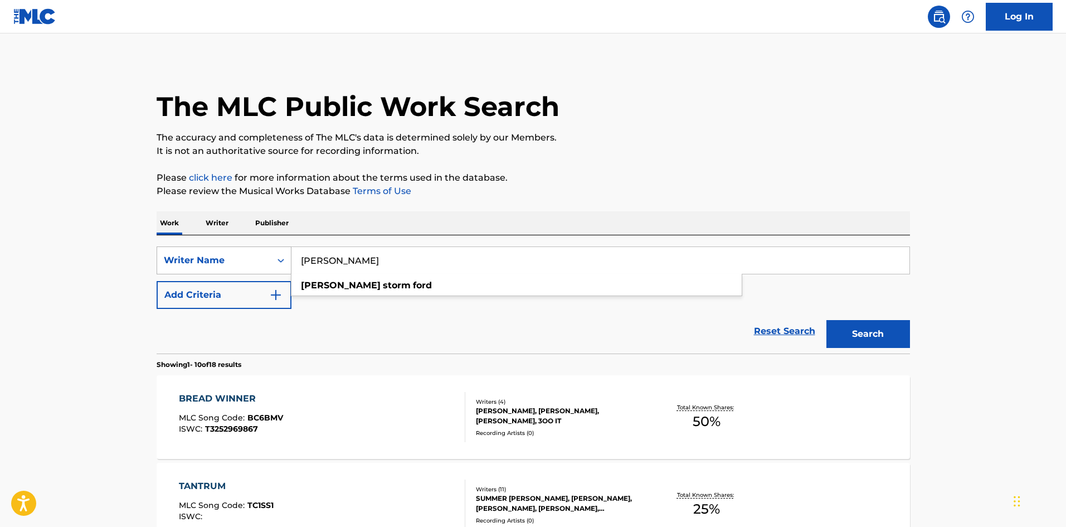
drag, startPoint x: 437, startPoint y: 264, endPoint x: 265, endPoint y: 261, distance: 172.8
click at [265, 261] on div "SearchWithCriteria84127dab-a6eb-4931-9d1f-dd53828b51c8 Writer Name CAROLINE STO…" at bounding box center [533, 260] width 753 height 28
paste input "Keenan Maurice Webb"
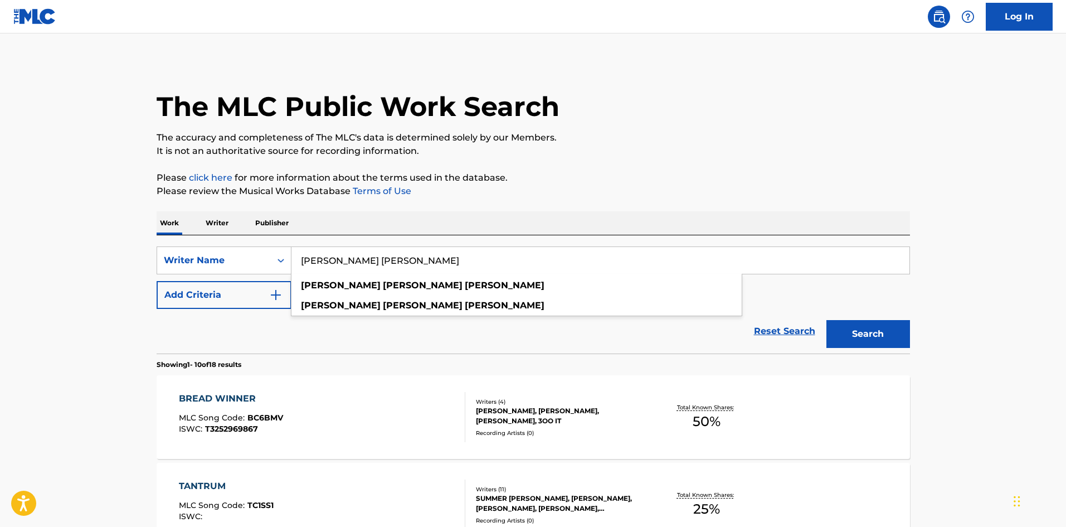
type input "Keenan Maurice Webb"
click at [852, 334] on button "Search" at bounding box center [868, 334] width 84 height 28
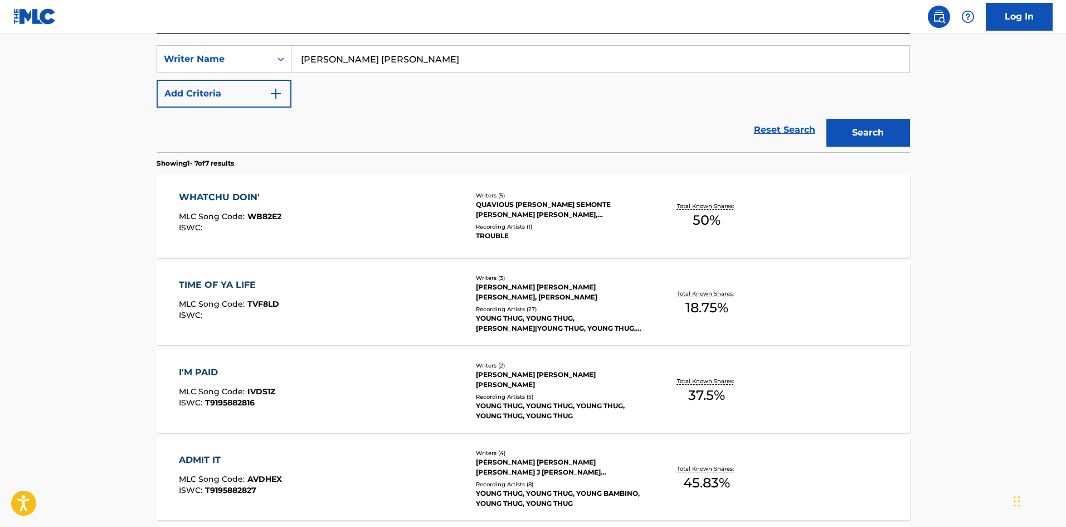
scroll to position [223, 0]
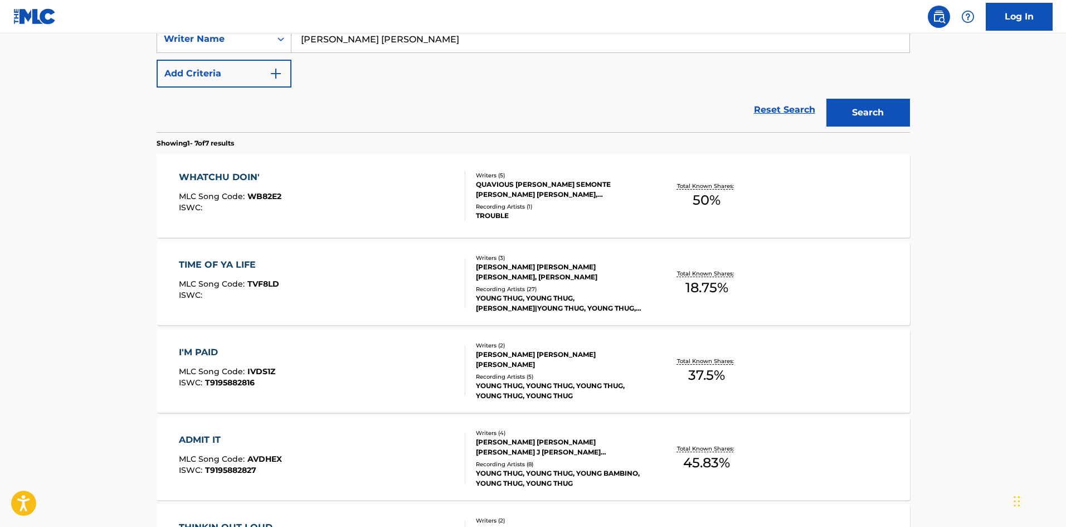
click at [214, 261] on div "TIME OF YA LIFE" at bounding box center [229, 264] width 100 height 13
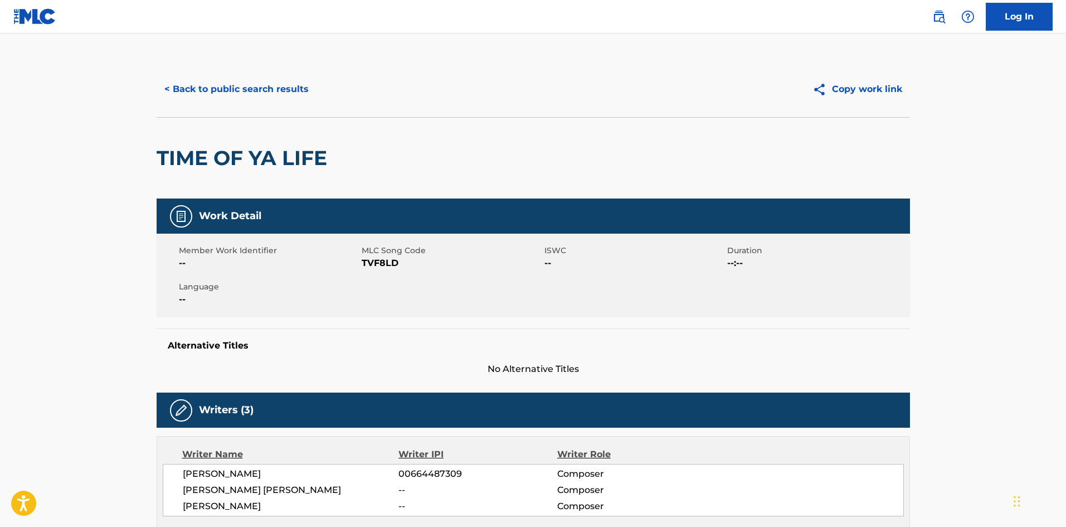
click at [247, 89] on button "< Back to public search results" at bounding box center [237, 89] width 160 height 28
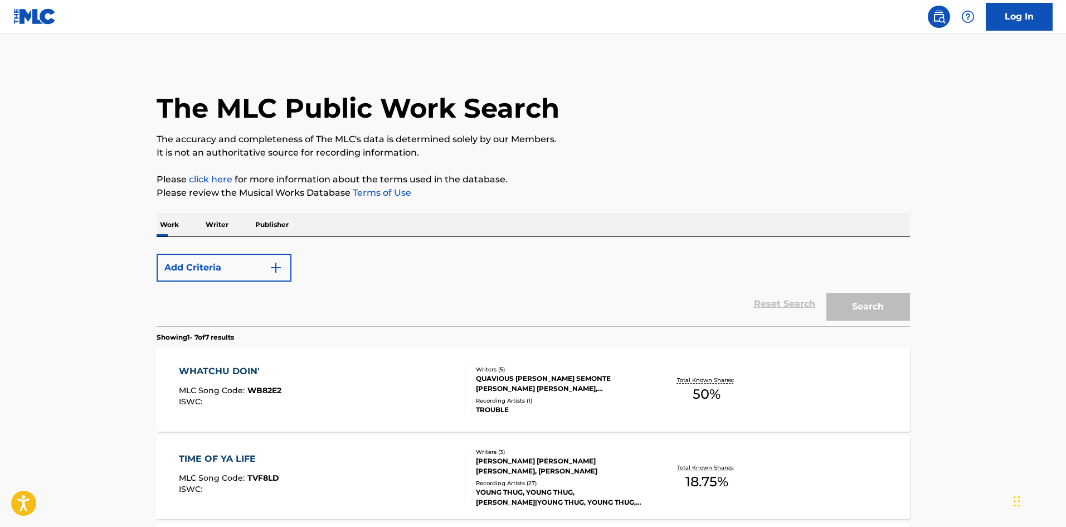
scroll to position [223, 0]
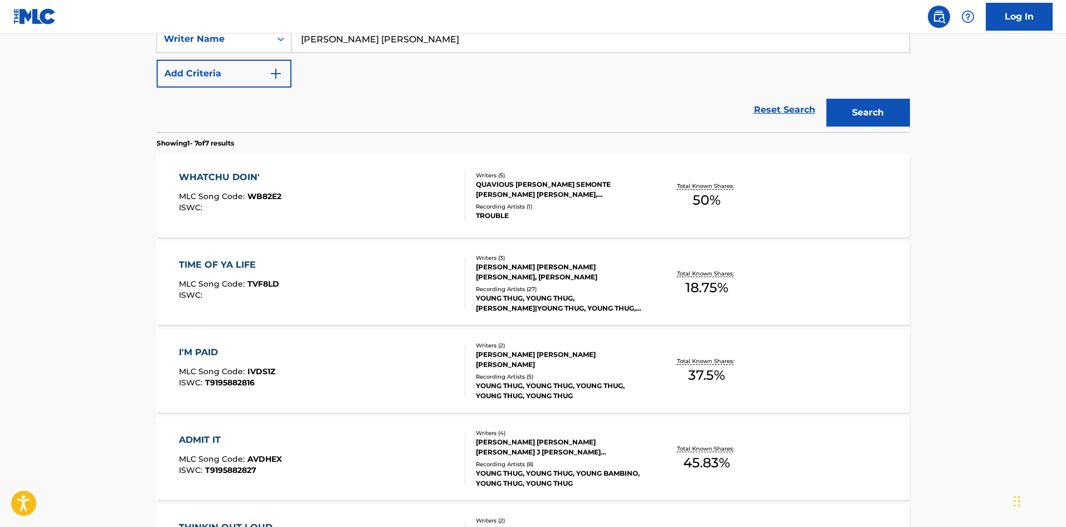
click at [204, 444] on div "ADMIT IT" at bounding box center [230, 439] width 103 height 13
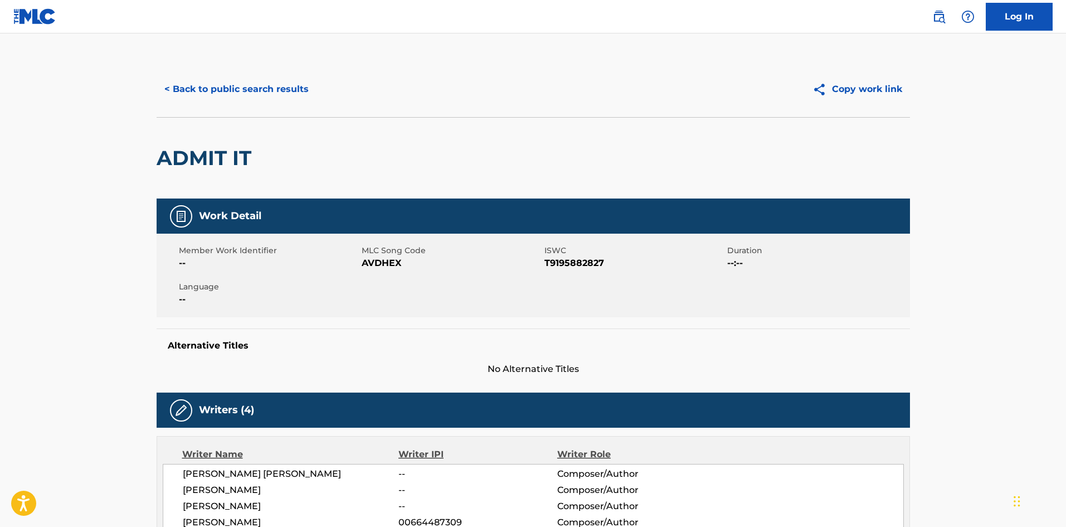
click at [235, 86] on button "< Back to public search results" at bounding box center [237, 89] width 160 height 28
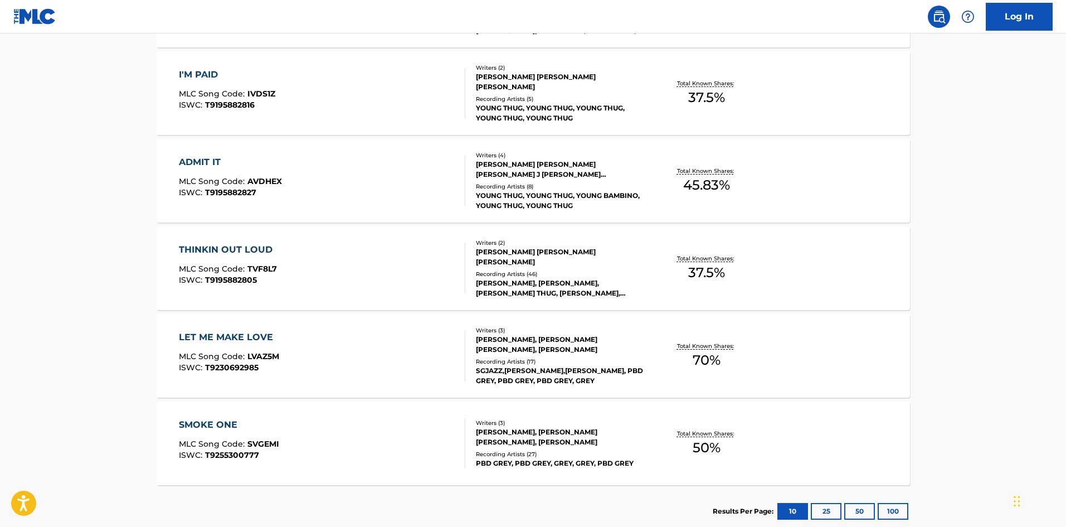
scroll to position [501, 0]
click at [191, 337] on div "LET ME MAKE LOVE" at bounding box center [229, 335] width 100 height 13
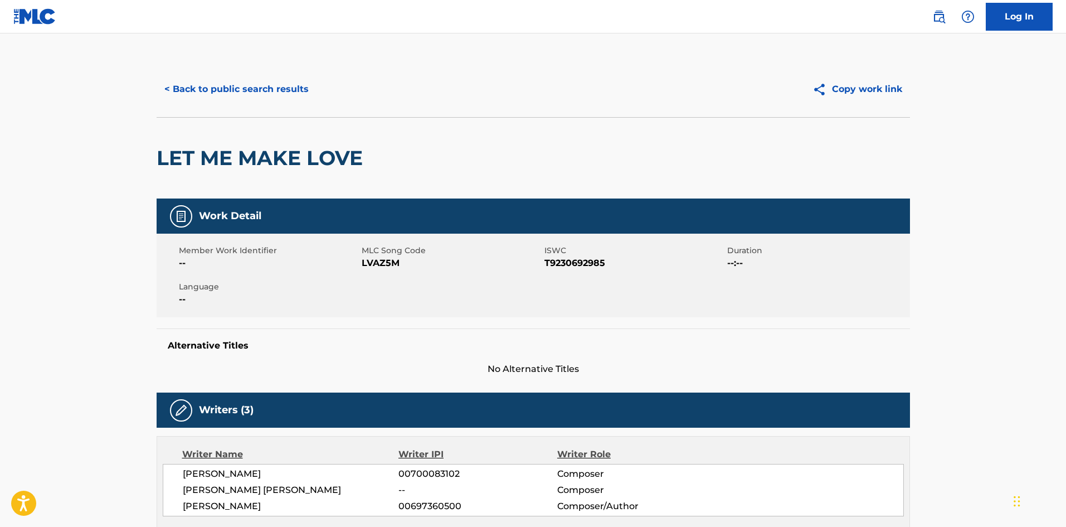
click at [260, 80] on button "< Back to public search results" at bounding box center [237, 89] width 160 height 28
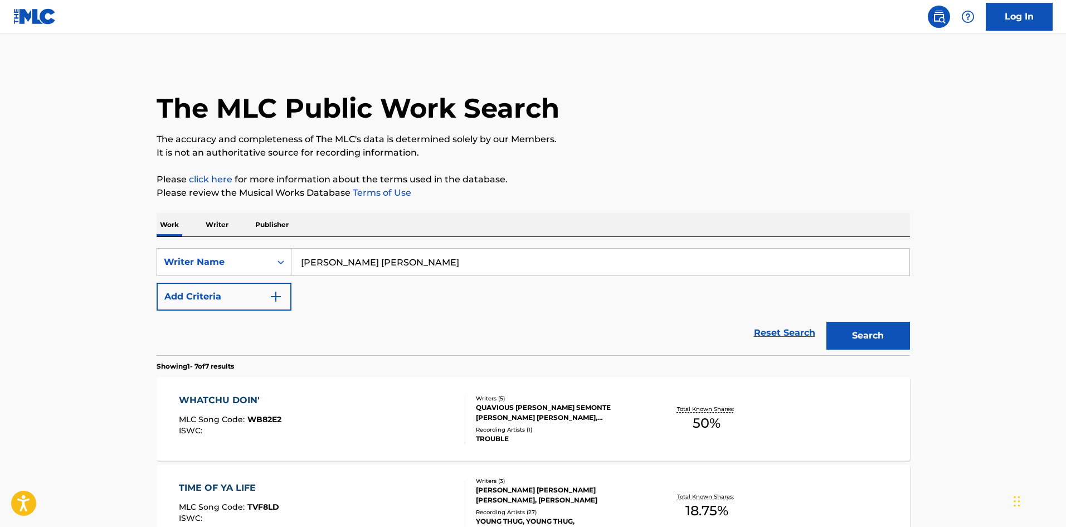
click at [354, 270] on input "Keenan Maurice Webb" at bounding box center [600, 262] width 618 height 27
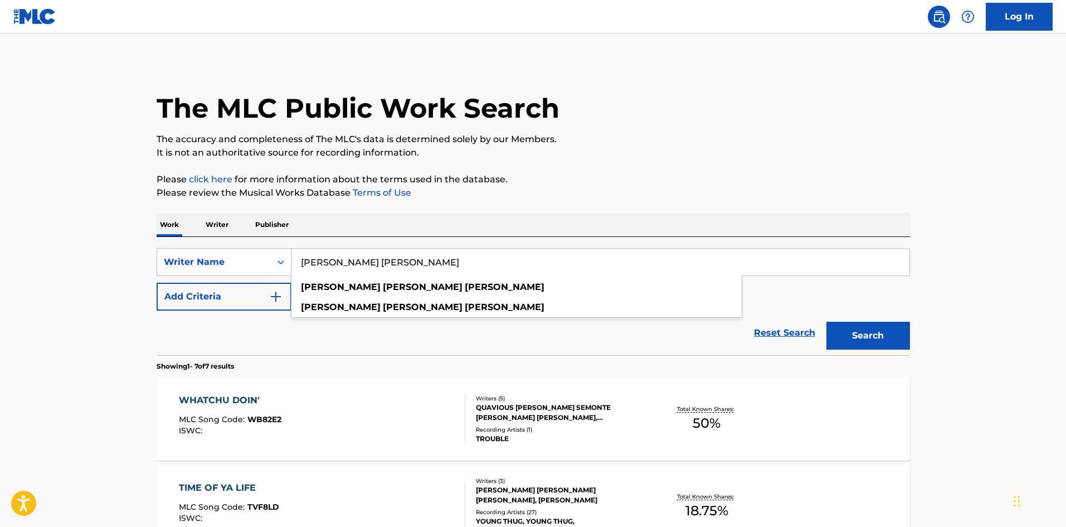
click at [355, 267] on input "Keenan Maurice Webb" at bounding box center [600, 262] width 618 height 27
click at [361, 275] on div "Keenan Maurice Webb keenan maurice webb webb keenan maurice" at bounding box center [600, 262] width 618 height 27
click at [364, 256] on input "Keenan Maurice Webb" at bounding box center [600, 262] width 618 height 27
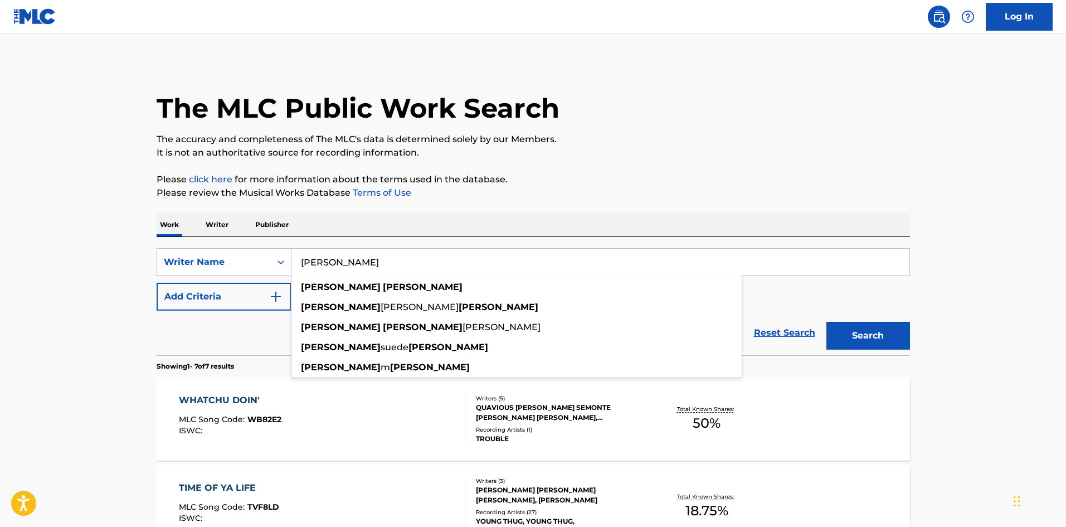
type input "Keenan Webb"
click at [853, 329] on button "Search" at bounding box center [868, 336] width 84 height 28
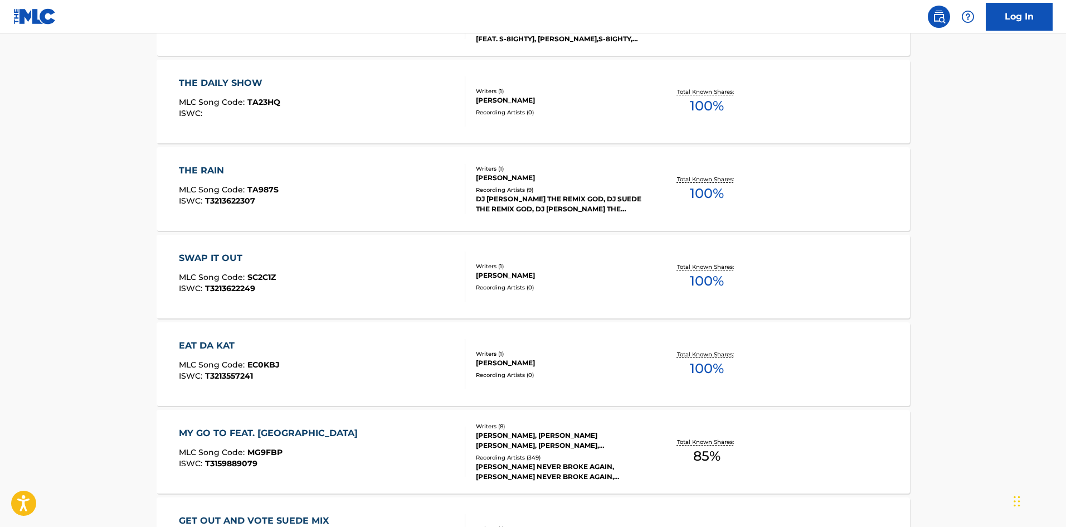
scroll to position [501, 0]
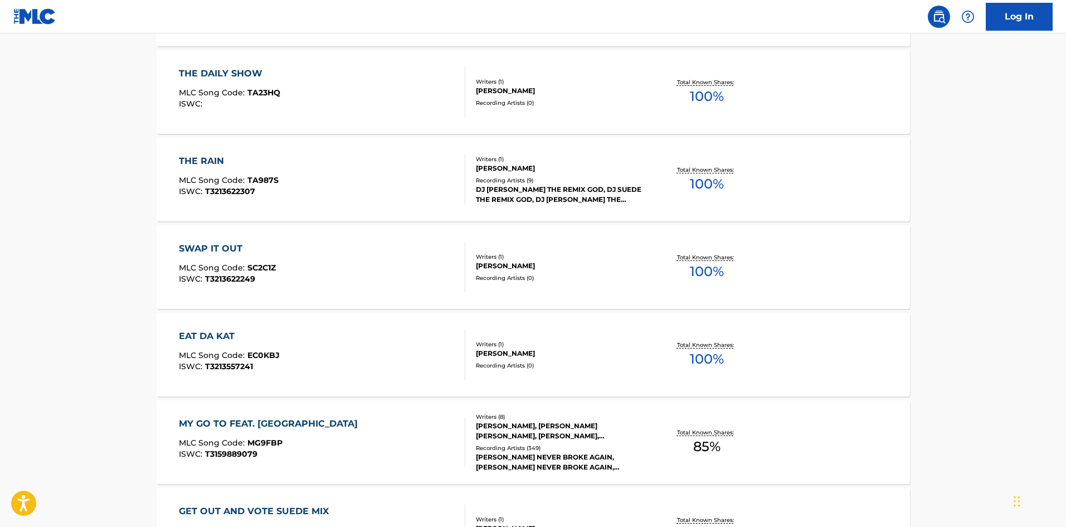
click at [179, 157] on div "THE RAIN" at bounding box center [229, 160] width 100 height 13
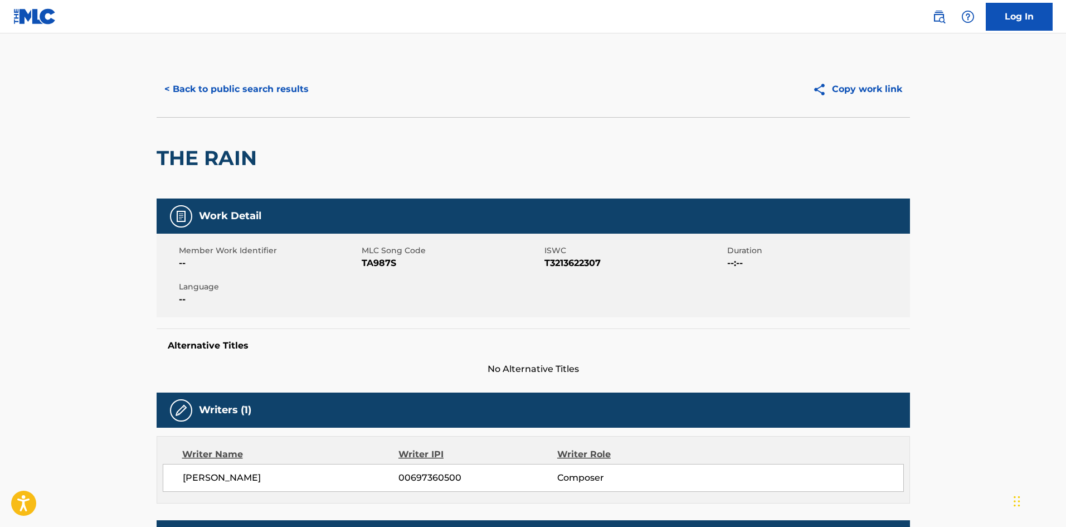
click at [187, 80] on button "< Back to public search results" at bounding box center [237, 89] width 160 height 28
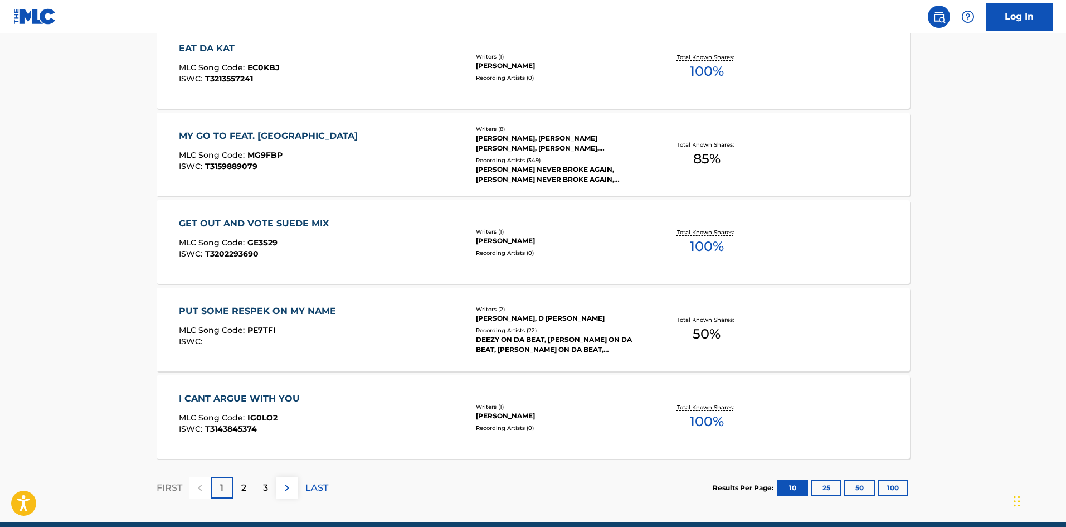
scroll to position [809, 0]
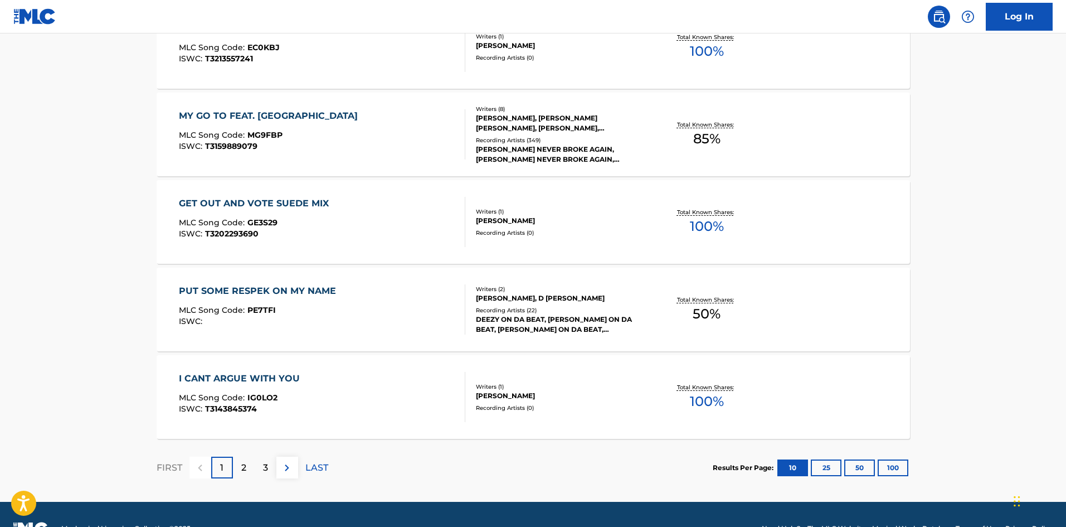
click at [242, 459] on div "2" at bounding box center [244, 467] width 22 height 22
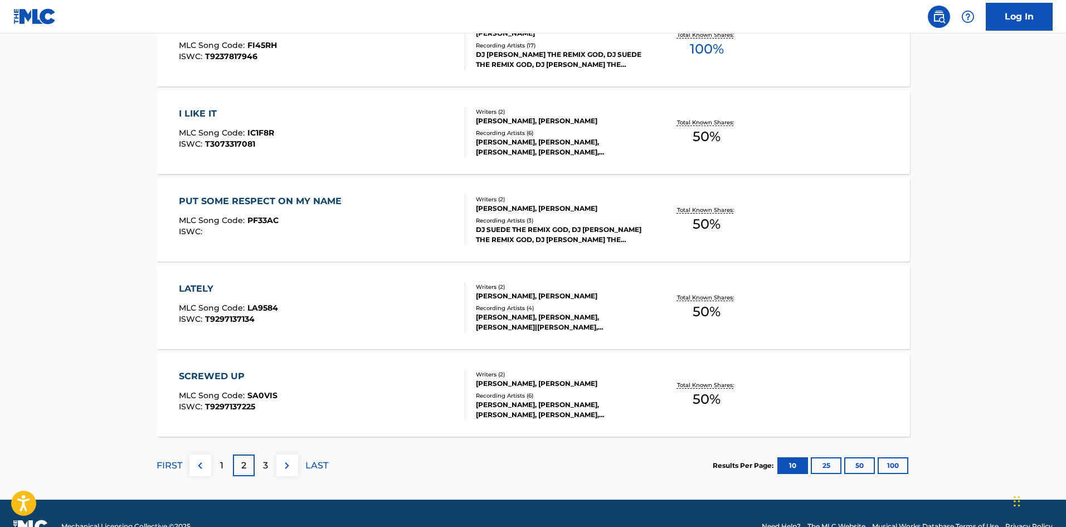
scroll to position [836, 0]
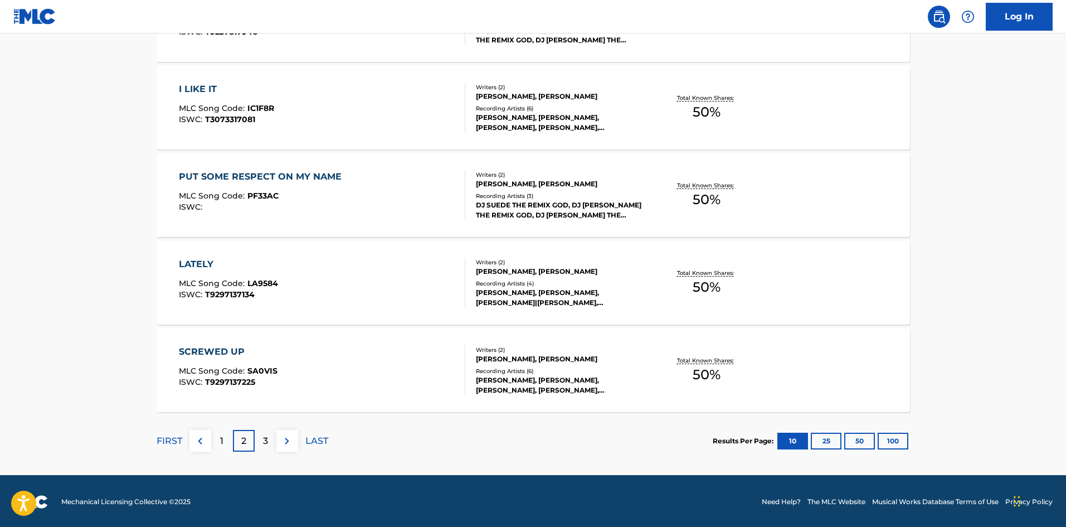
click at [257, 437] on div "3" at bounding box center [266, 441] width 22 height 22
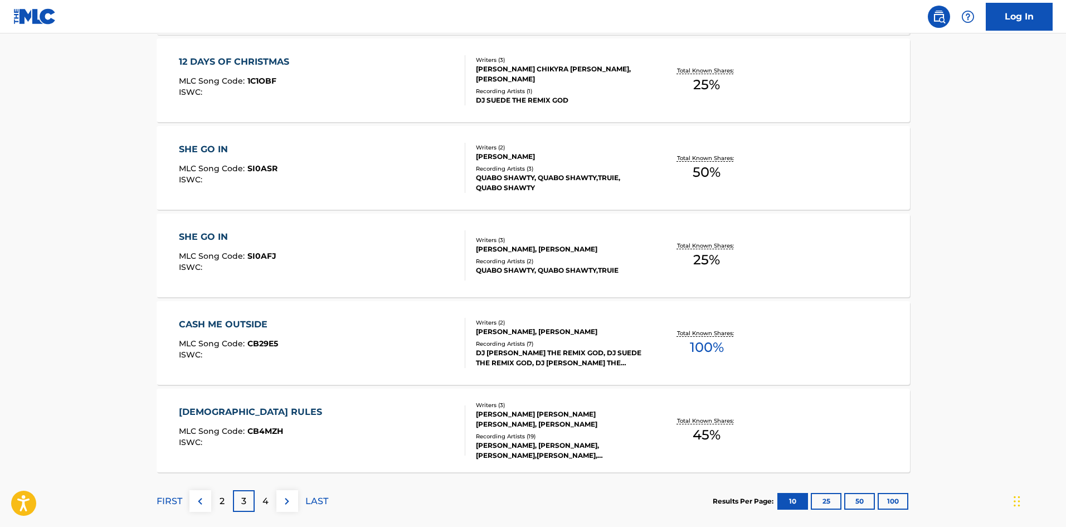
scroll to position [780, 0]
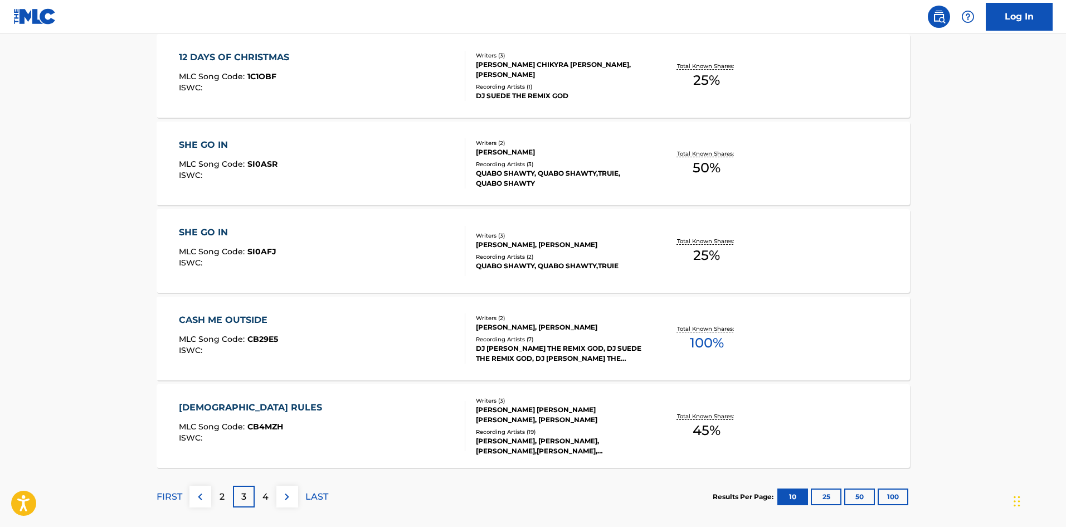
click at [198, 322] on div "CASH ME OUTSIDE" at bounding box center [228, 319] width 99 height 13
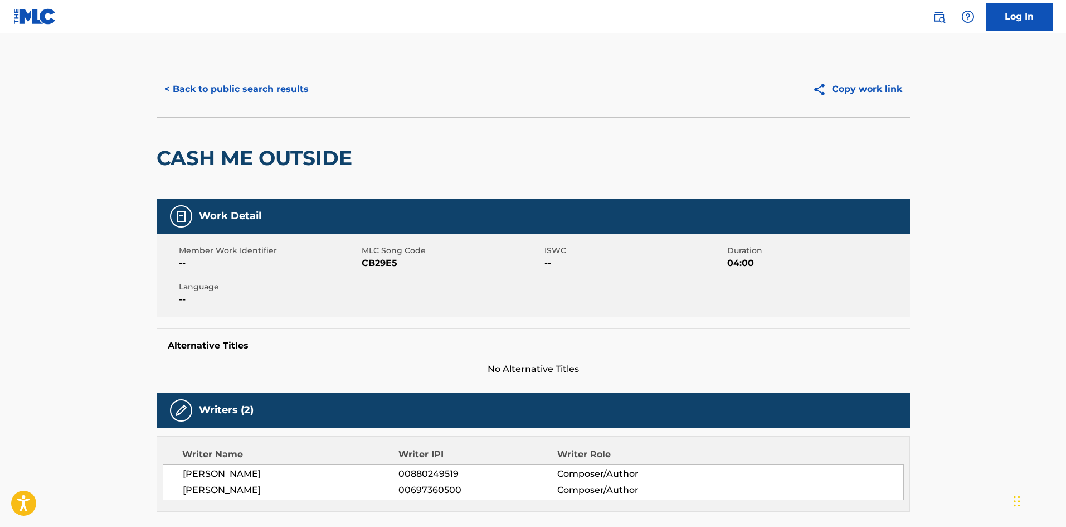
click at [198, 86] on button "< Back to public search results" at bounding box center [237, 89] width 160 height 28
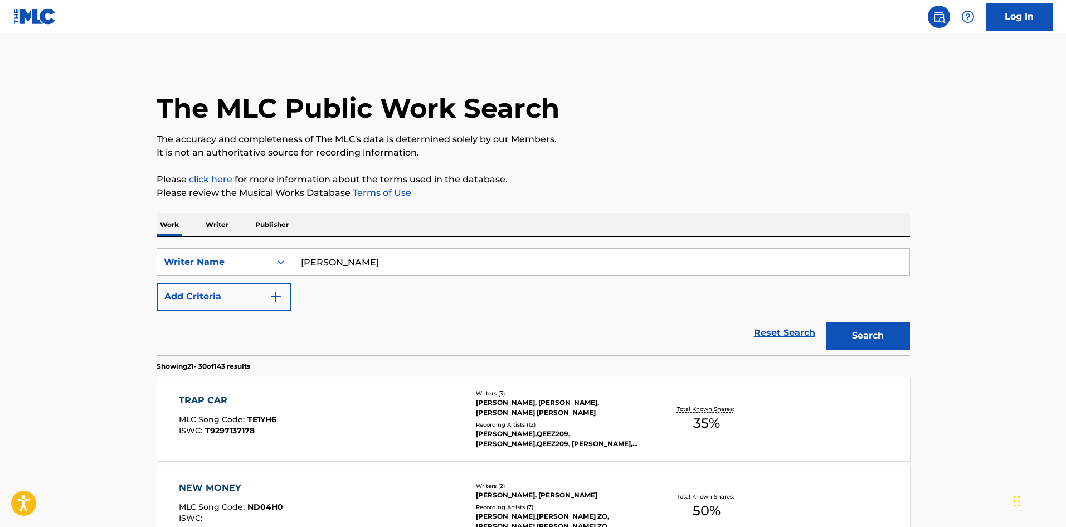
scroll to position [809, 0]
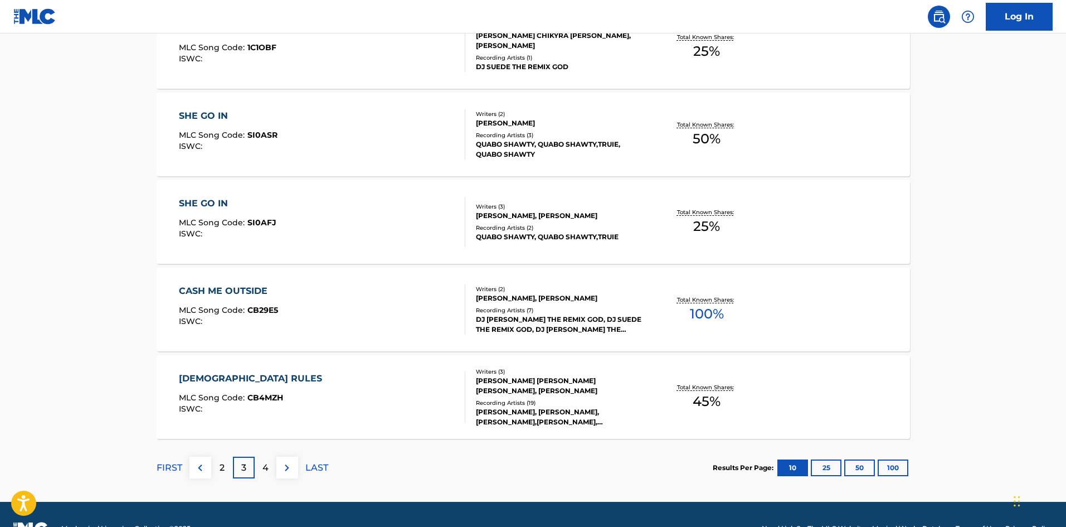
click at [233, 378] on div "CHRIST RULES" at bounding box center [253, 378] width 149 height 13
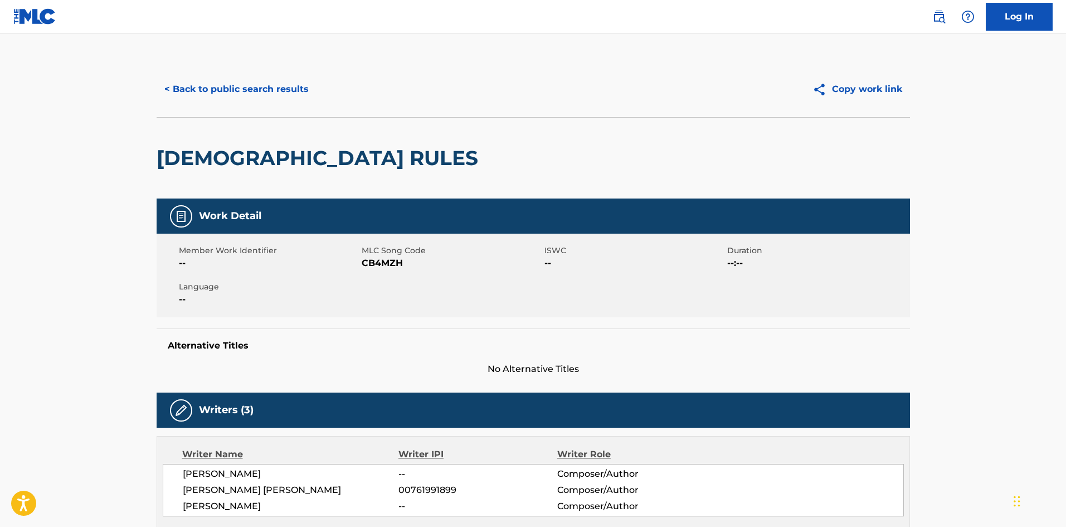
click at [209, 82] on button "< Back to public search results" at bounding box center [237, 89] width 160 height 28
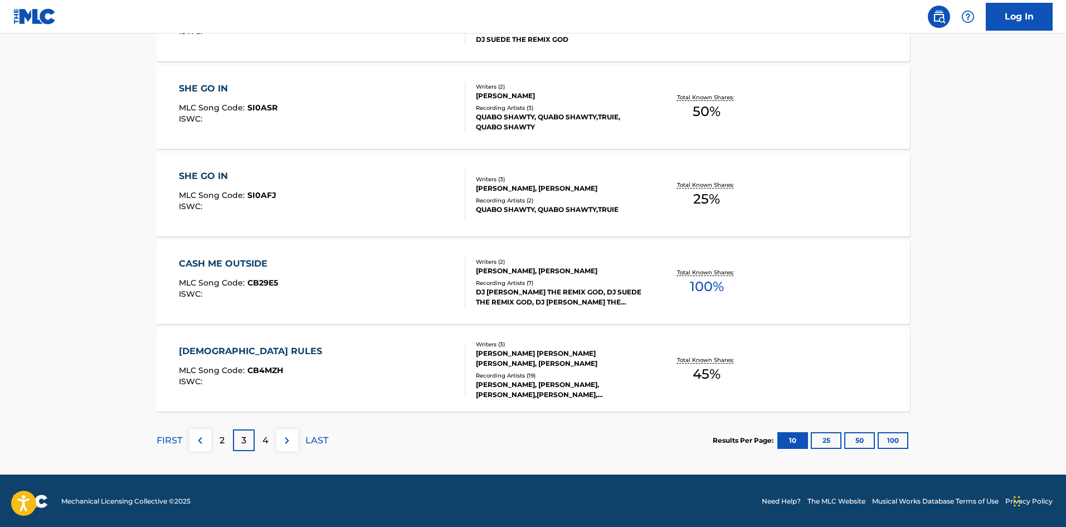
scroll to position [837, 0]
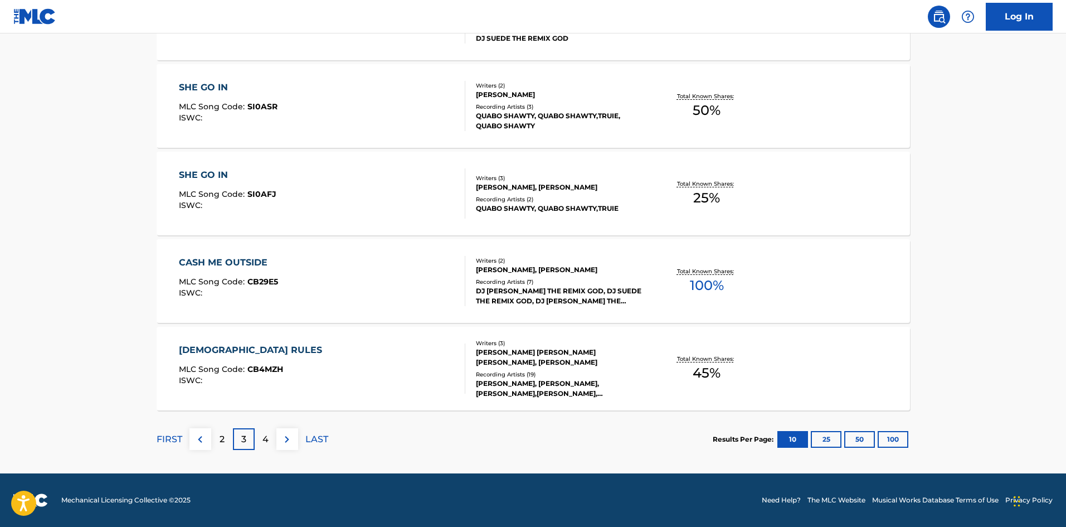
click at [283, 435] on img at bounding box center [286, 438] width 13 height 13
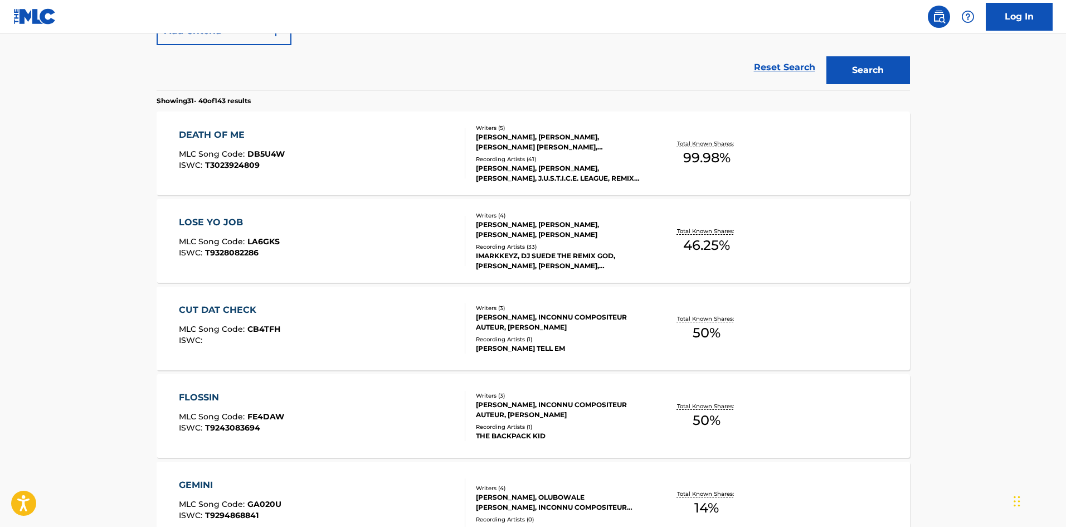
scroll to position [279, 0]
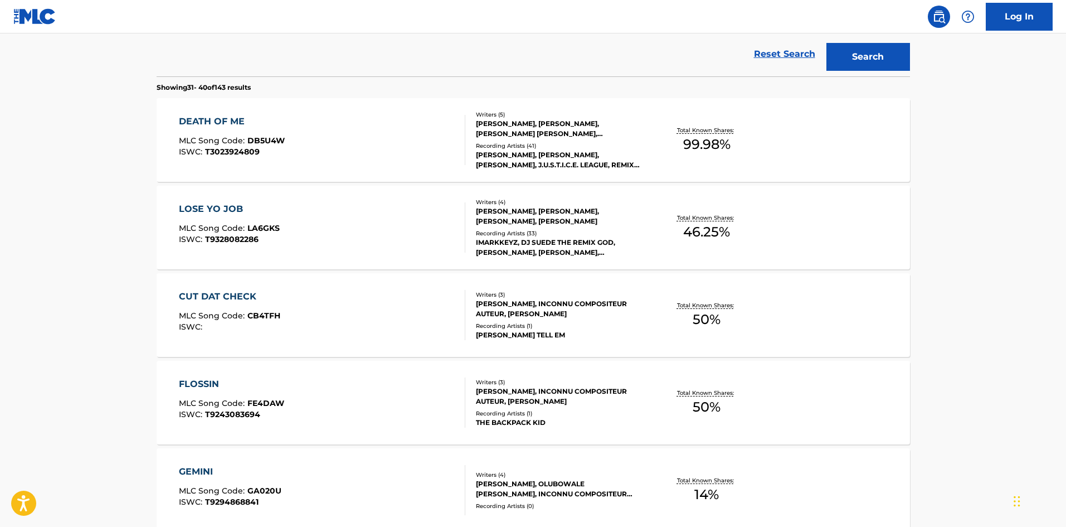
click at [209, 286] on div "CUT DAT CHECK MLC Song Code : CB4TFH ISWC : Writers ( 3 ) KEENAN WEBB, INCONNU …" at bounding box center [533, 315] width 753 height 84
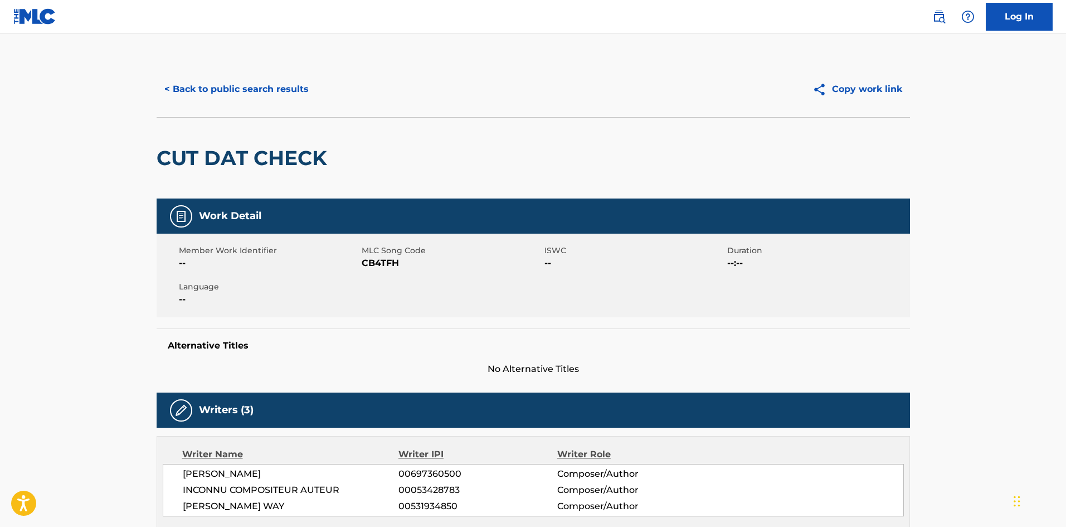
click at [266, 84] on button "< Back to public search results" at bounding box center [237, 89] width 160 height 28
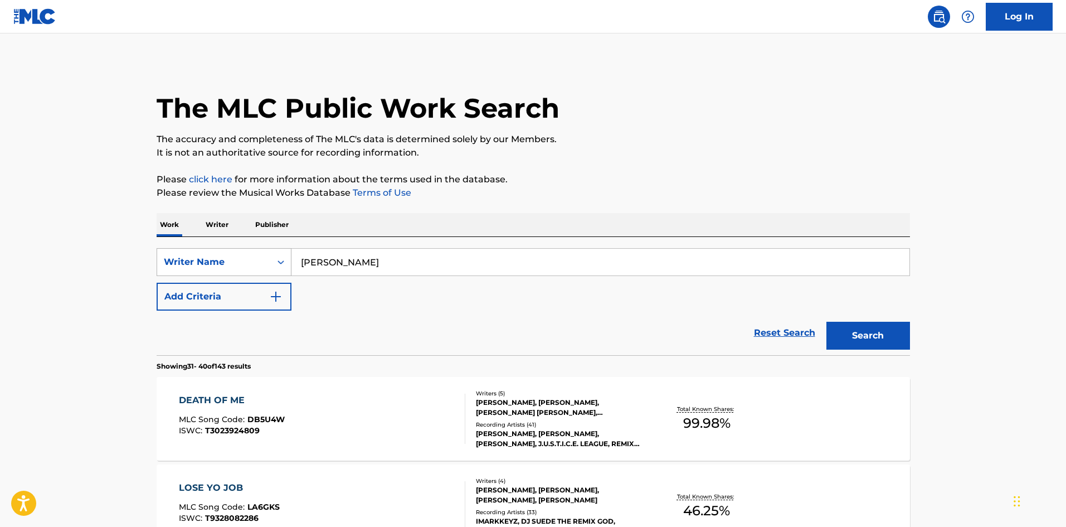
drag, startPoint x: 394, startPoint y: 266, endPoint x: 199, endPoint y: 254, distance: 194.9
click at [199, 254] on div "SearchWithCriteria84127dab-a6eb-4931-9d1f-dd53828b51c8 Writer Name Keenan Webb" at bounding box center [533, 262] width 753 height 28
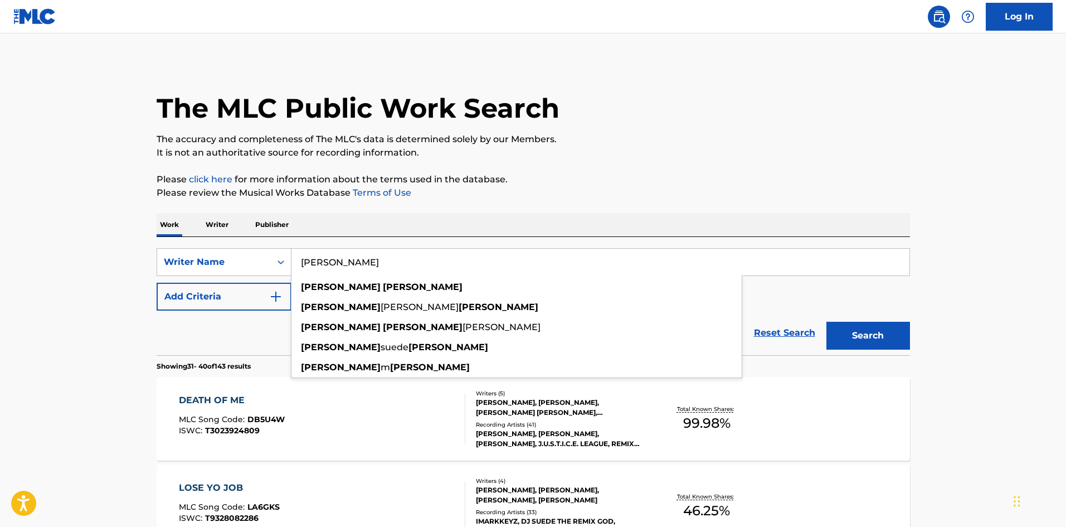
paste input "OLYON"
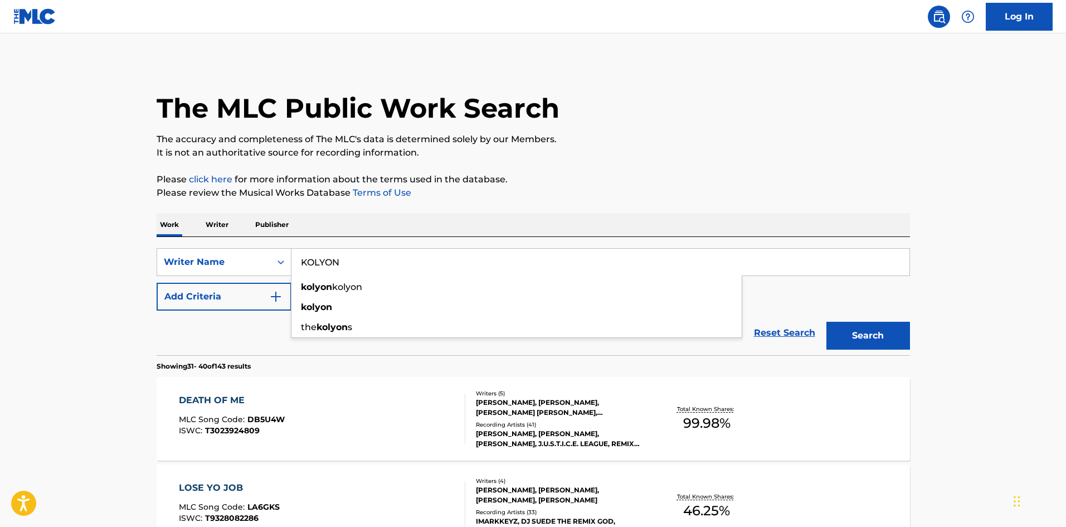
type input "KOLYON"
click at [836, 321] on div "Search" at bounding box center [865, 332] width 89 height 45
click at [848, 327] on button "Search" at bounding box center [868, 336] width 84 height 28
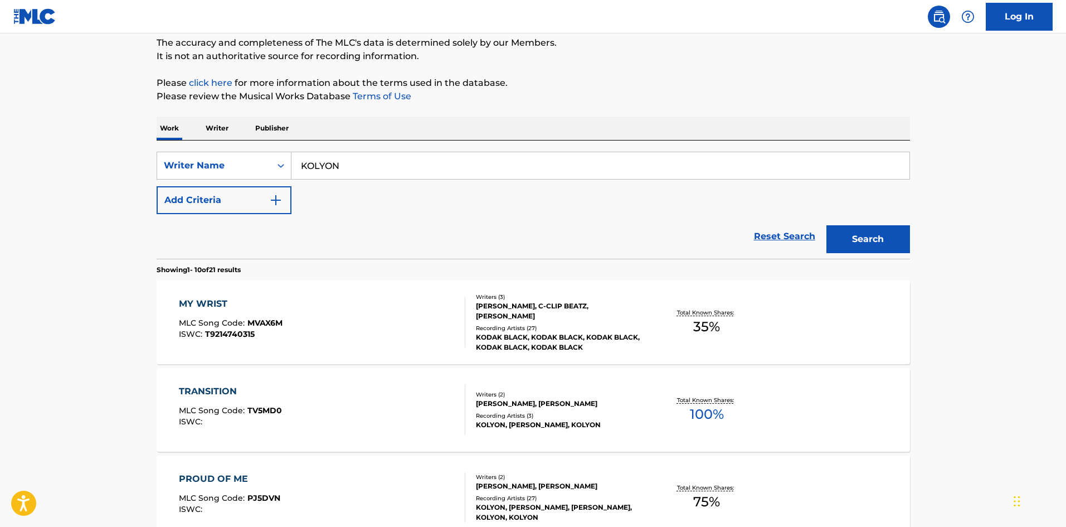
scroll to position [111, 0]
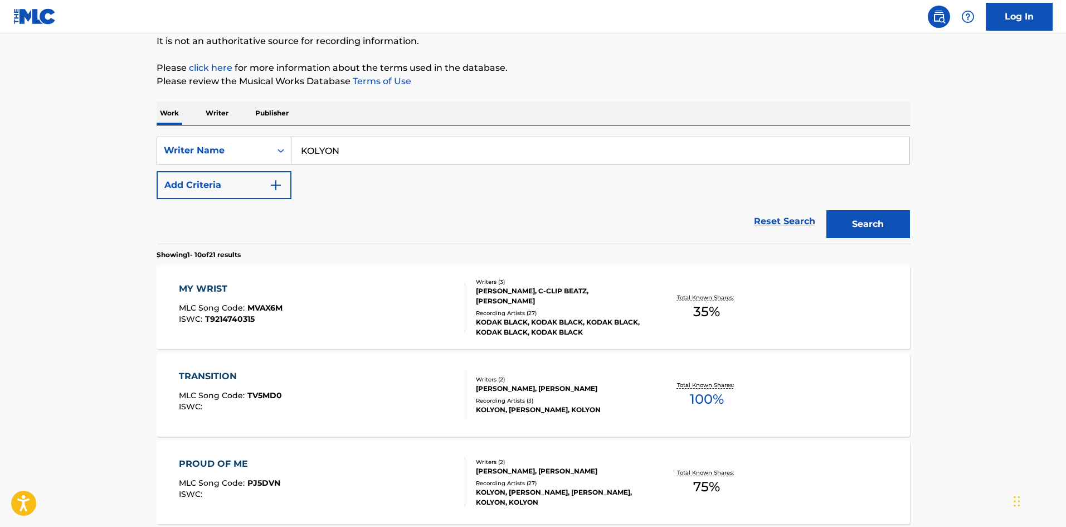
click at [202, 373] on div "TRANSITION" at bounding box center [230, 375] width 103 height 13
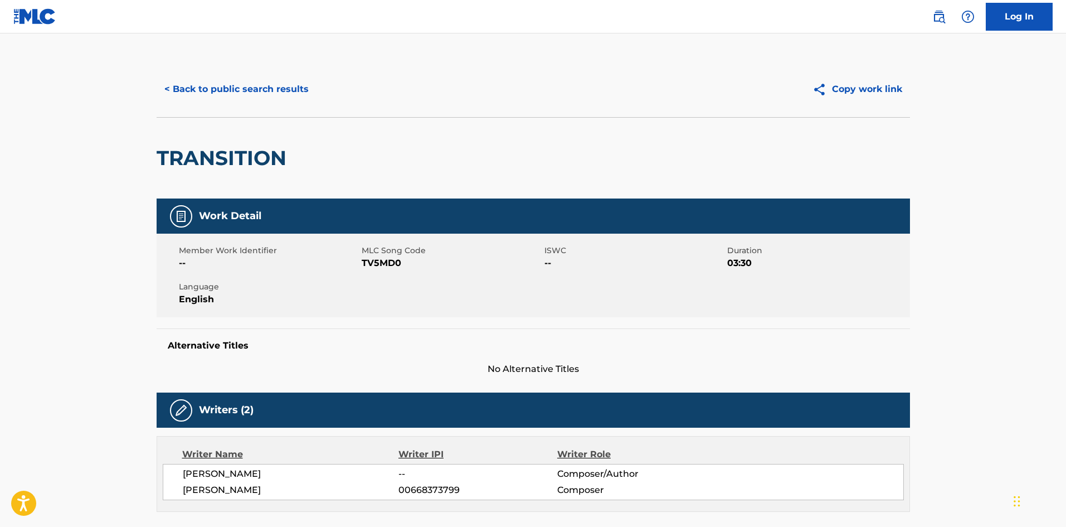
click at [277, 107] on div "< Back to public search results Copy work link" at bounding box center [533, 89] width 753 height 56
click at [262, 89] on button "< Back to public search results" at bounding box center [237, 89] width 160 height 28
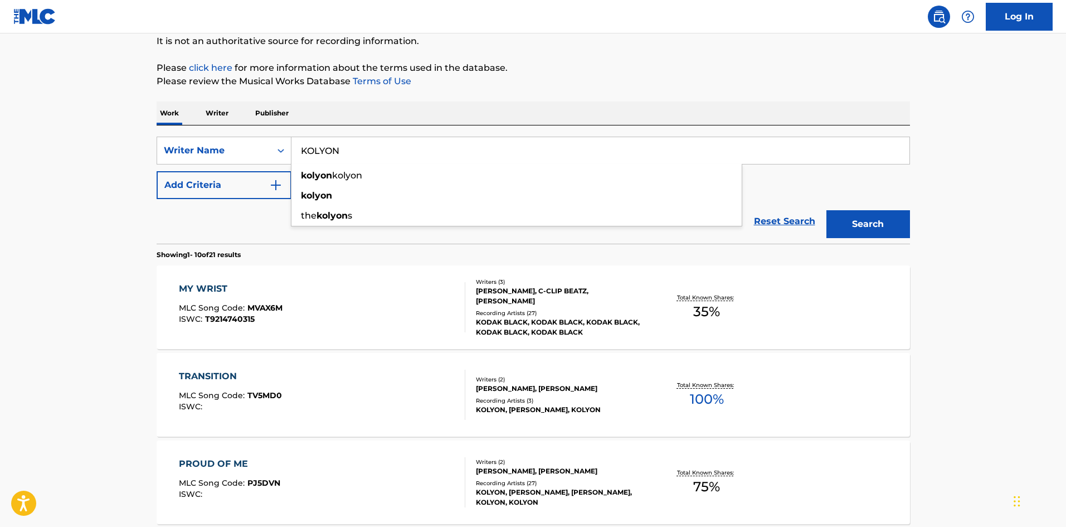
drag, startPoint x: 354, startPoint y: 149, endPoint x: 284, endPoint y: 134, distance: 71.7
click at [246, 133] on div "SearchWithCriteria84127dab-a6eb-4931-9d1f-dd53828b51c8 Writer Name KOLYON kolyo…" at bounding box center [533, 184] width 753 height 118
paste input "JASIEL ALMON T ROBINS"
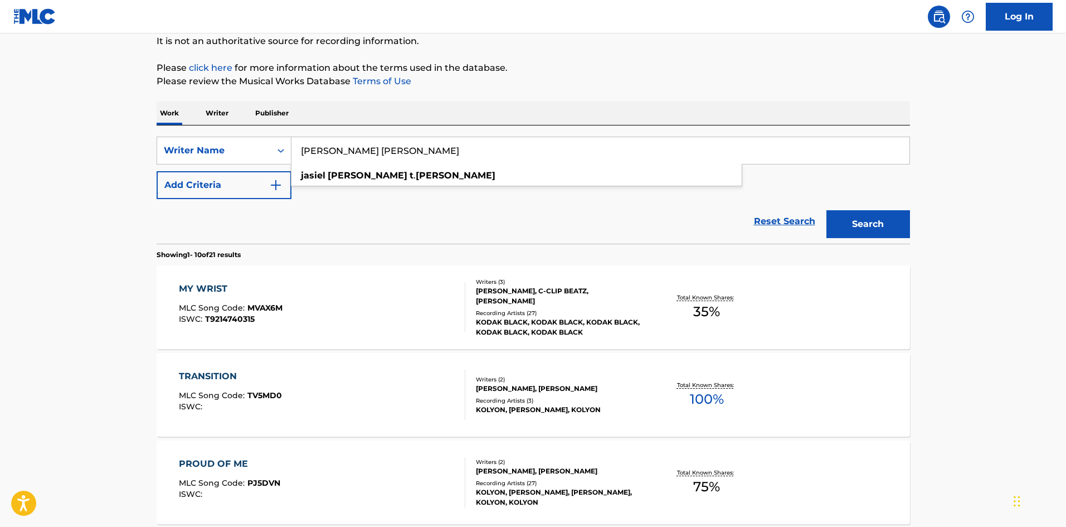
type input "JASIEL ALMON T ROBINSON"
click at [880, 227] on button "Search" at bounding box center [868, 224] width 84 height 28
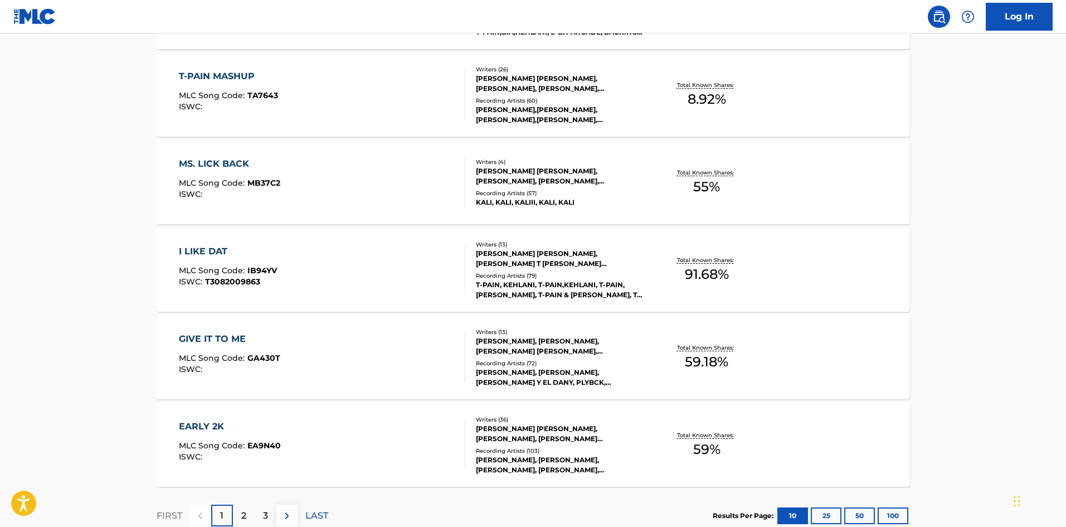
scroll to position [780, 0]
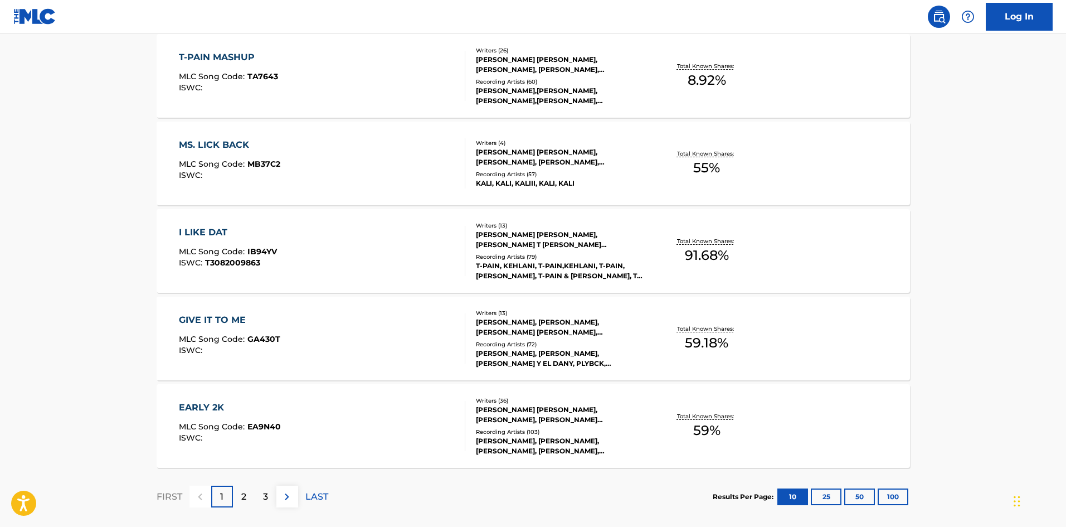
click at [203, 321] on div "GIVE IT TO ME" at bounding box center [229, 319] width 101 height 13
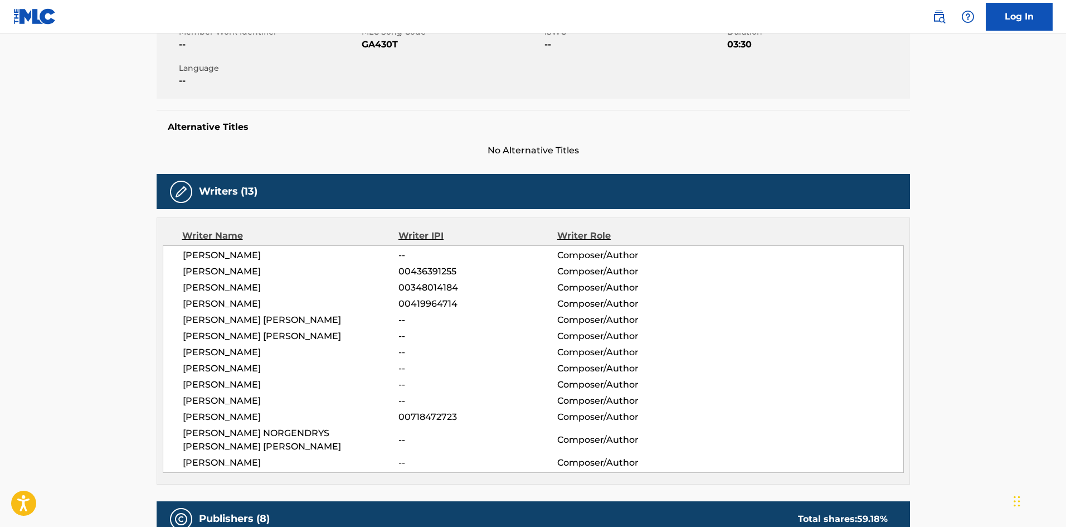
scroll to position [223, 0]
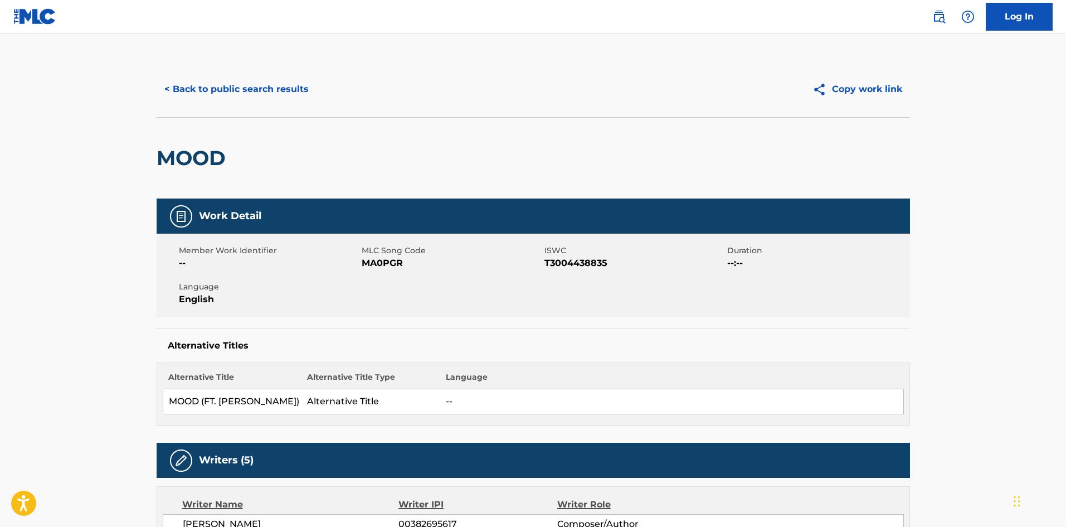
click at [232, 75] on button "< Back to public search results" at bounding box center [237, 89] width 160 height 28
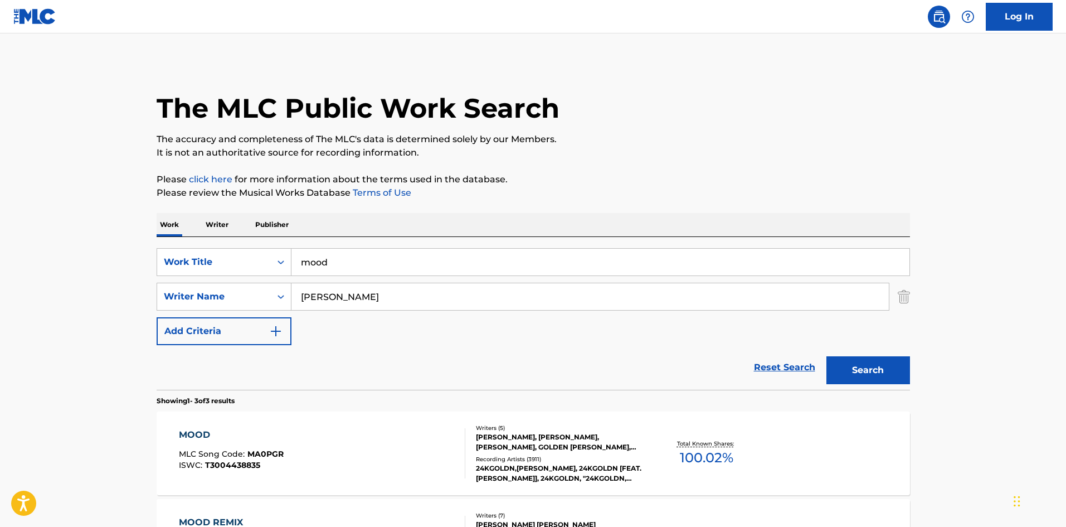
scroll to position [111, 0]
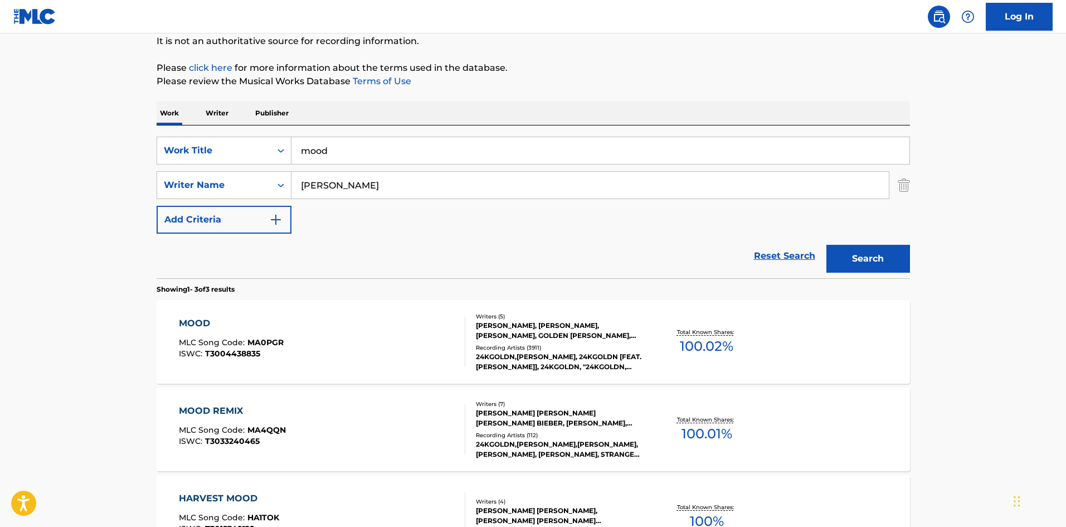
click at [903, 189] on img "Search Form" at bounding box center [904, 185] width 12 height 28
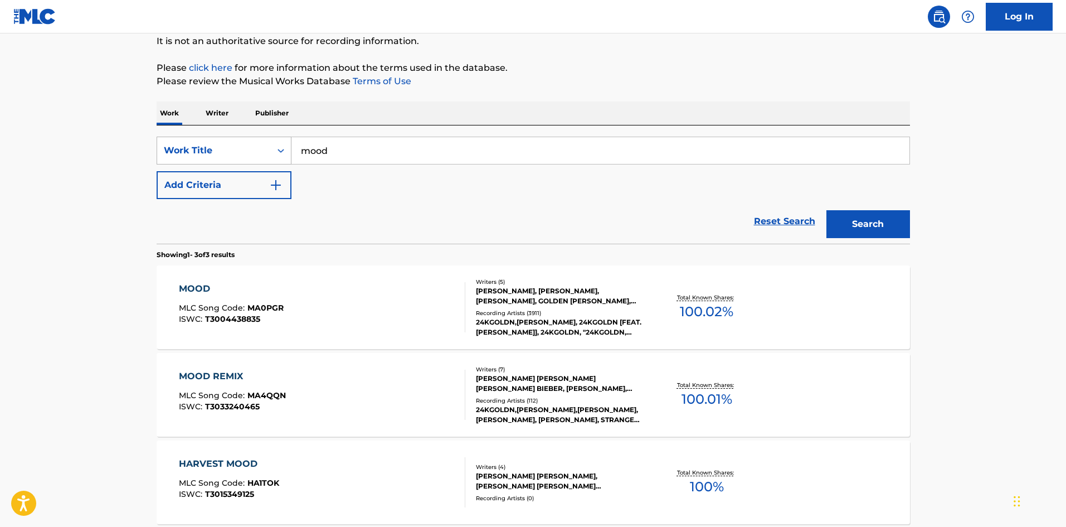
click at [228, 146] on div "Work Title" at bounding box center [214, 150] width 100 height 13
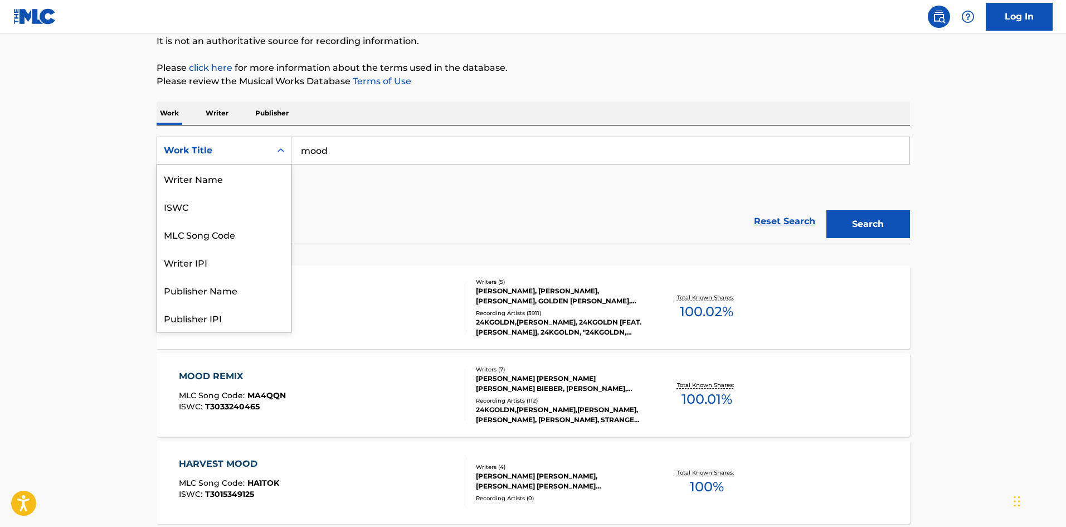
scroll to position [0, 0]
click at [204, 190] on div "Writer Name" at bounding box center [224, 178] width 134 height 28
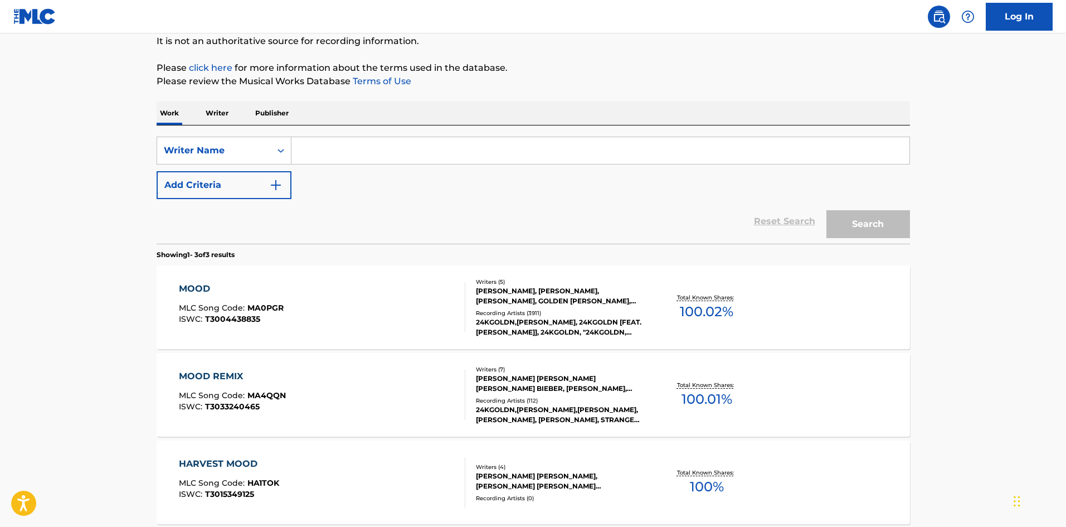
click at [371, 155] on input "Search Form" at bounding box center [600, 150] width 618 height 27
click at [358, 153] on input "Search Form" at bounding box center [600, 150] width 618 height 27
paste input "[PERSON_NAME]"
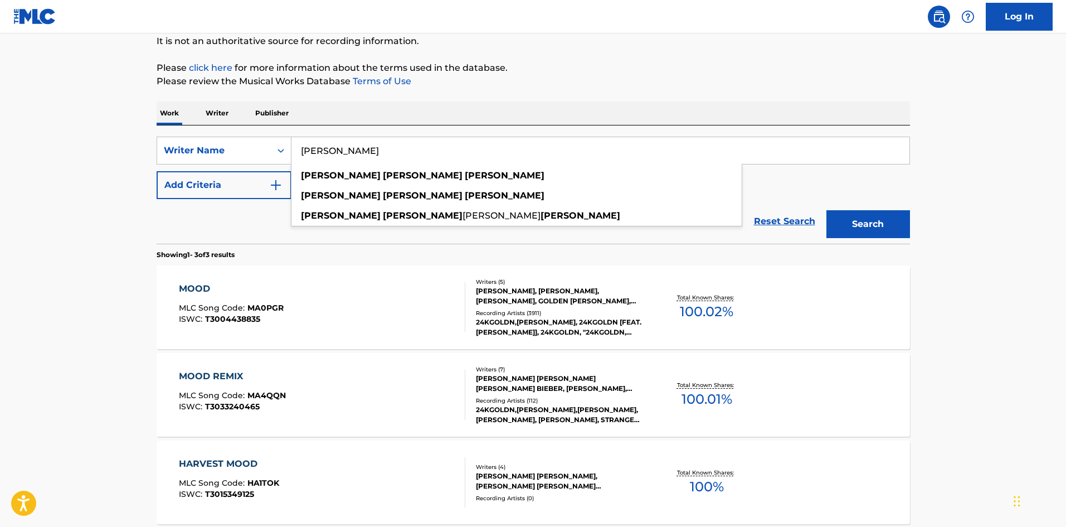
type input "[PERSON_NAME]"
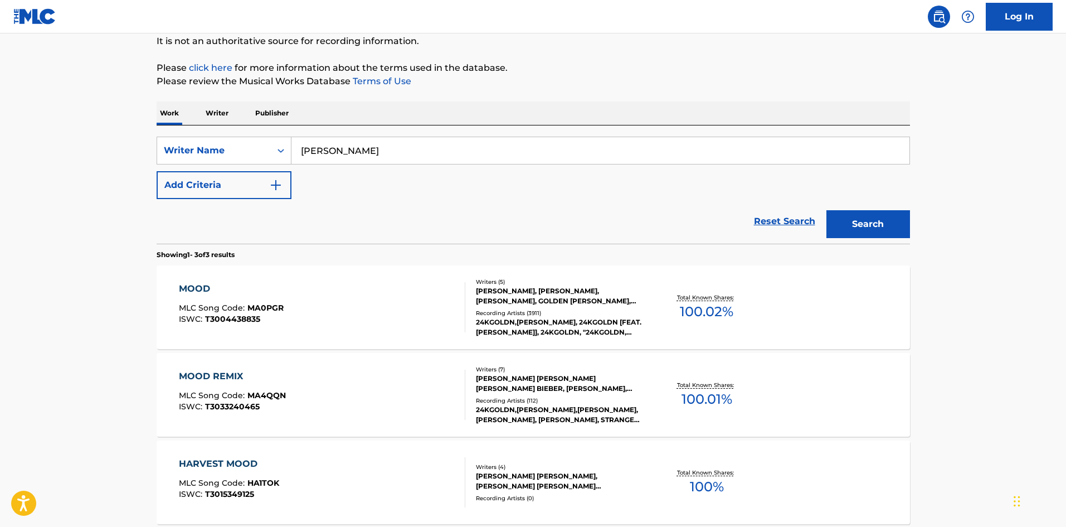
click at [839, 210] on div "Search" at bounding box center [865, 221] width 89 height 45
click at [844, 223] on button "Search" at bounding box center [868, 224] width 84 height 28
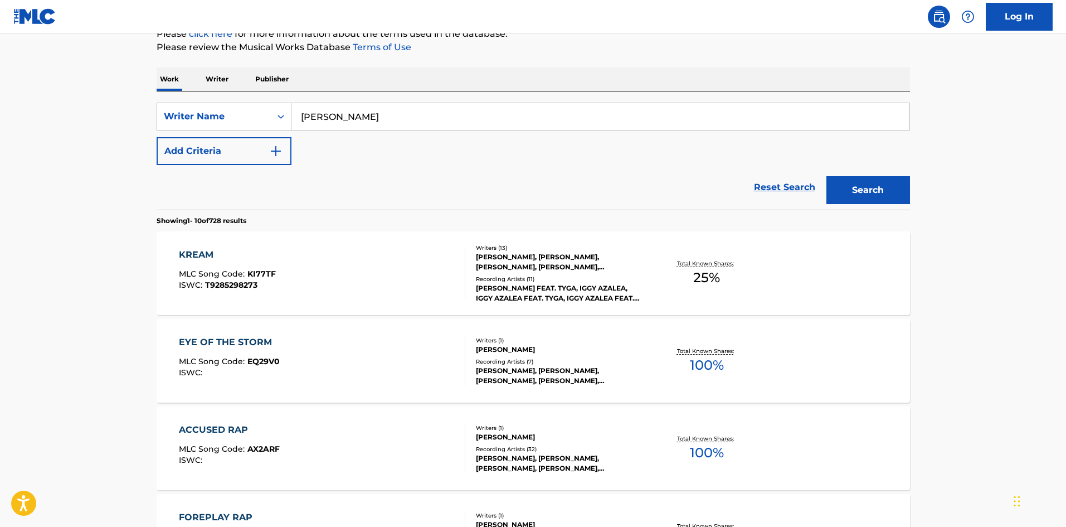
scroll to position [167, 0]
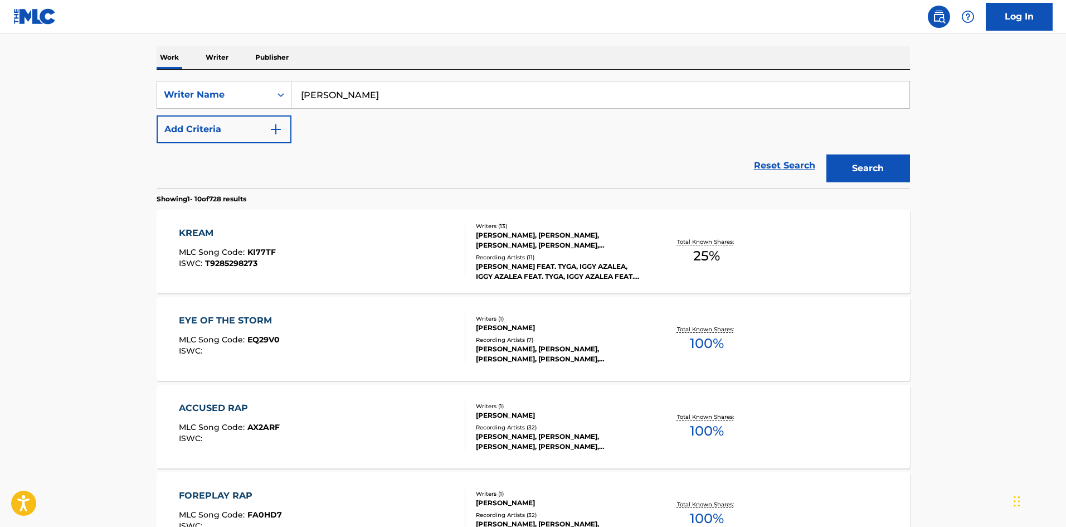
click at [199, 231] on div "KREAM" at bounding box center [227, 232] width 97 height 13
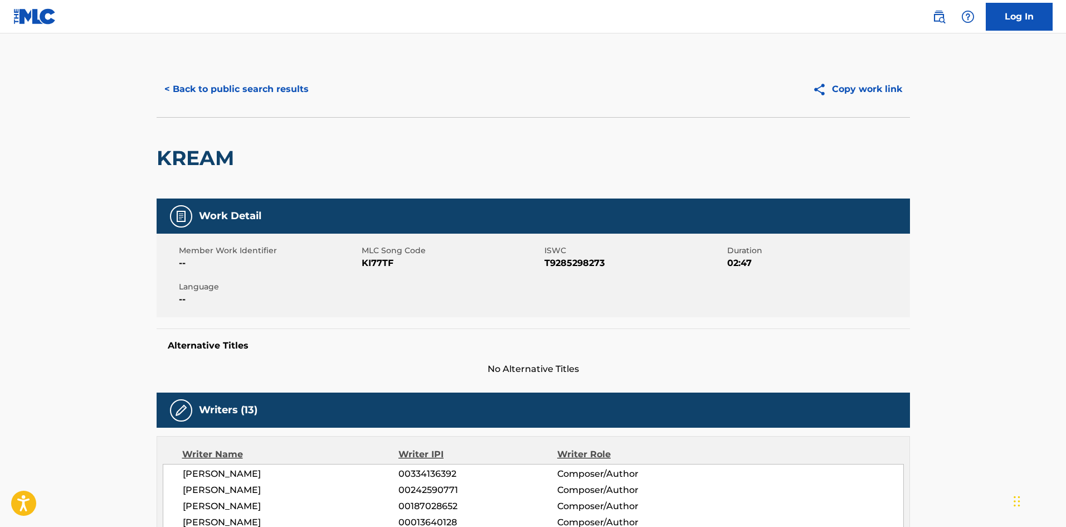
click at [233, 90] on button "< Back to public search results" at bounding box center [237, 89] width 160 height 28
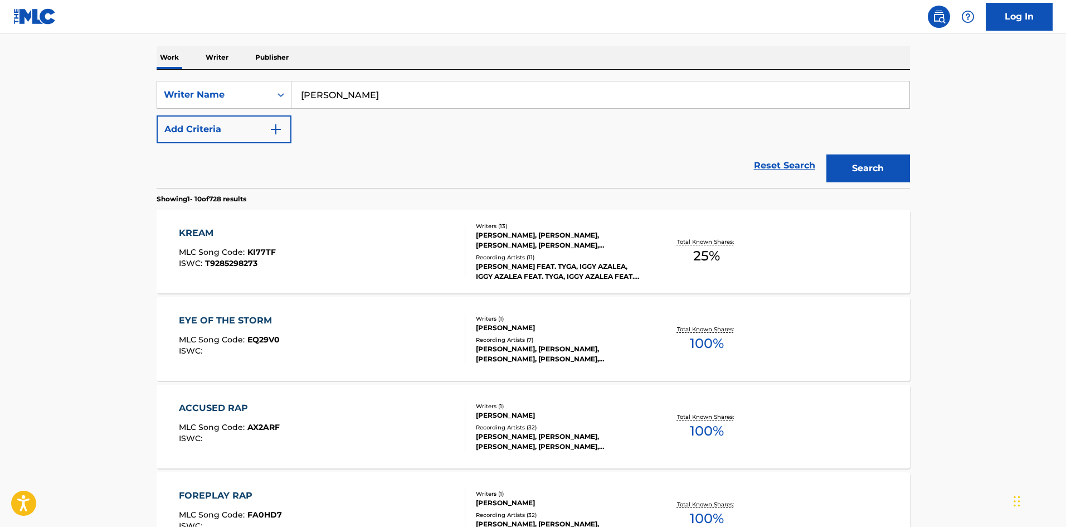
click at [242, 314] on div "EYE OF THE STORM" at bounding box center [229, 320] width 101 height 13
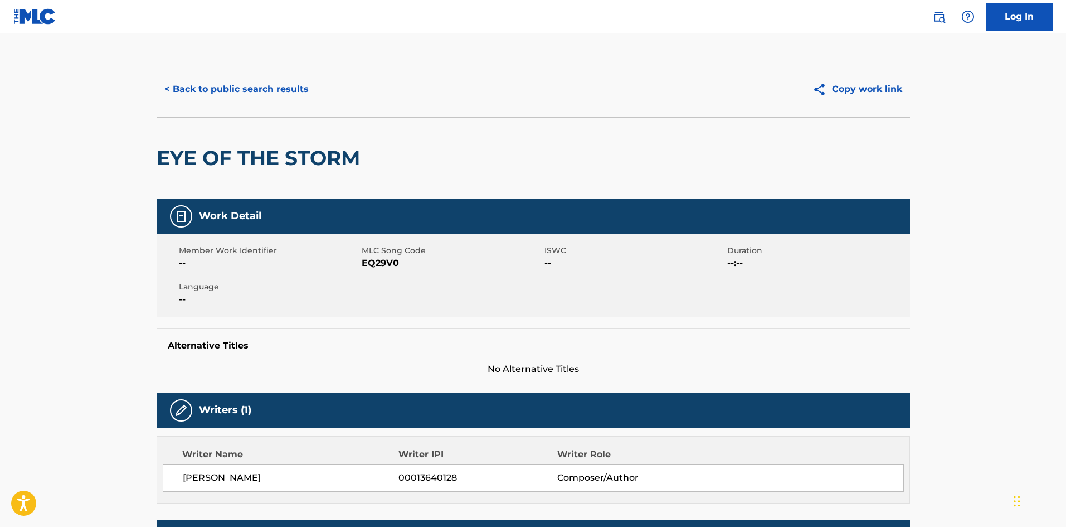
click at [231, 98] on button "< Back to public search results" at bounding box center [237, 89] width 160 height 28
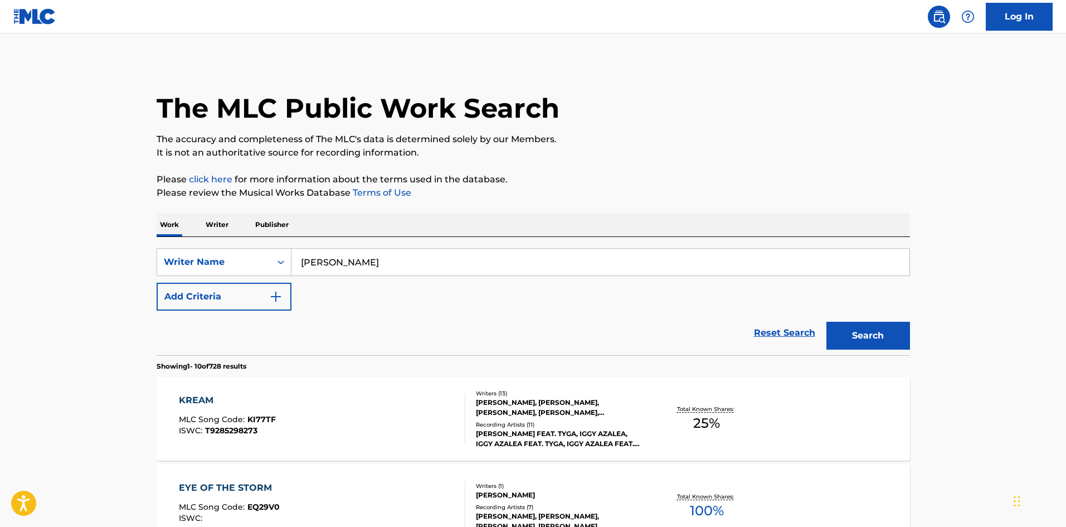
scroll to position [167, 0]
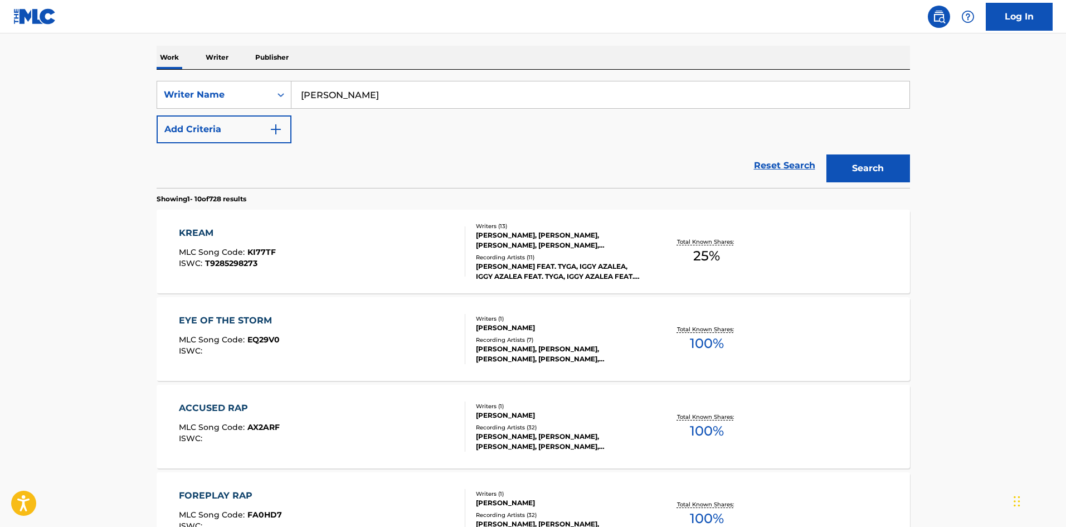
click at [194, 227] on div "KREAM" at bounding box center [227, 232] width 97 height 13
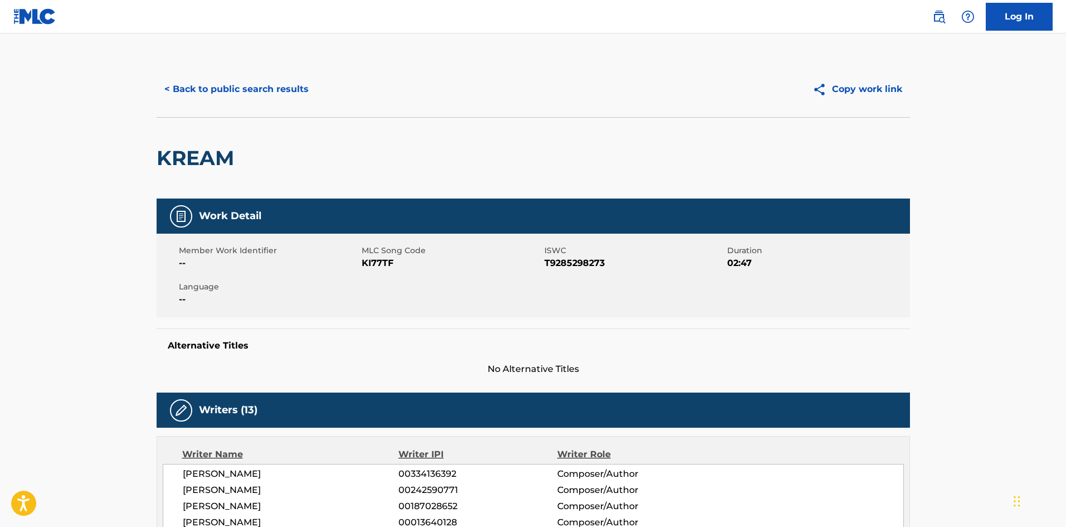
click at [201, 82] on button "< Back to public search results" at bounding box center [237, 89] width 160 height 28
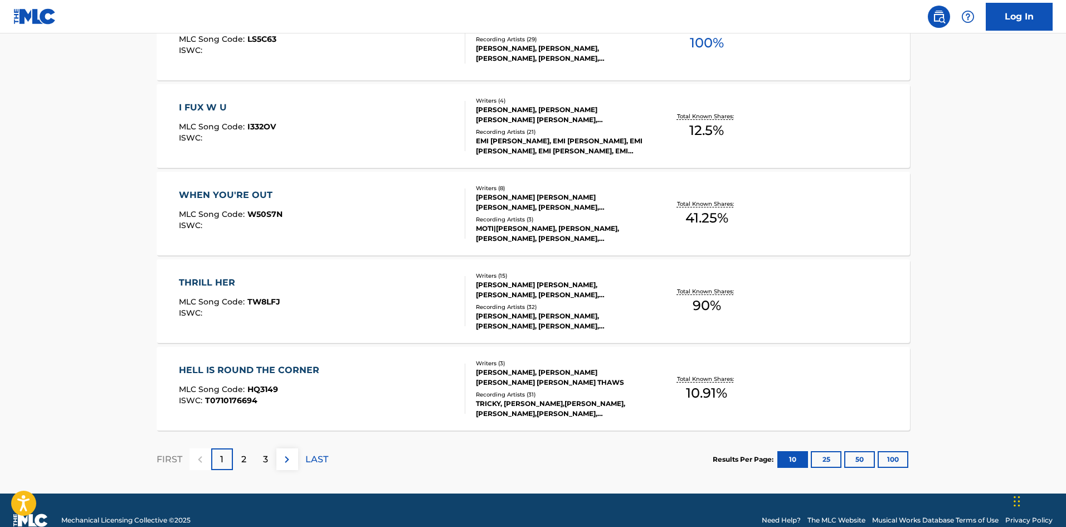
scroll to position [836, 0]
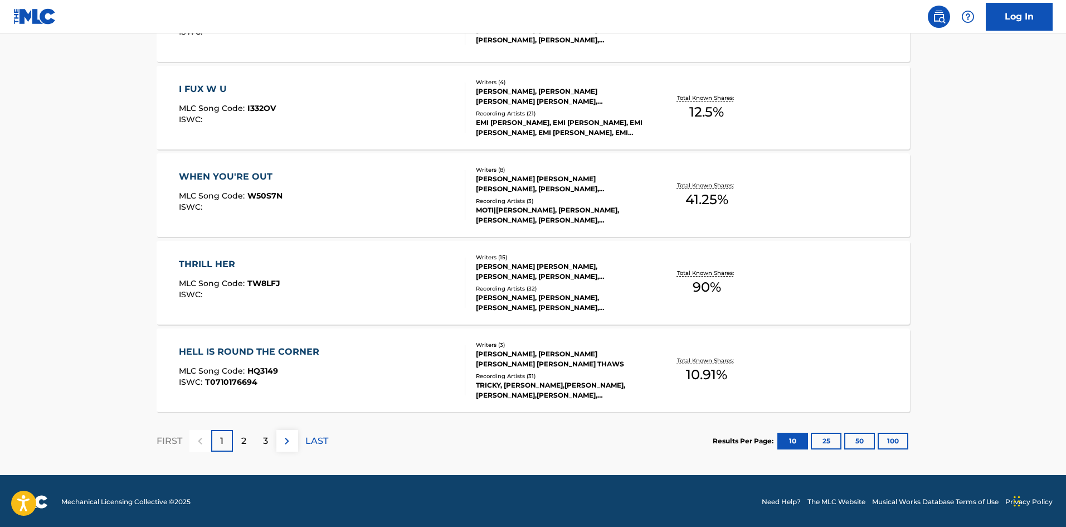
click at [233, 446] on div "2" at bounding box center [244, 441] width 22 height 22
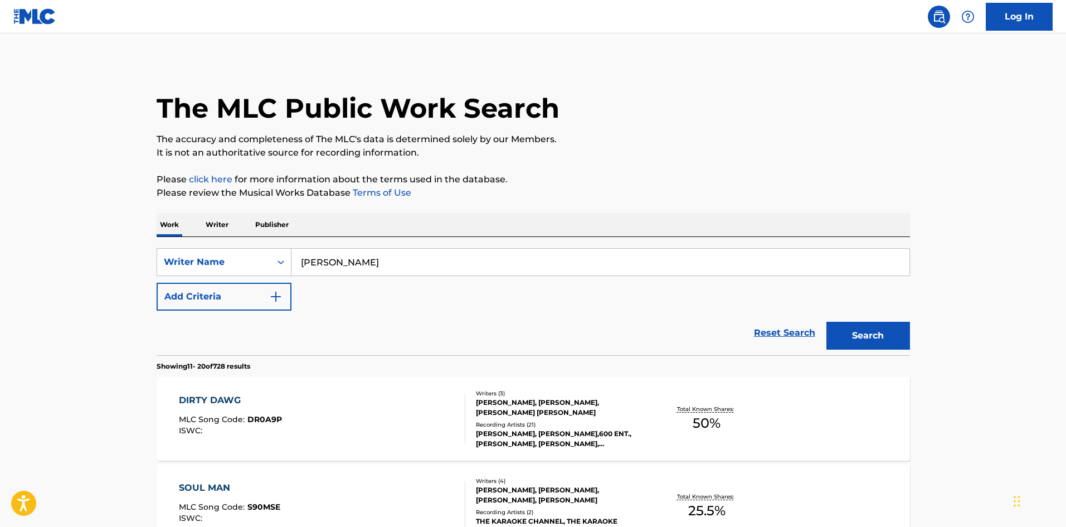
click at [206, 401] on div "DIRTY DAWG" at bounding box center [230, 399] width 103 height 13
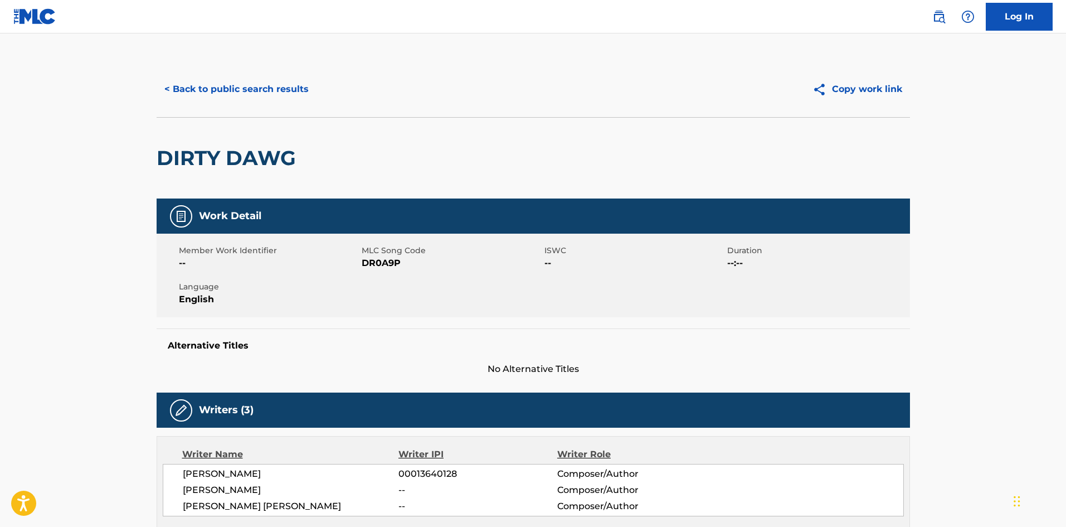
click at [212, 93] on button "< Back to public search results" at bounding box center [237, 89] width 160 height 28
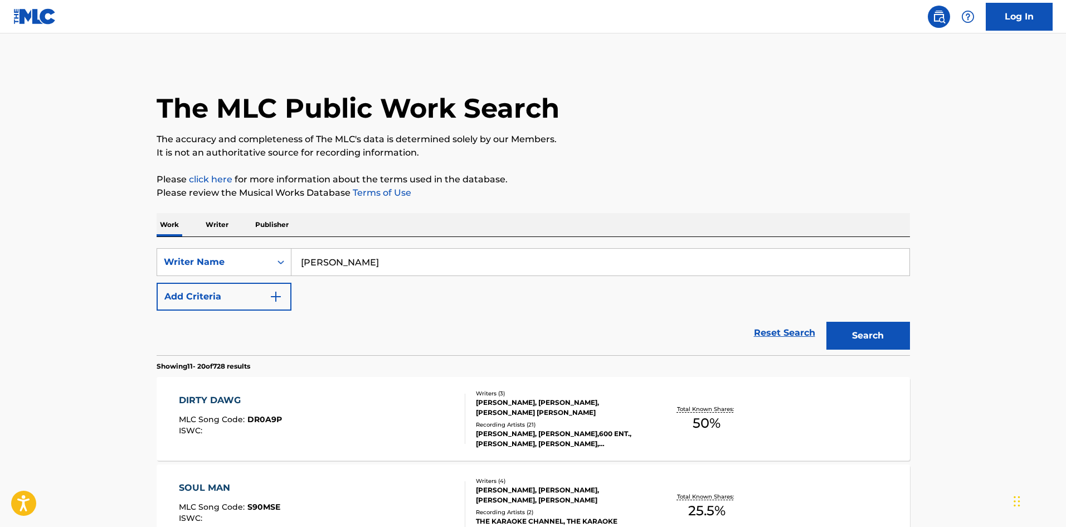
drag, startPoint x: 352, startPoint y: 254, endPoint x: 148, endPoint y: 222, distance: 206.4
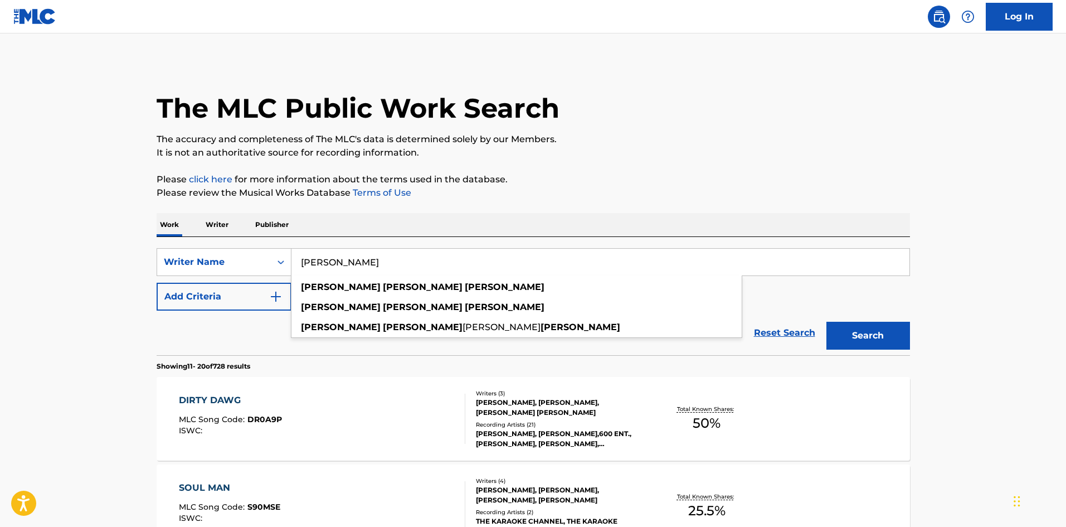
paste input "[PERSON_NAME] [PERSON_NAME]"
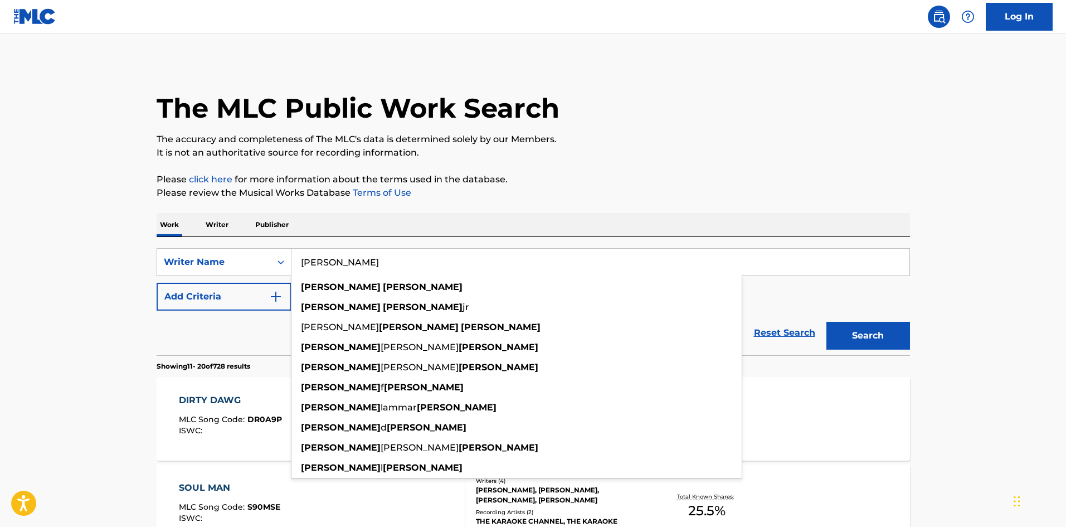
type input "[PERSON_NAME]"
click at [858, 330] on button "Search" at bounding box center [868, 336] width 84 height 28
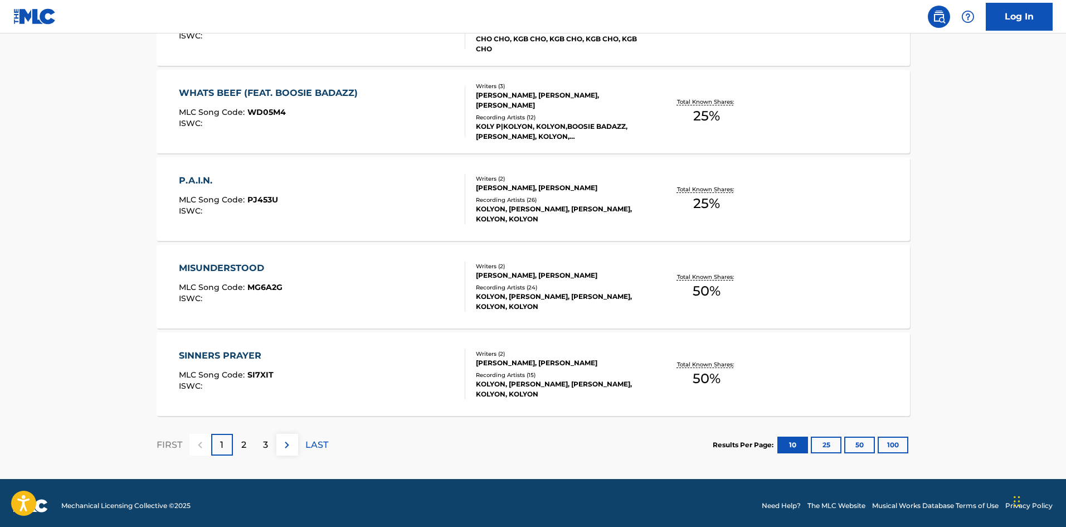
scroll to position [836, 0]
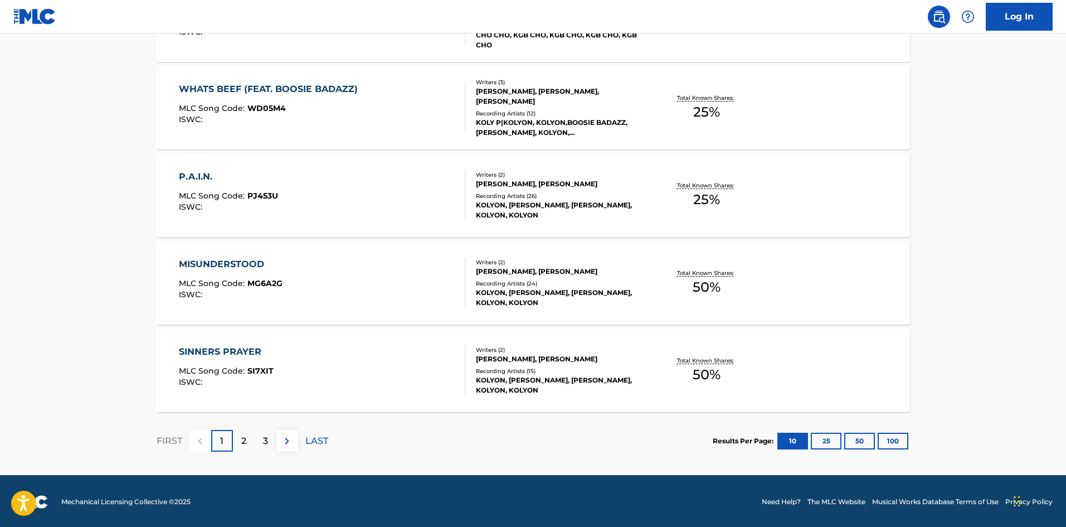
click at [242, 440] on p "2" at bounding box center [243, 440] width 5 height 13
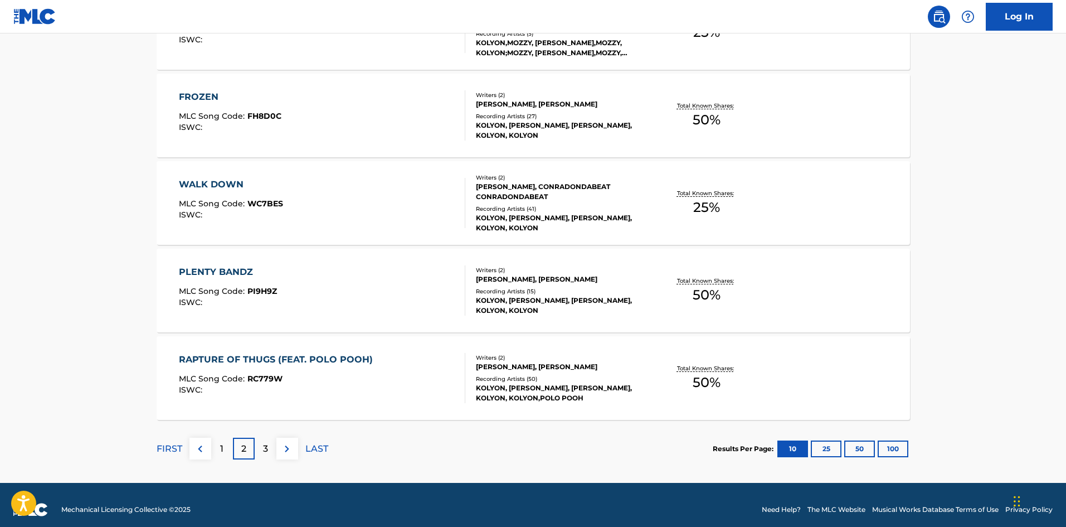
scroll to position [837, 0]
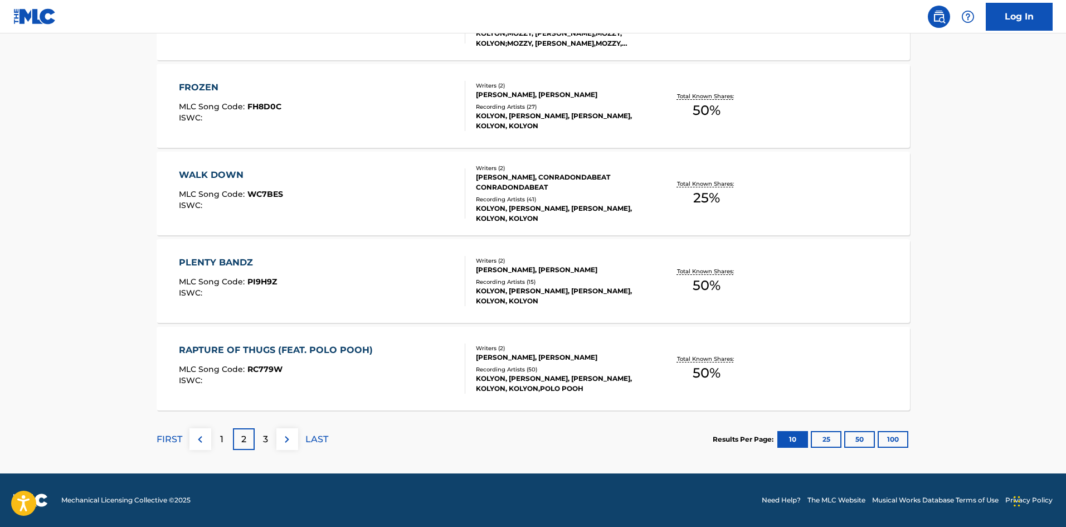
click at [265, 441] on p "3" at bounding box center [265, 438] width 5 height 13
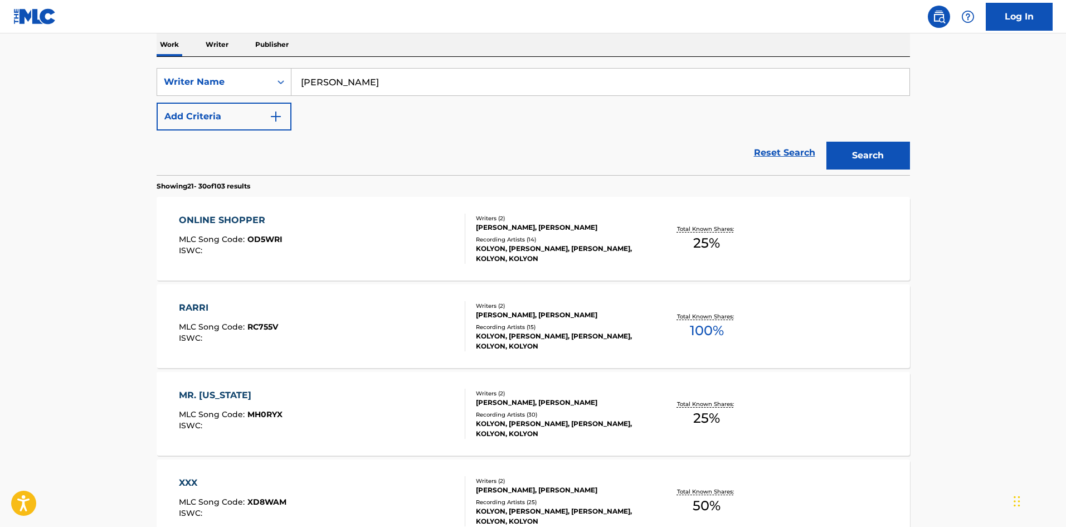
scroll to position [223, 0]
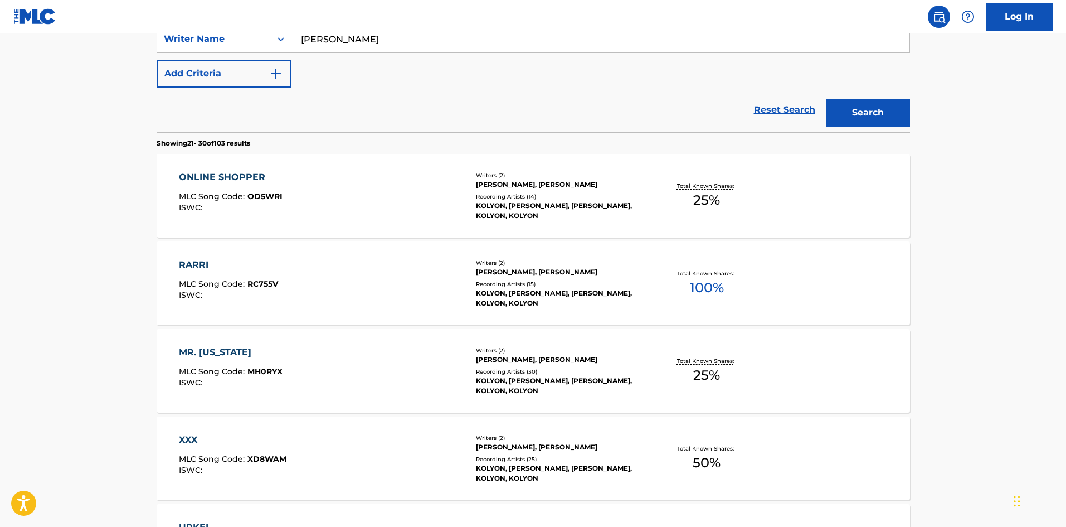
click at [183, 263] on div "RARRI" at bounding box center [228, 264] width 99 height 13
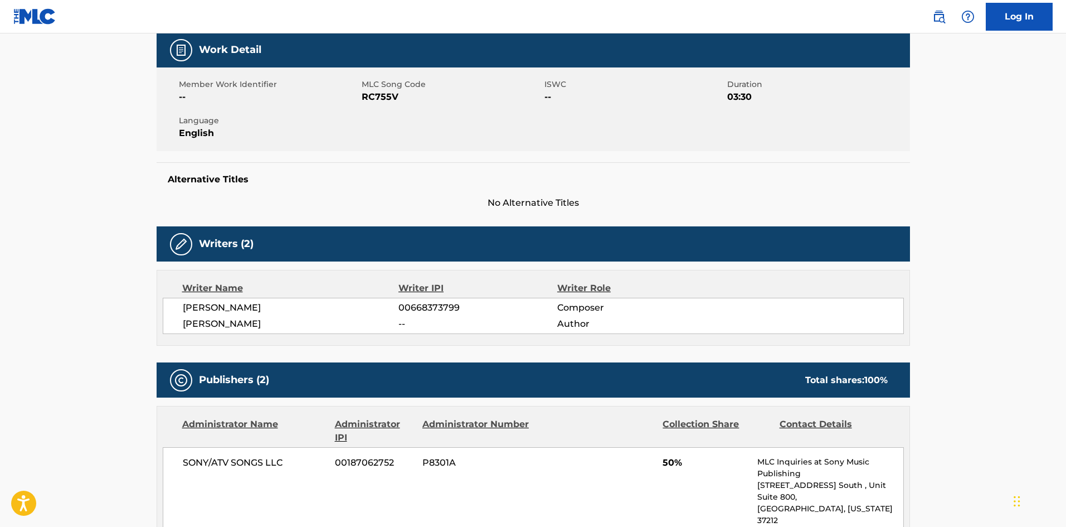
scroll to position [167, 0]
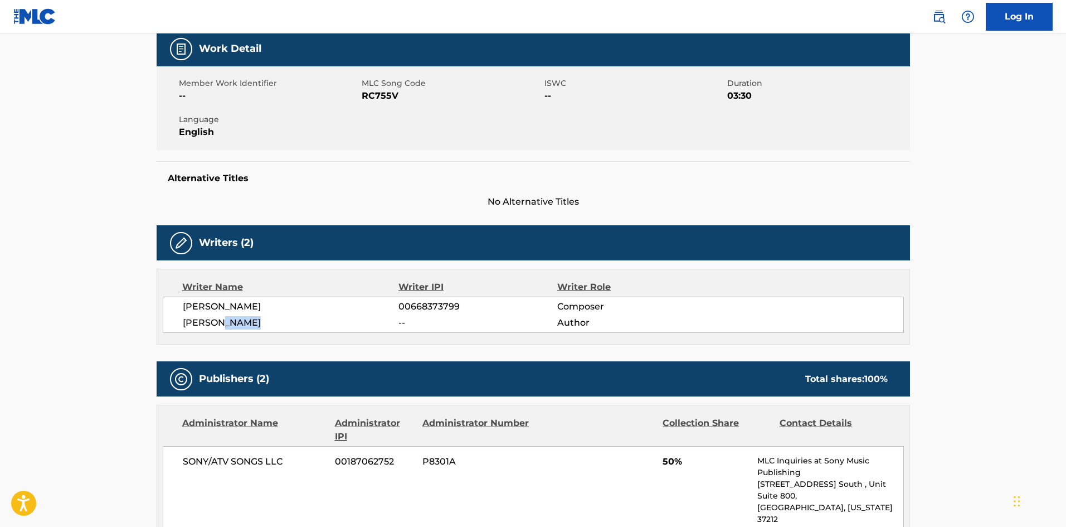
drag, startPoint x: 270, startPoint y: 322, endPoint x: 226, endPoint y: 325, distance: 44.1
click at [226, 325] on span "[PERSON_NAME]" at bounding box center [291, 322] width 216 height 13
copy span "KOLYON"
